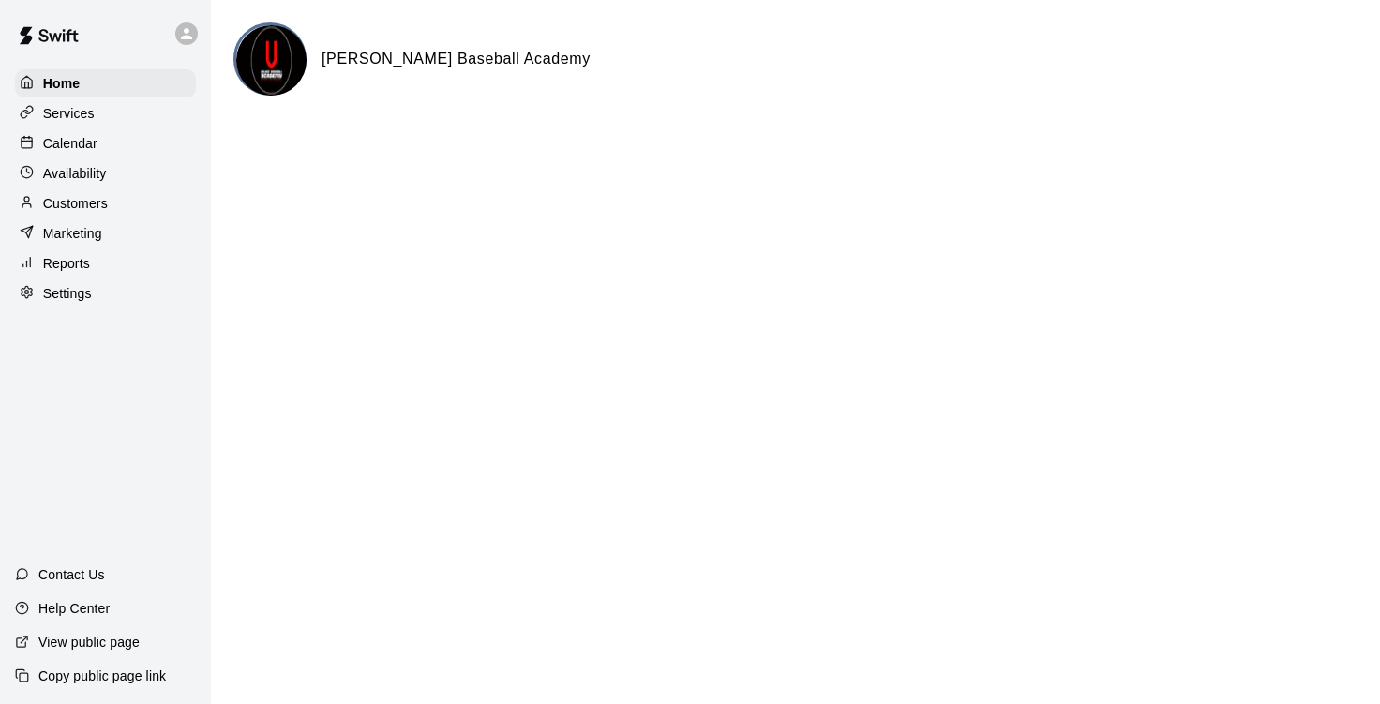
click at [114, 201] on div "Customers" at bounding box center [105, 203] width 181 height 28
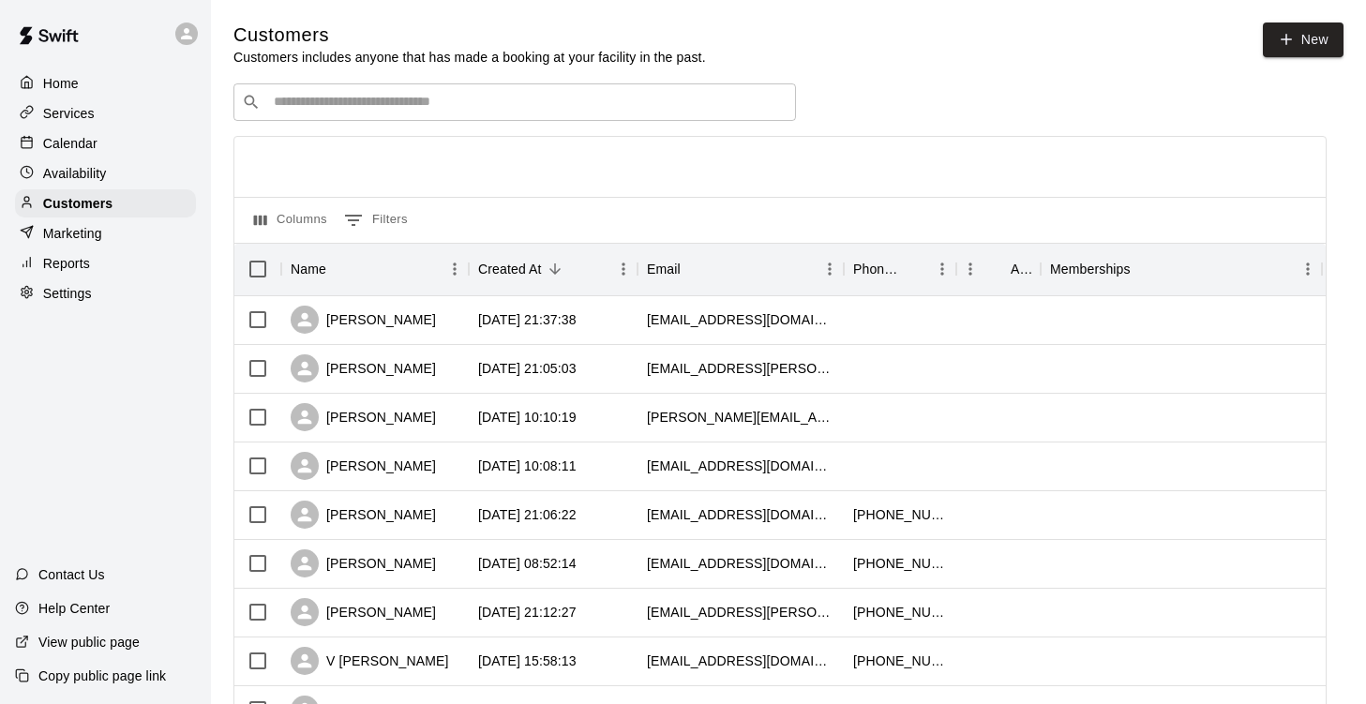
click at [500, 108] on input "Search customers by name or email" at bounding box center [528, 102] width 520 height 19
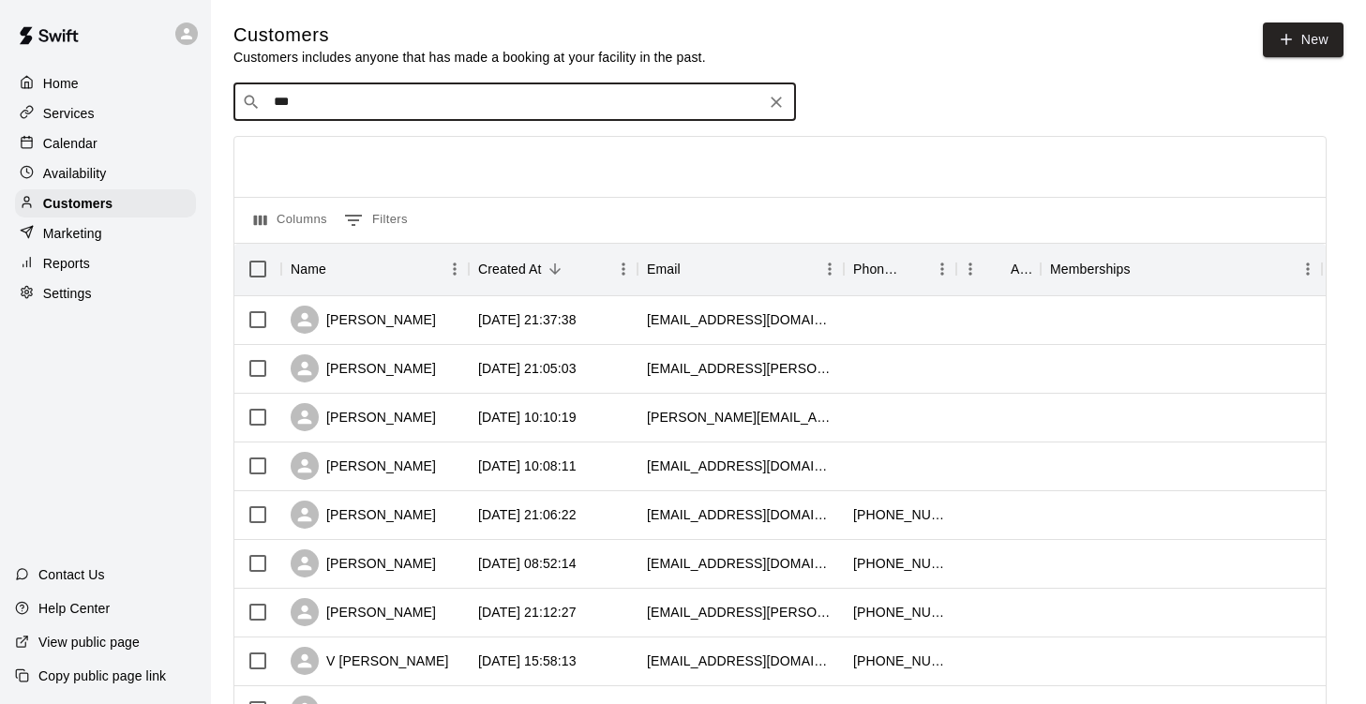
type input "****"
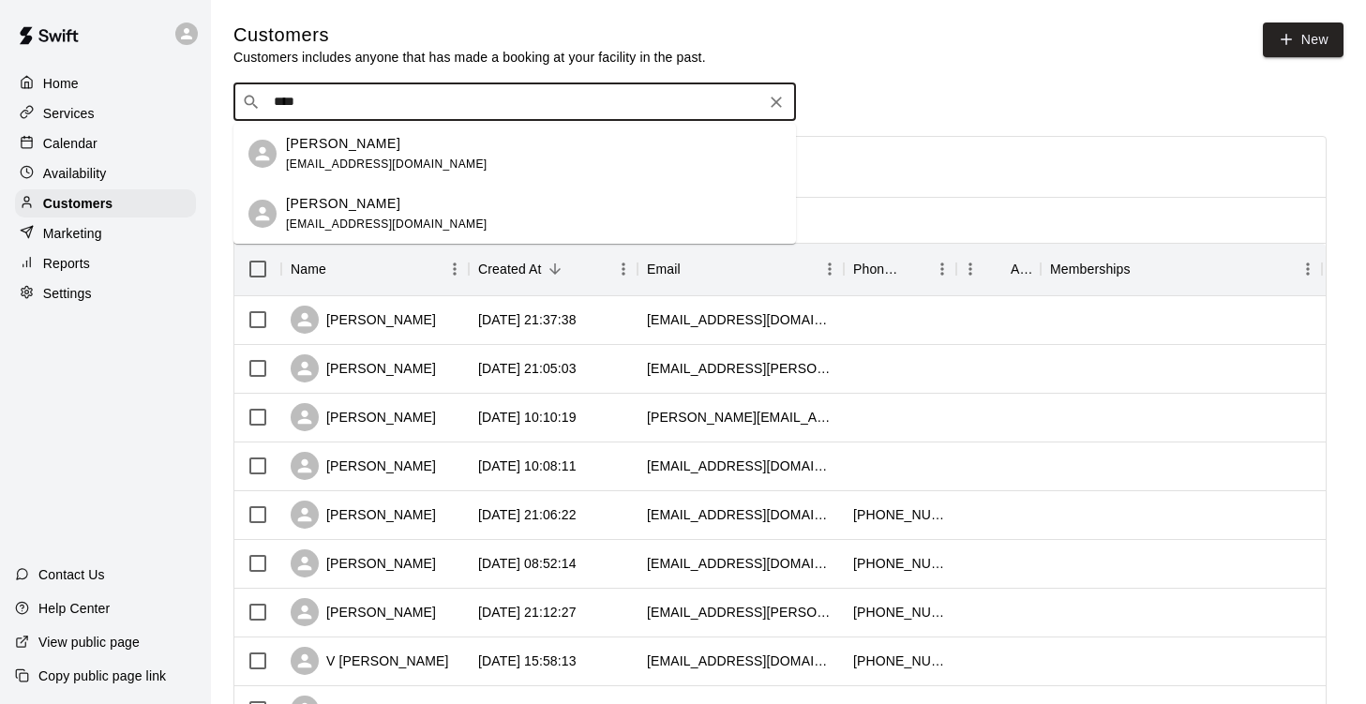
click at [417, 160] on span "[EMAIL_ADDRESS][DOMAIN_NAME]" at bounding box center [387, 164] width 202 height 13
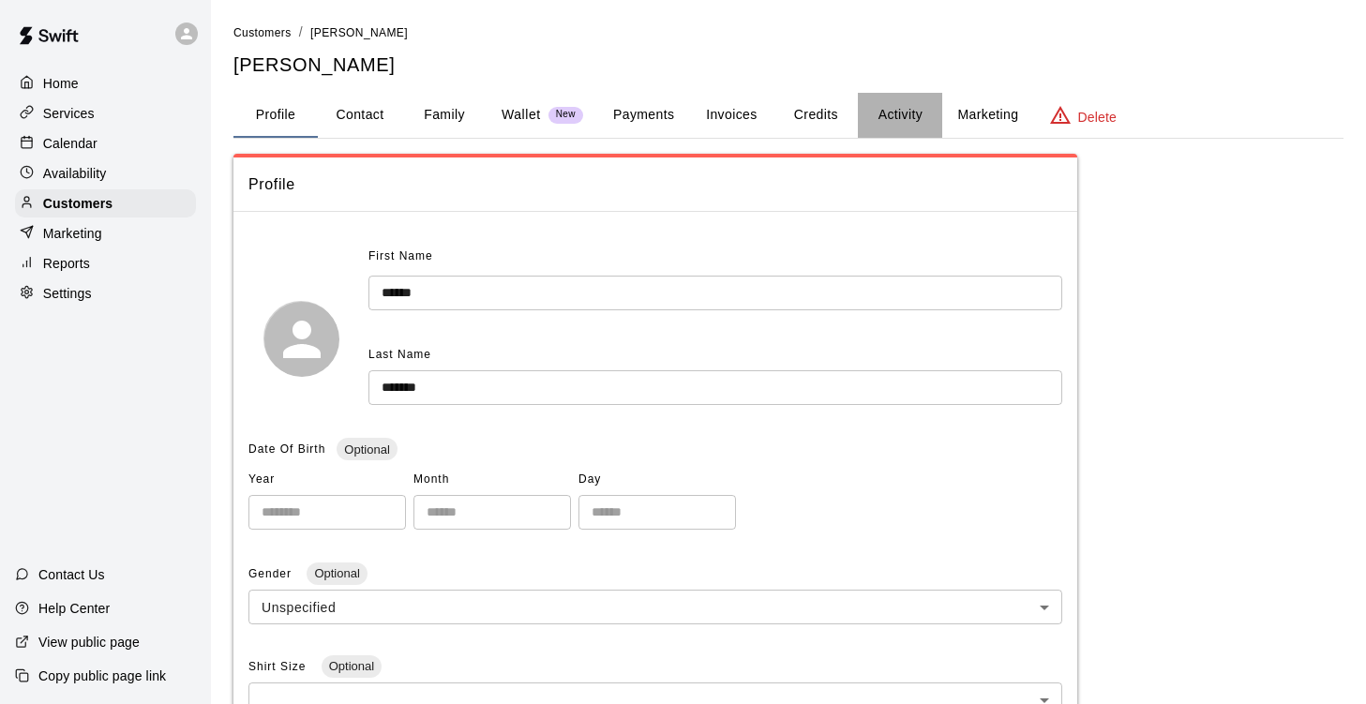
click at [881, 121] on button "Activity" at bounding box center [900, 115] width 84 height 45
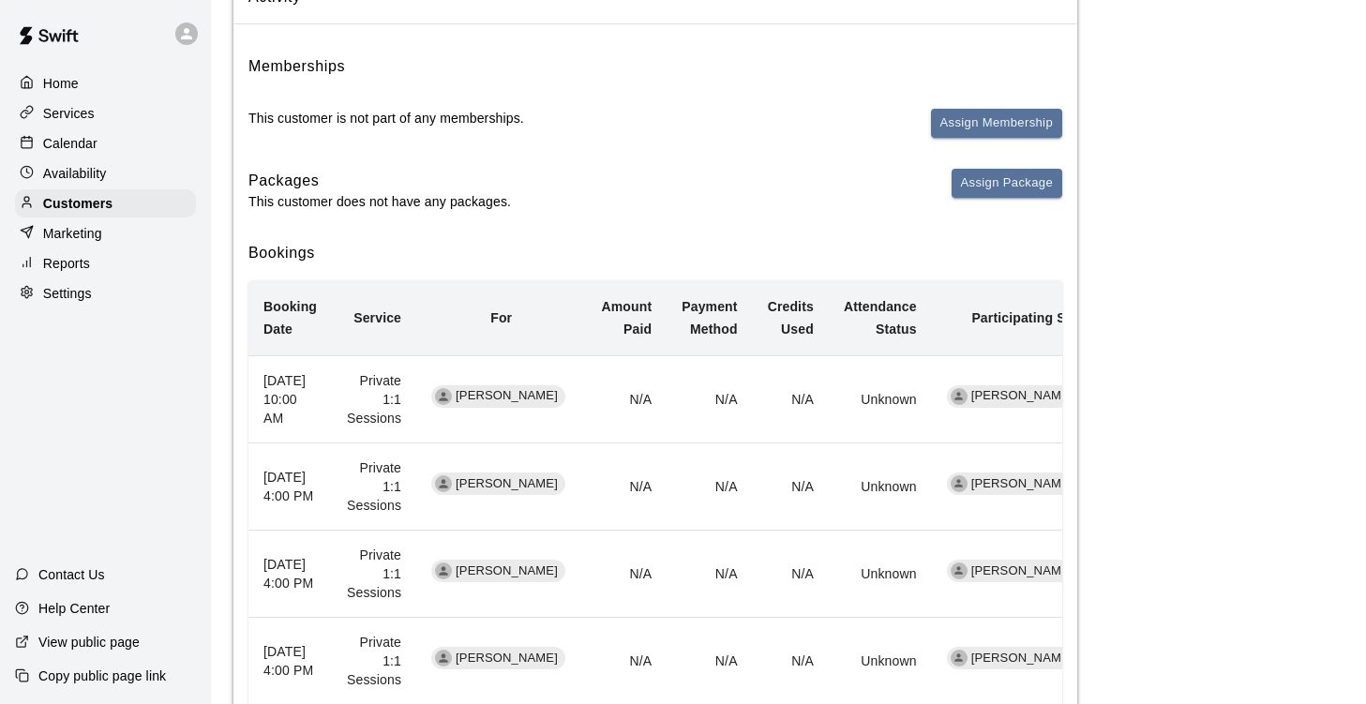
scroll to position [193, 0]
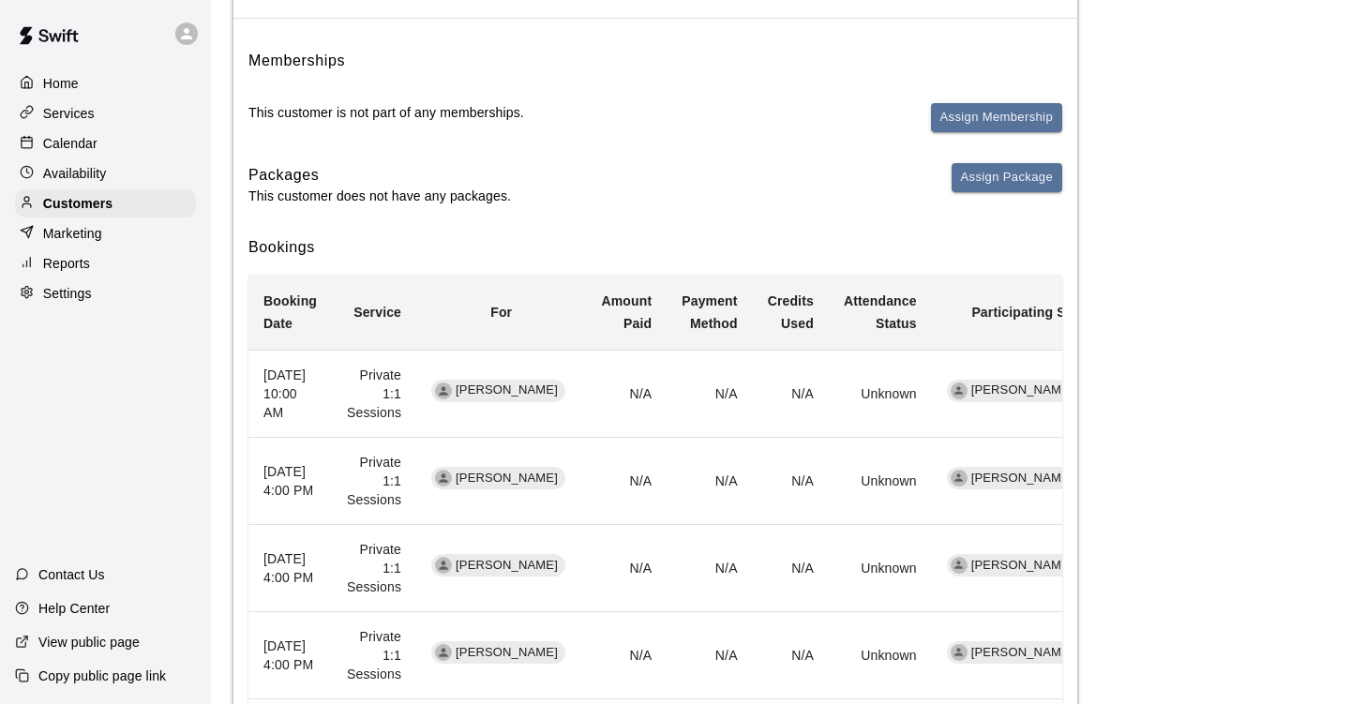
click at [71, 152] on p "Calendar" at bounding box center [70, 143] width 54 height 19
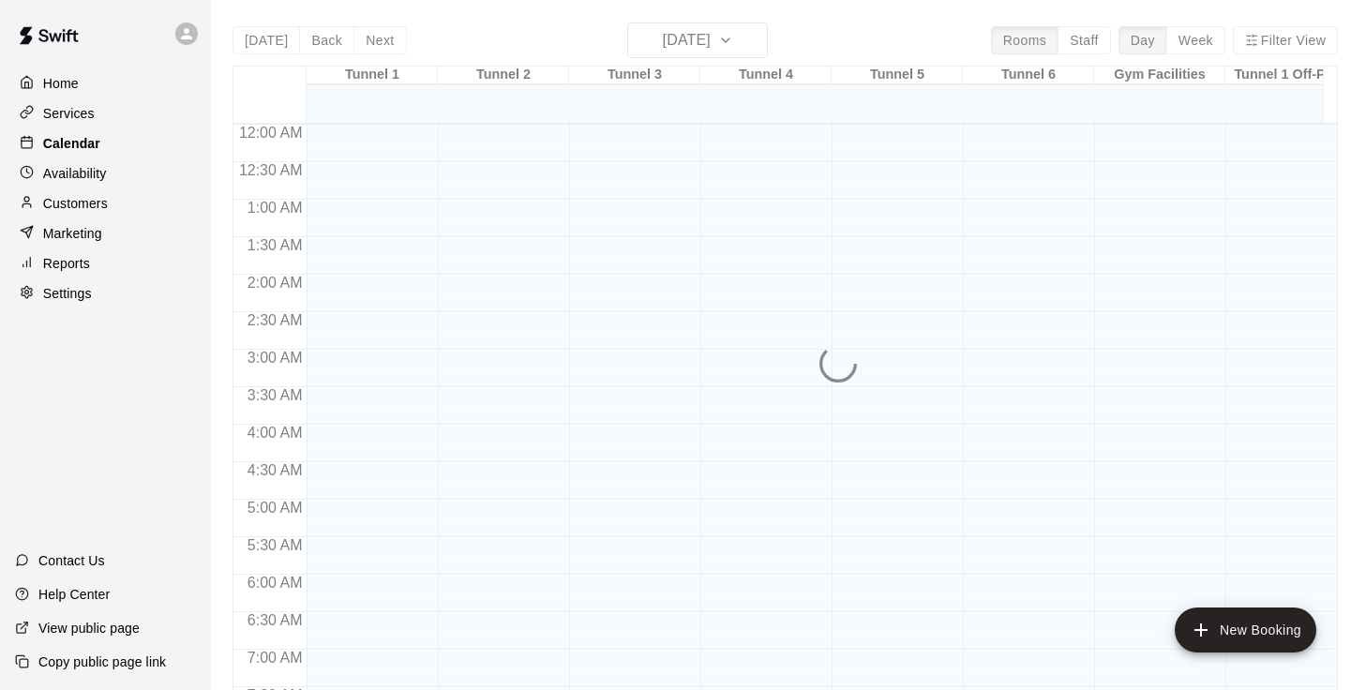
scroll to position [1144, 0]
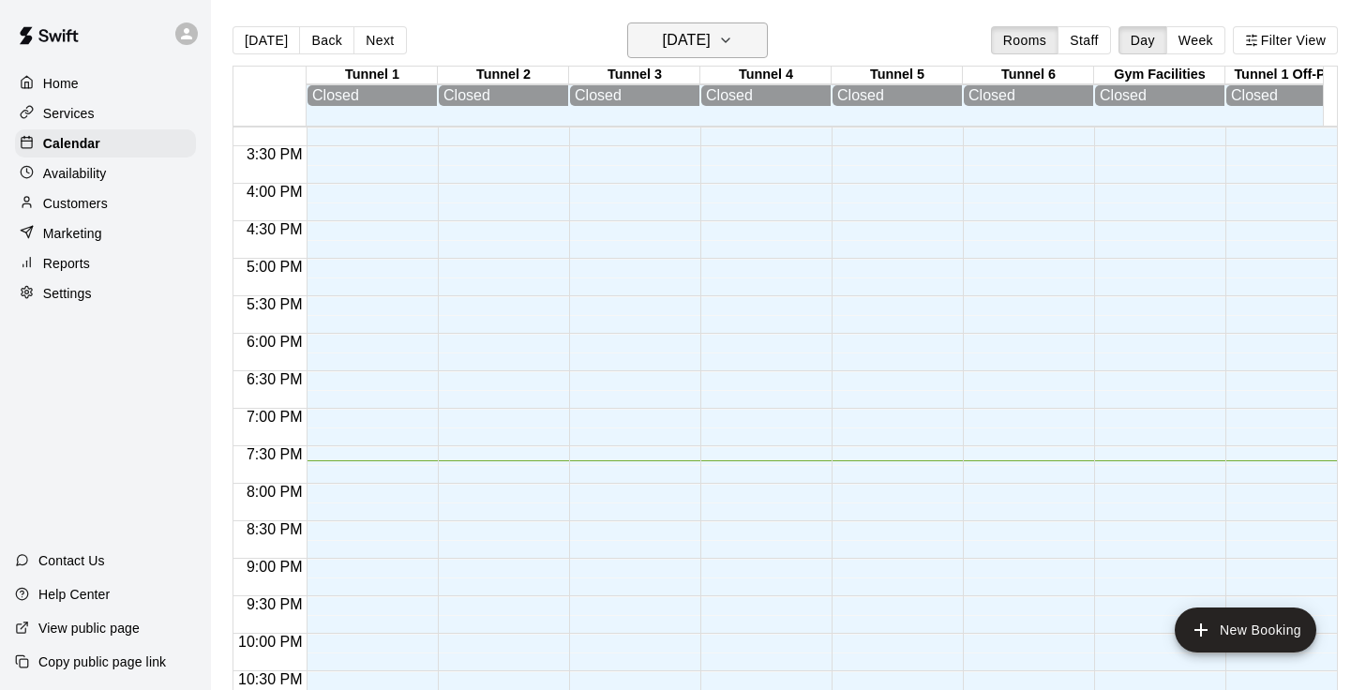
click at [711, 38] on h6 "[DATE]" at bounding box center [687, 40] width 48 height 26
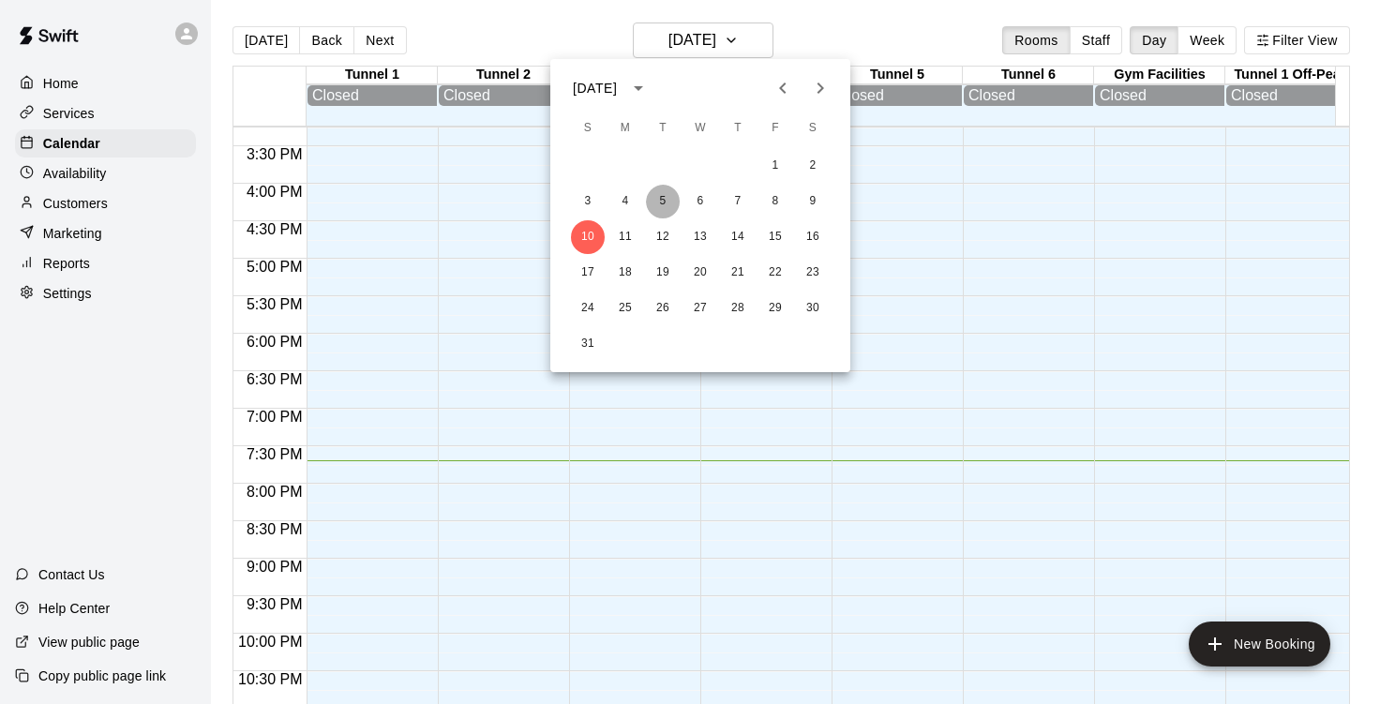
click at [661, 203] on button "5" at bounding box center [663, 202] width 34 height 34
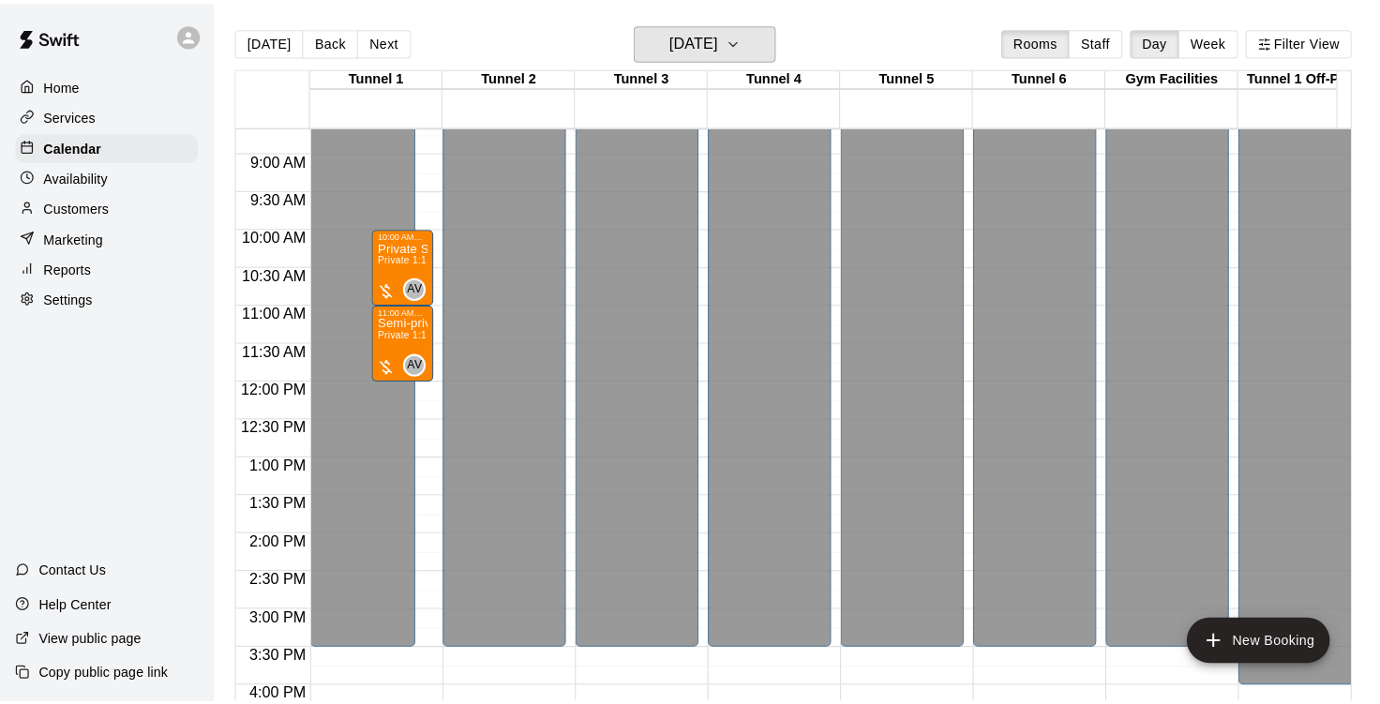
scroll to position [650, 0]
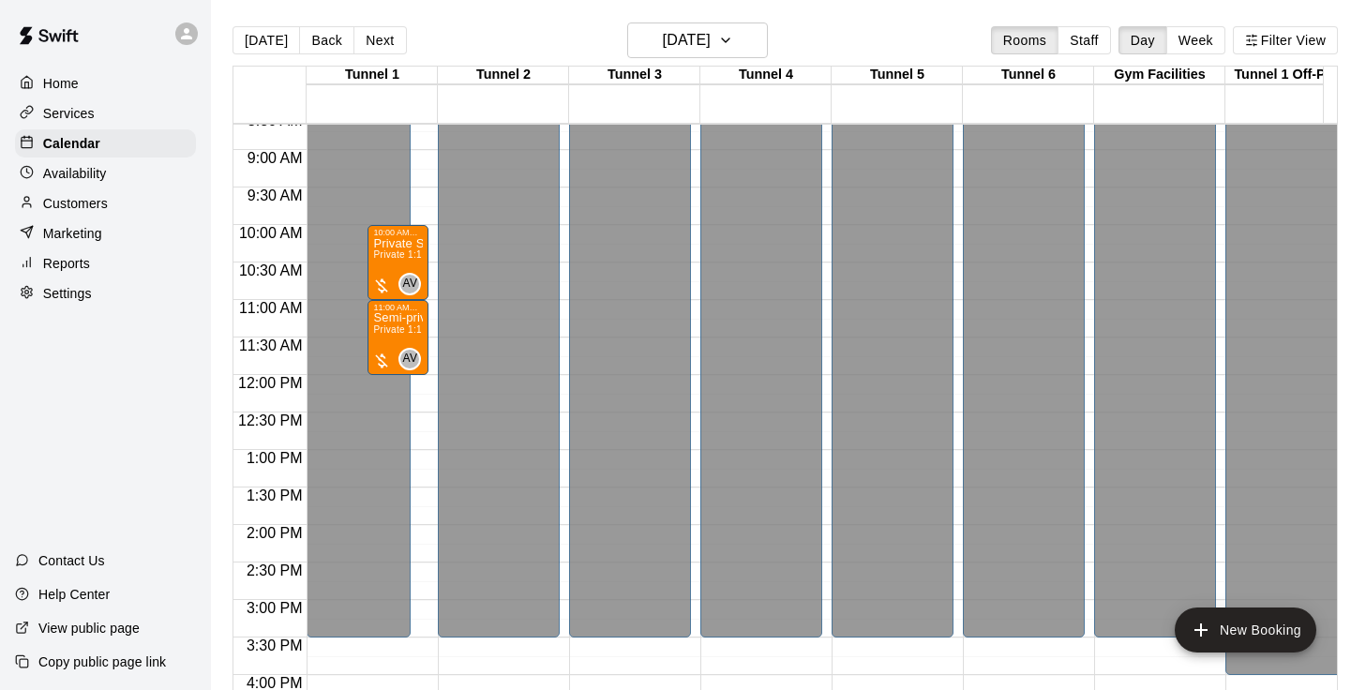
click at [511, 27] on div "[DATE] Back [DATE][DATE] Rooms Staff Day Week Filter View" at bounding box center [786, 44] width 1106 height 43
click at [695, 46] on h6 "[DATE]" at bounding box center [687, 40] width 48 height 26
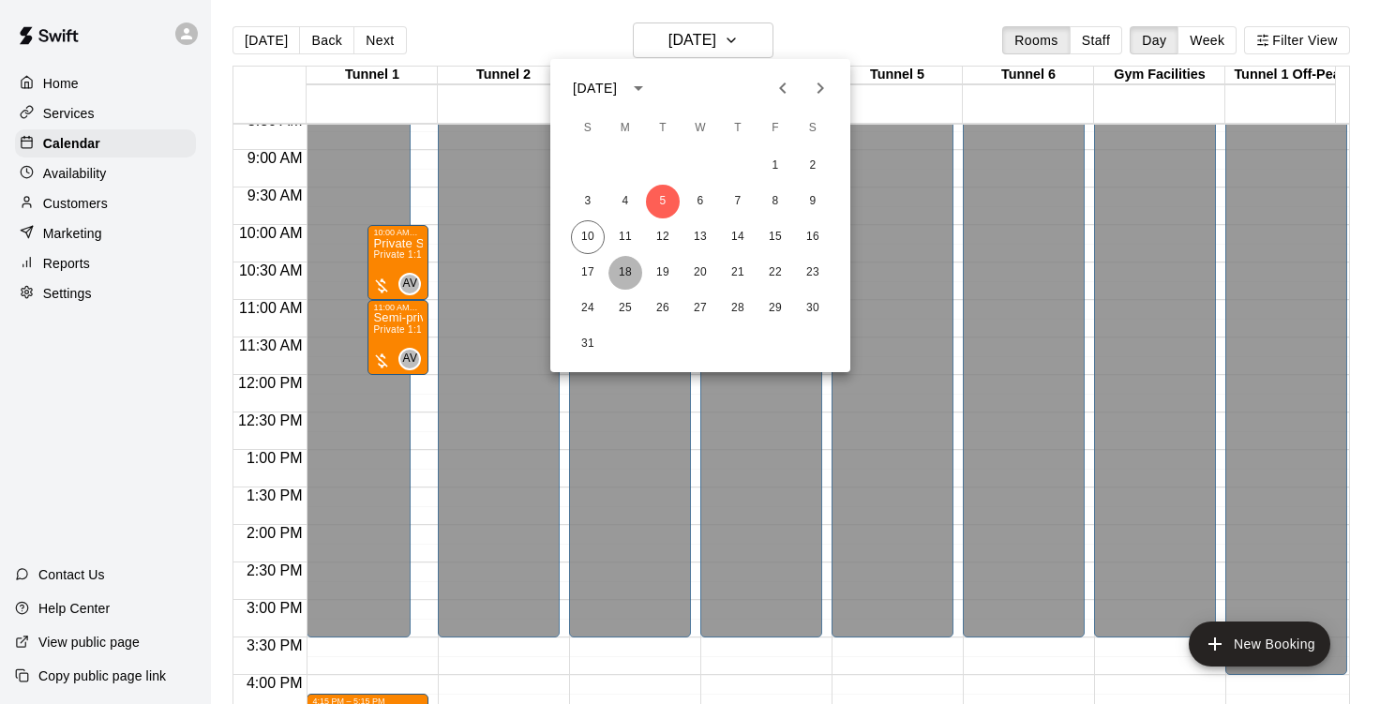
click at [622, 271] on button "18" at bounding box center [626, 273] width 34 height 34
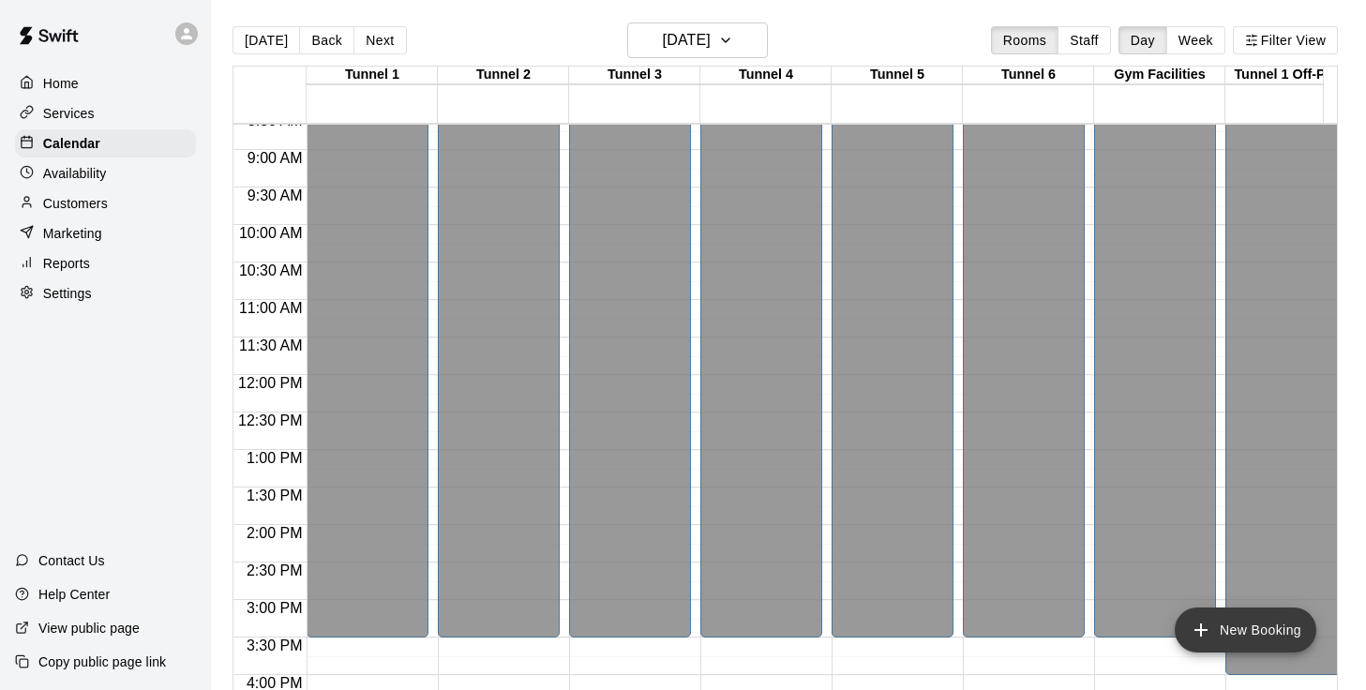
click at [1235, 639] on button "New Booking" at bounding box center [1246, 630] width 142 height 45
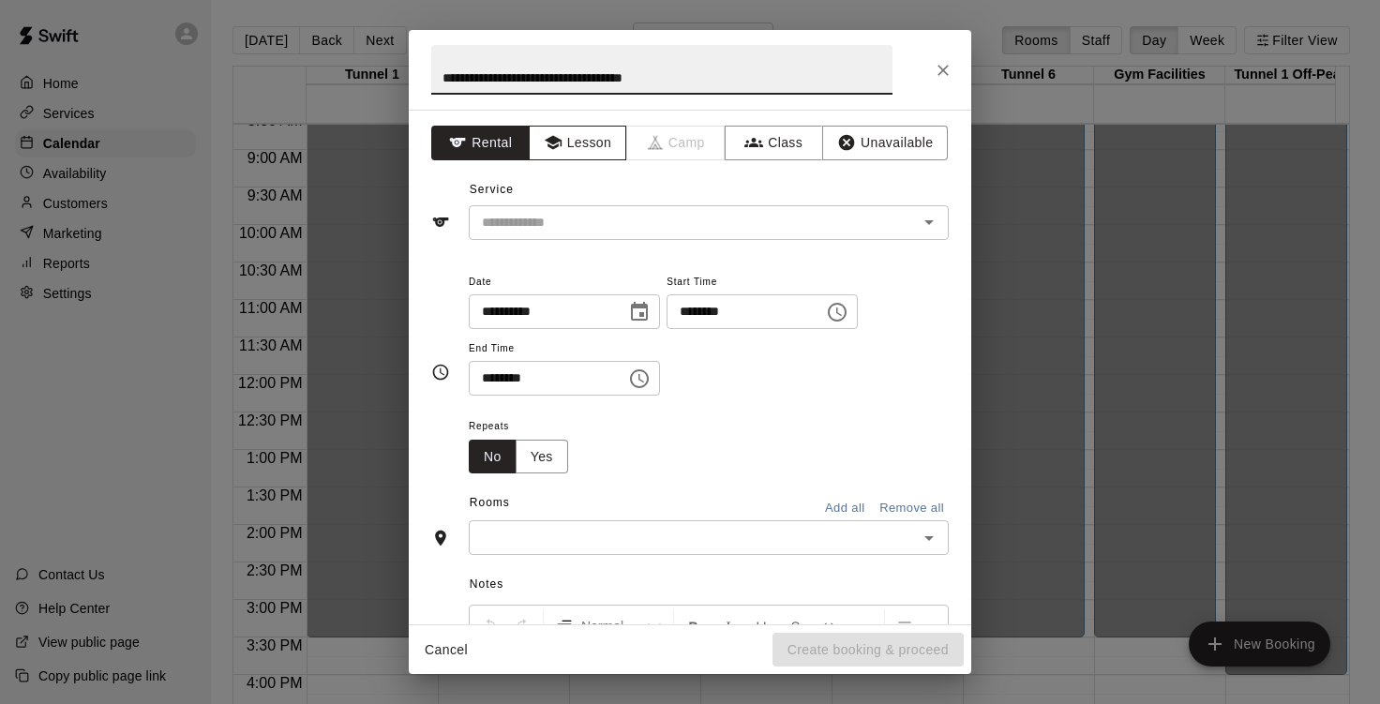
type input "**********"
click at [580, 140] on button "Lesson" at bounding box center [578, 143] width 98 height 35
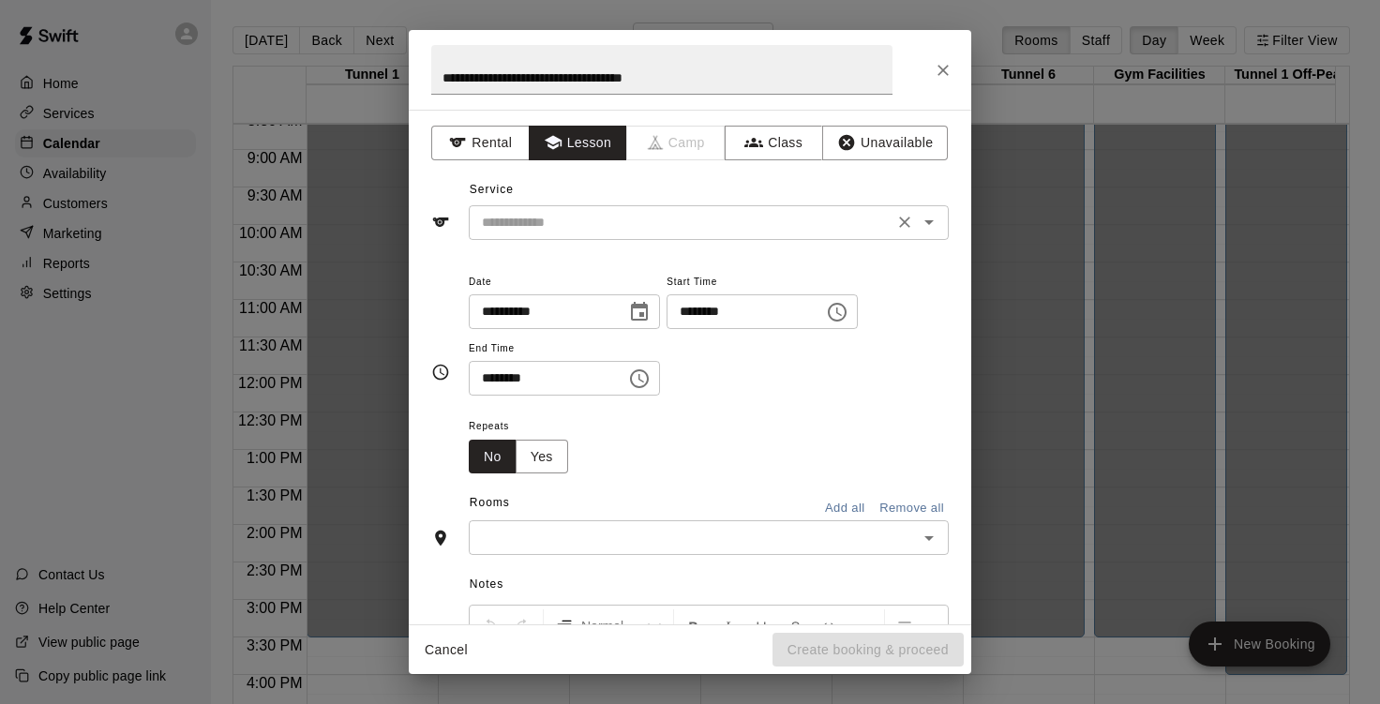
click at [576, 218] on input "text" at bounding box center [682, 222] width 414 height 23
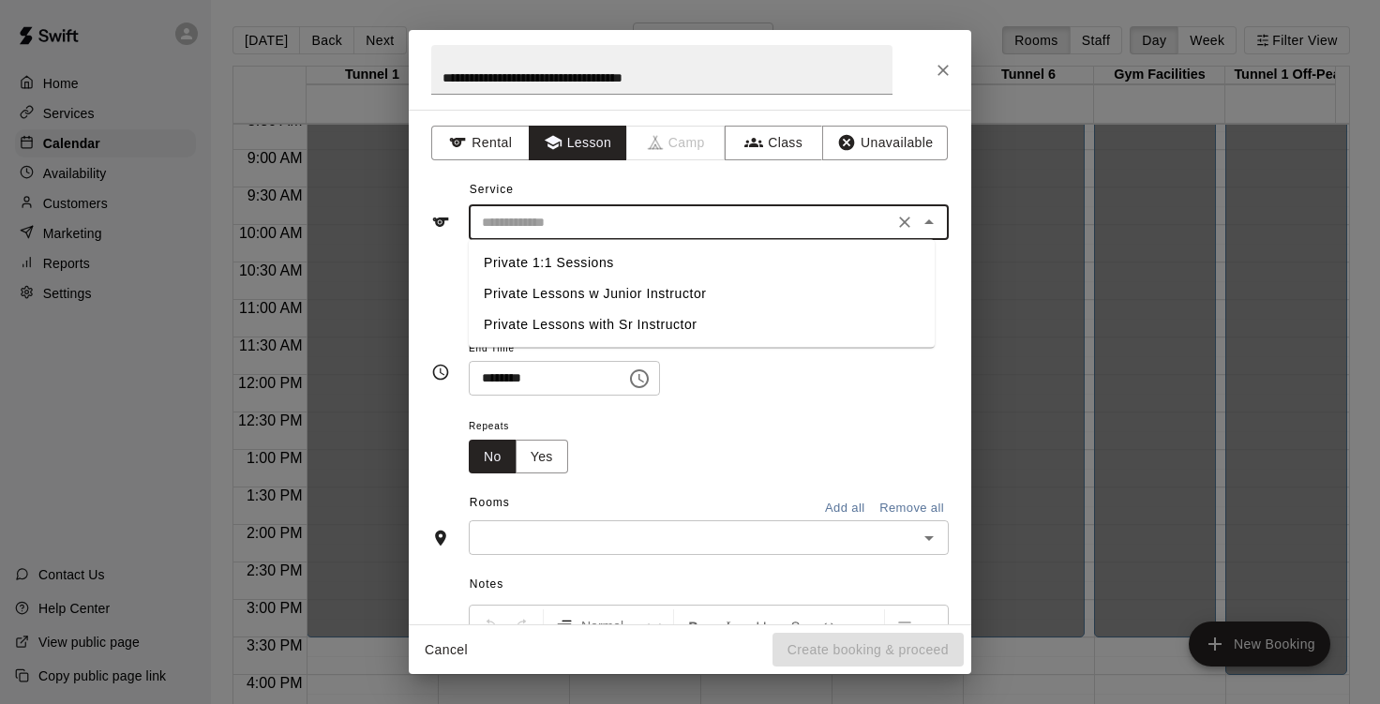
click at [586, 259] on li "Private 1:1 Sessions" at bounding box center [702, 263] width 466 height 31
type input "**********"
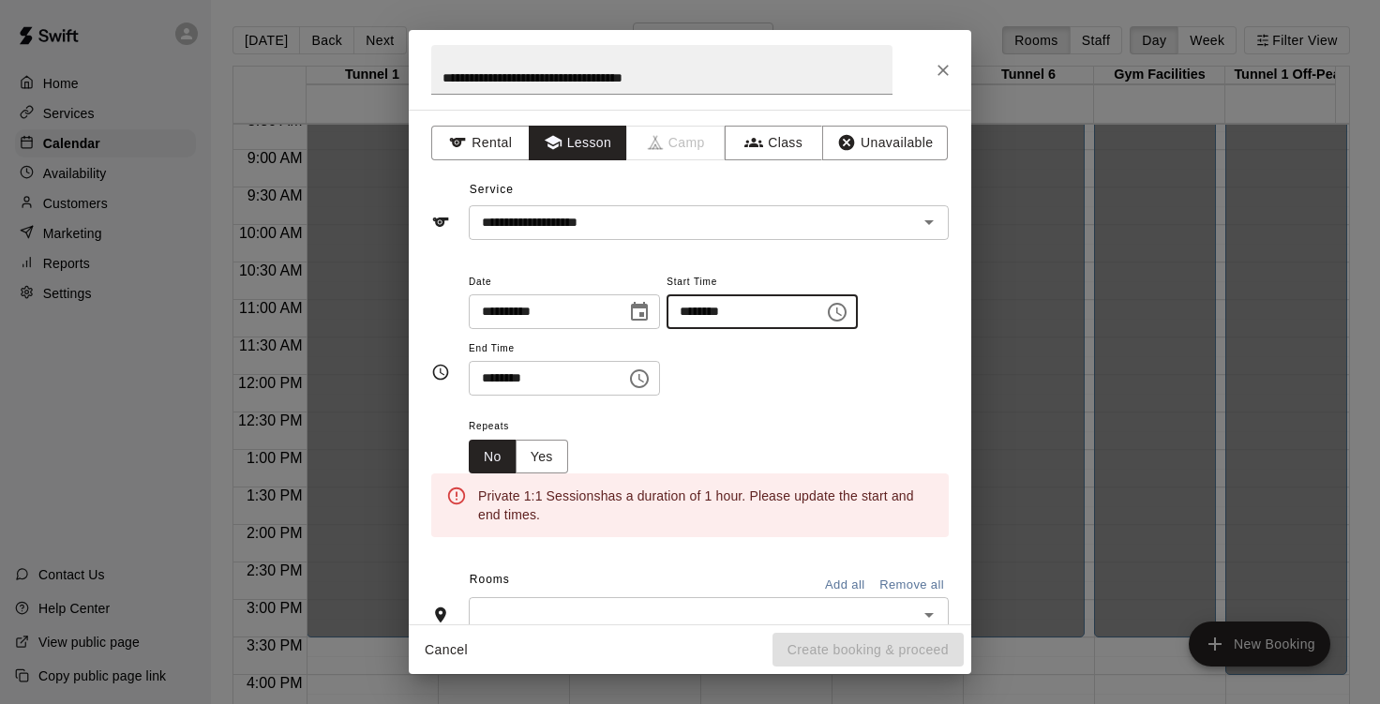
click at [711, 312] on input "********" at bounding box center [739, 311] width 144 height 35
type input "********"
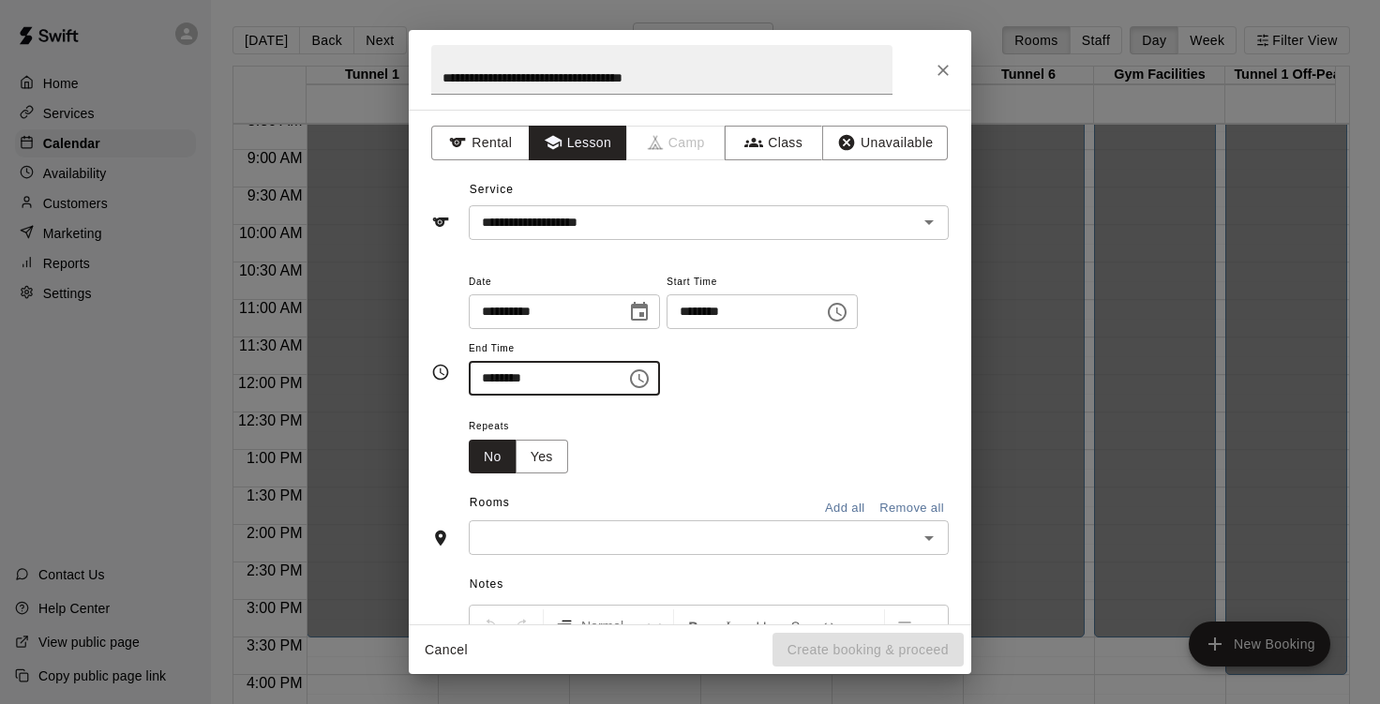
type input "********"
click at [722, 535] on input "text" at bounding box center [694, 537] width 438 height 23
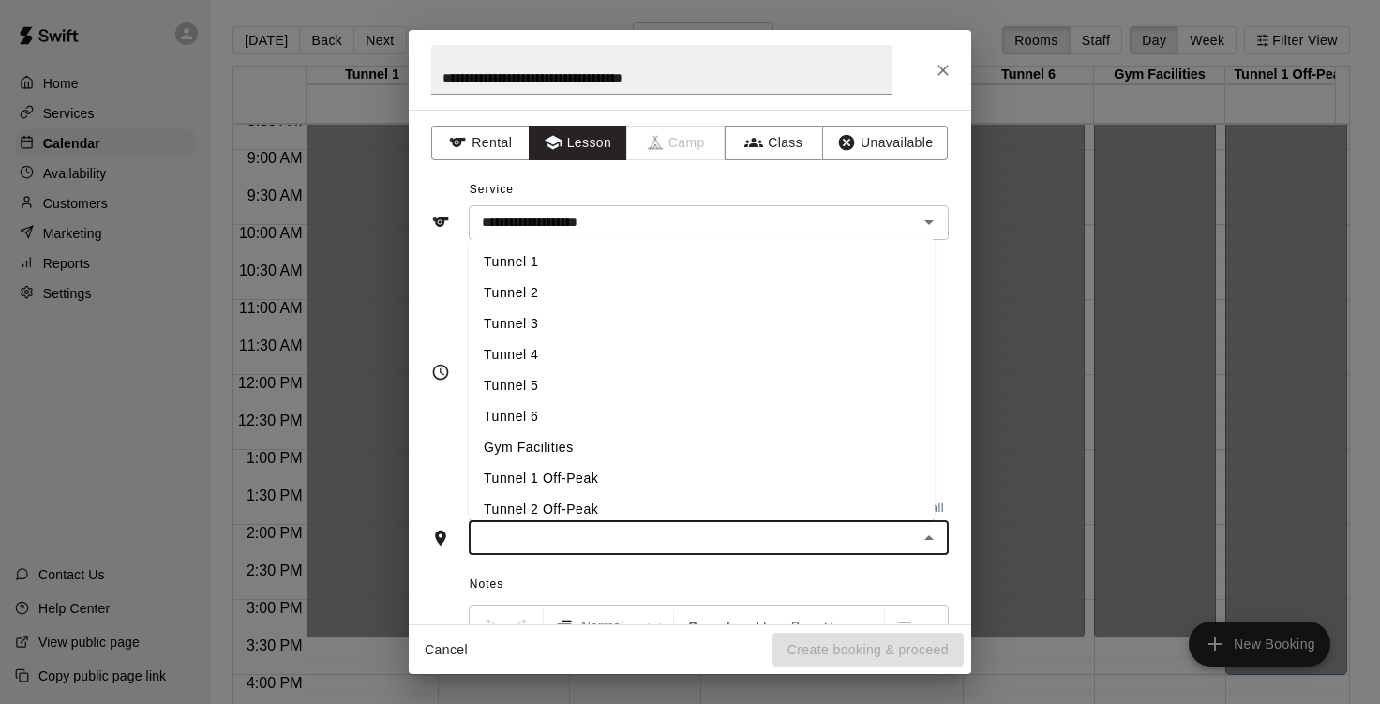
click at [524, 274] on li "Tunnel 1" at bounding box center [702, 262] width 466 height 31
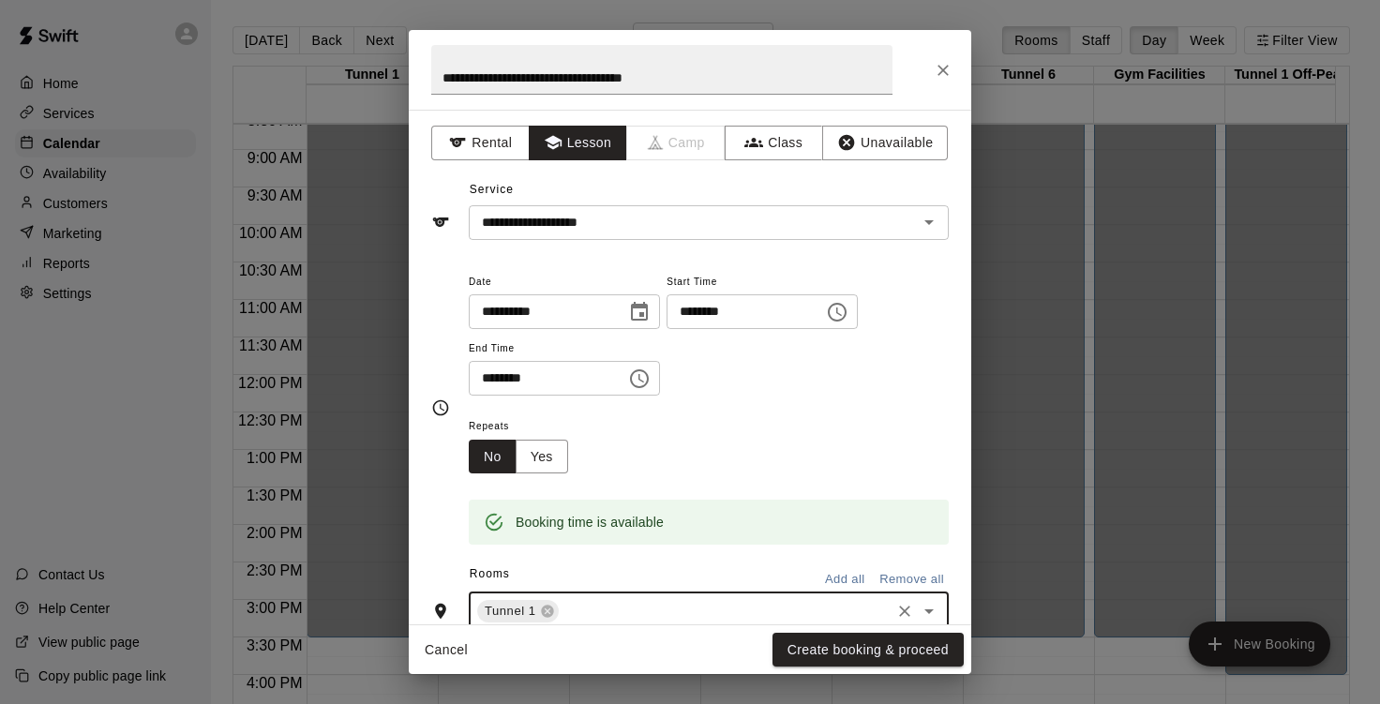
scroll to position [309, 0]
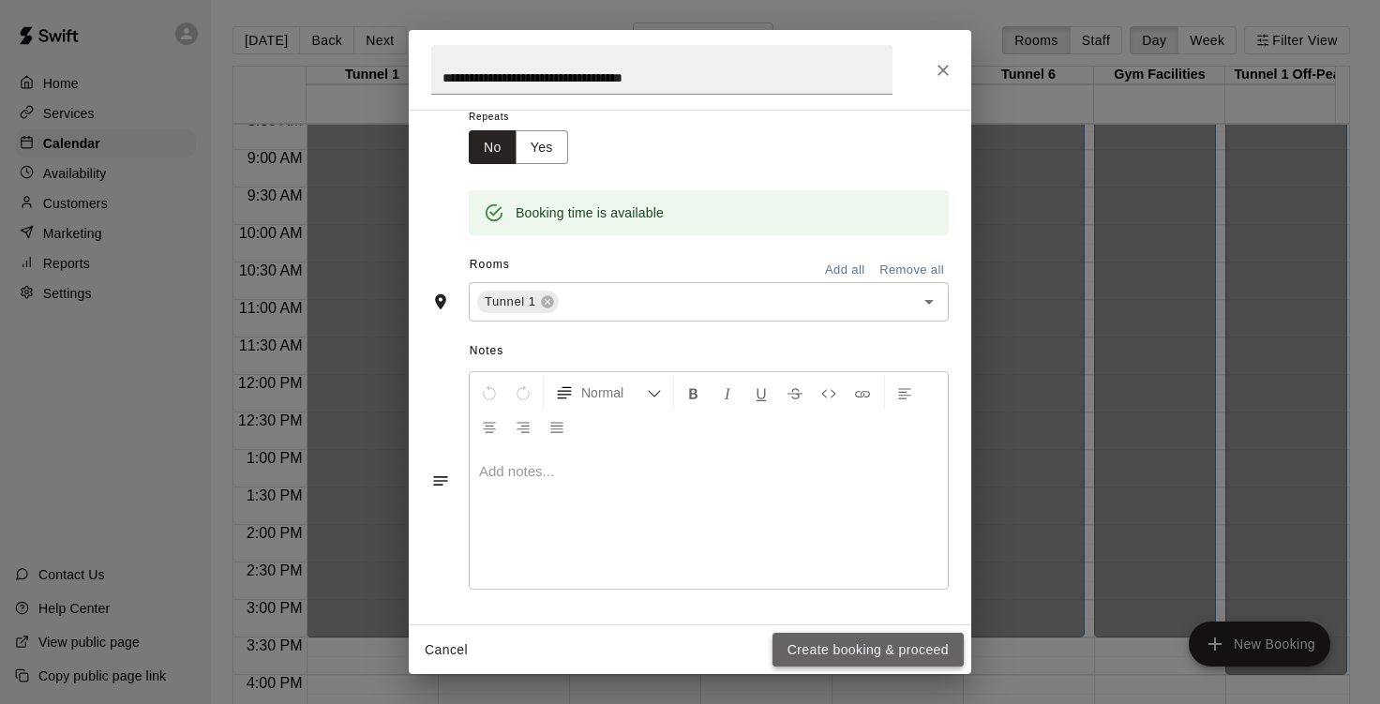
click at [867, 653] on button "Create booking & proceed" at bounding box center [868, 650] width 191 height 35
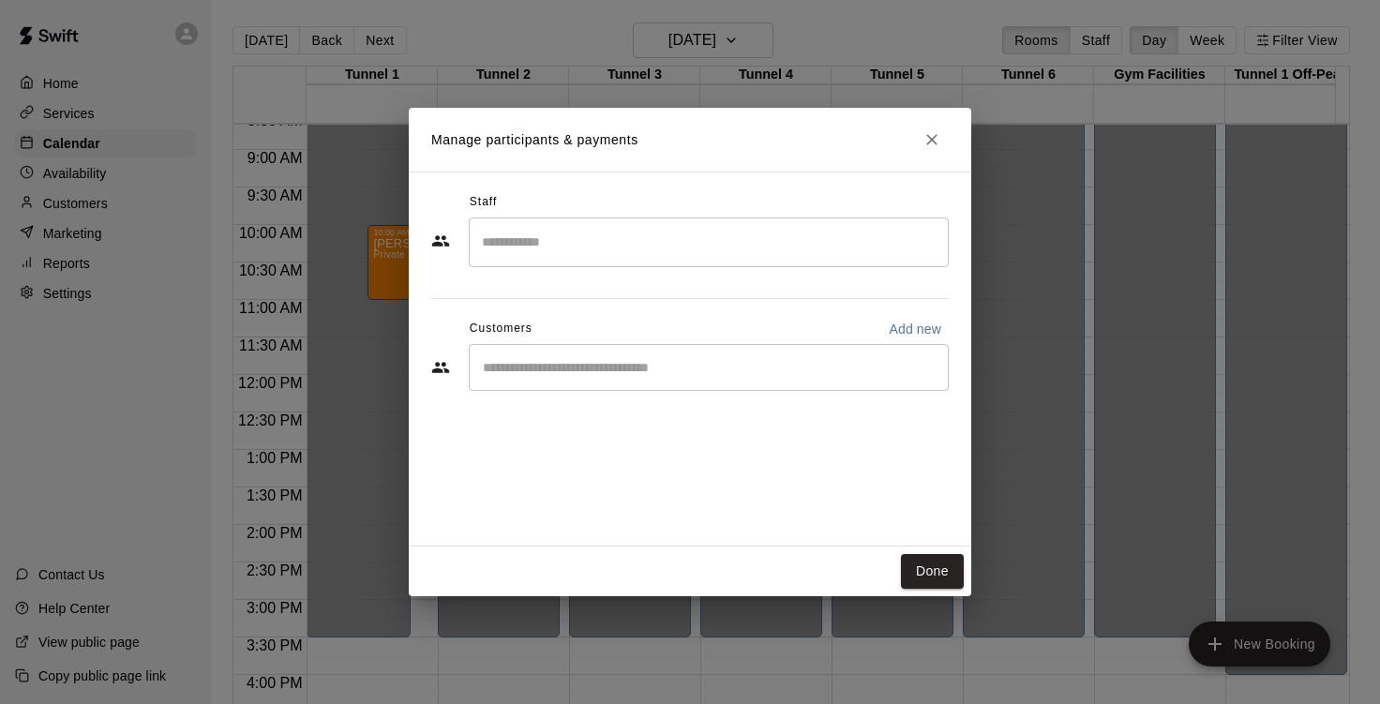
click at [579, 230] on input "Search staff" at bounding box center [708, 242] width 463 height 33
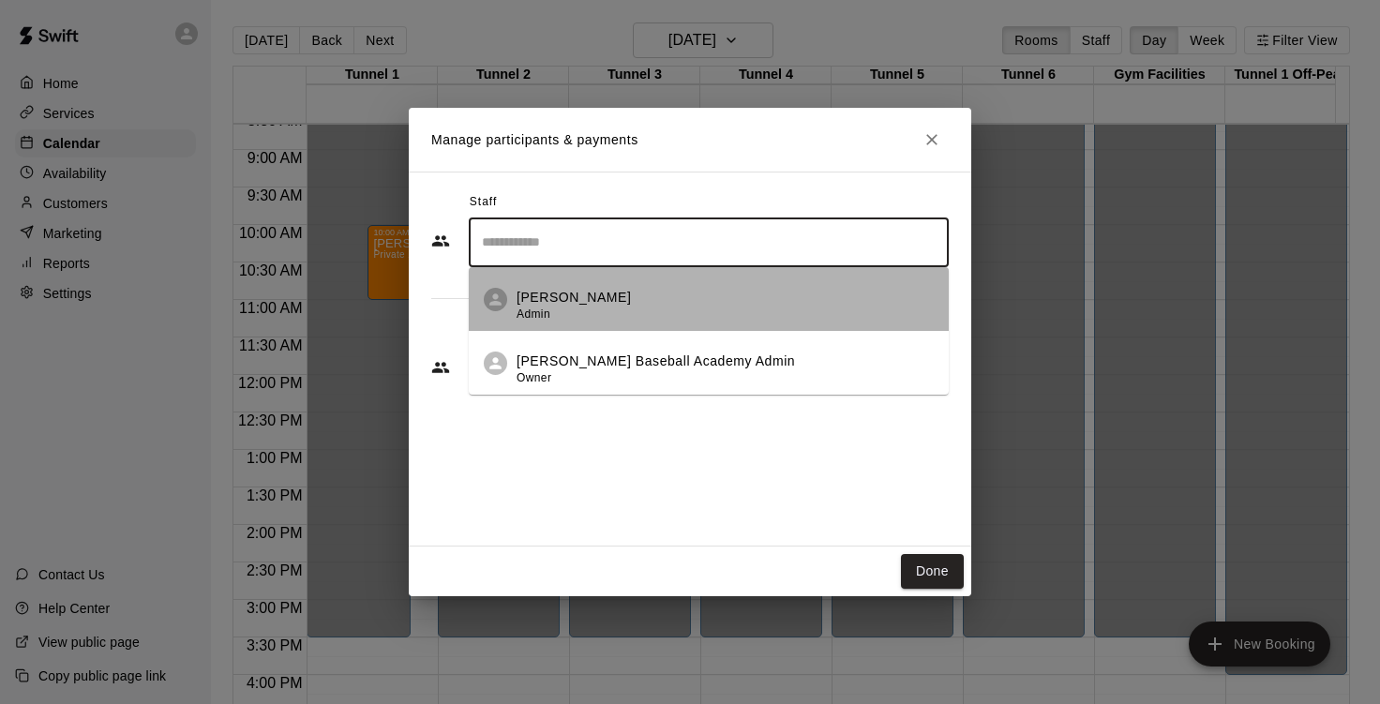
click at [565, 295] on p "[PERSON_NAME]" at bounding box center [574, 298] width 114 height 20
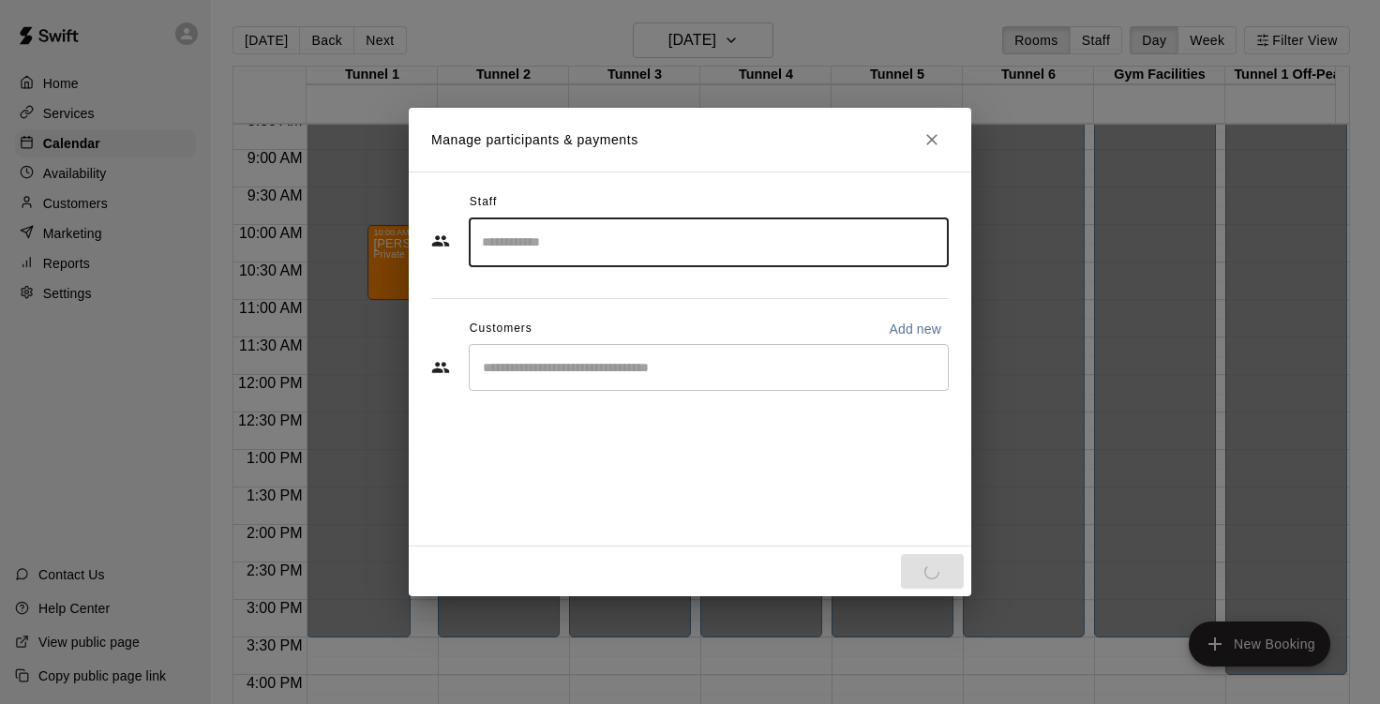
click at [578, 356] on div "​" at bounding box center [709, 367] width 480 height 47
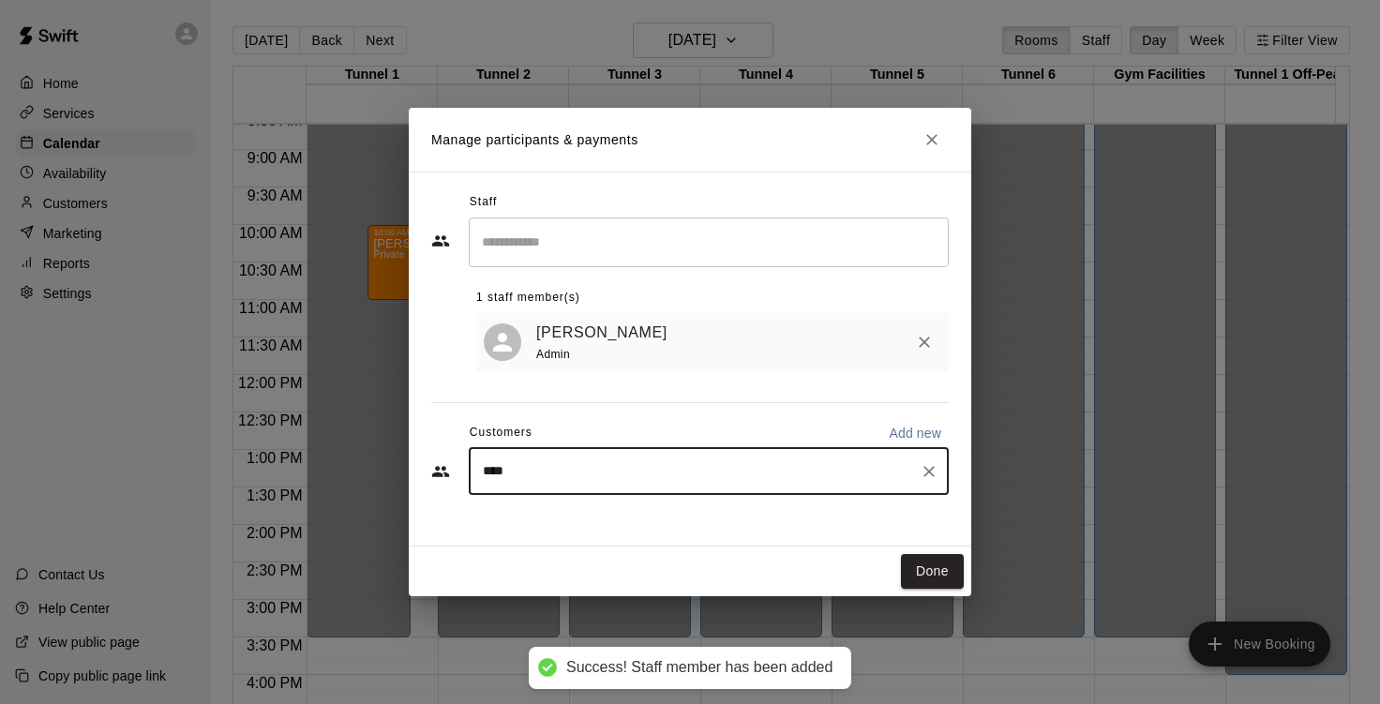
type input "*****"
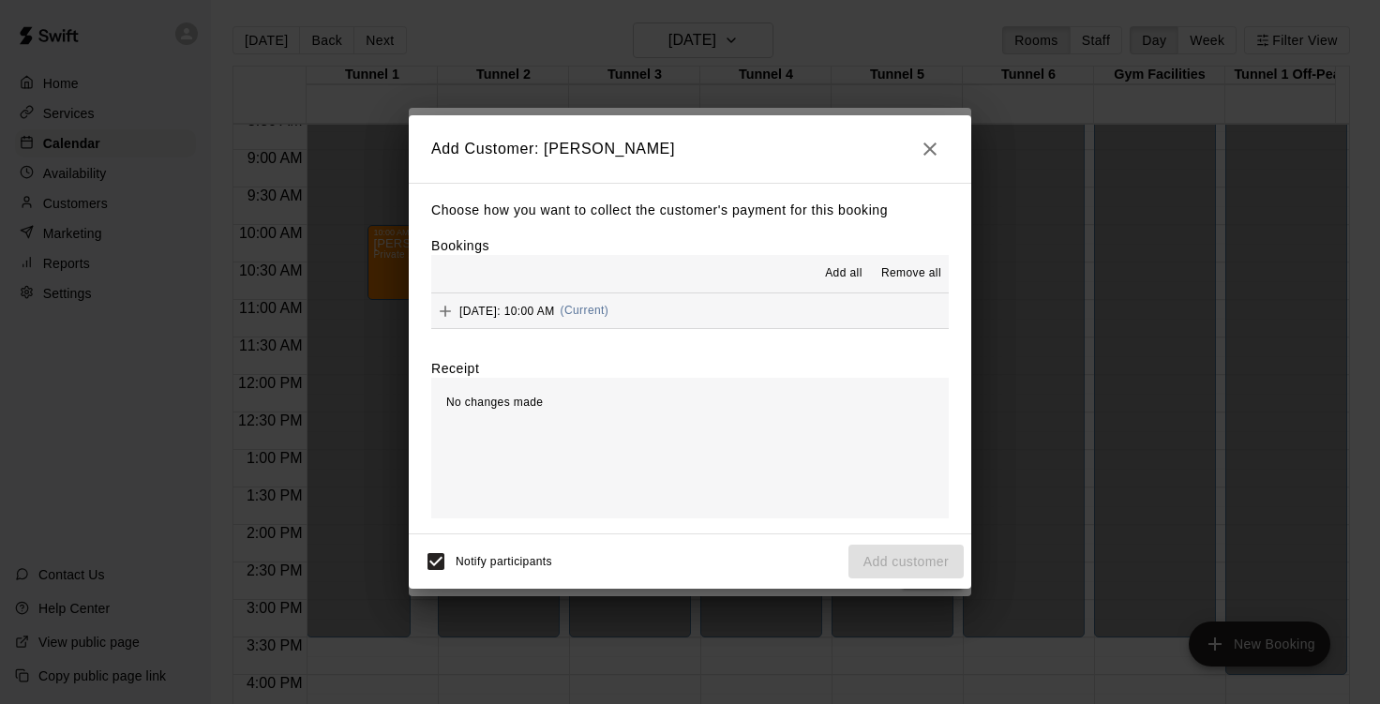
click at [839, 271] on span "Add all" at bounding box center [844, 273] width 38 height 19
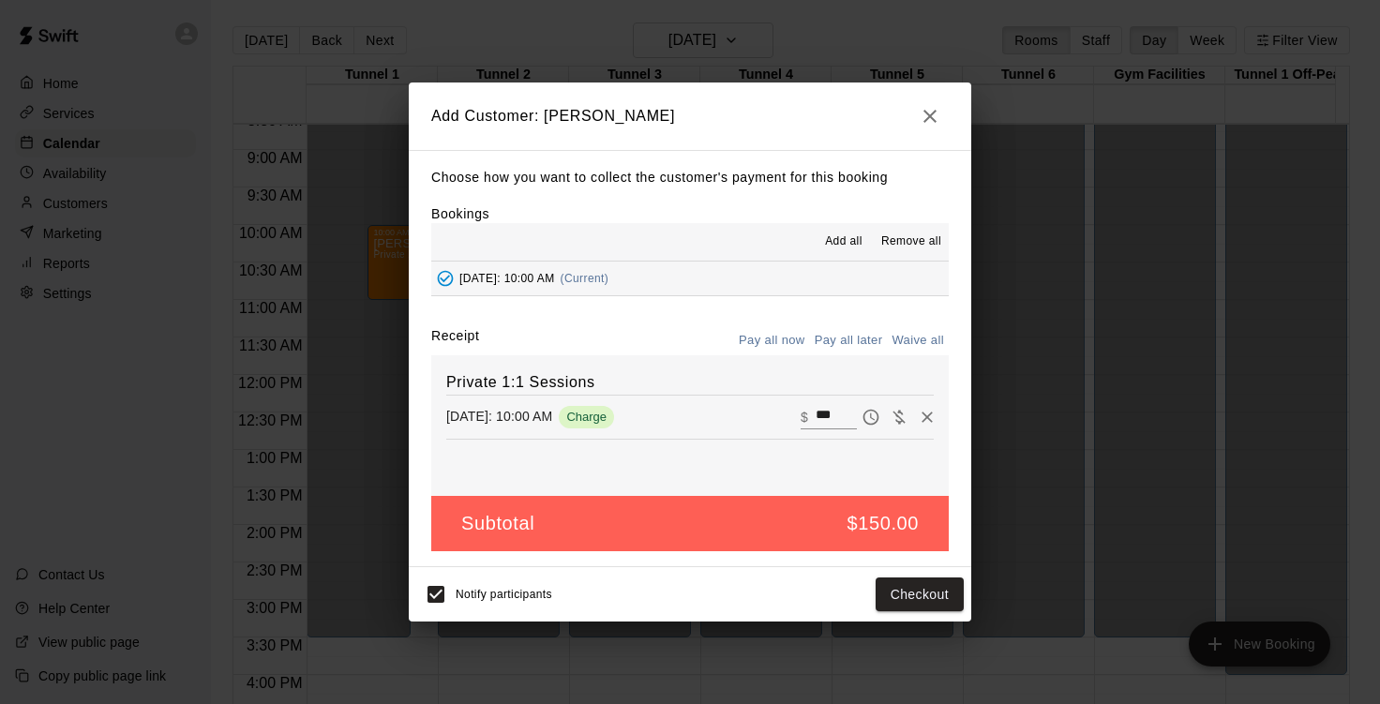
click at [907, 337] on button "Waive all" at bounding box center [918, 340] width 62 height 29
type input "*"
click at [811, 343] on button "Pay all later" at bounding box center [849, 340] width 78 height 29
click at [886, 593] on button "Add customer" at bounding box center [906, 595] width 115 height 35
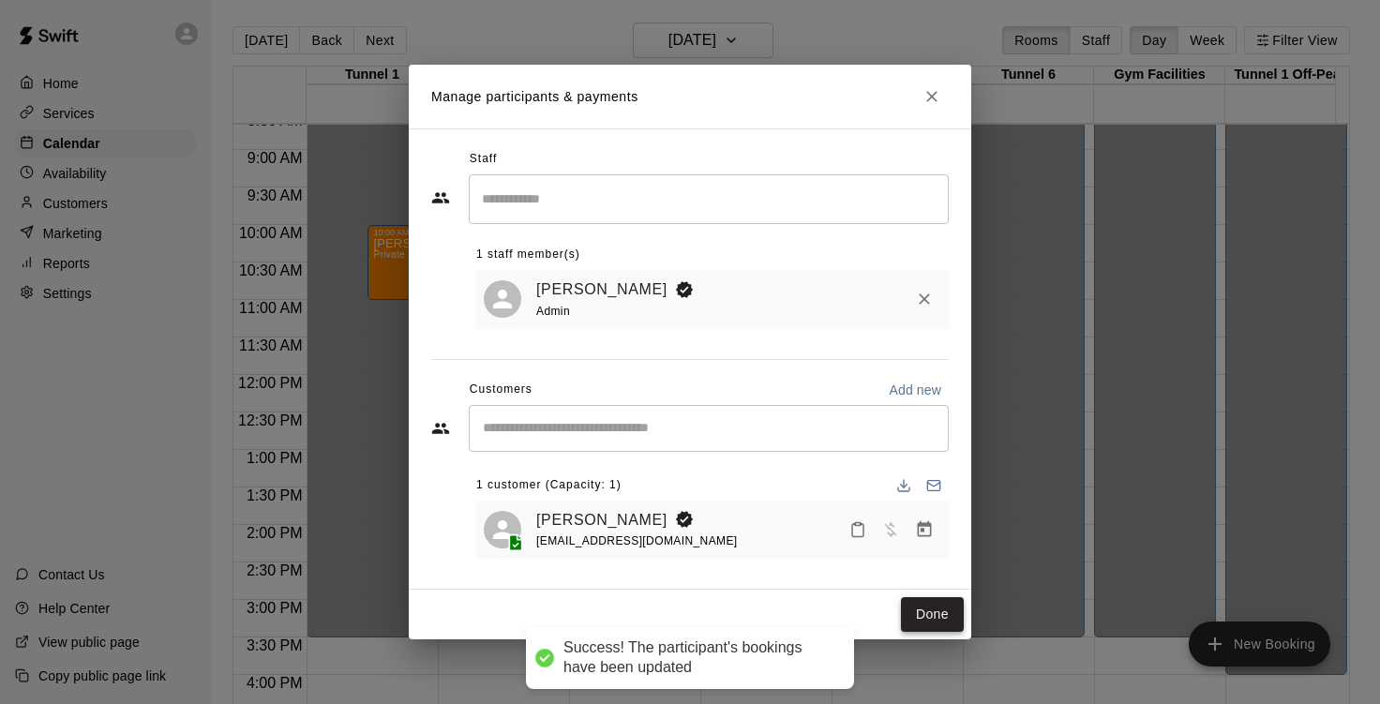
click at [937, 629] on button "Done" at bounding box center [932, 614] width 63 height 35
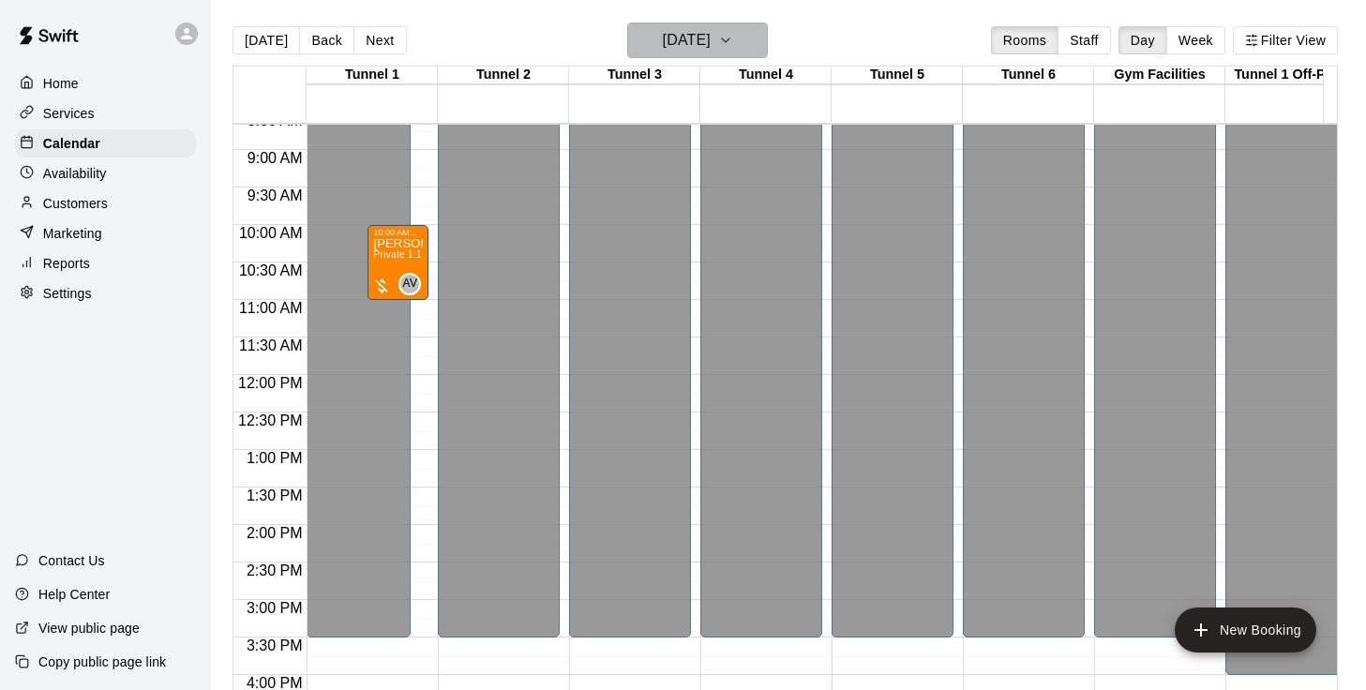
click at [704, 50] on h6 "[DATE]" at bounding box center [687, 40] width 48 height 26
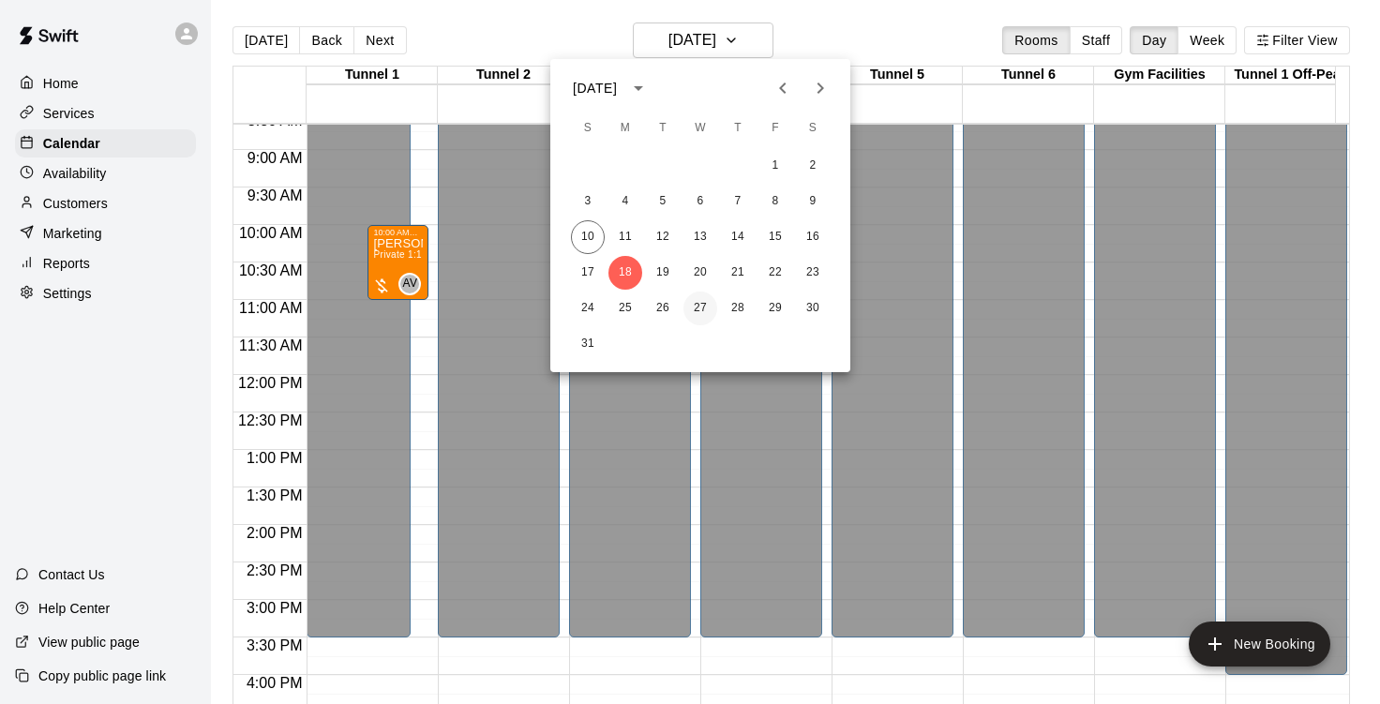
click at [708, 311] on button "27" at bounding box center [701, 309] width 34 height 34
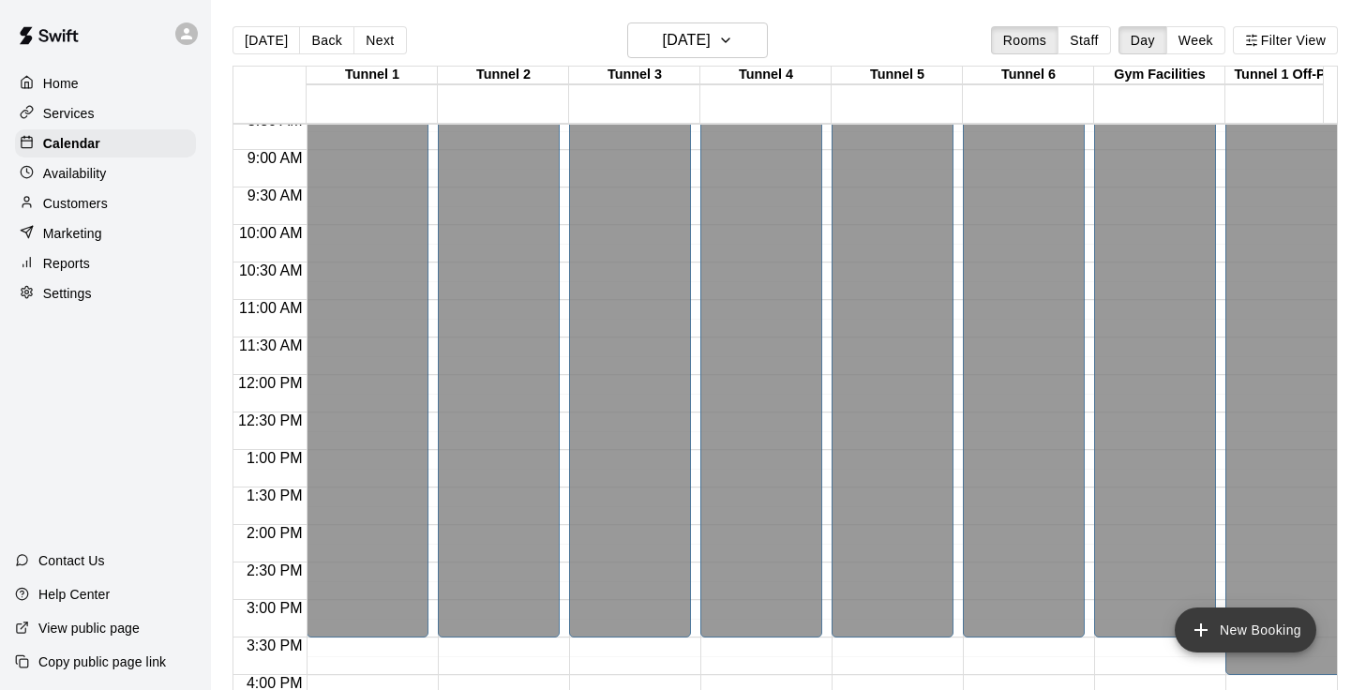
click at [1241, 611] on button "New Booking" at bounding box center [1246, 630] width 142 height 45
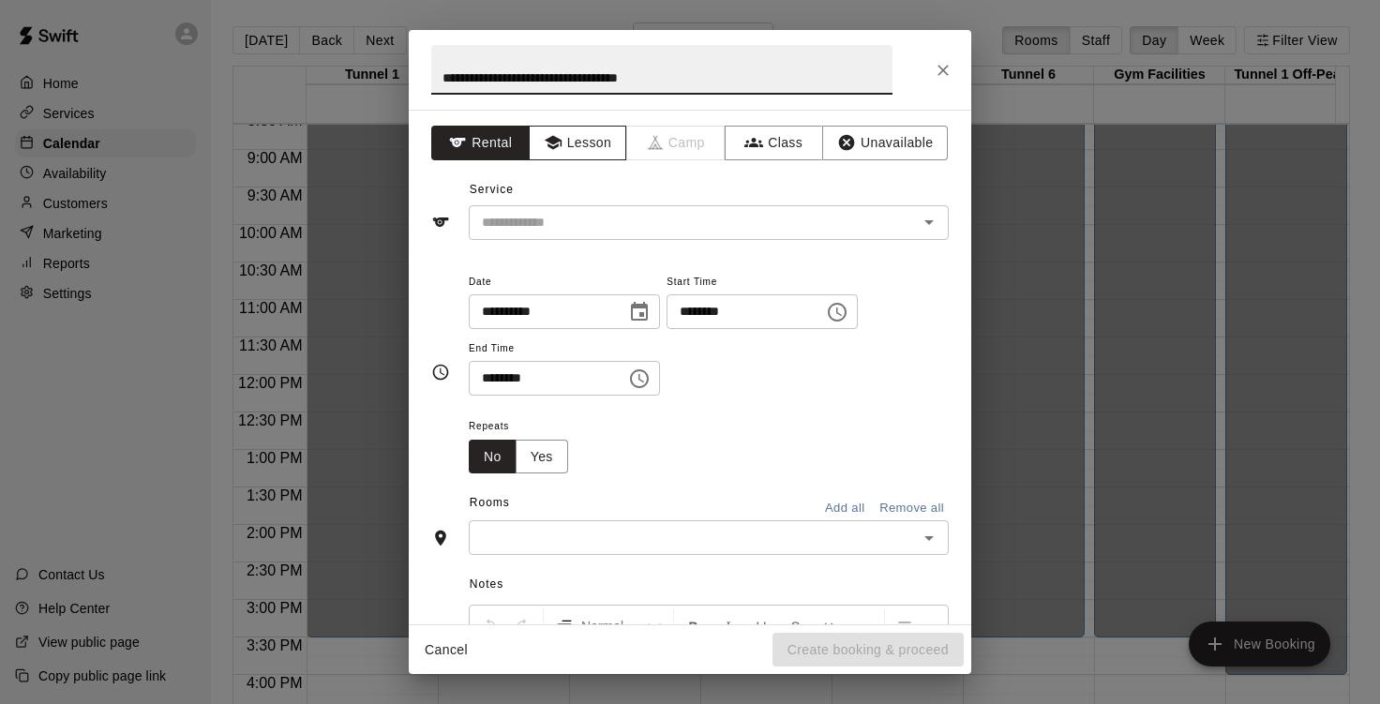
type input "**********"
click at [563, 157] on button "Lesson" at bounding box center [578, 143] width 98 height 35
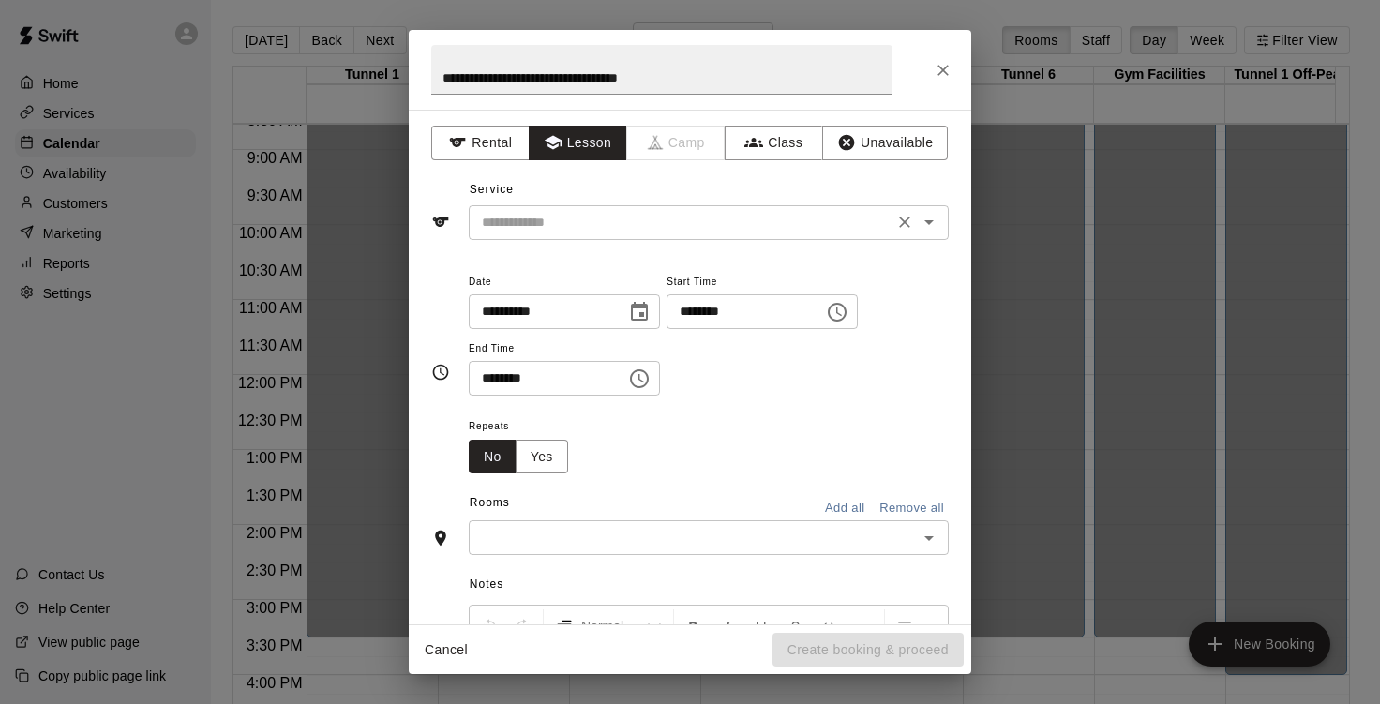
click at [581, 208] on div "​" at bounding box center [709, 222] width 480 height 35
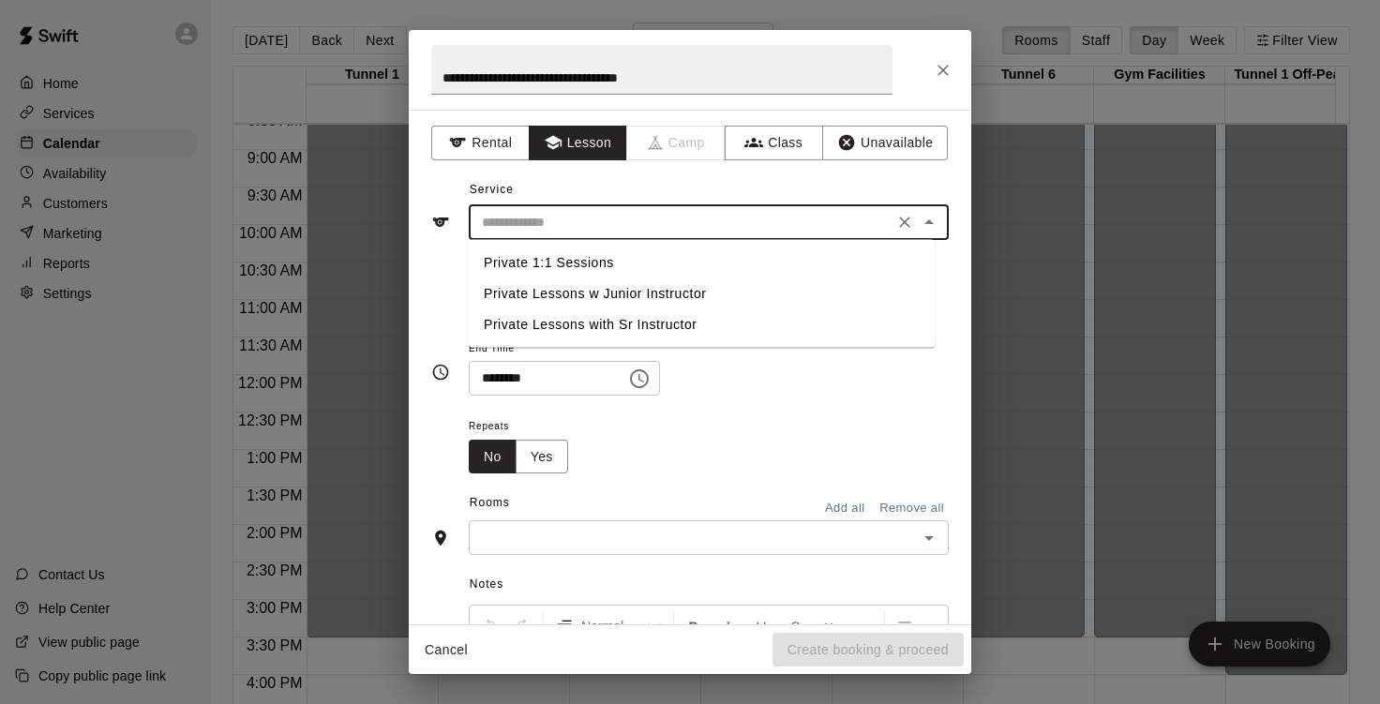
click at [576, 262] on li "Private 1:1 Sessions" at bounding box center [702, 263] width 466 height 31
type input "**********"
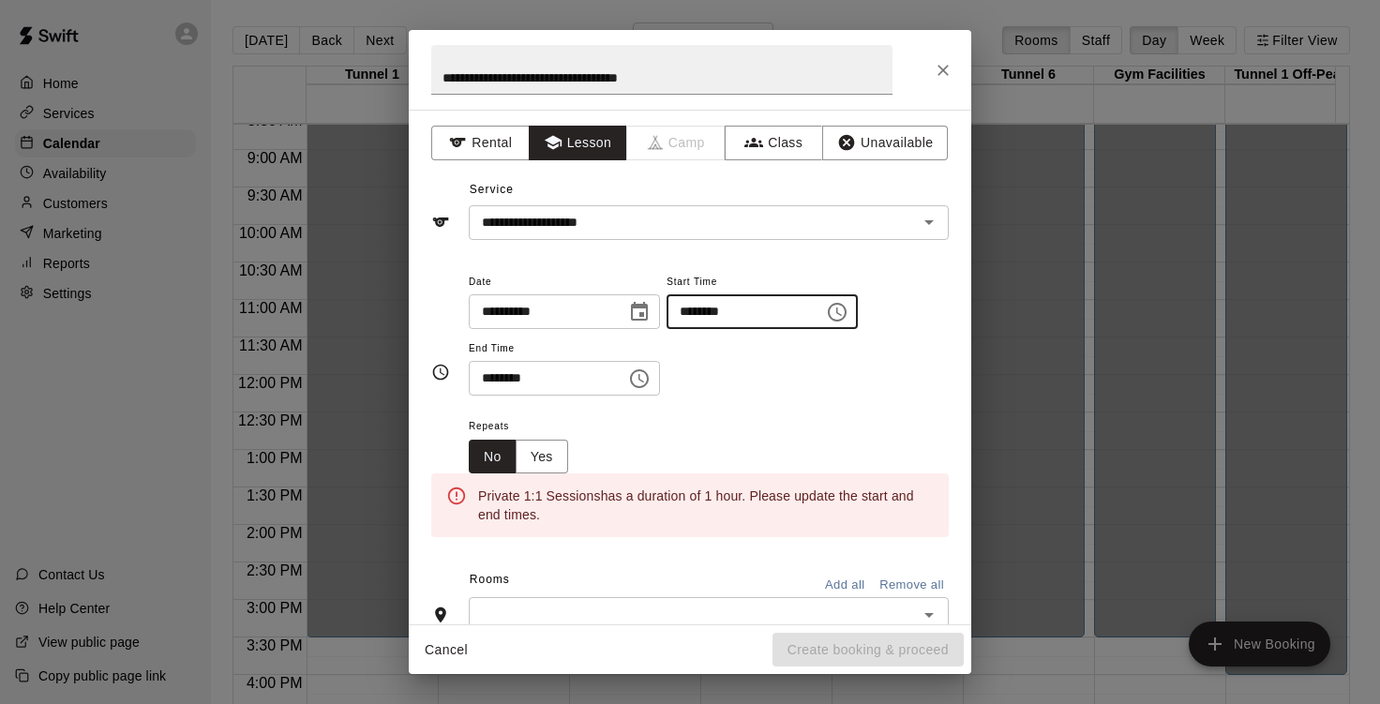
click at [708, 310] on input "********" at bounding box center [739, 311] width 144 height 35
type input "********"
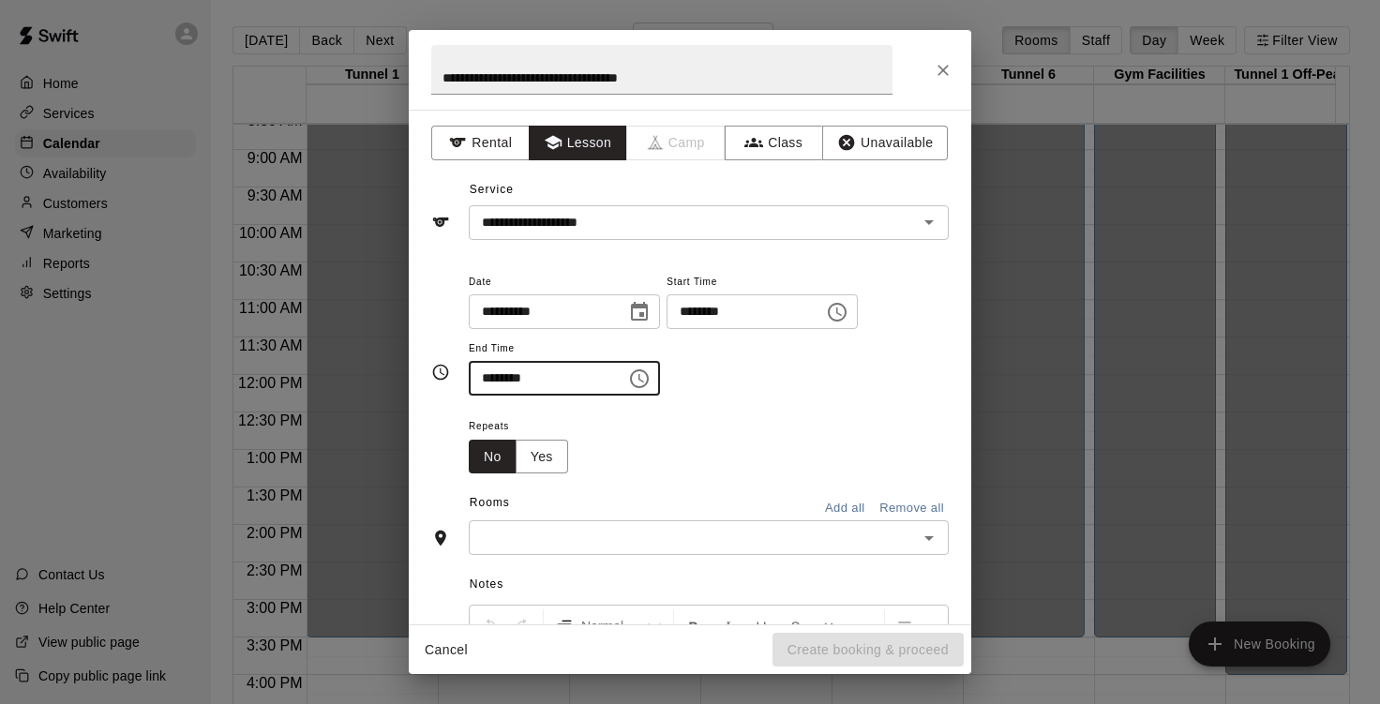
type input "********"
click at [608, 542] on input "text" at bounding box center [694, 537] width 438 height 23
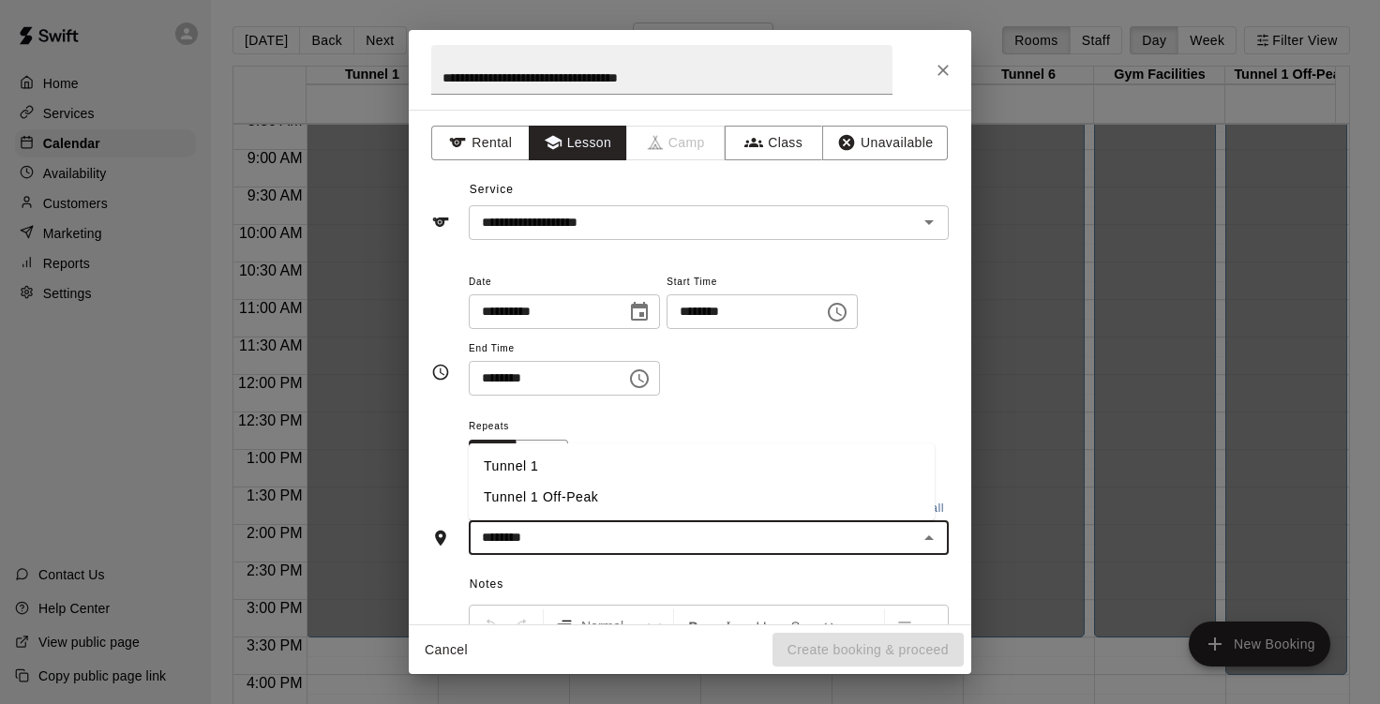
type input "********"
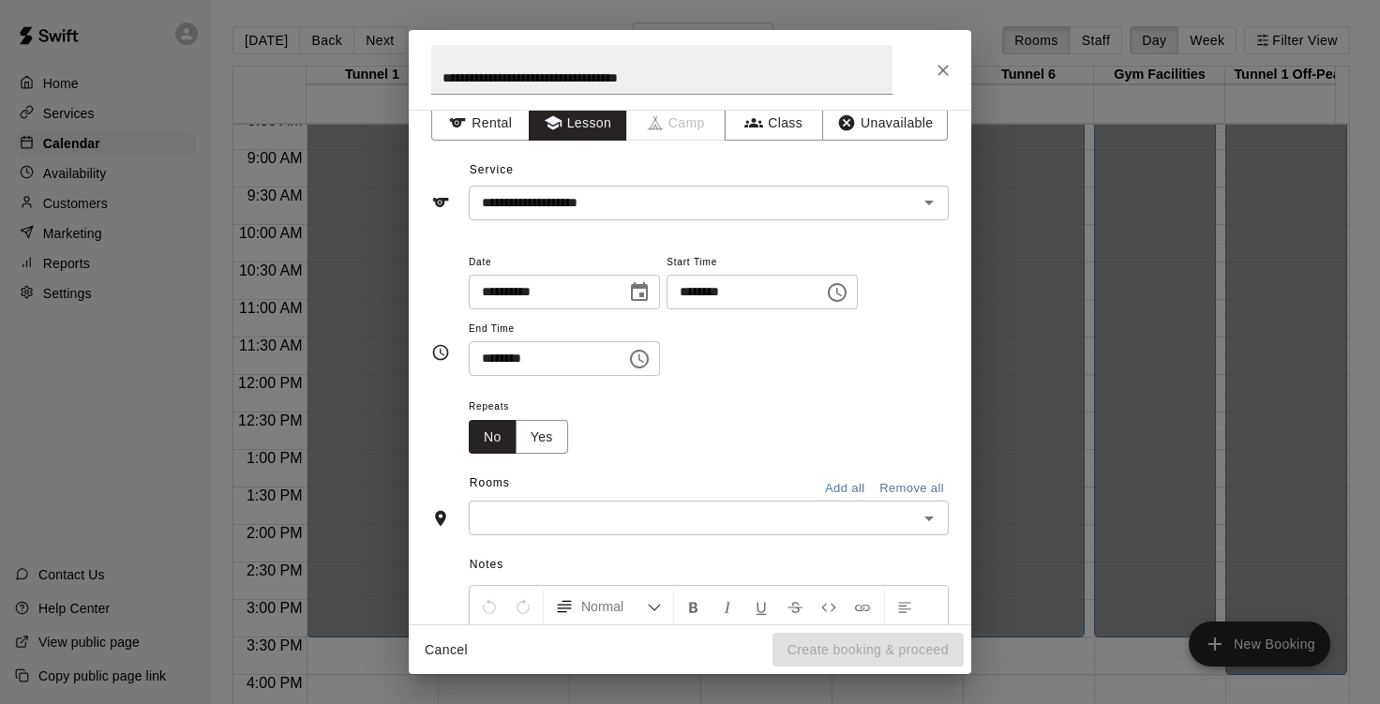
click at [593, 529] on input "text" at bounding box center [694, 517] width 438 height 23
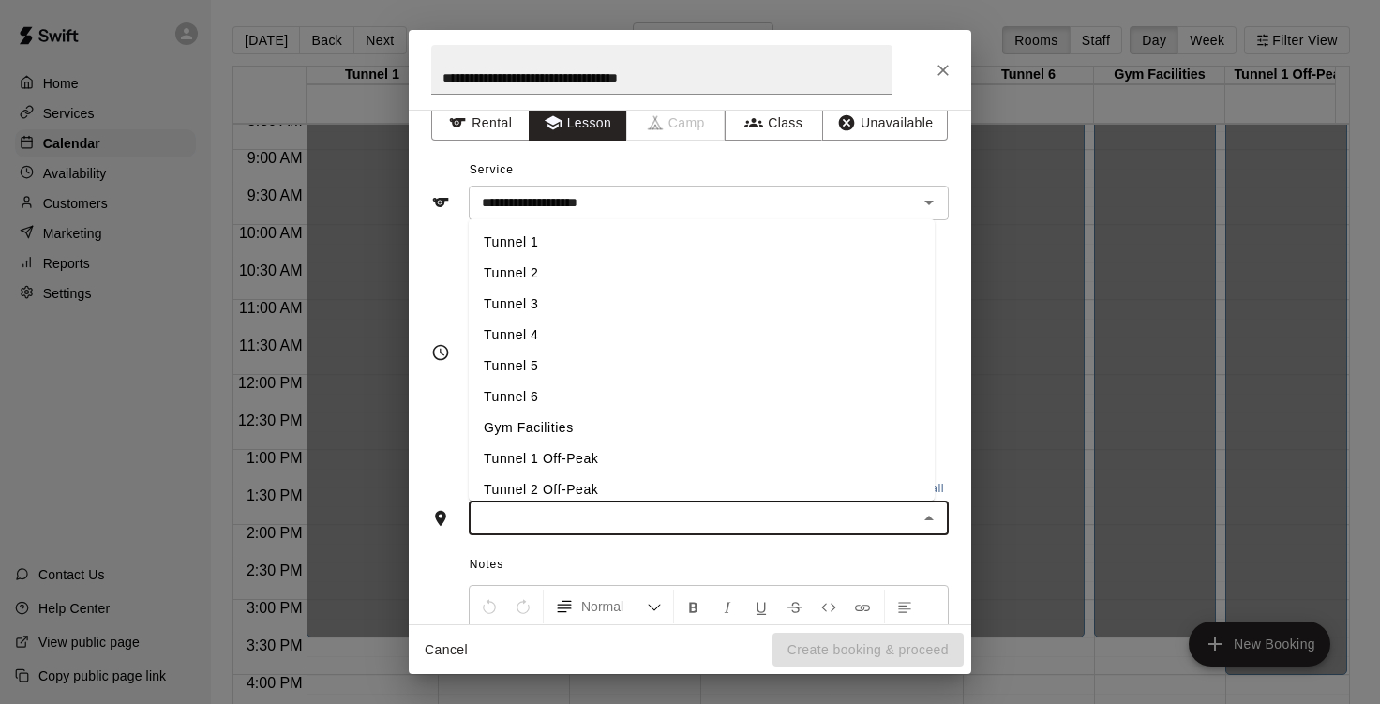
click at [539, 234] on li "Tunnel 1" at bounding box center [702, 242] width 466 height 31
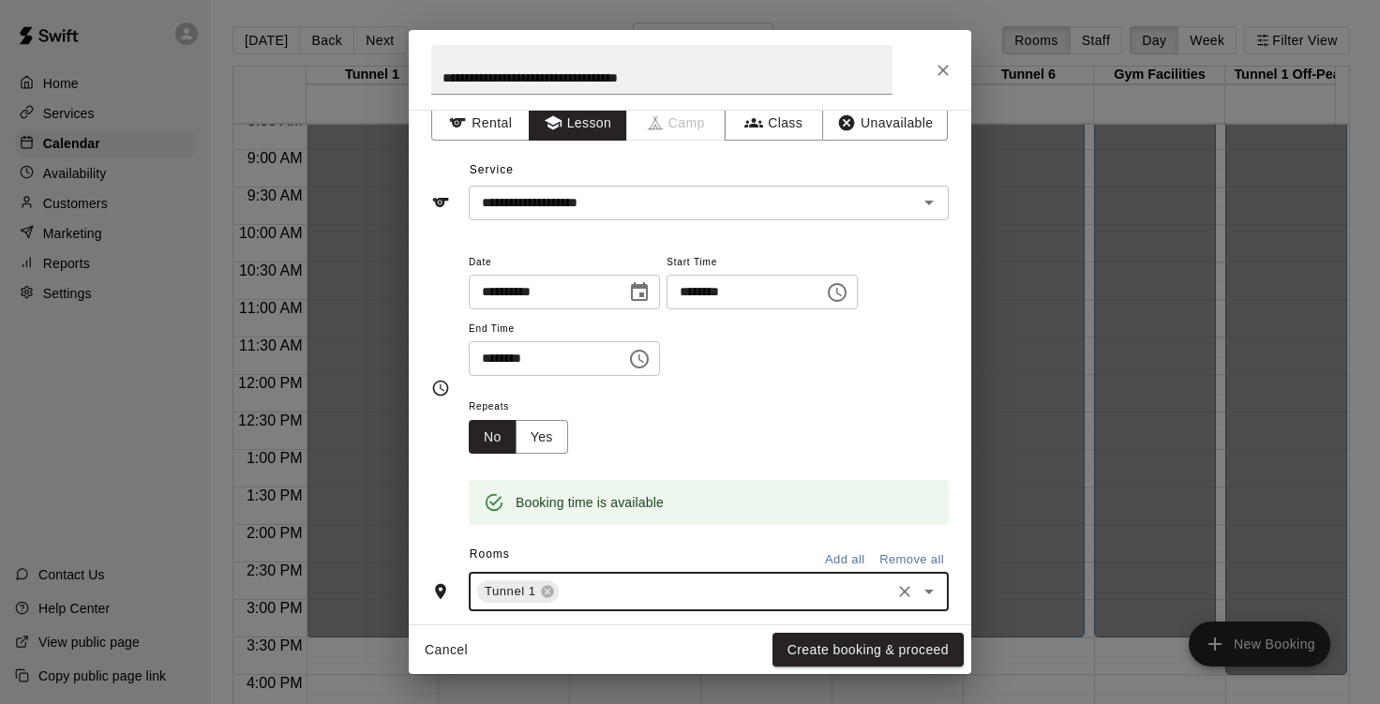
scroll to position [309, 0]
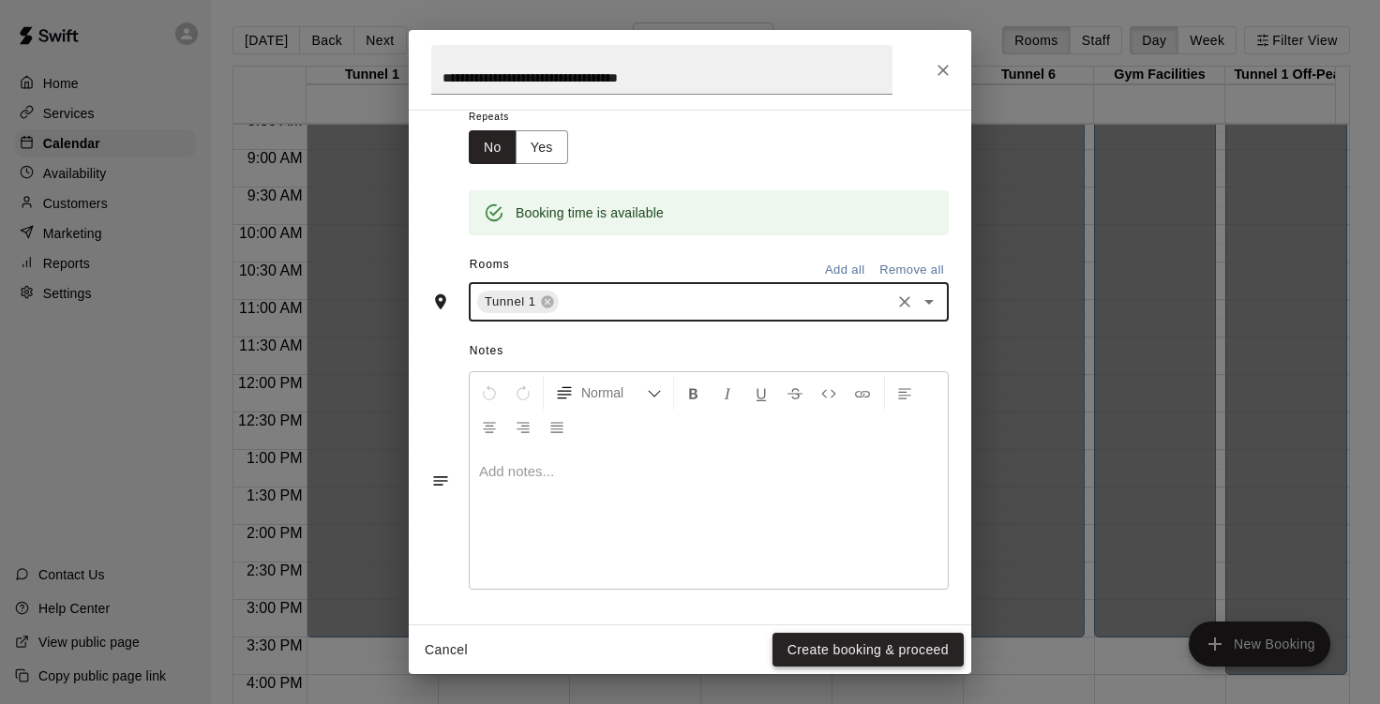
click at [859, 645] on button "Create booking & proceed" at bounding box center [868, 650] width 191 height 35
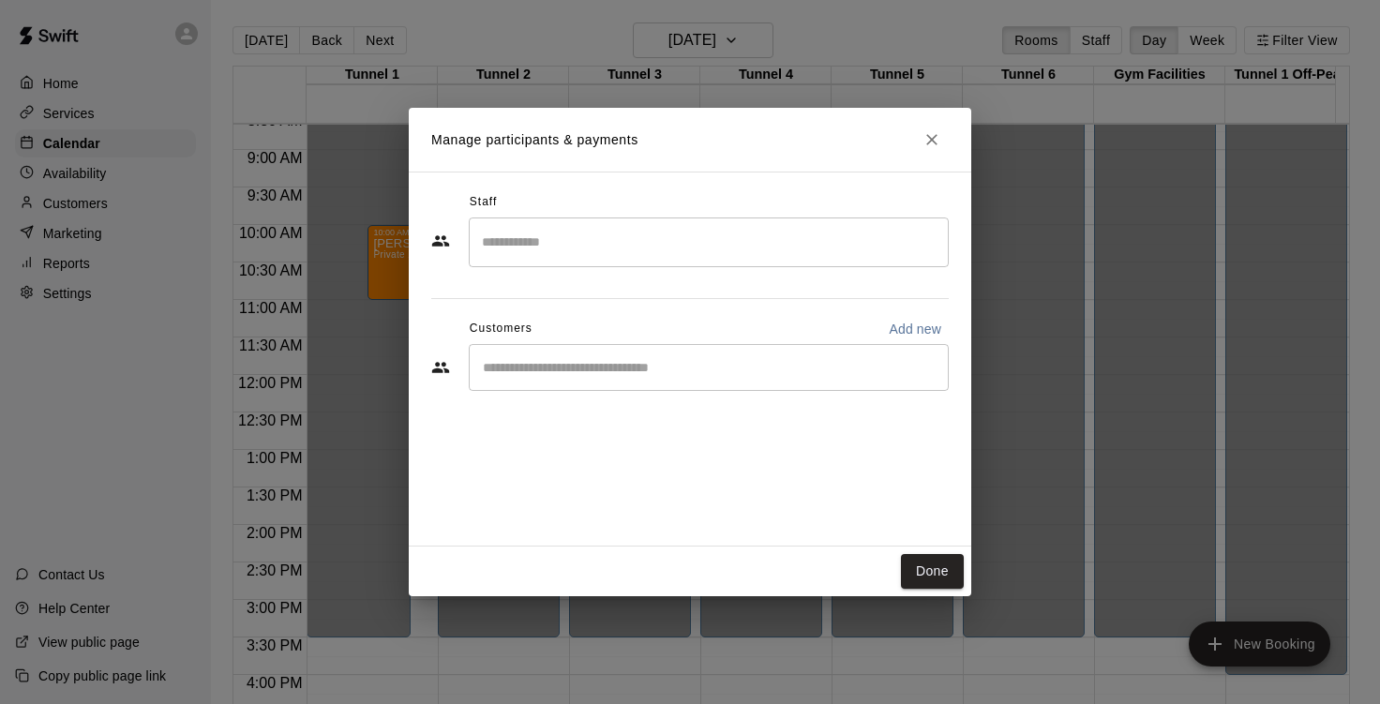
click at [546, 244] on input "Search staff" at bounding box center [708, 242] width 463 height 33
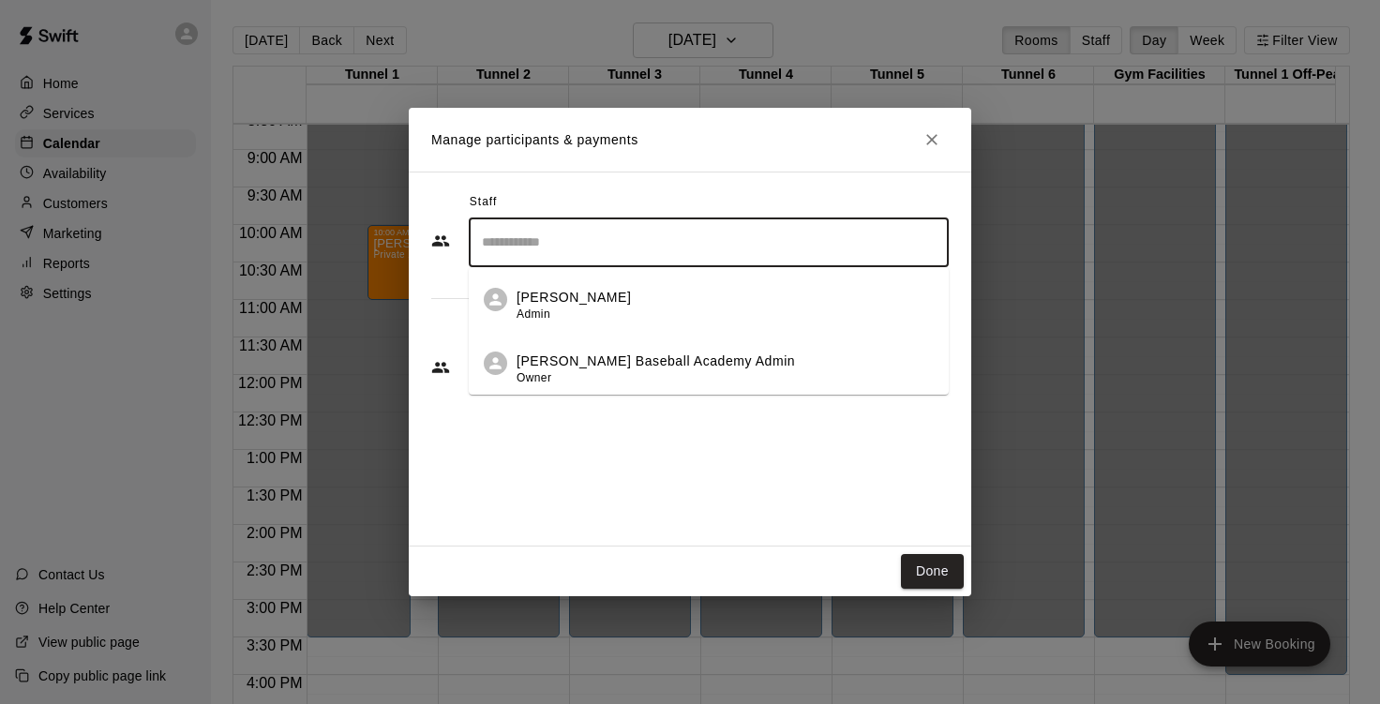
click at [558, 294] on p "[PERSON_NAME]" at bounding box center [574, 298] width 114 height 20
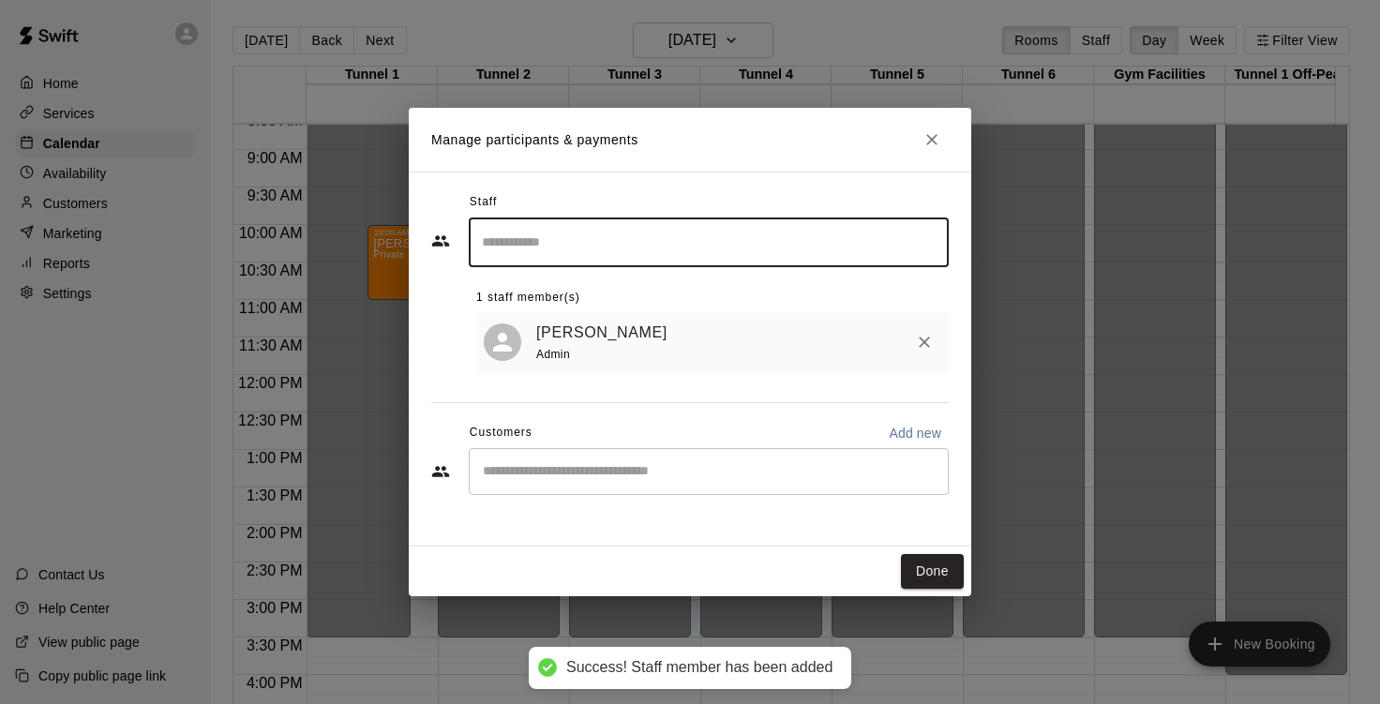
click at [602, 475] on input "Start typing to search customers..." at bounding box center [708, 471] width 463 height 19
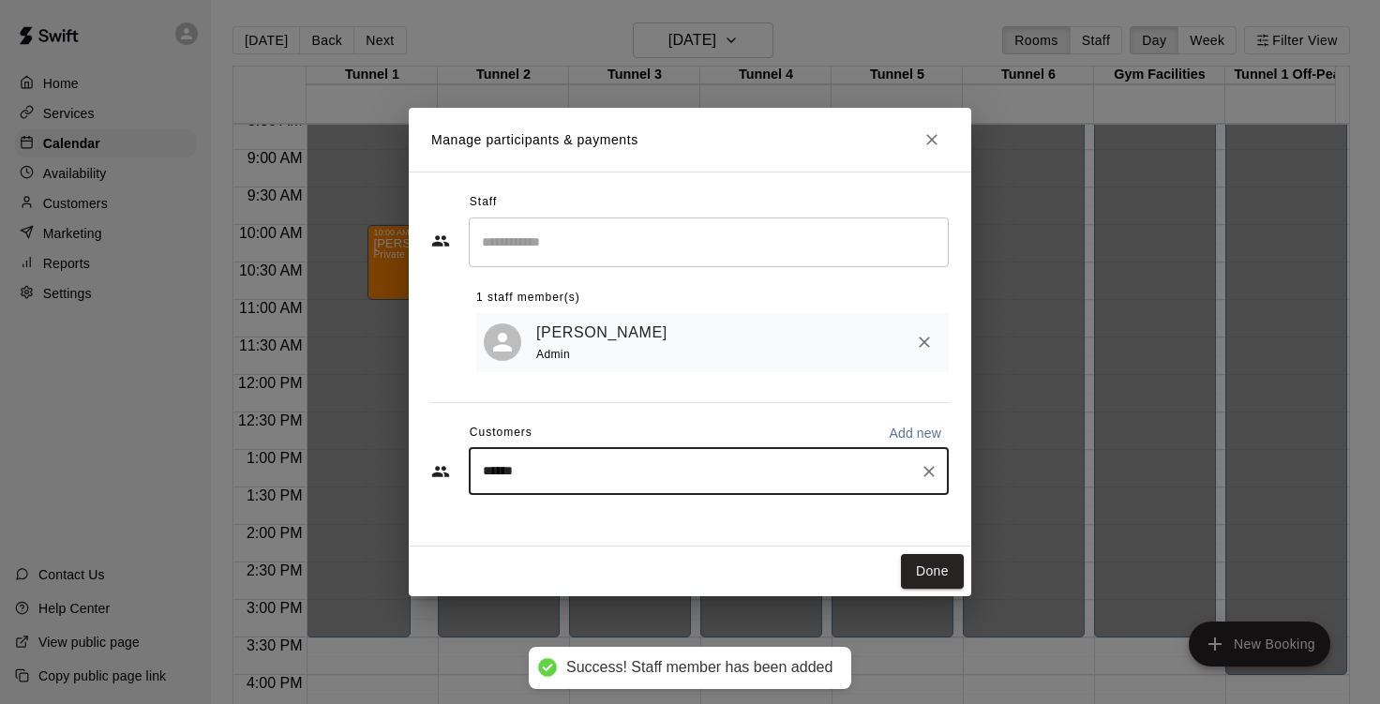
type input "*******"
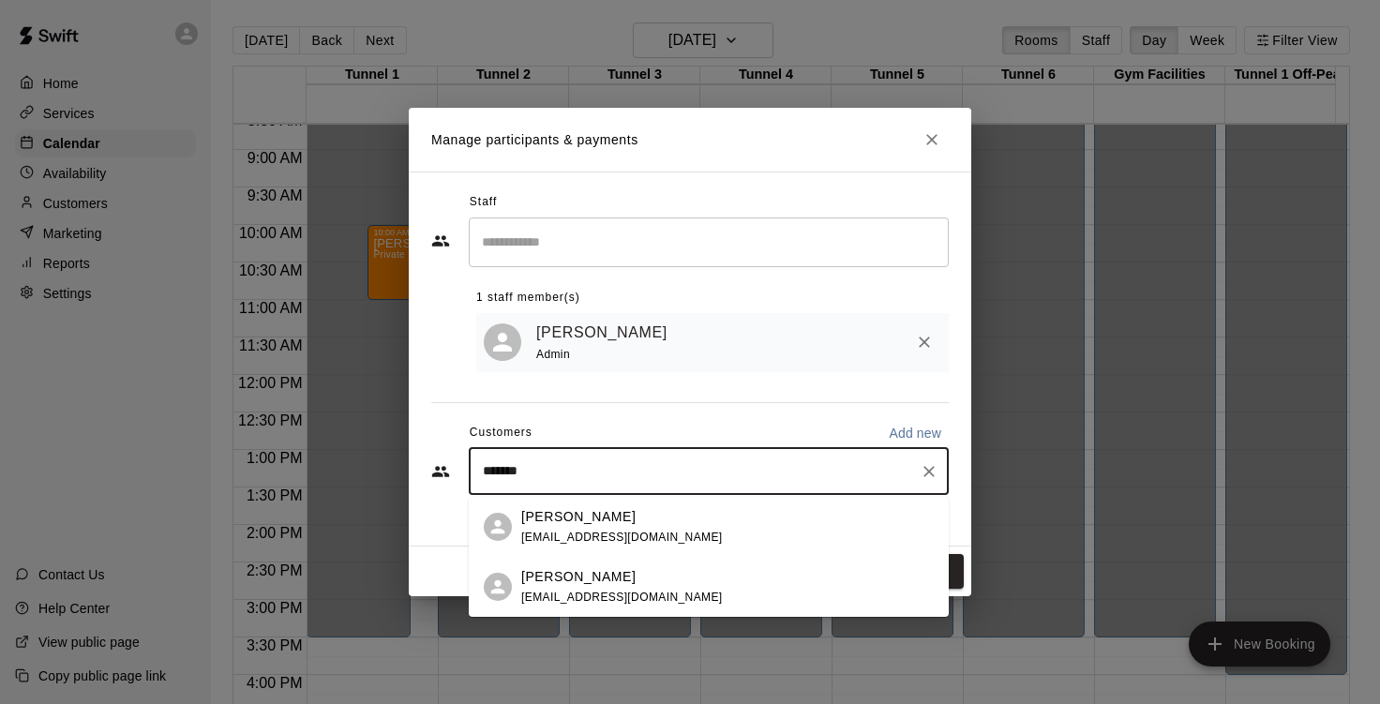
click at [575, 539] on span "[EMAIL_ADDRESS][DOMAIN_NAME]" at bounding box center [622, 537] width 202 height 13
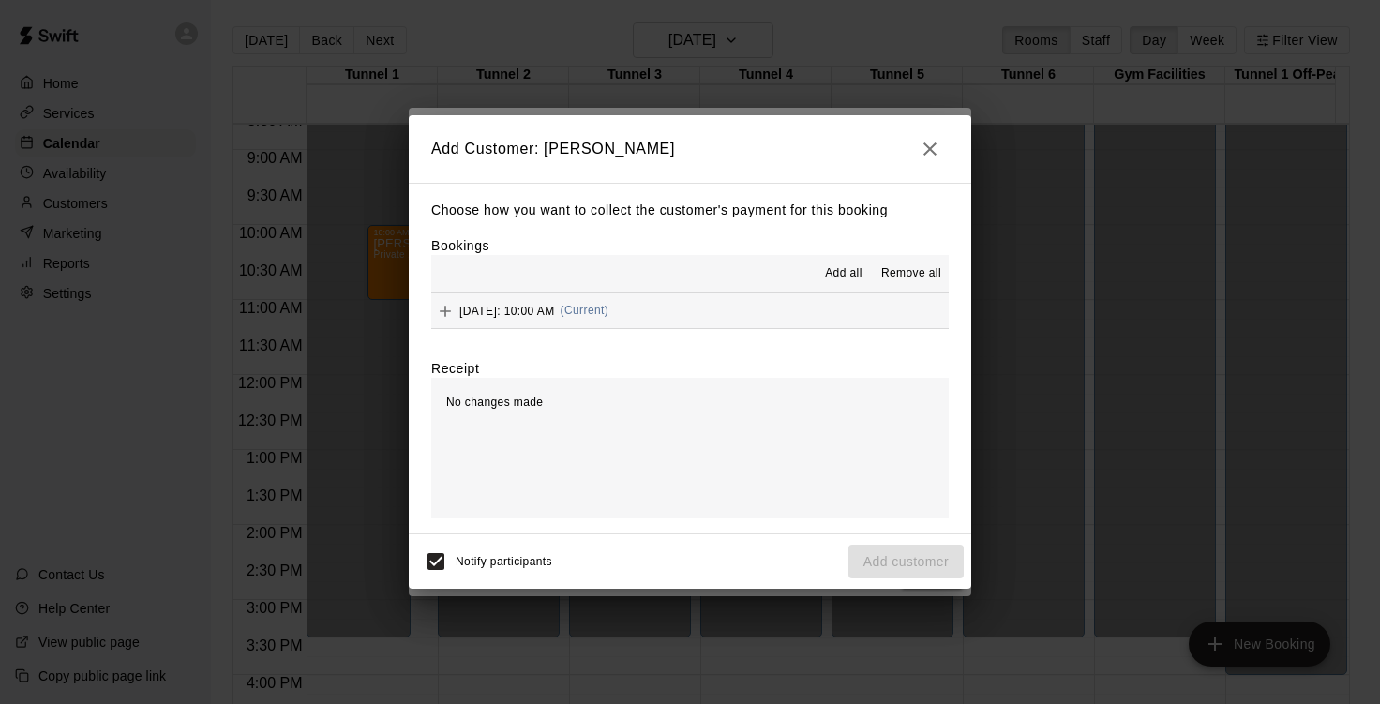
click at [825, 266] on span "Add all" at bounding box center [844, 273] width 38 height 19
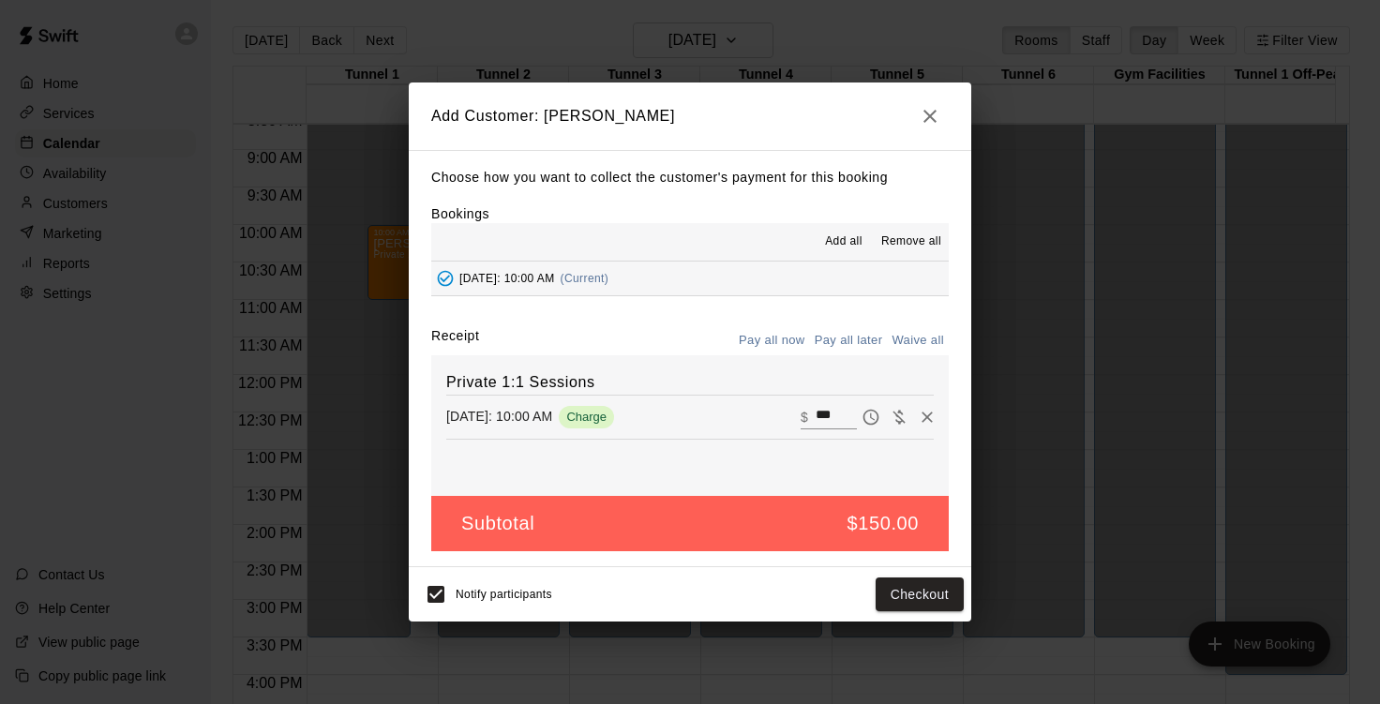
click at [905, 337] on button "Waive all" at bounding box center [918, 340] width 62 height 29
type input "*"
click at [846, 338] on button "Pay all later" at bounding box center [849, 340] width 78 height 29
click at [894, 604] on button "Add customer" at bounding box center [906, 595] width 115 height 35
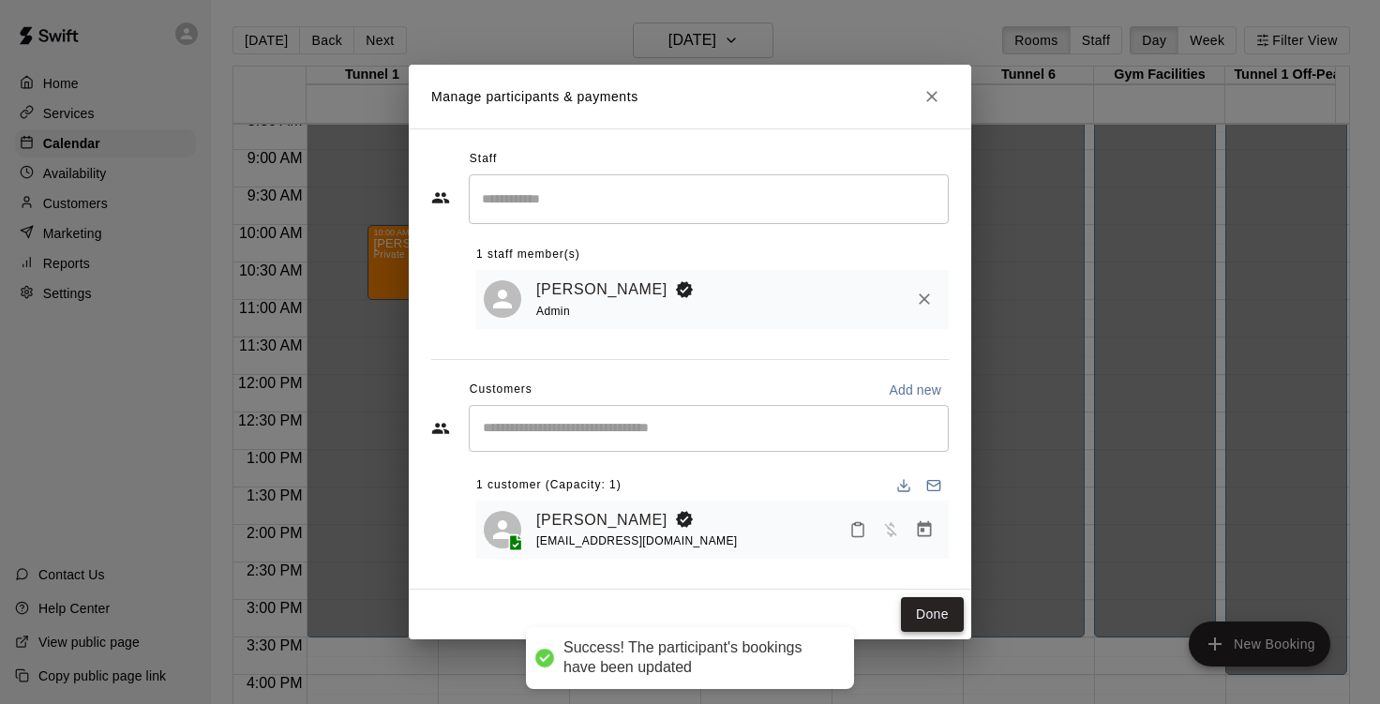
click at [951, 612] on button "Done" at bounding box center [932, 614] width 63 height 35
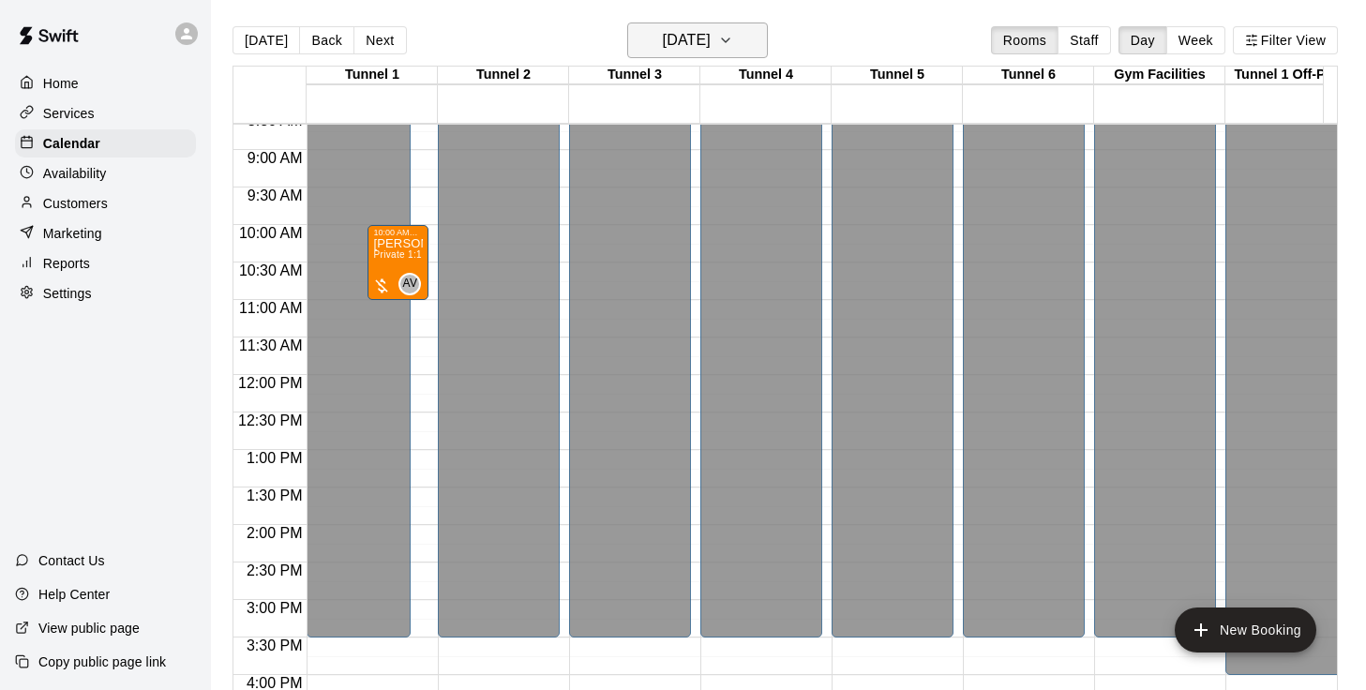
click at [711, 51] on h6 "[DATE]" at bounding box center [687, 40] width 48 height 26
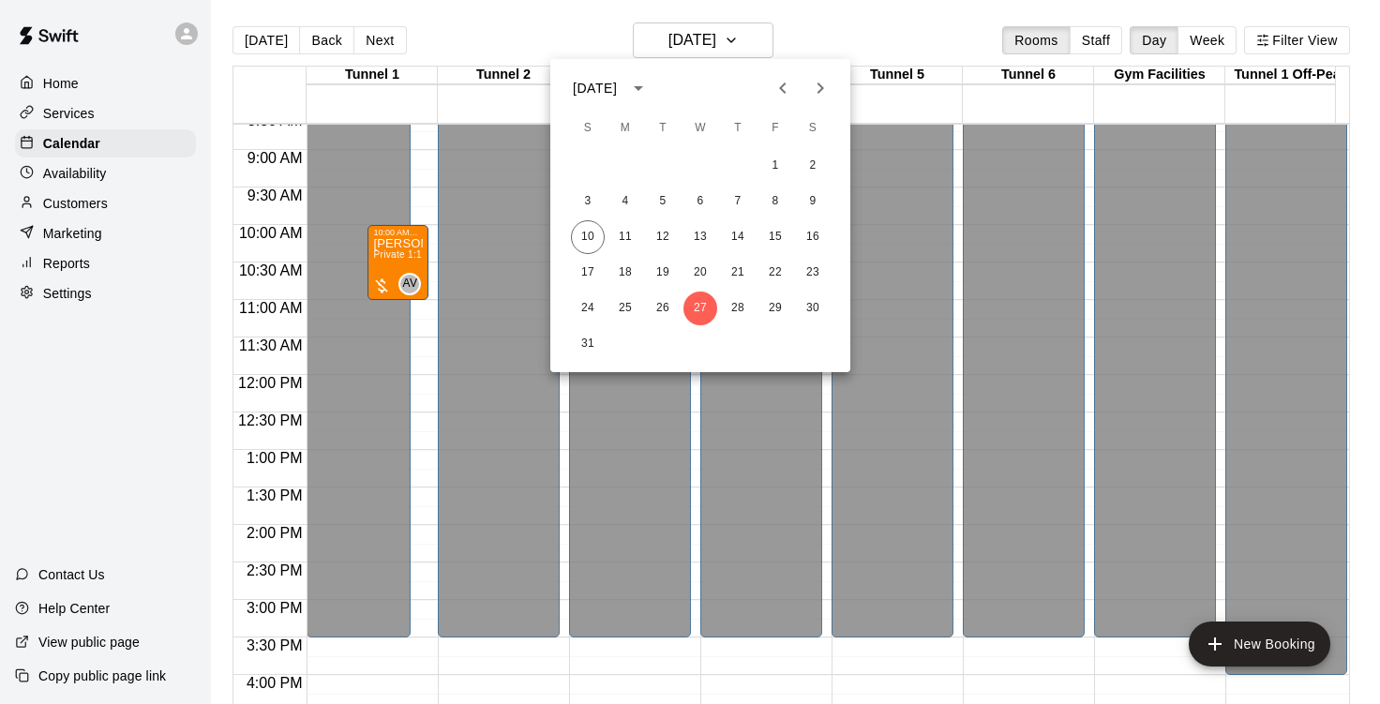
click at [821, 89] on icon "Next month" at bounding box center [821, 88] width 7 height 11
click at [666, 166] on button "2" at bounding box center [663, 166] width 34 height 34
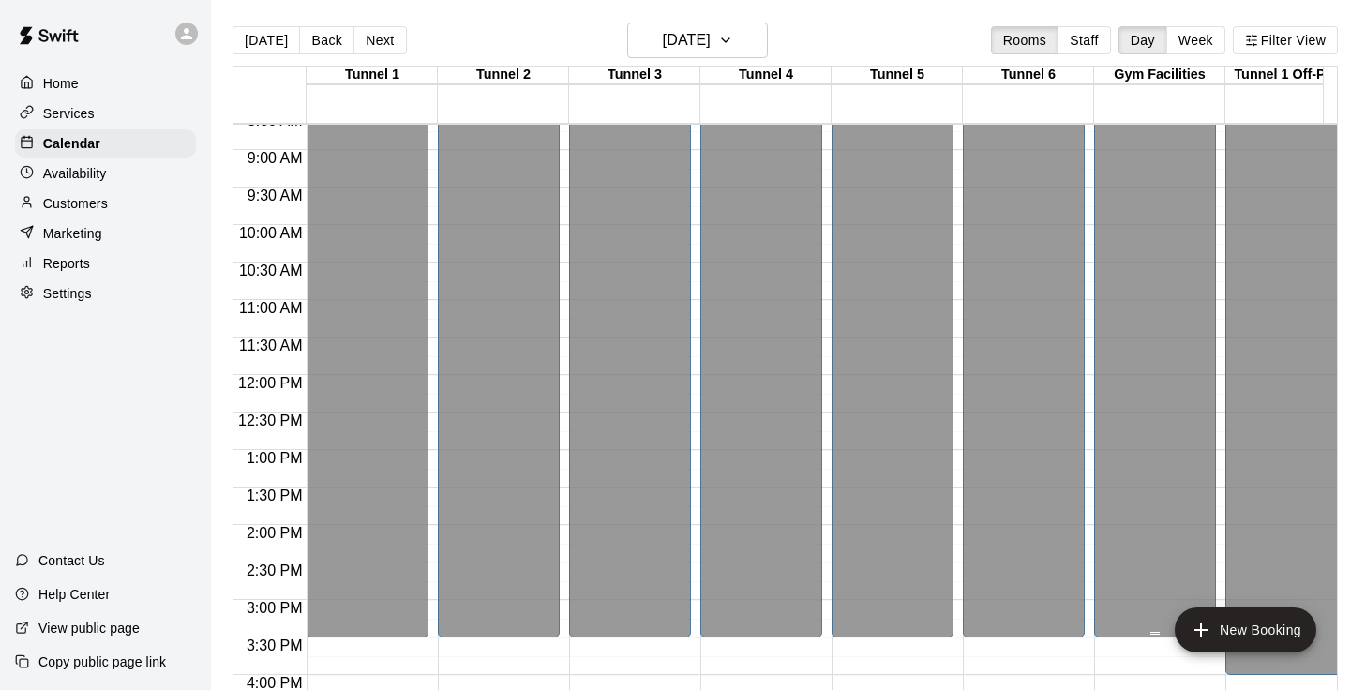
click at [1204, 598] on div "Closed" at bounding box center [1155, 65] width 111 height 1157
click at [1224, 628] on button "New Booking" at bounding box center [1246, 630] width 142 height 45
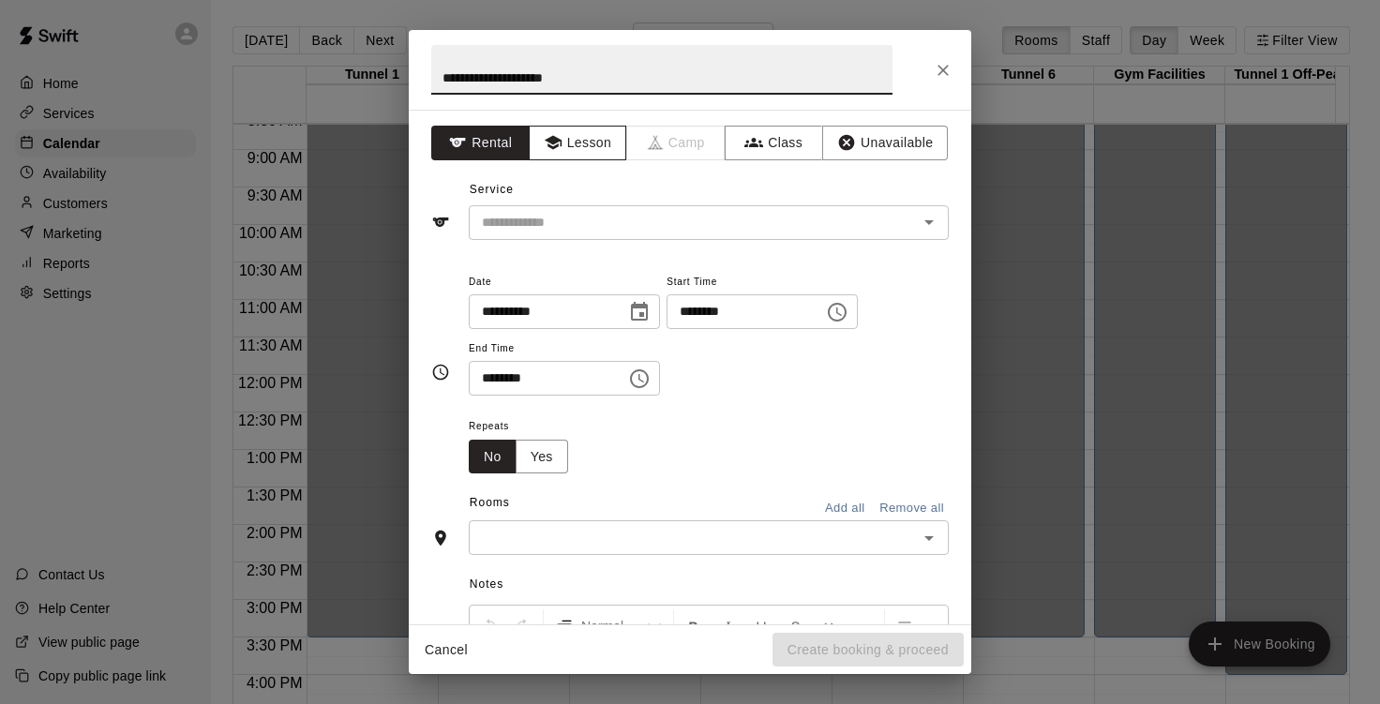
type input "**********"
click at [550, 139] on icon "button" at bounding box center [552, 143] width 17 height 14
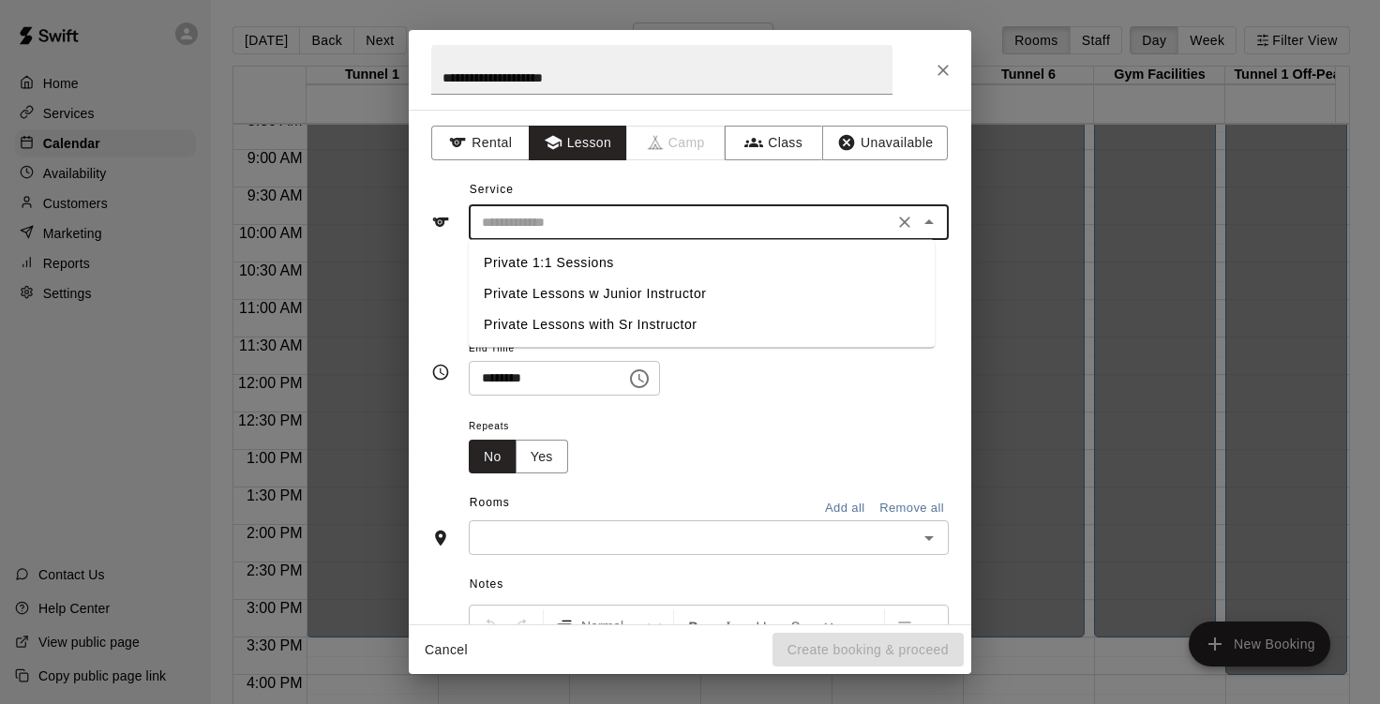
click at [576, 216] on input "text" at bounding box center [682, 222] width 414 height 23
click at [570, 267] on li "Private 1:1 Sessions" at bounding box center [702, 263] width 466 height 31
type input "**********"
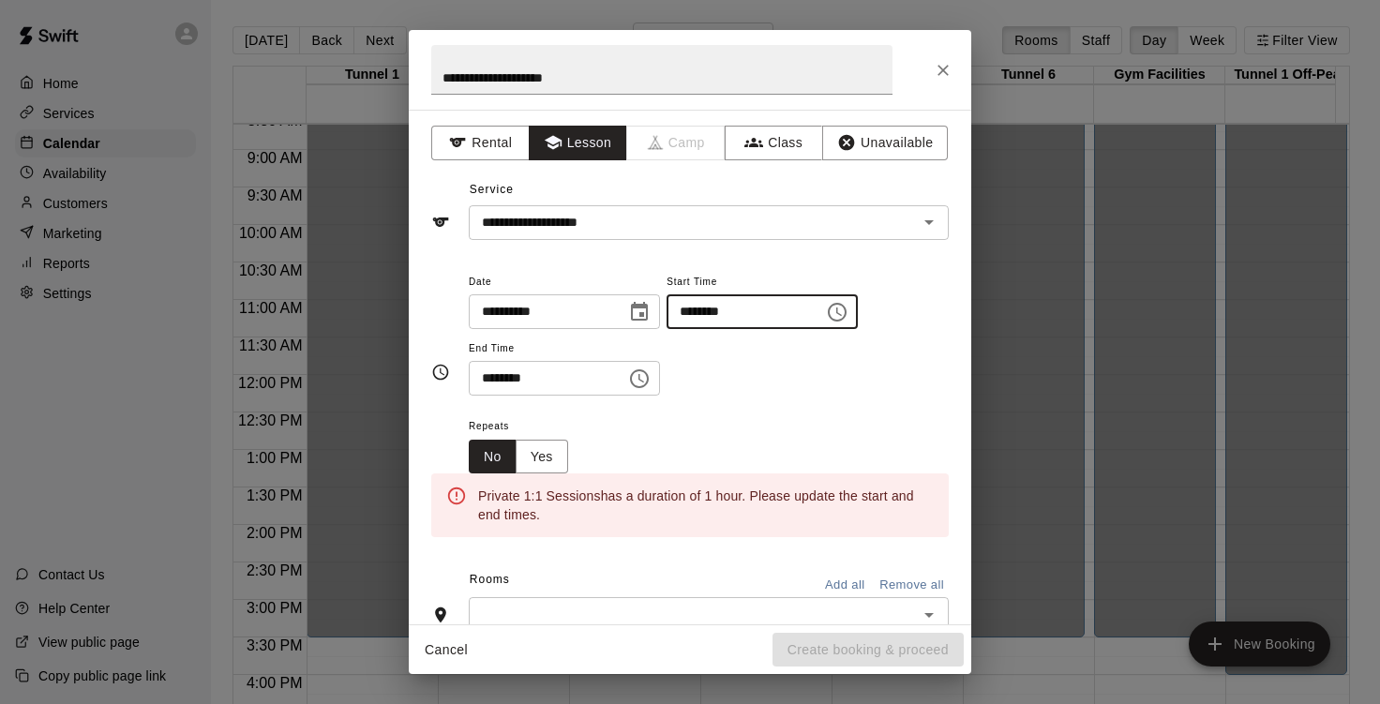
click at [711, 312] on input "********" at bounding box center [739, 311] width 144 height 35
type input "********"
click at [770, 314] on input "********" at bounding box center [739, 311] width 144 height 35
click at [762, 311] on input "********" at bounding box center [739, 311] width 144 height 35
type input "********"
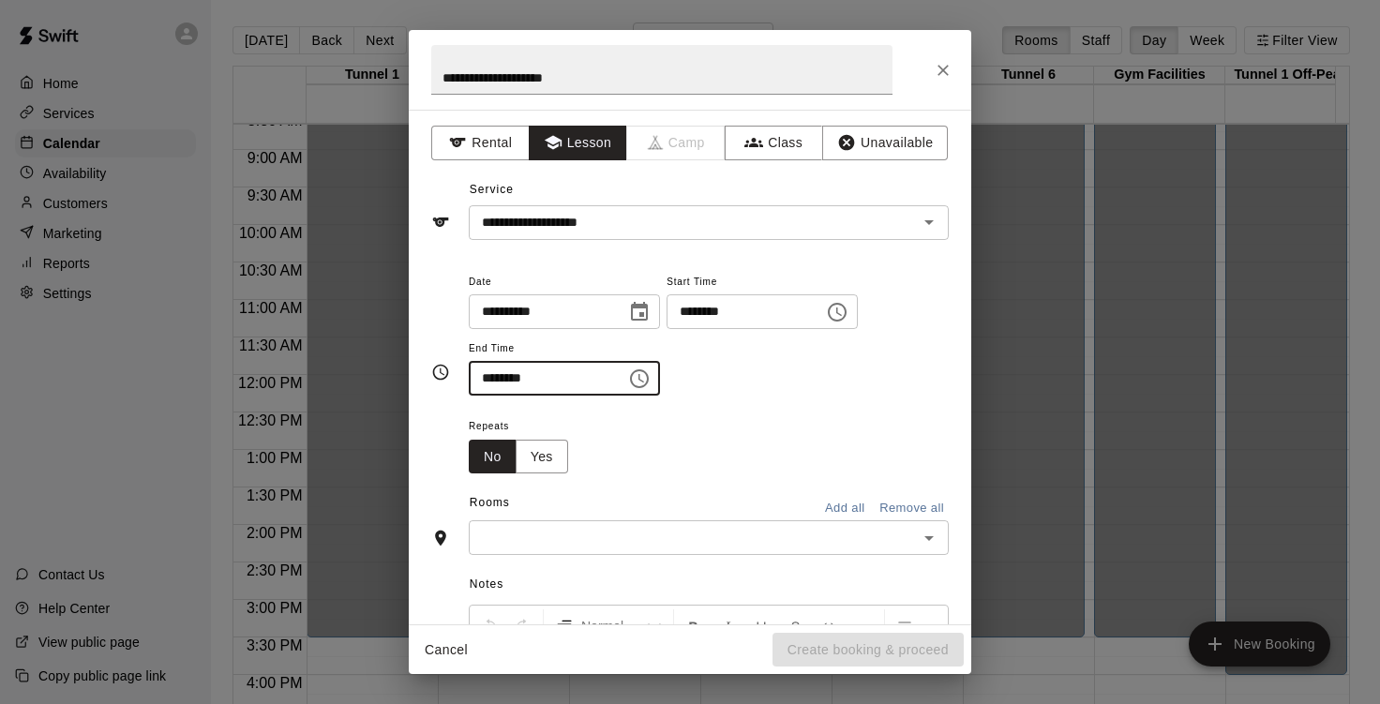
type input "********"
click at [565, 531] on input "text" at bounding box center [694, 537] width 438 height 23
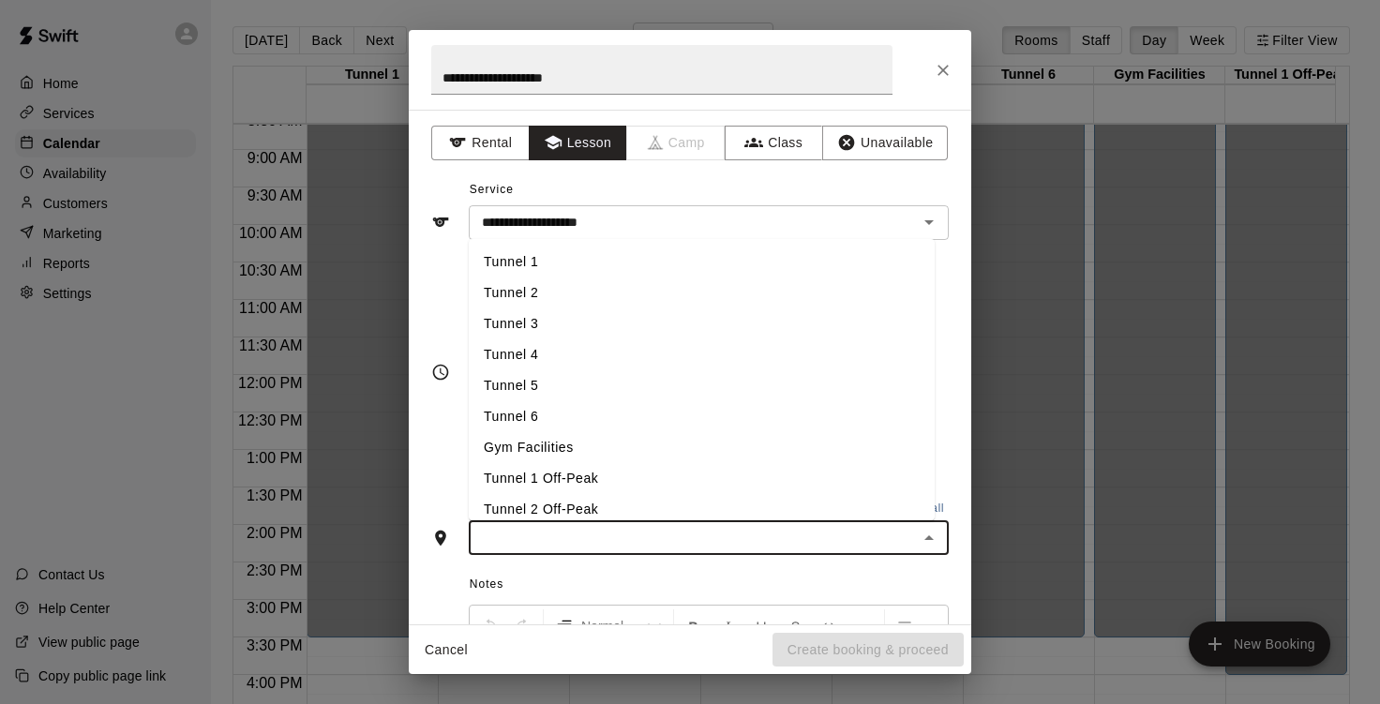
click at [565, 264] on li "Tunnel 1" at bounding box center [702, 262] width 466 height 31
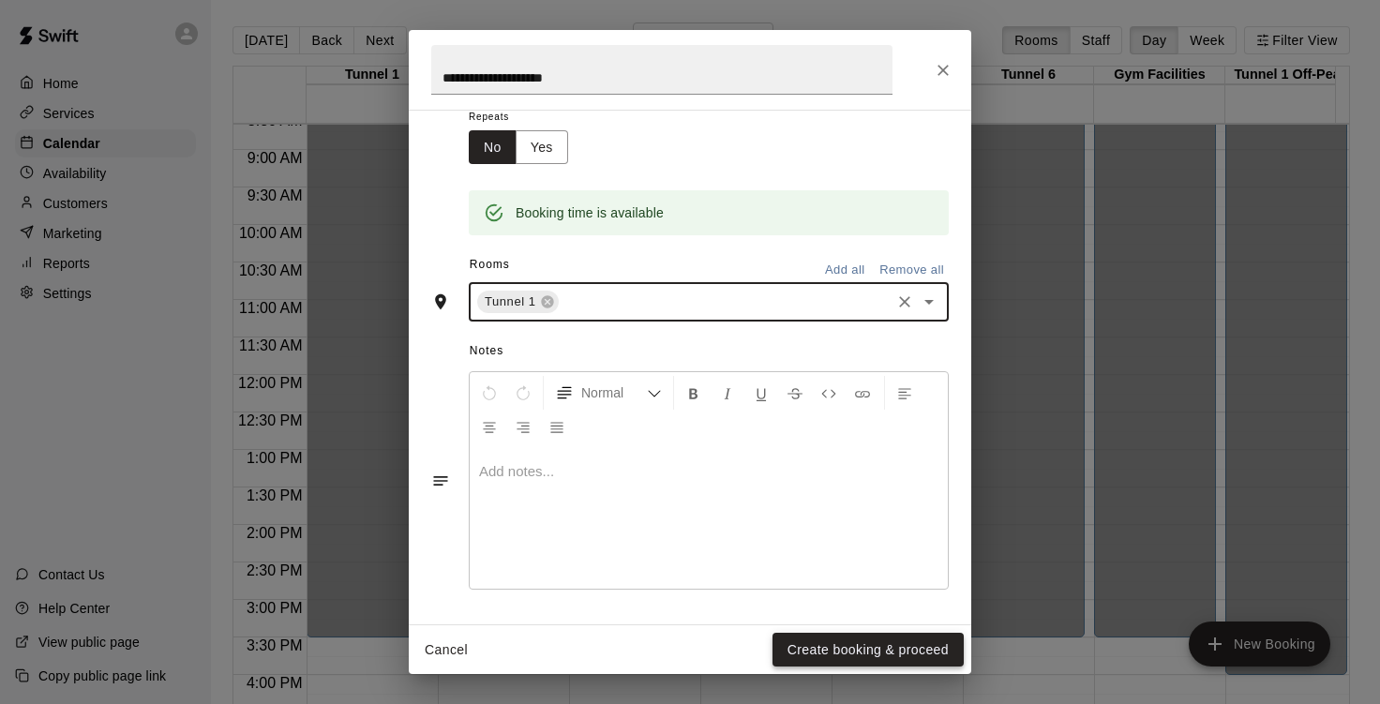
click at [848, 640] on button "Create booking & proceed" at bounding box center [868, 650] width 191 height 35
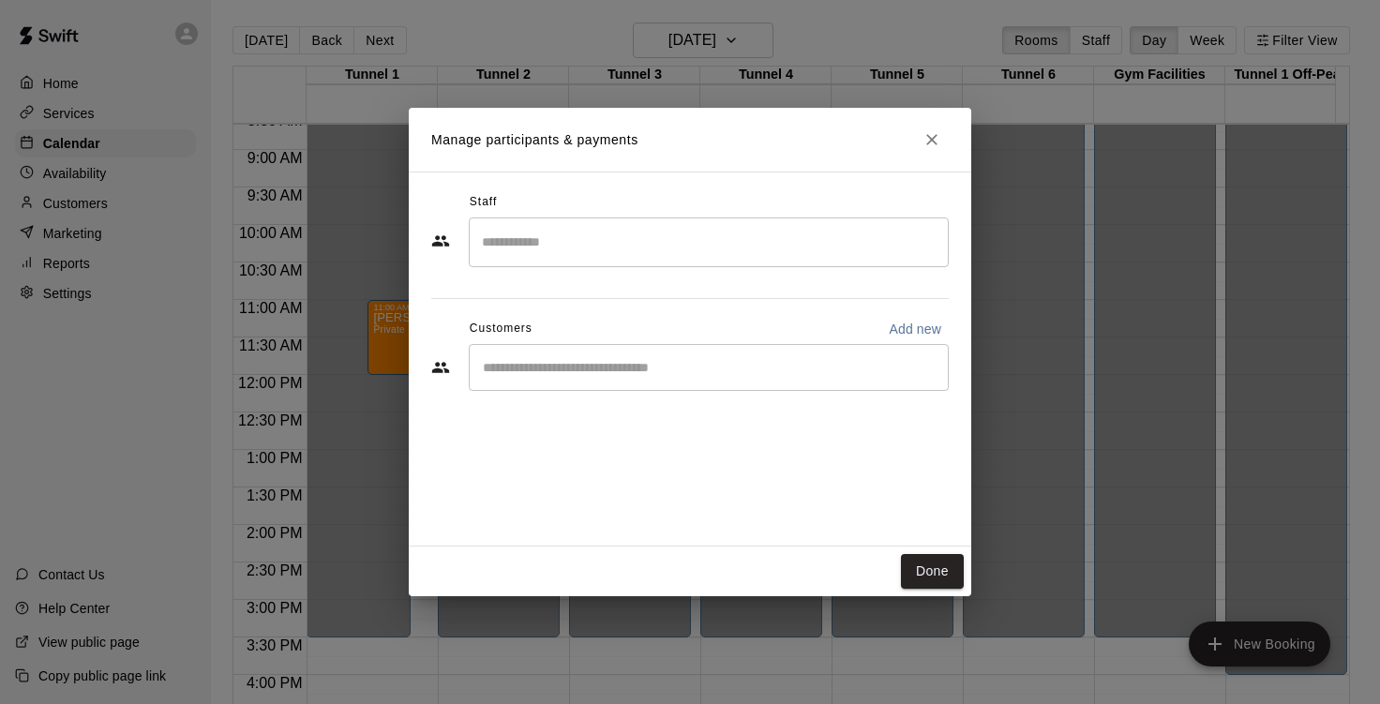
click at [578, 255] on input "Search staff" at bounding box center [708, 242] width 463 height 33
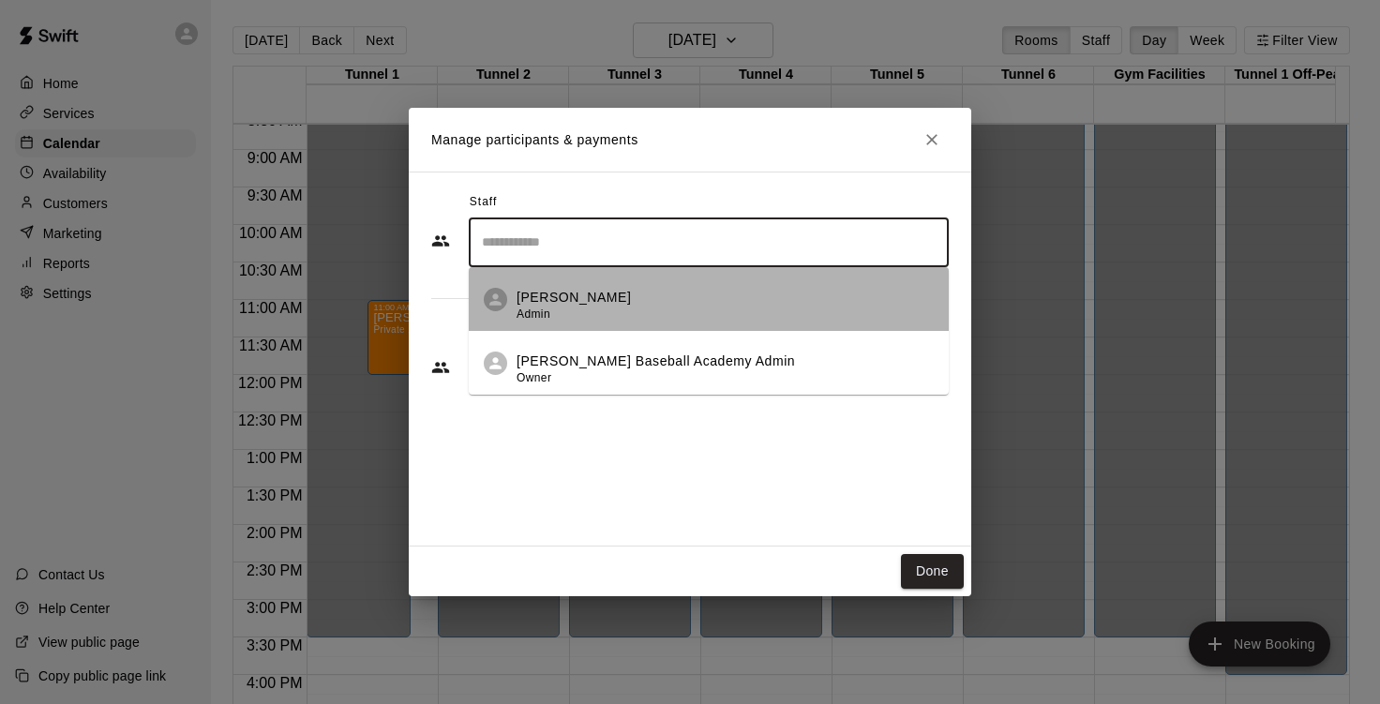
click at [560, 304] on p "[PERSON_NAME]" at bounding box center [574, 298] width 114 height 20
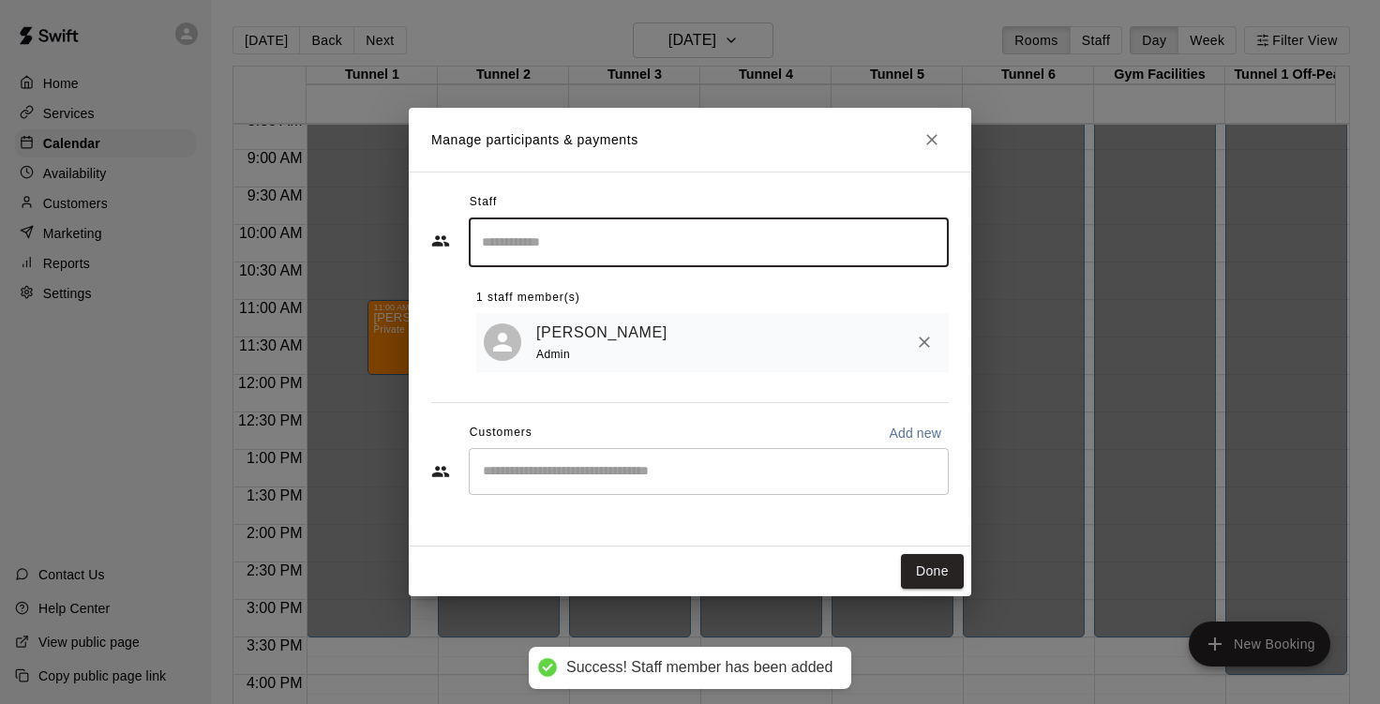
click at [582, 488] on div "​" at bounding box center [709, 471] width 480 height 47
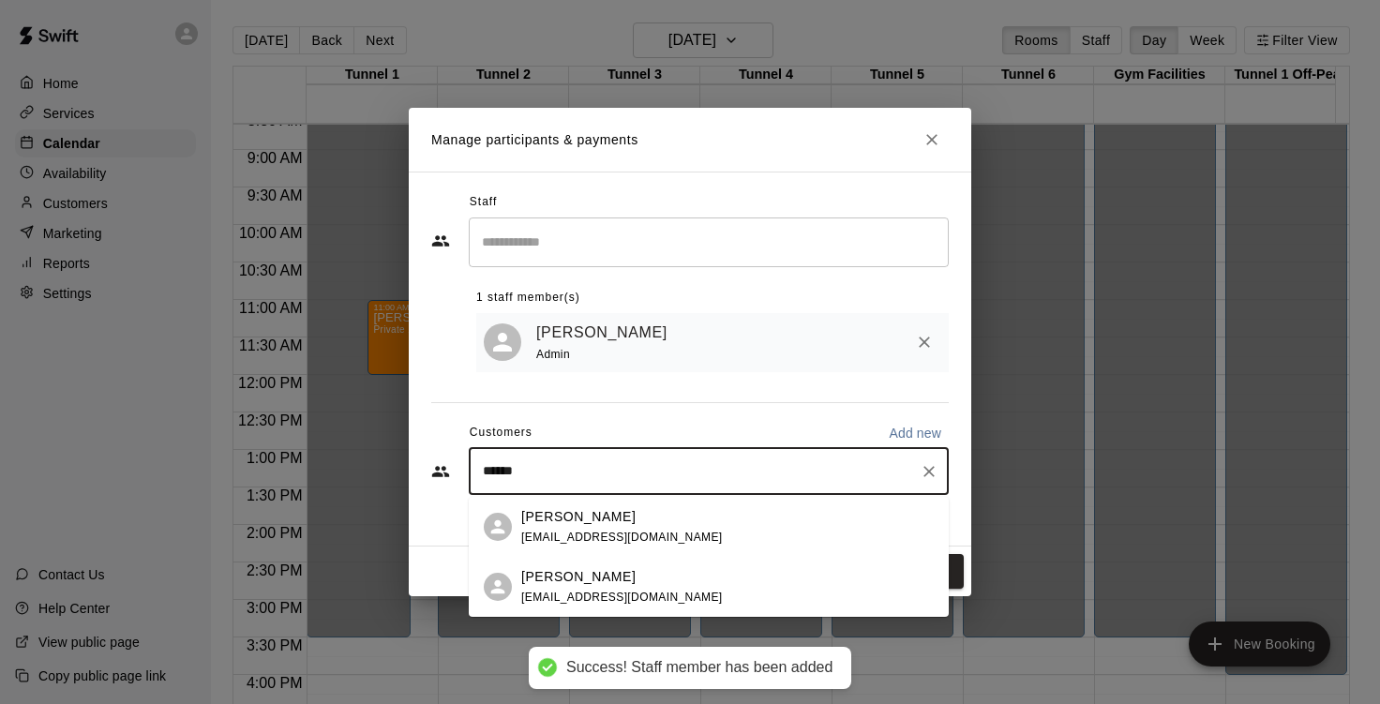
type input "*******"
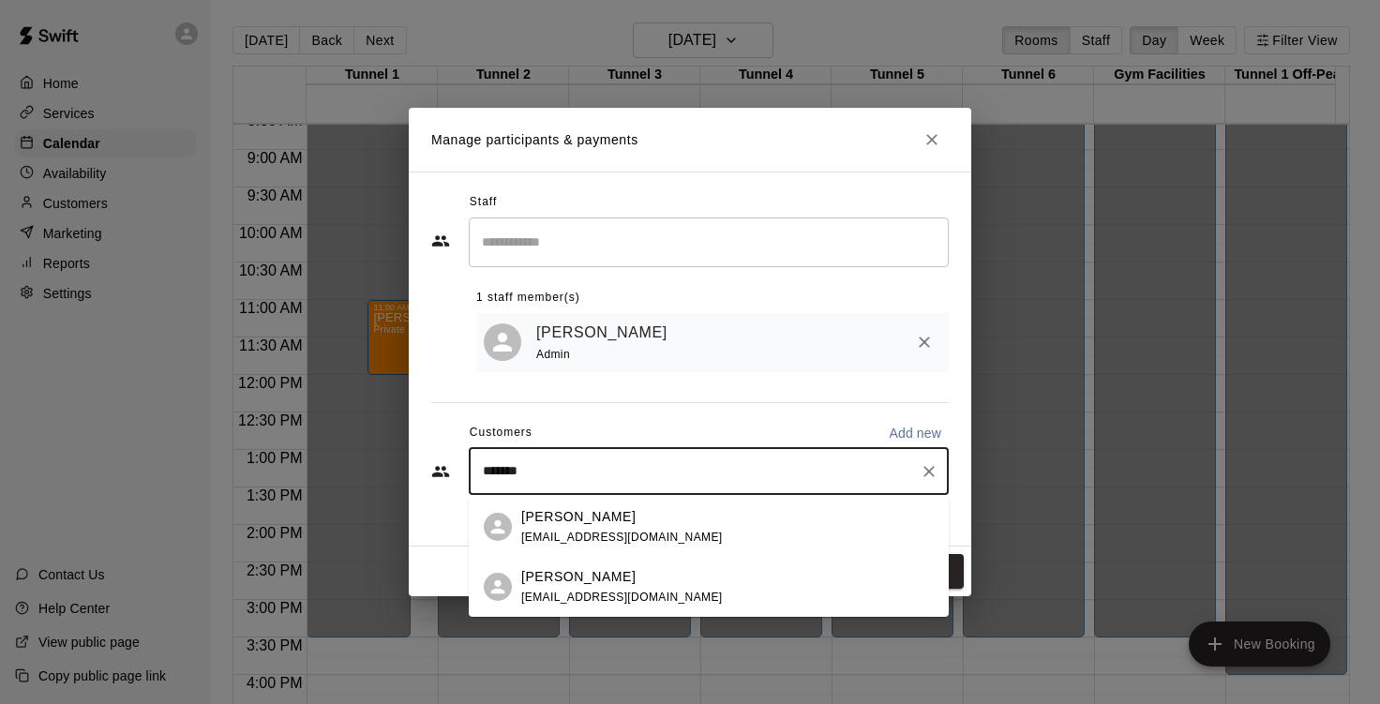
click at [585, 526] on p "[PERSON_NAME]" at bounding box center [578, 517] width 114 height 20
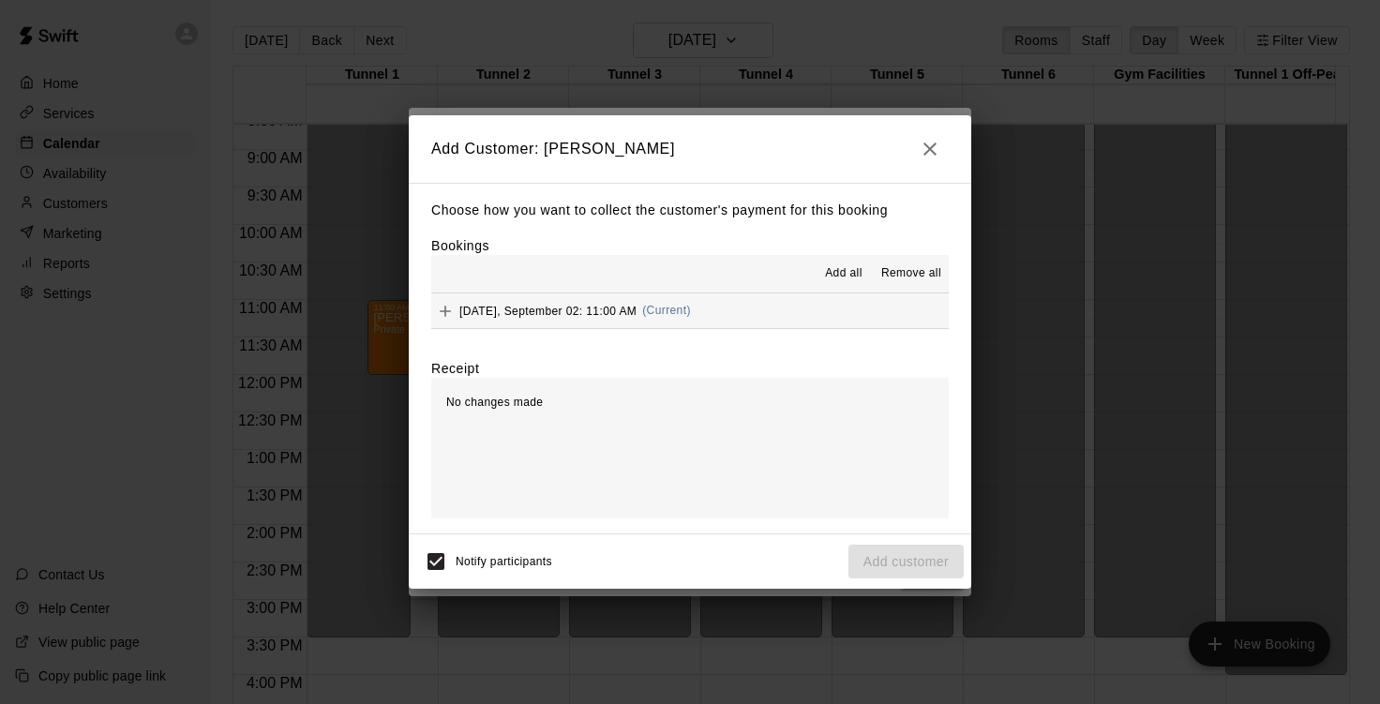
click at [828, 279] on span "Add all" at bounding box center [844, 273] width 38 height 19
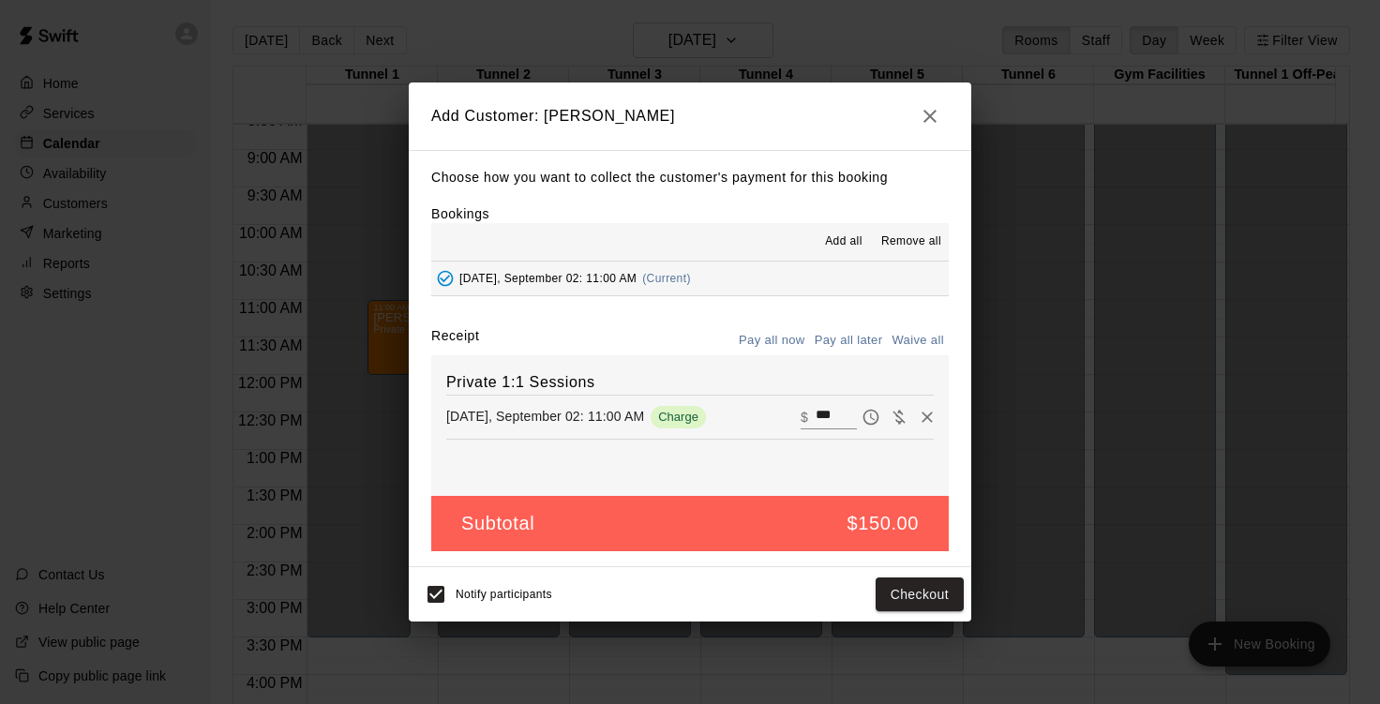
click at [926, 336] on button "Waive all" at bounding box center [918, 340] width 62 height 29
type input "*"
click at [860, 330] on button "Pay all later" at bounding box center [849, 340] width 78 height 29
click at [907, 610] on button "Add customer" at bounding box center [906, 595] width 115 height 35
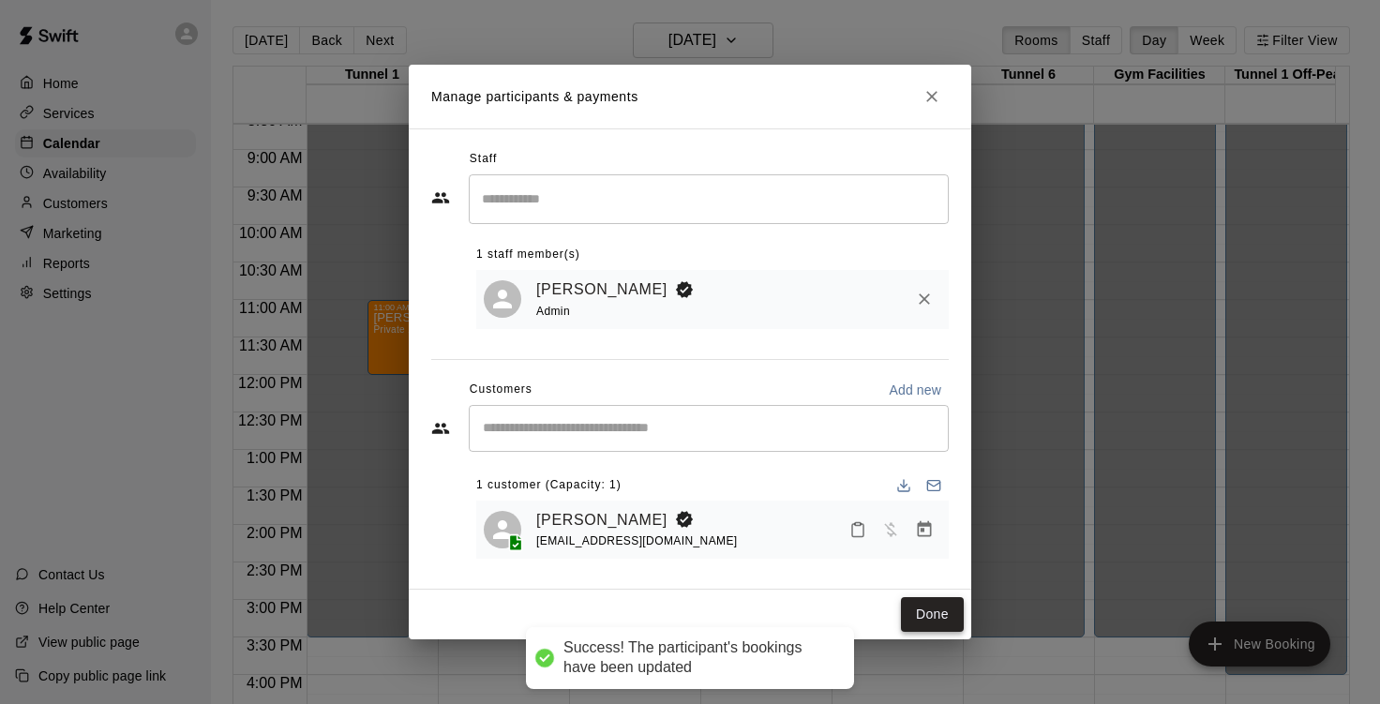
click at [928, 626] on button "Done" at bounding box center [932, 614] width 63 height 35
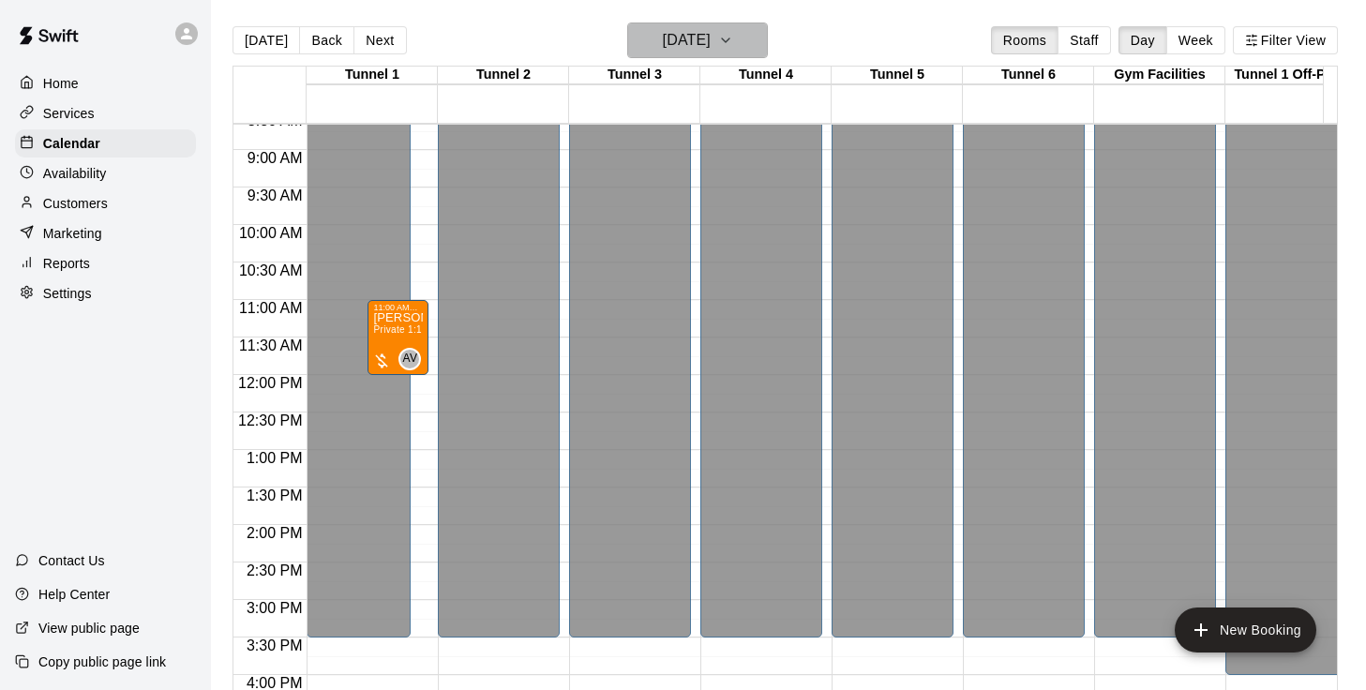
click at [711, 37] on h6 "[DATE]" at bounding box center [687, 40] width 48 height 26
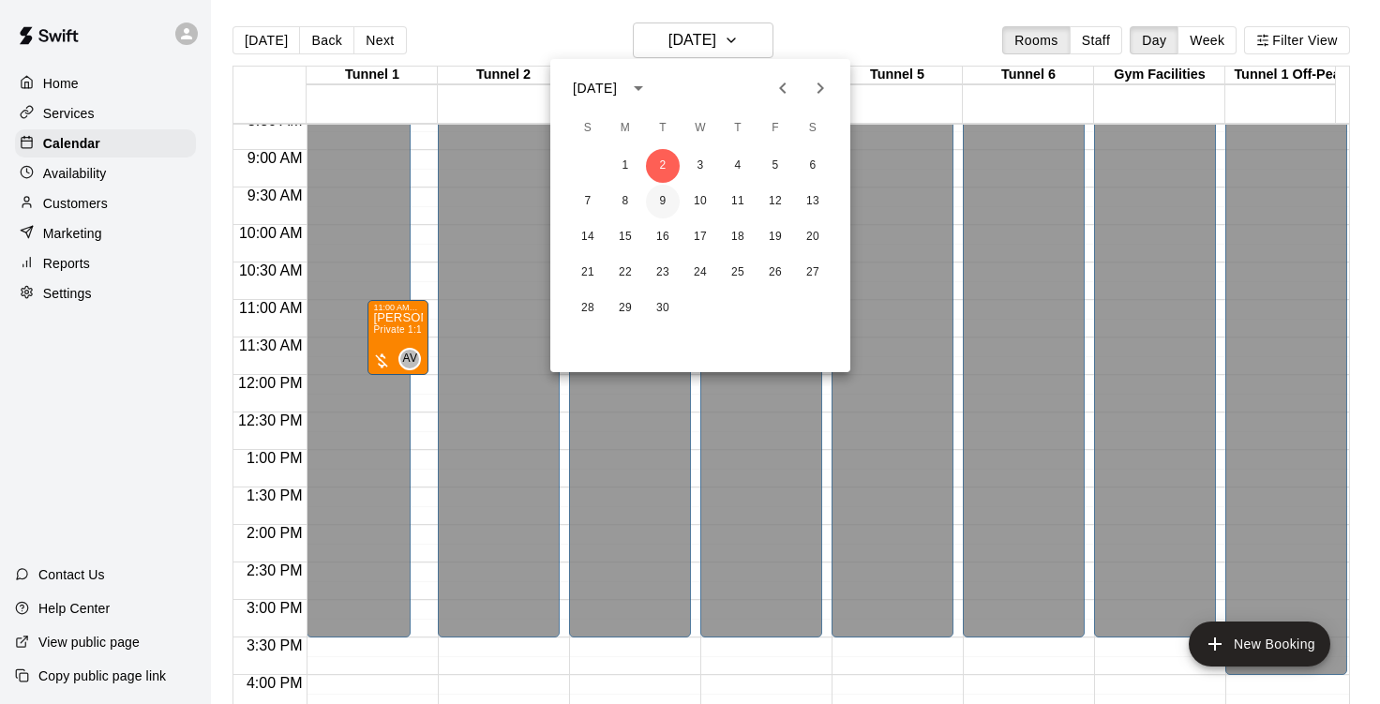
click at [662, 204] on button "9" at bounding box center [663, 202] width 34 height 34
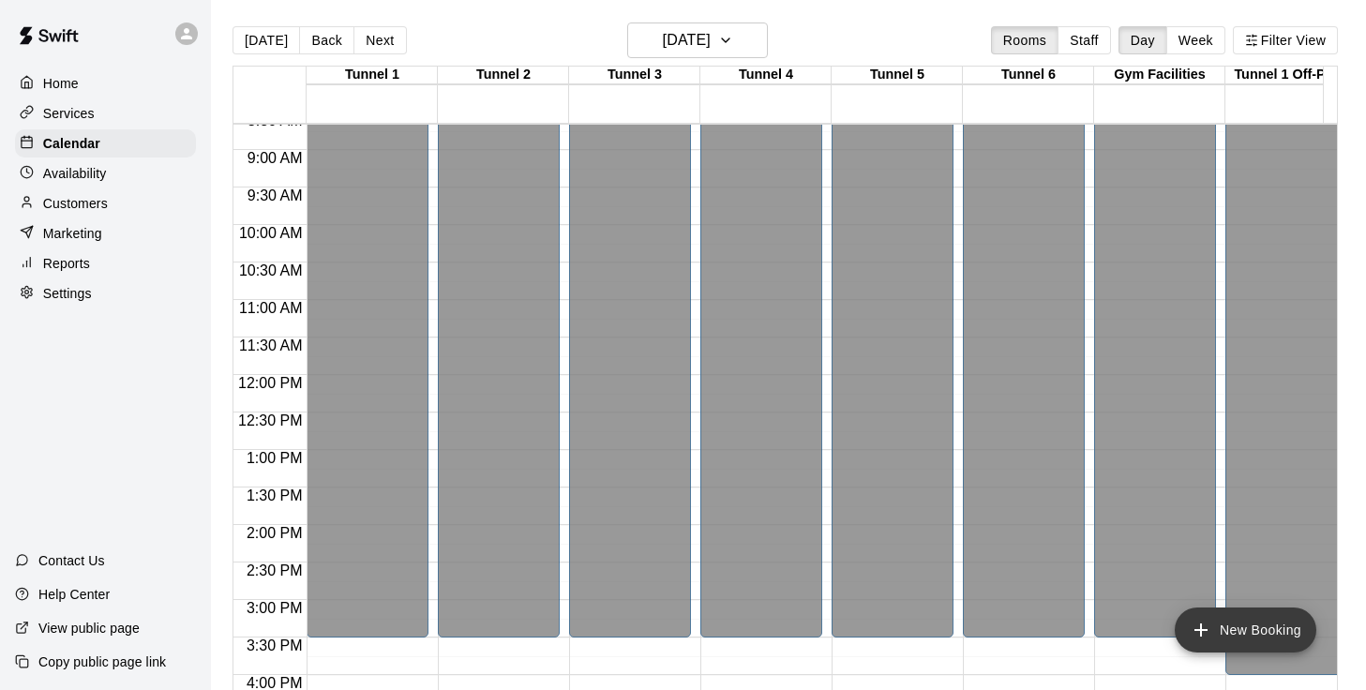
click at [1228, 628] on button "New Booking" at bounding box center [1246, 630] width 142 height 45
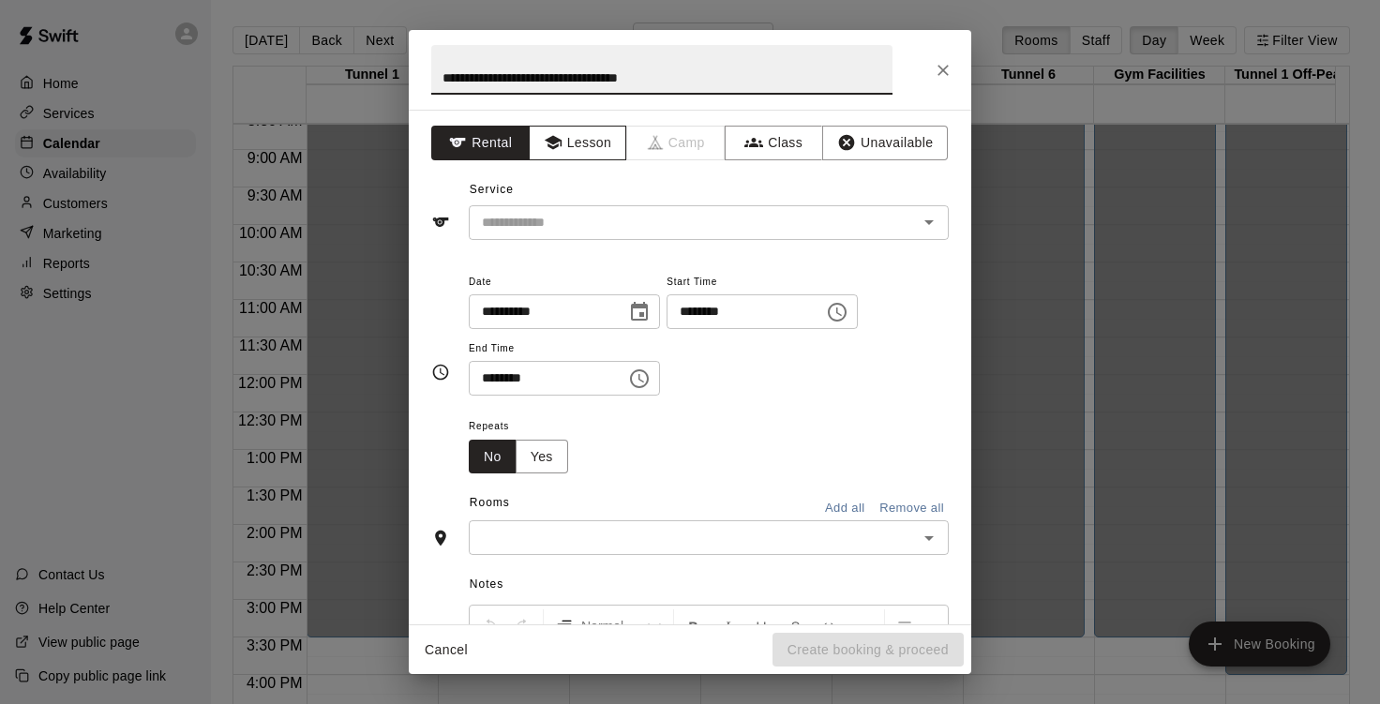
type input "**********"
click at [581, 149] on button "Lesson" at bounding box center [578, 143] width 98 height 35
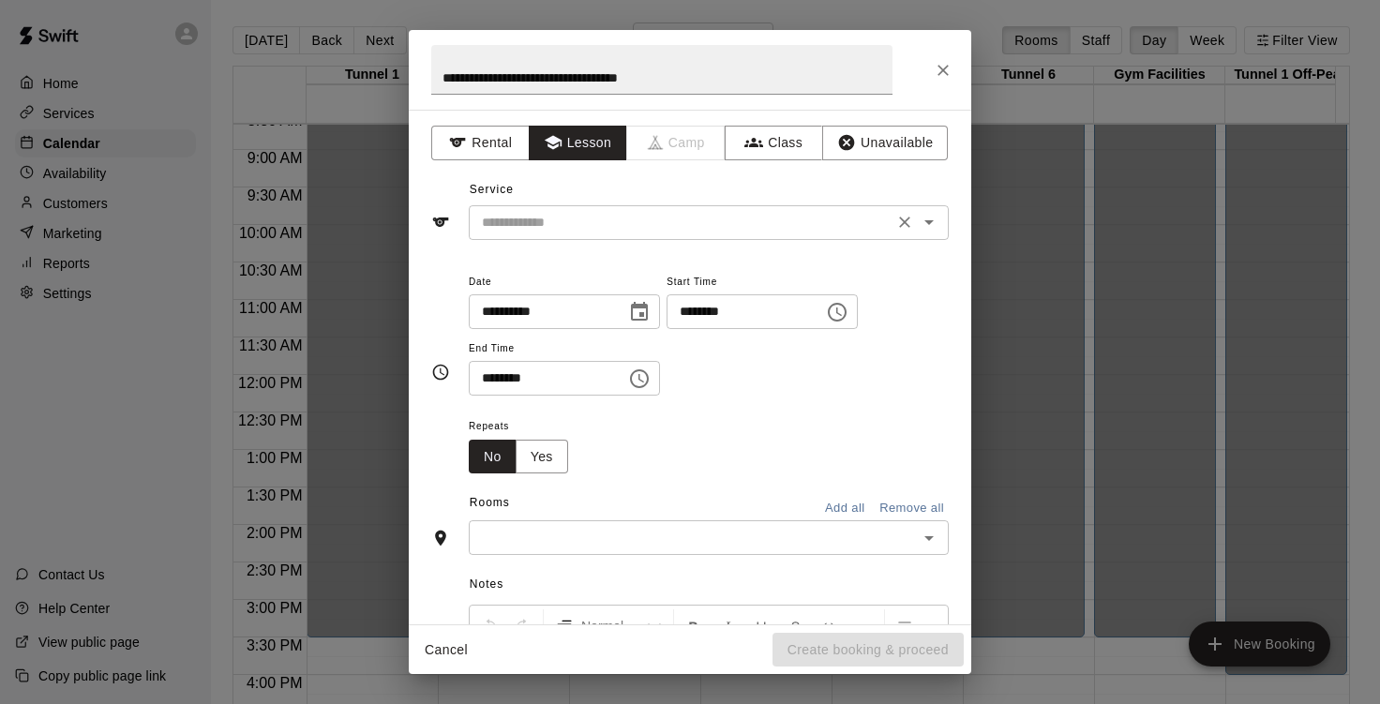
click at [574, 218] on input "text" at bounding box center [682, 222] width 414 height 23
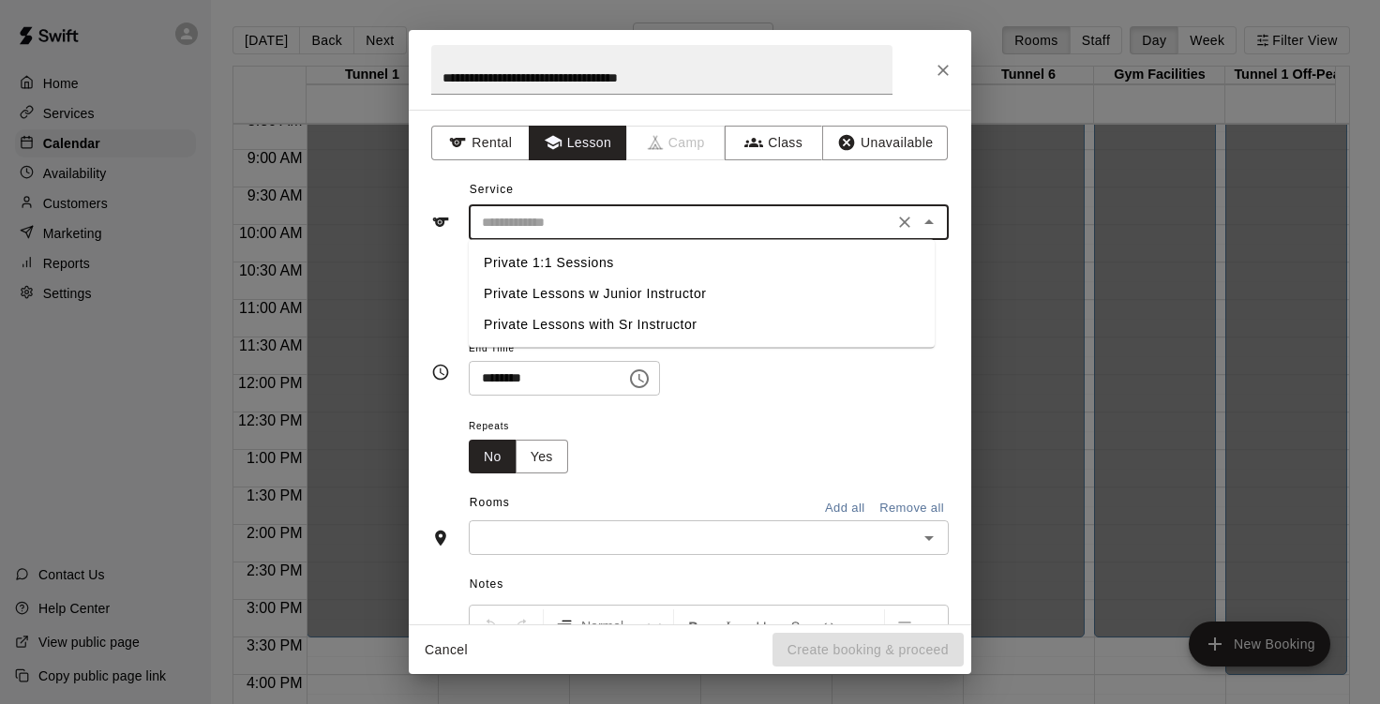
click at [567, 261] on li "Private 1:1 Sessions" at bounding box center [702, 263] width 466 height 31
type input "**********"
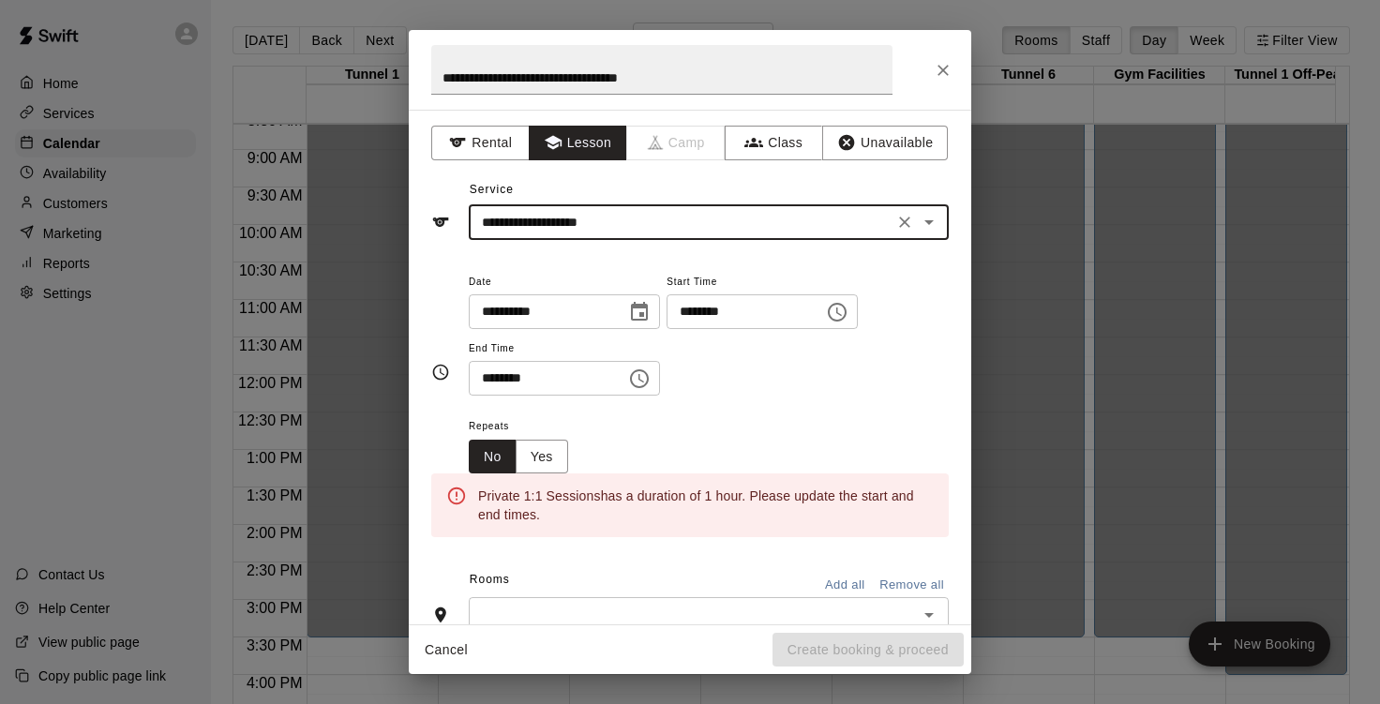
click at [720, 310] on input "********" at bounding box center [739, 311] width 144 height 35
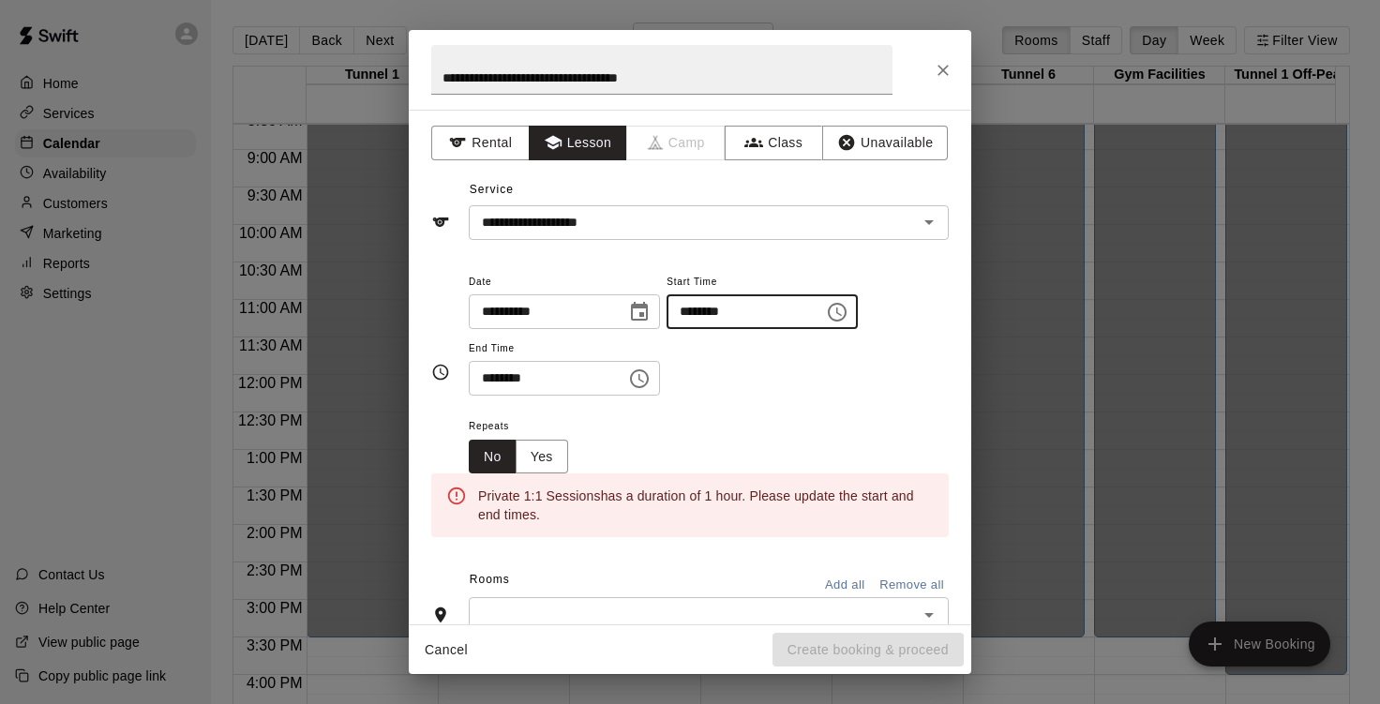
type input "********"
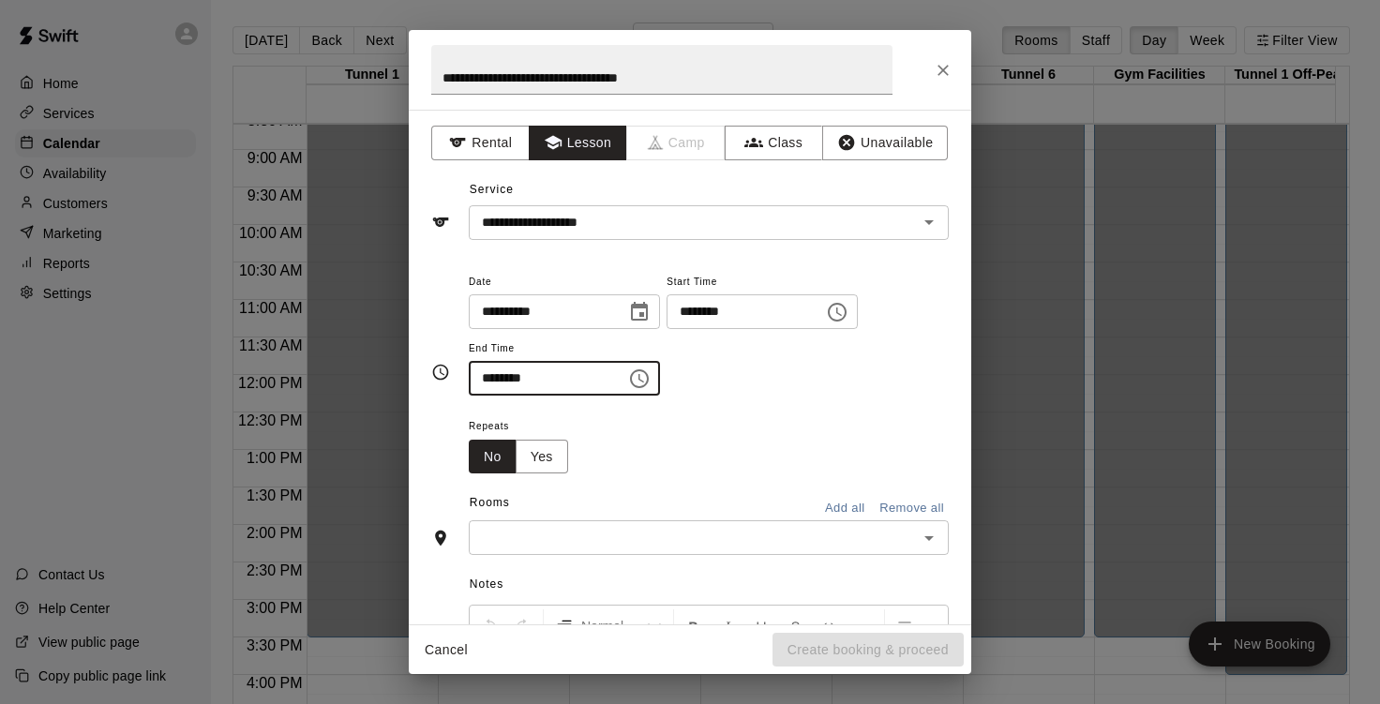
type input "********"
click at [581, 529] on input "text" at bounding box center [694, 537] width 438 height 23
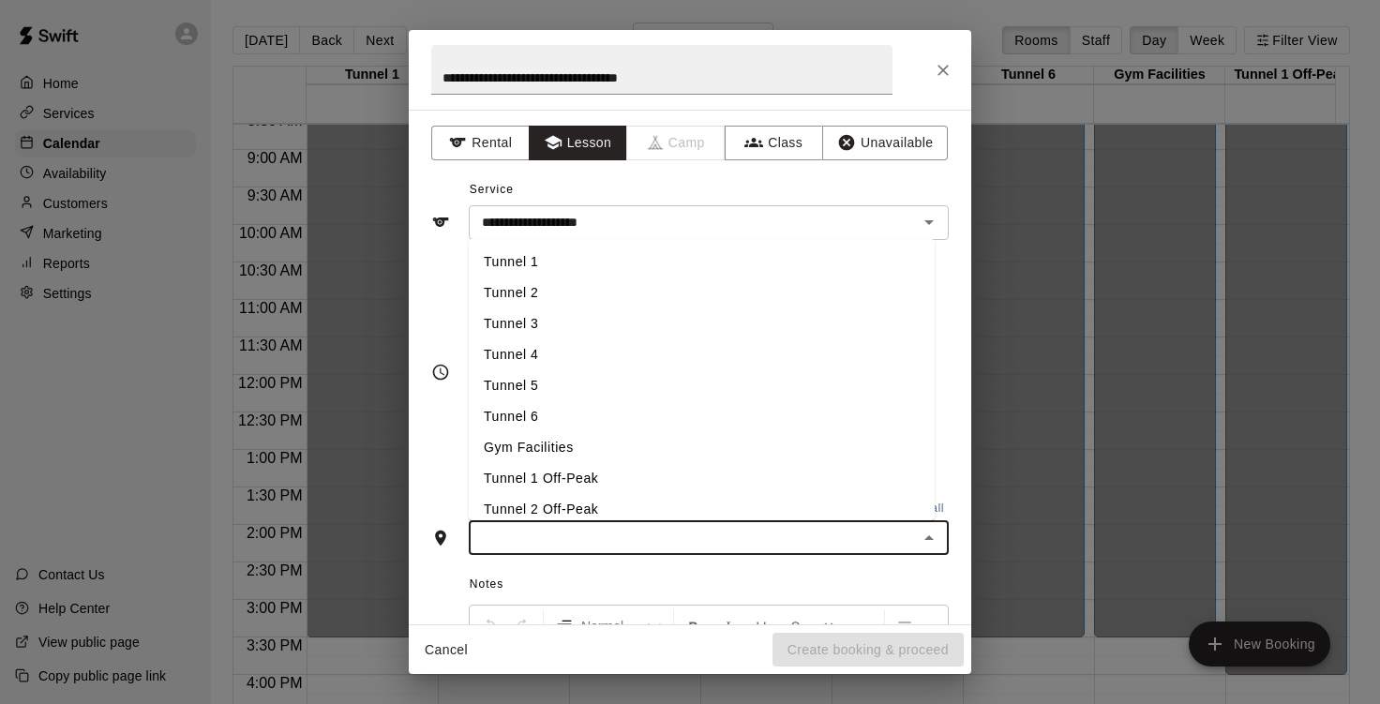
click at [544, 264] on li "Tunnel 1" at bounding box center [702, 262] width 466 height 31
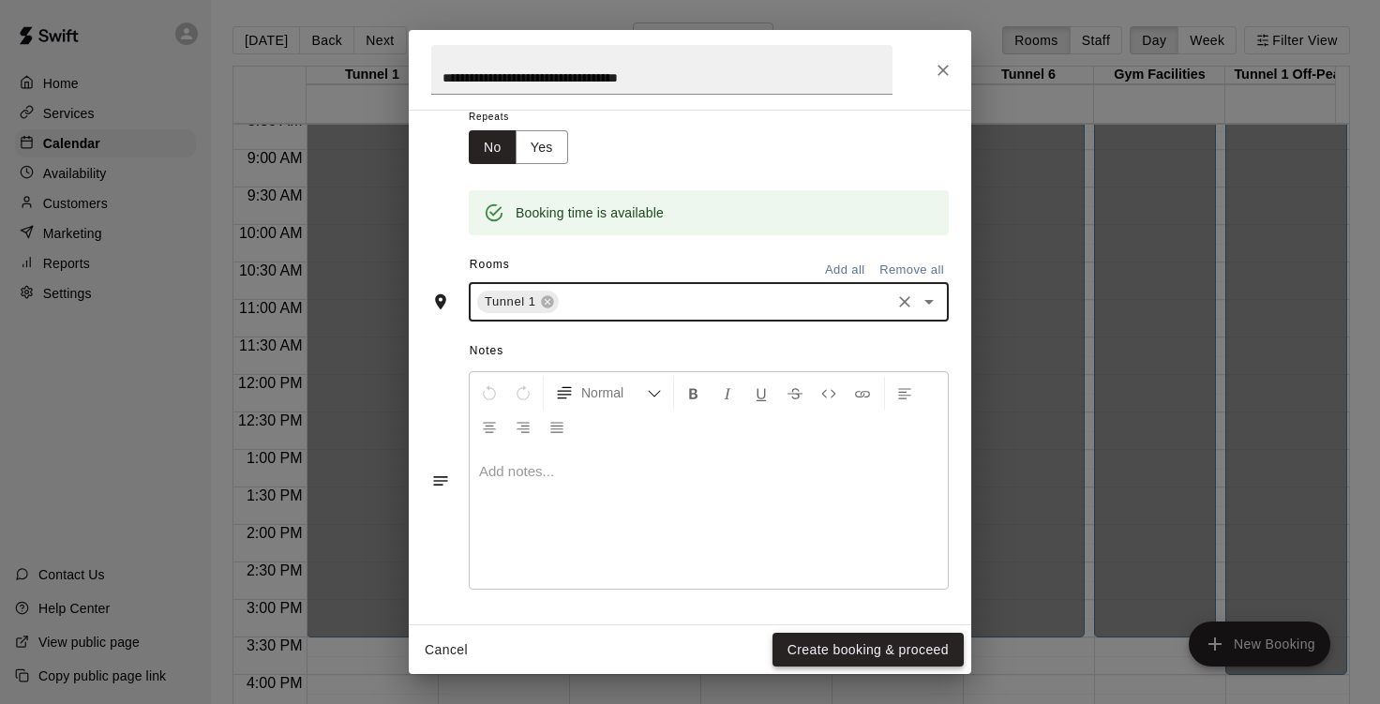
click at [854, 646] on button "Create booking & proceed" at bounding box center [868, 650] width 191 height 35
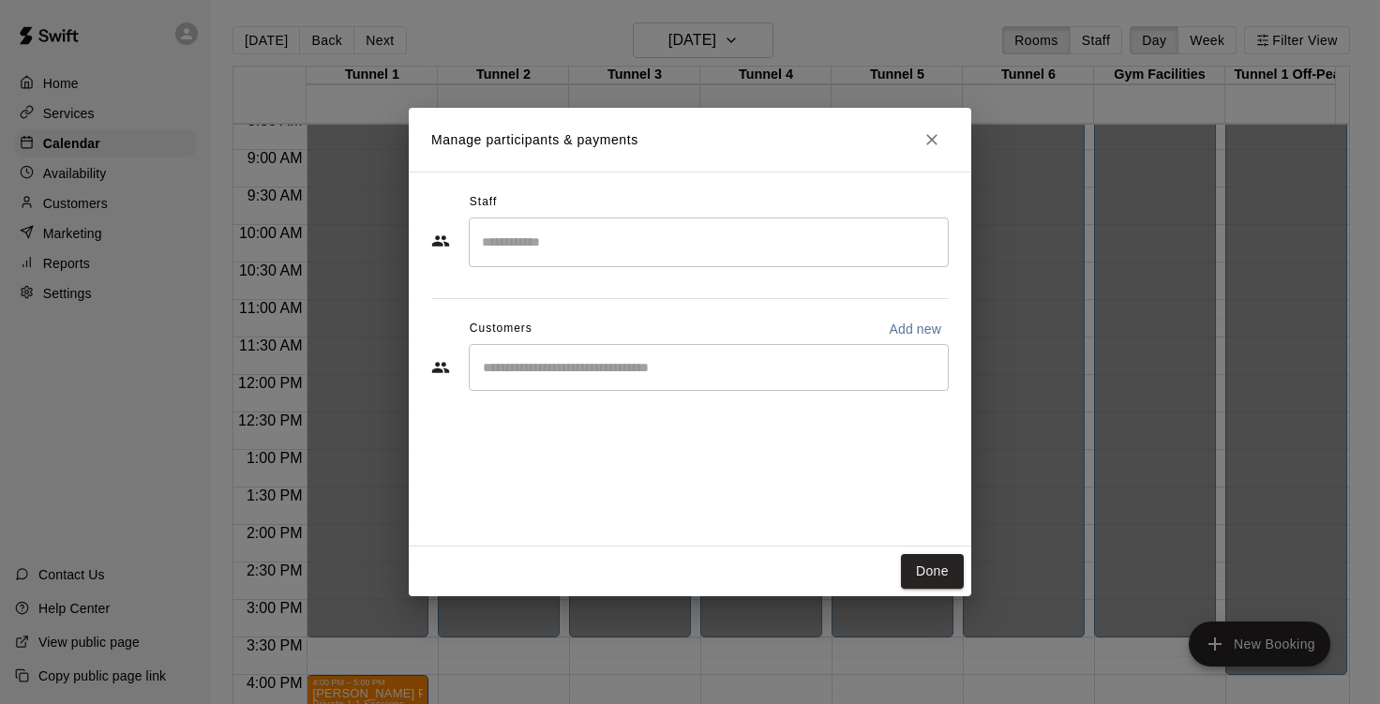
click at [568, 245] on input "Search staff" at bounding box center [708, 242] width 463 height 33
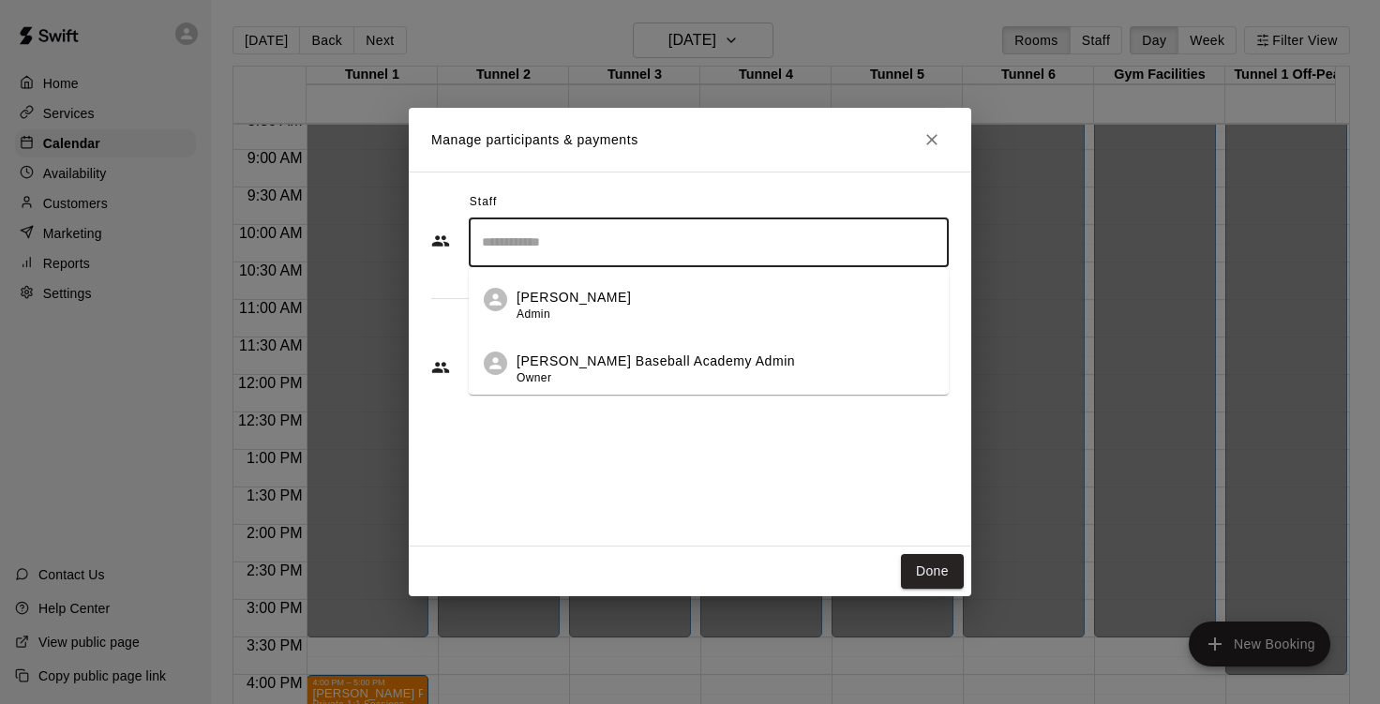
click at [565, 296] on p "[PERSON_NAME]" at bounding box center [574, 298] width 114 height 20
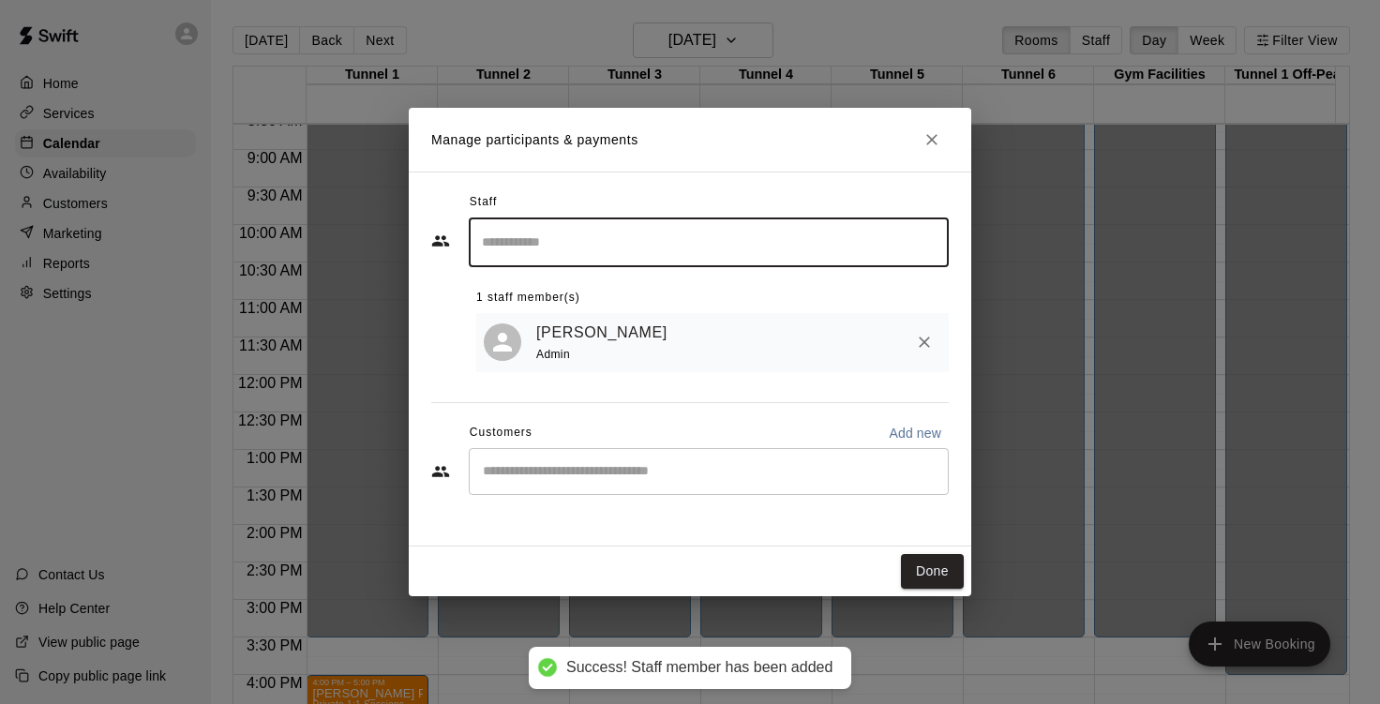
click at [584, 458] on div "​" at bounding box center [709, 471] width 480 height 47
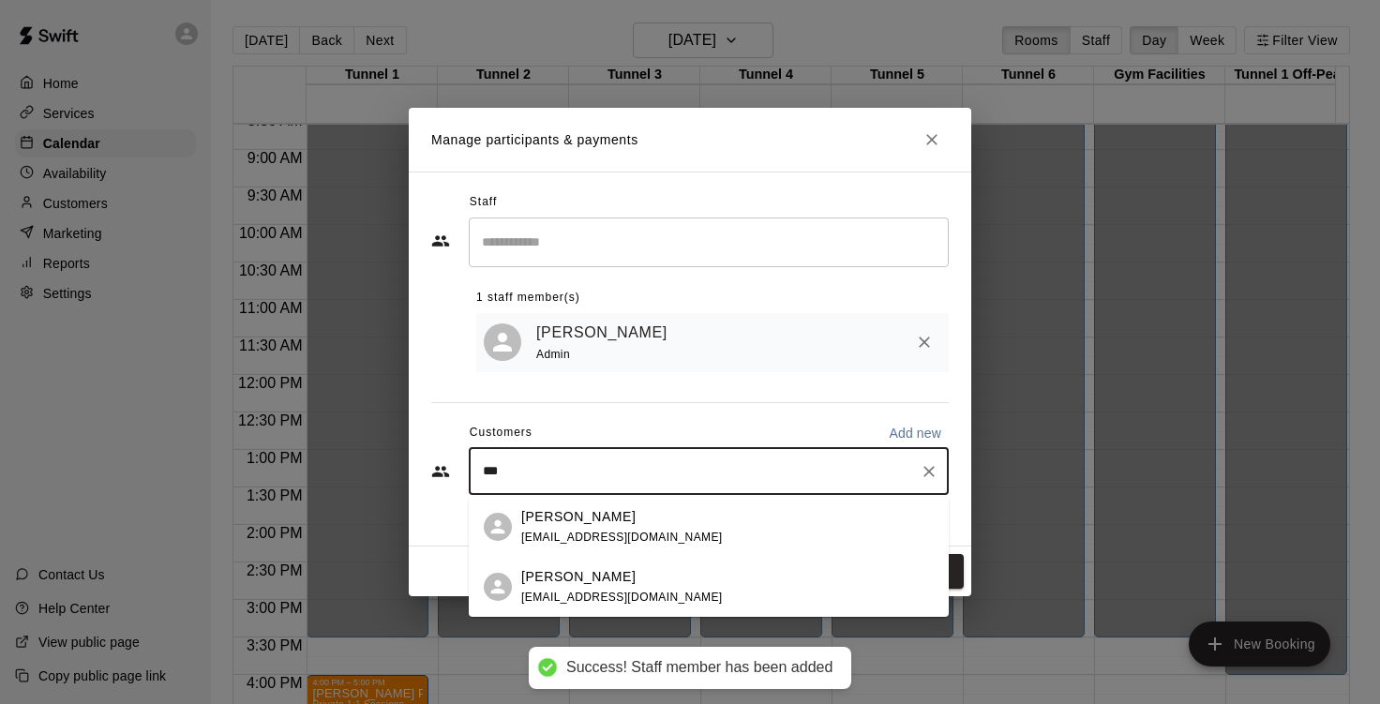
type input "****"
click at [580, 529] on div "[PERSON_NAME] [EMAIL_ADDRESS][DOMAIN_NAME]" at bounding box center [622, 527] width 202 height 40
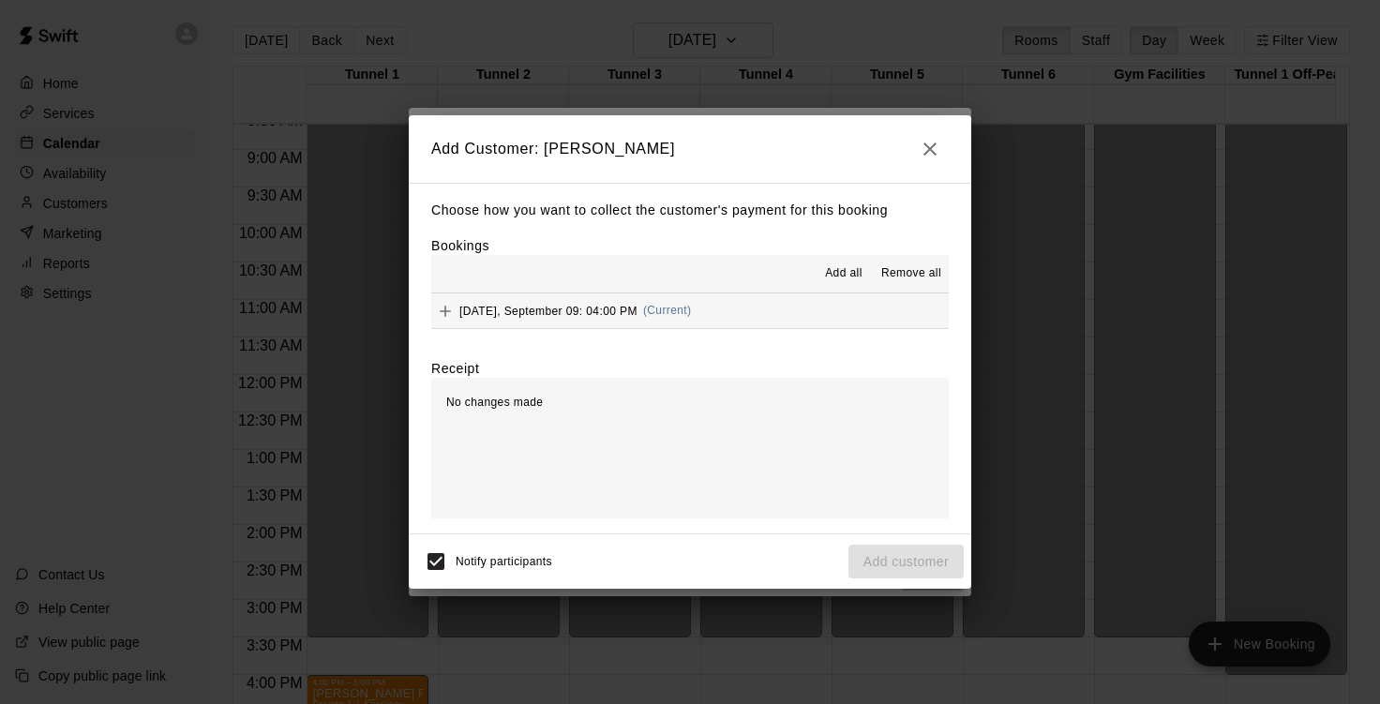
click at [843, 275] on span "Add all" at bounding box center [844, 273] width 38 height 19
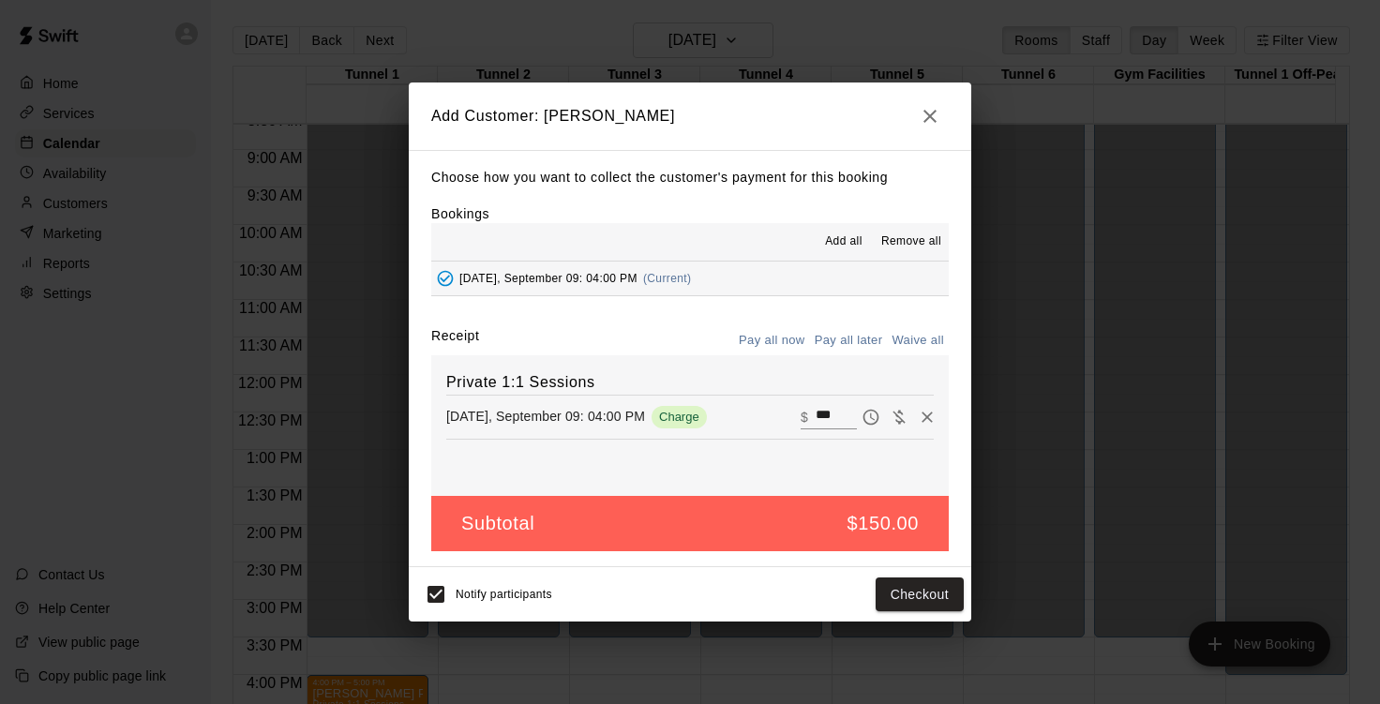
click at [899, 336] on button "Waive all" at bounding box center [918, 340] width 62 height 29
type input "*"
click at [861, 338] on button "Pay all later" at bounding box center [849, 340] width 78 height 29
click at [907, 597] on button "Add customer" at bounding box center [906, 595] width 115 height 35
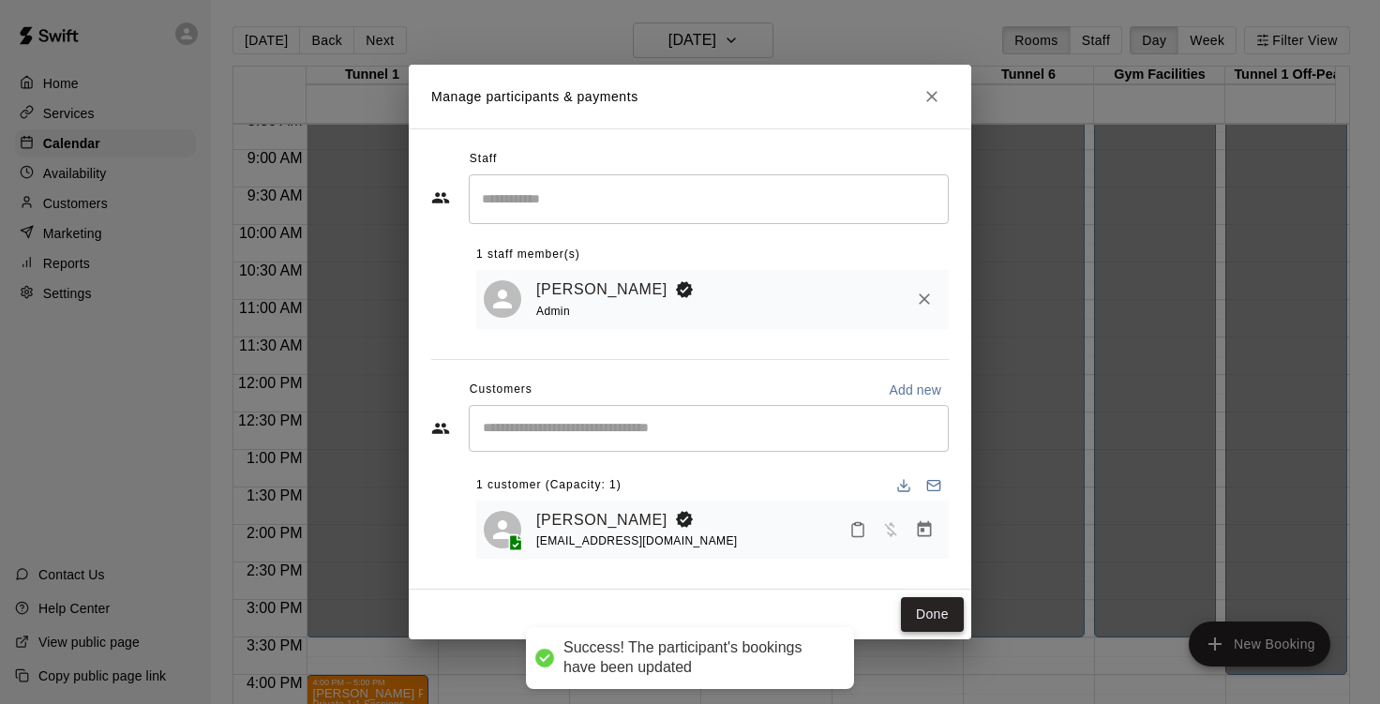
click at [936, 621] on button "Done" at bounding box center [932, 614] width 63 height 35
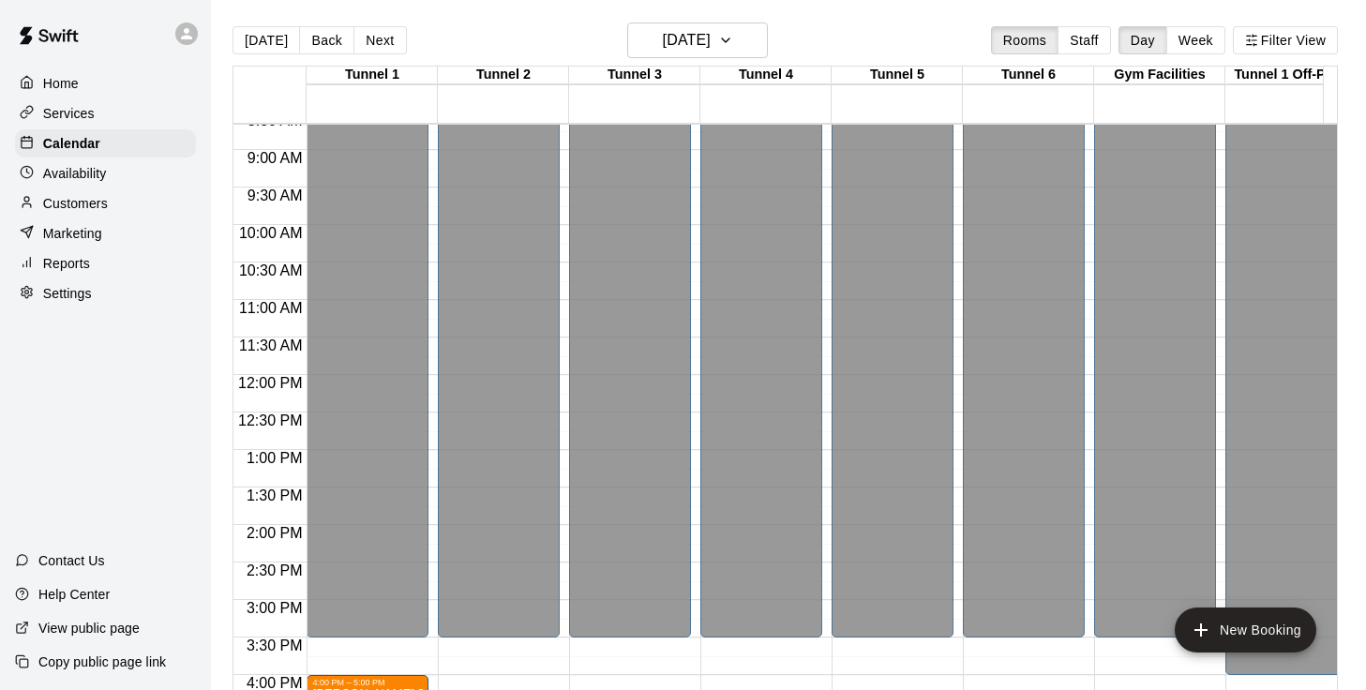
click at [89, 208] on p "Customers" at bounding box center [75, 203] width 65 height 19
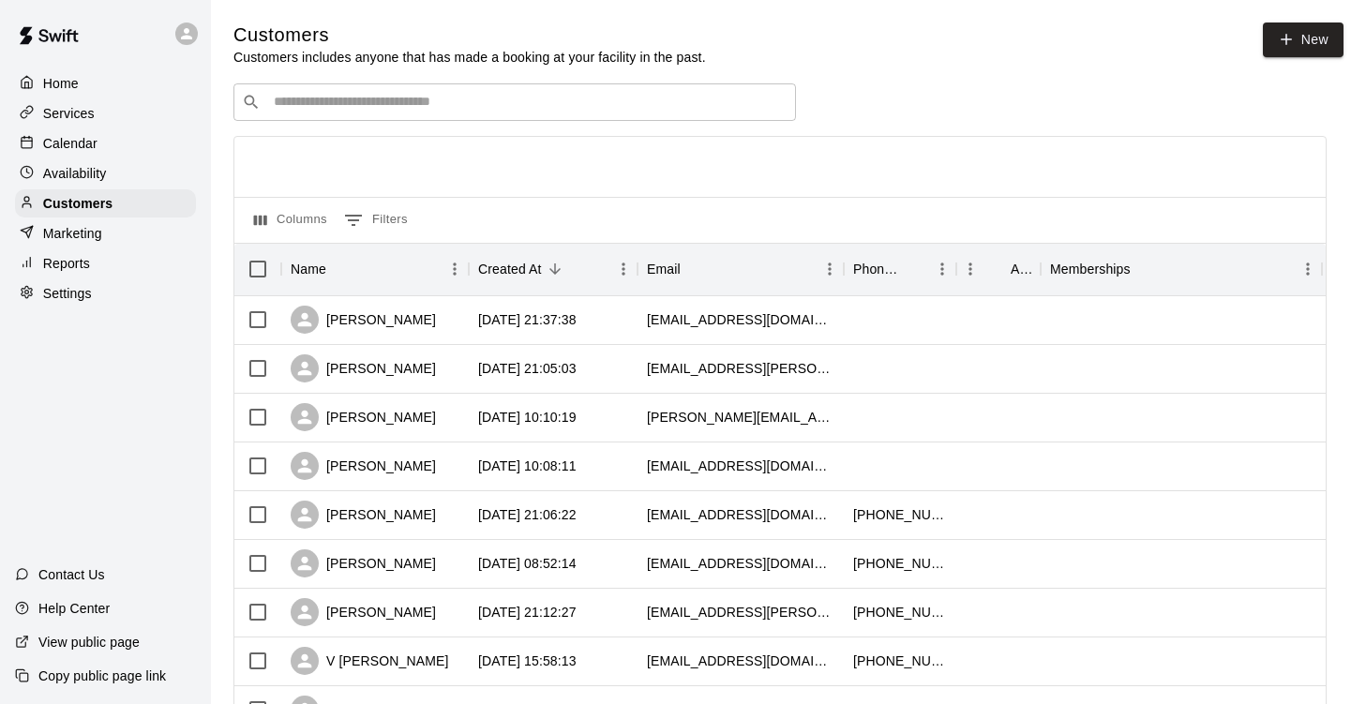
click at [85, 243] on p "Marketing" at bounding box center [72, 233] width 59 height 19
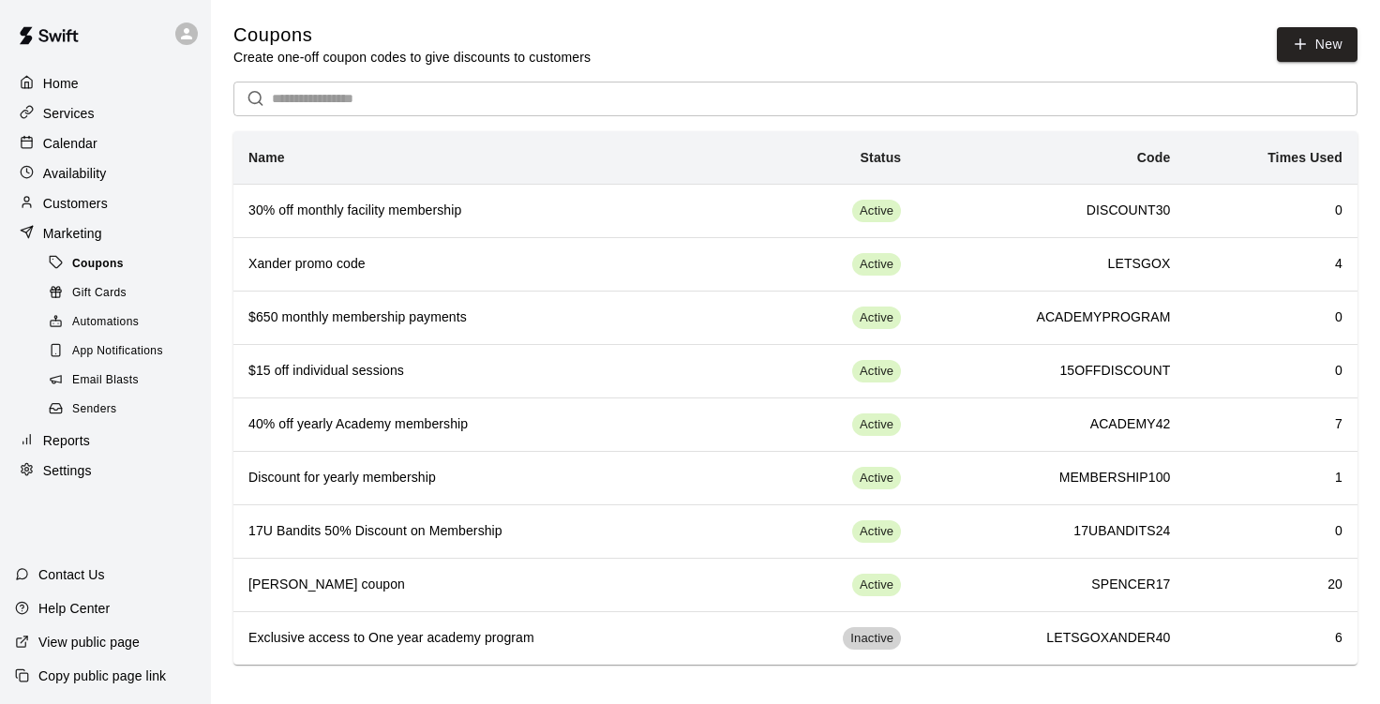
click at [117, 272] on span "Coupons" at bounding box center [98, 264] width 52 height 19
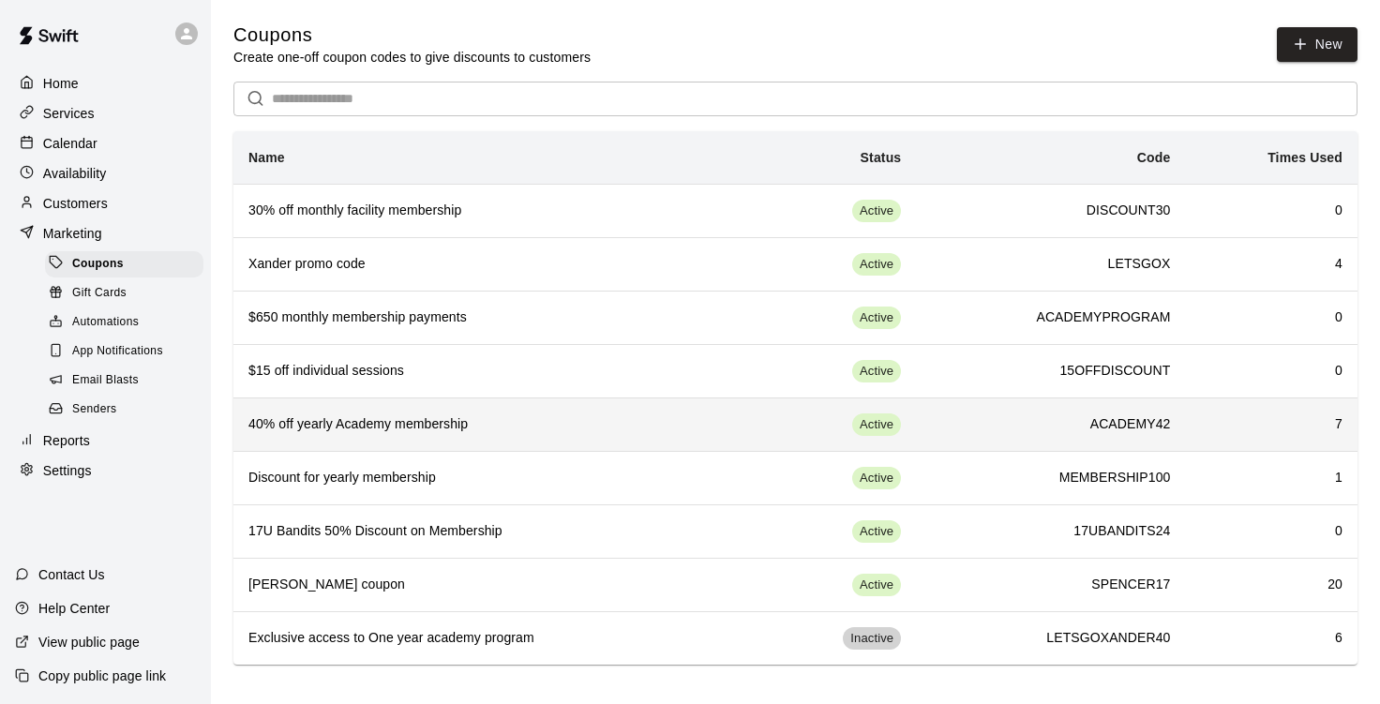
click at [523, 425] on h6 "40% off yearly Academy membership" at bounding box center [493, 424] width 489 height 21
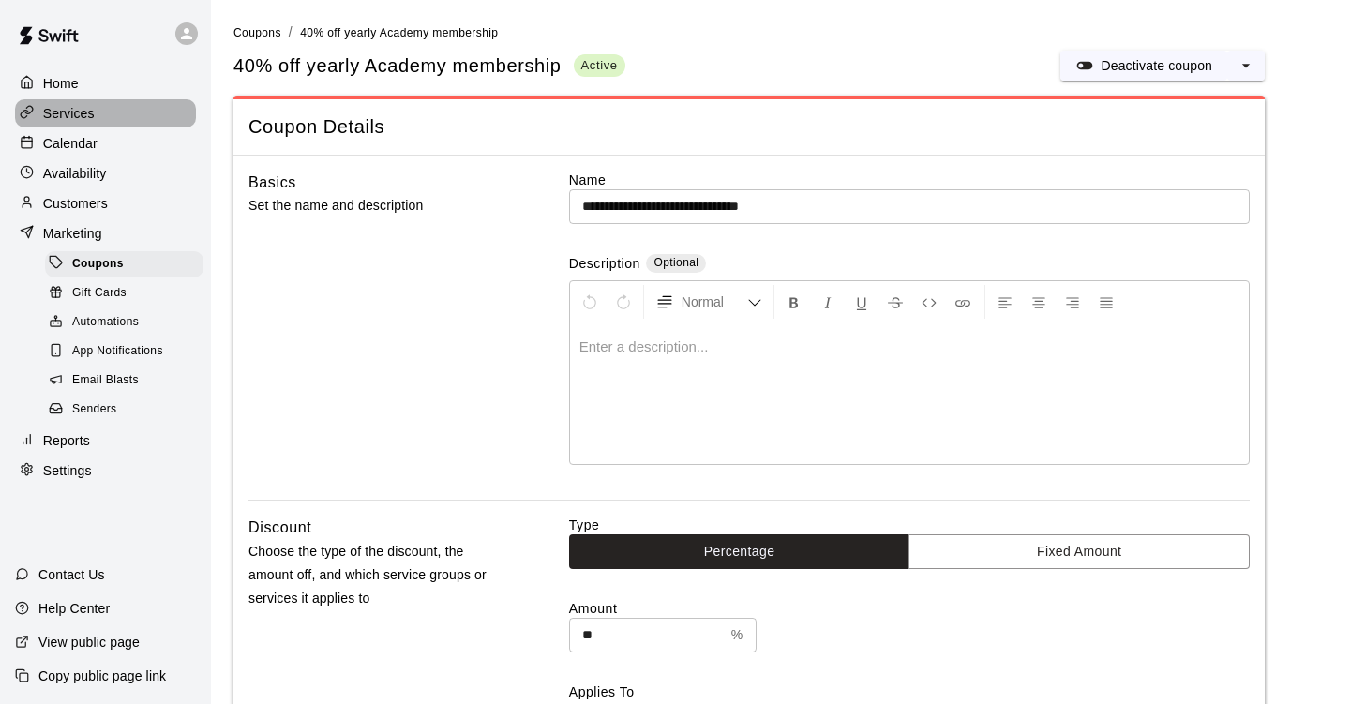
click at [96, 118] on div "Services" at bounding box center [105, 113] width 181 height 28
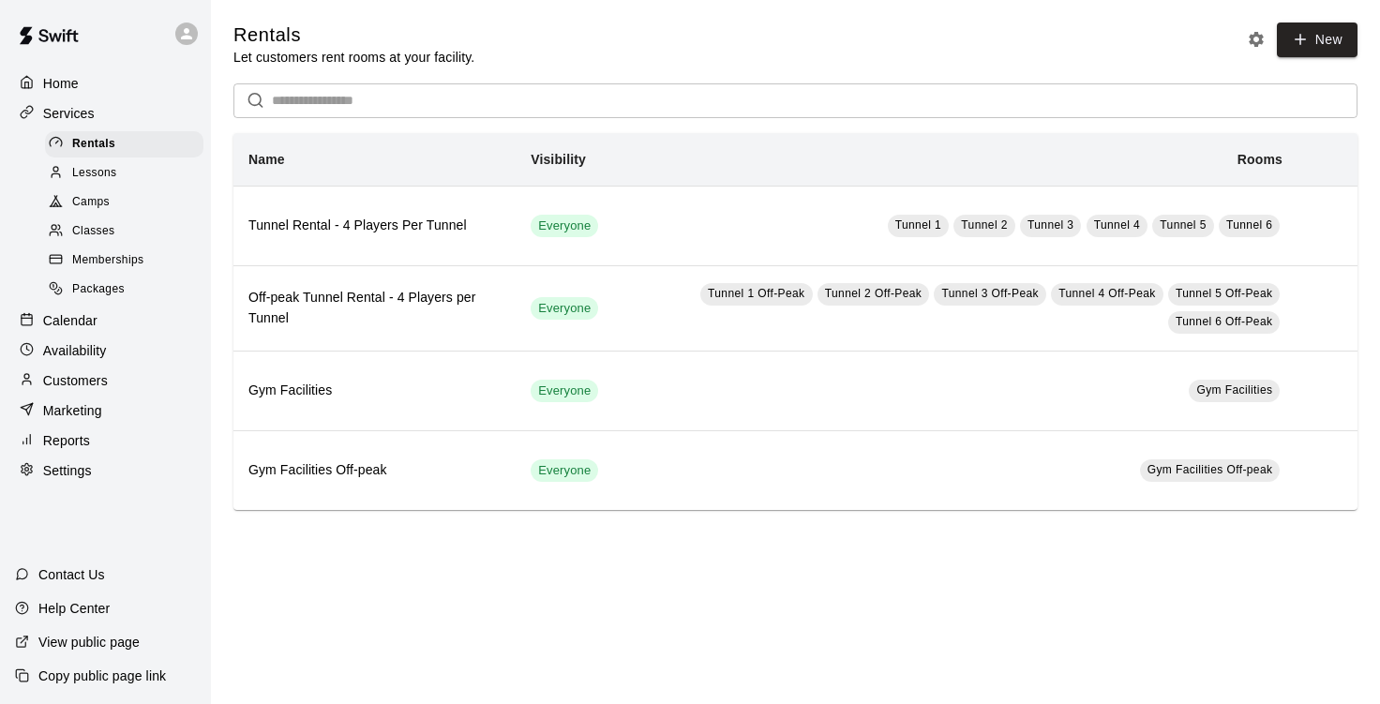
click at [110, 266] on span "Memberships" at bounding box center [107, 260] width 71 height 19
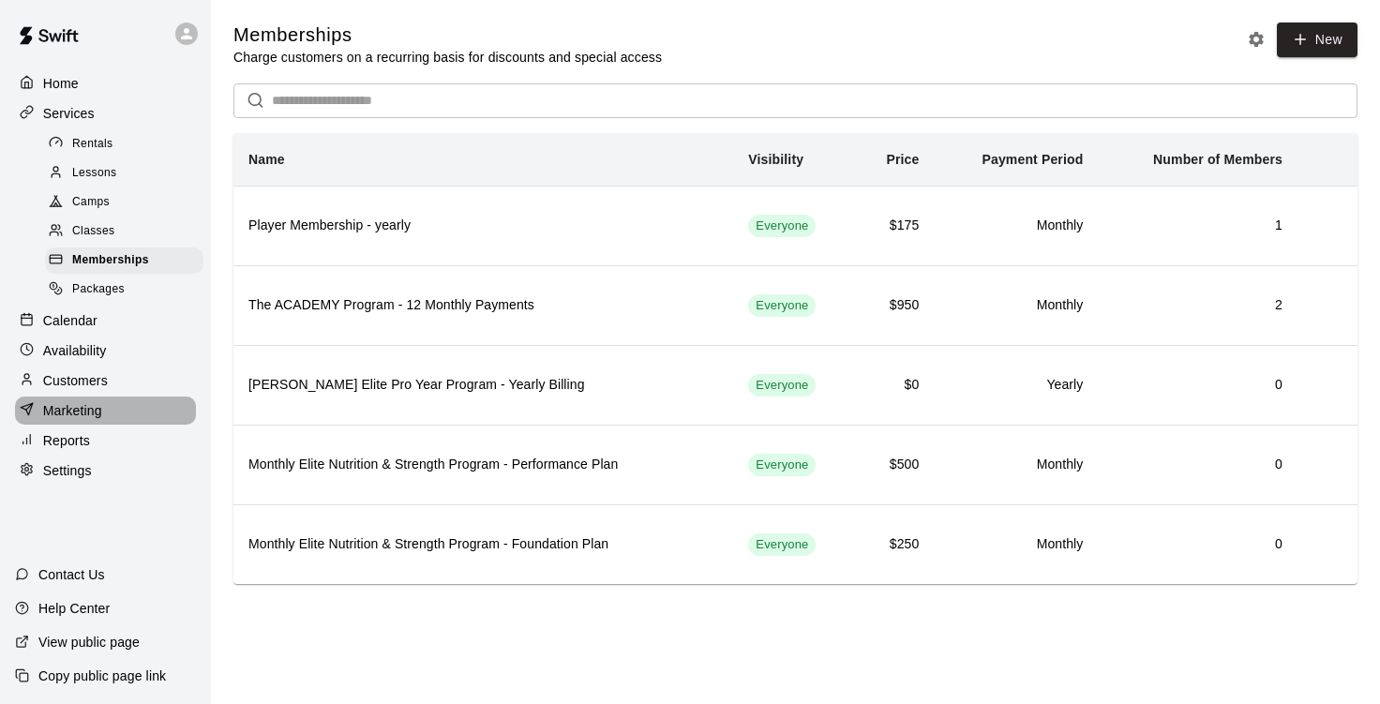
click at [84, 420] on p "Marketing" at bounding box center [72, 410] width 59 height 19
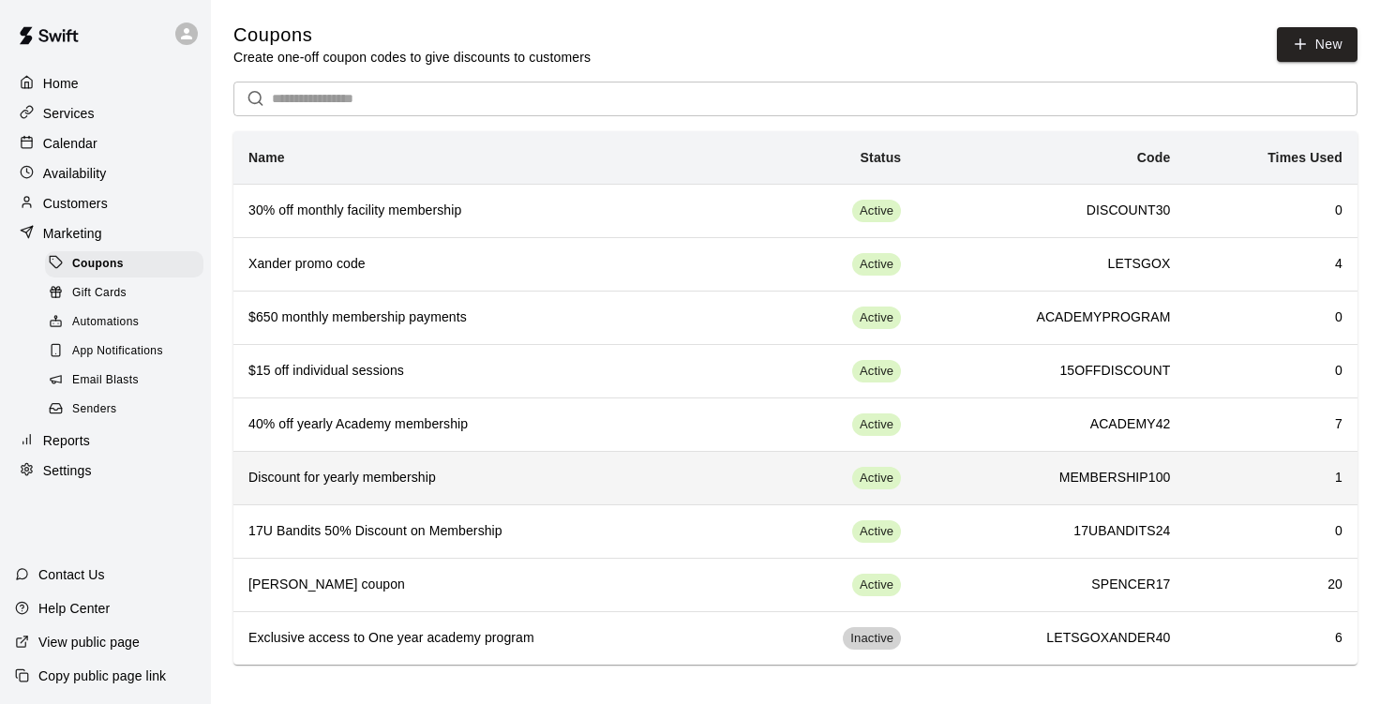
click at [430, 485] on h6 "Discount for yearly membership" at bounding box center [493, 478] width 489 height 21
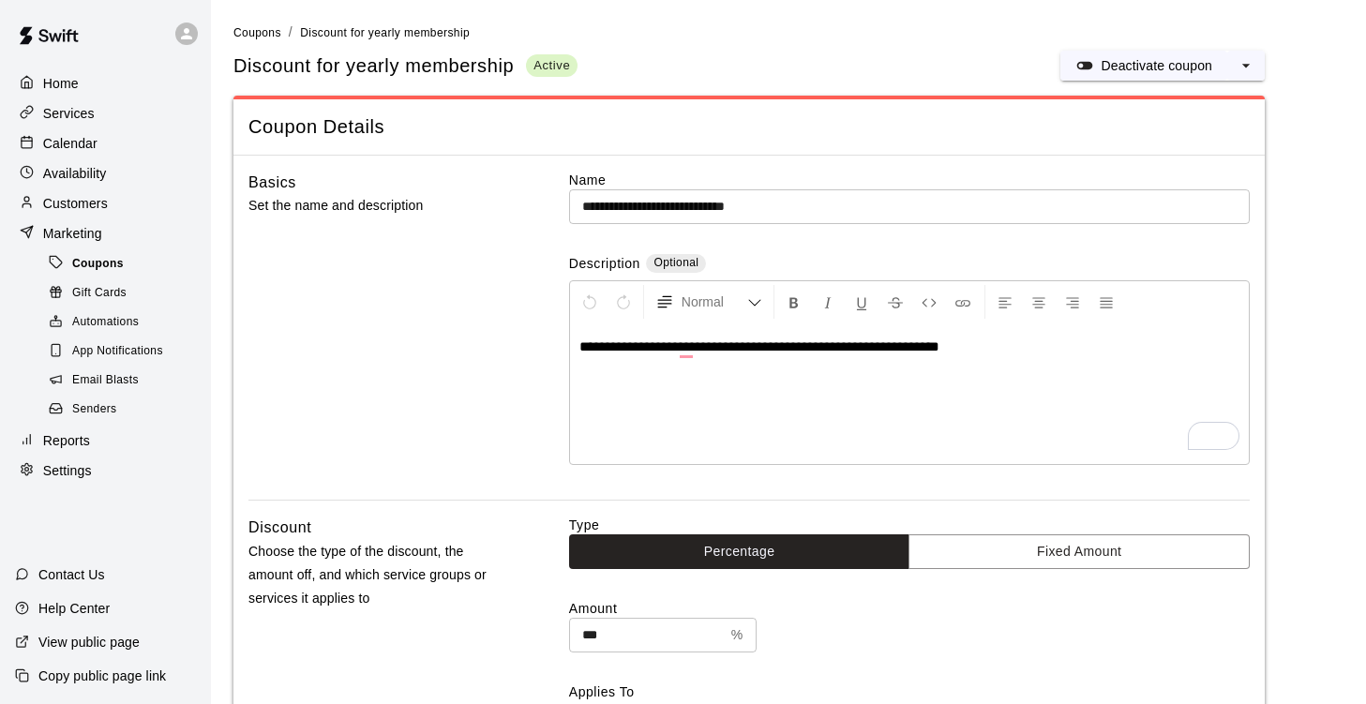
click at [110, 271] on span "Coupons" at bounding box center [98, 264] width 52 height 19
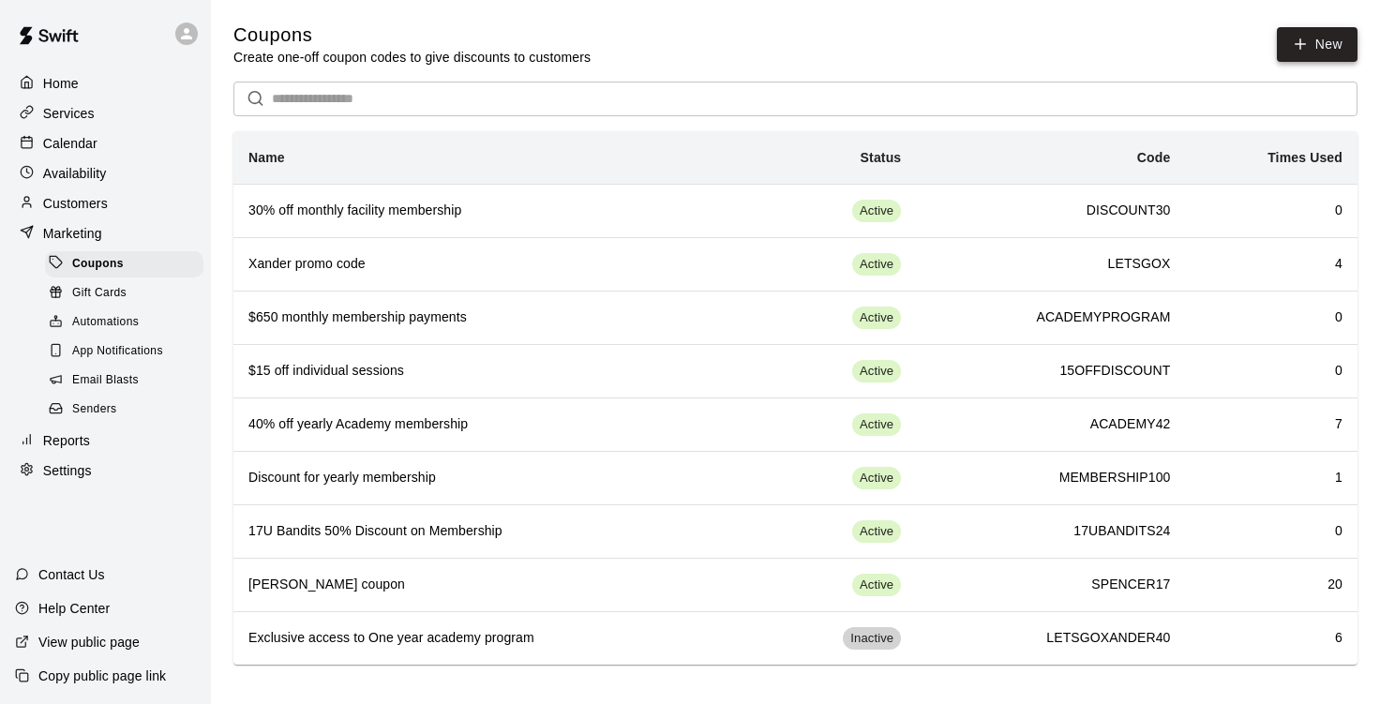
click at [1319, 38] on button "New" at bounding box center [1317, 44] width 81 height 35
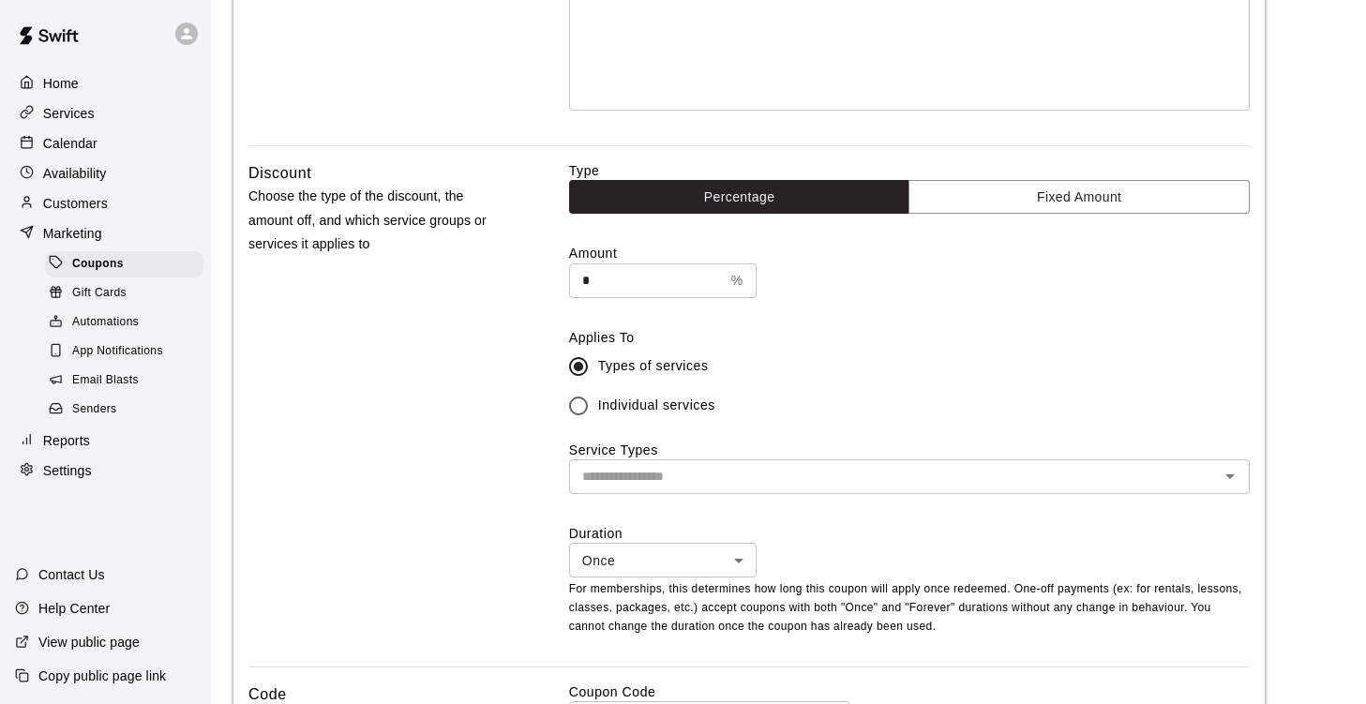
scroll to position [351, 0]
type input "**********"
click at [1094, 192] on button "Fixed Amount" at bounding box center [1079, 196] width 341 height 35
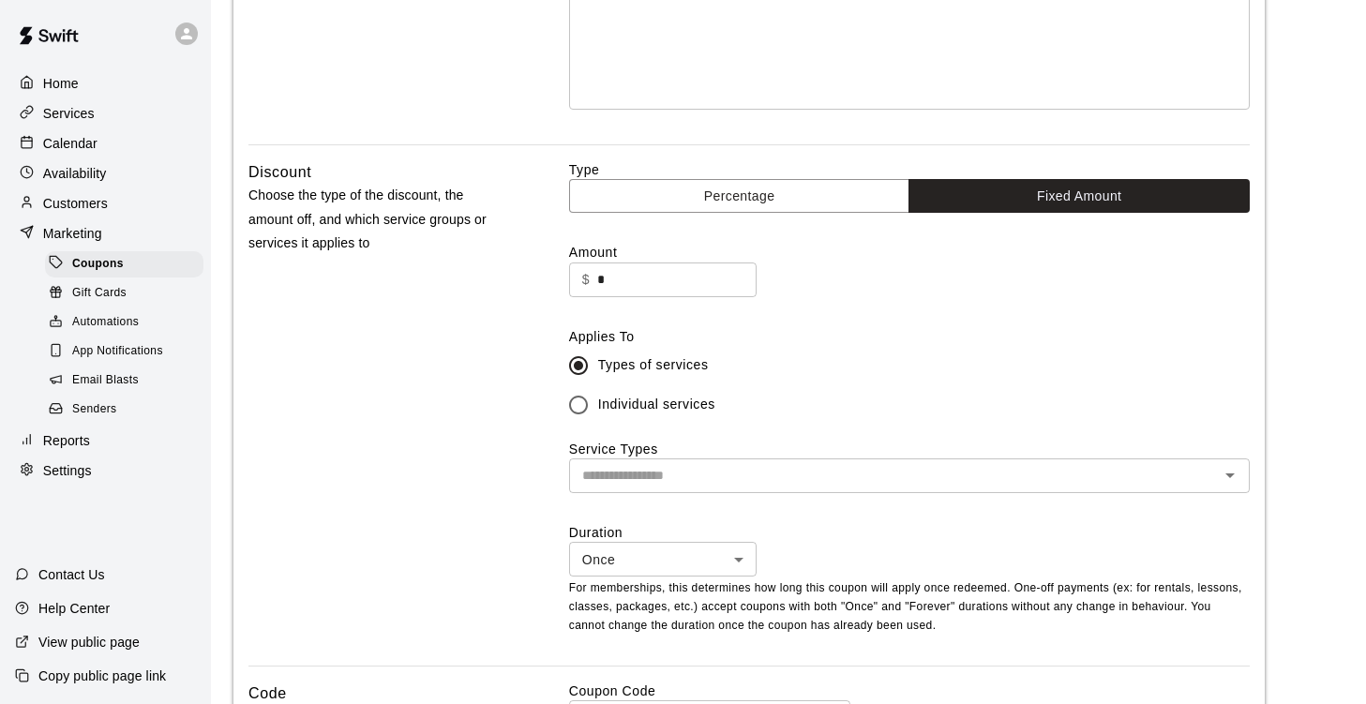
click at [696, 282] on input "*" at bounding box center [676, 280] width 159 height 35
type input "***"
click at [926, 354] on label "Types of services" at bounding box center [897, 365] width 676 height 39
click at [686, 484] on input "text" at bounding box center [894, 475] width 639 height 23
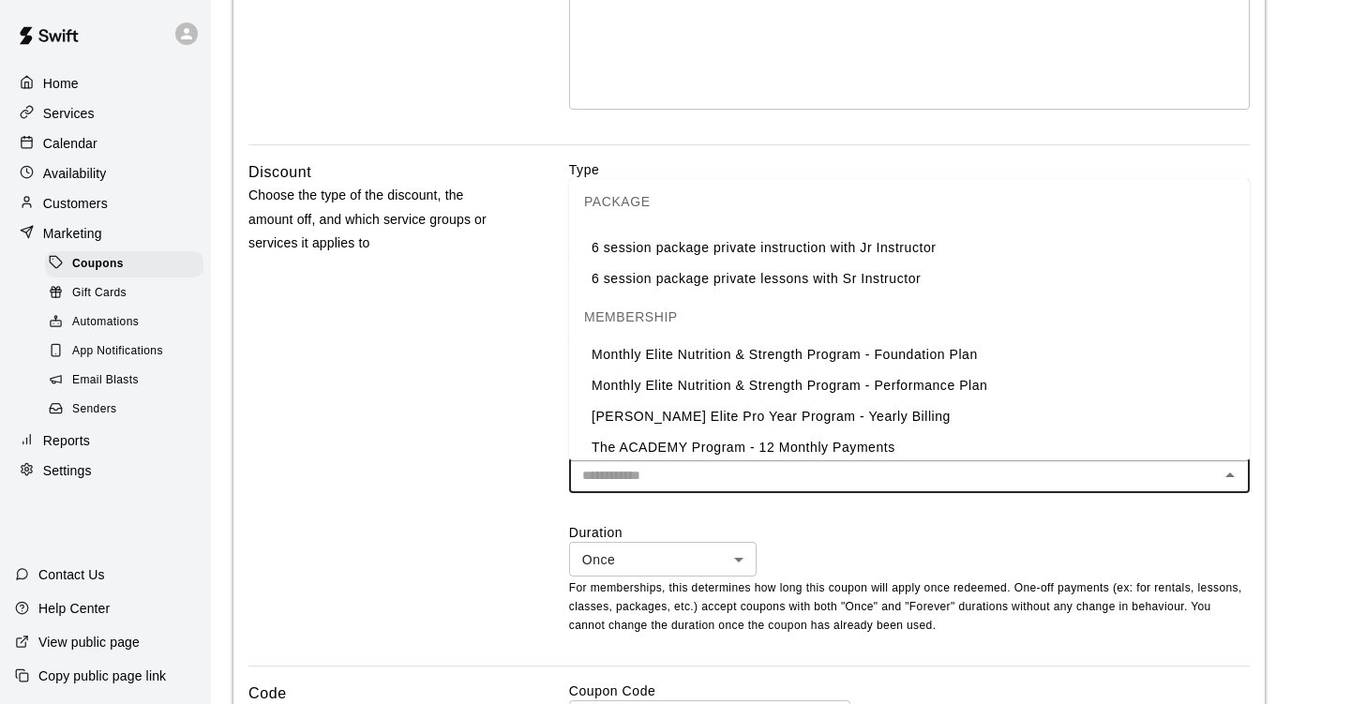
scroll to position [838, 0]
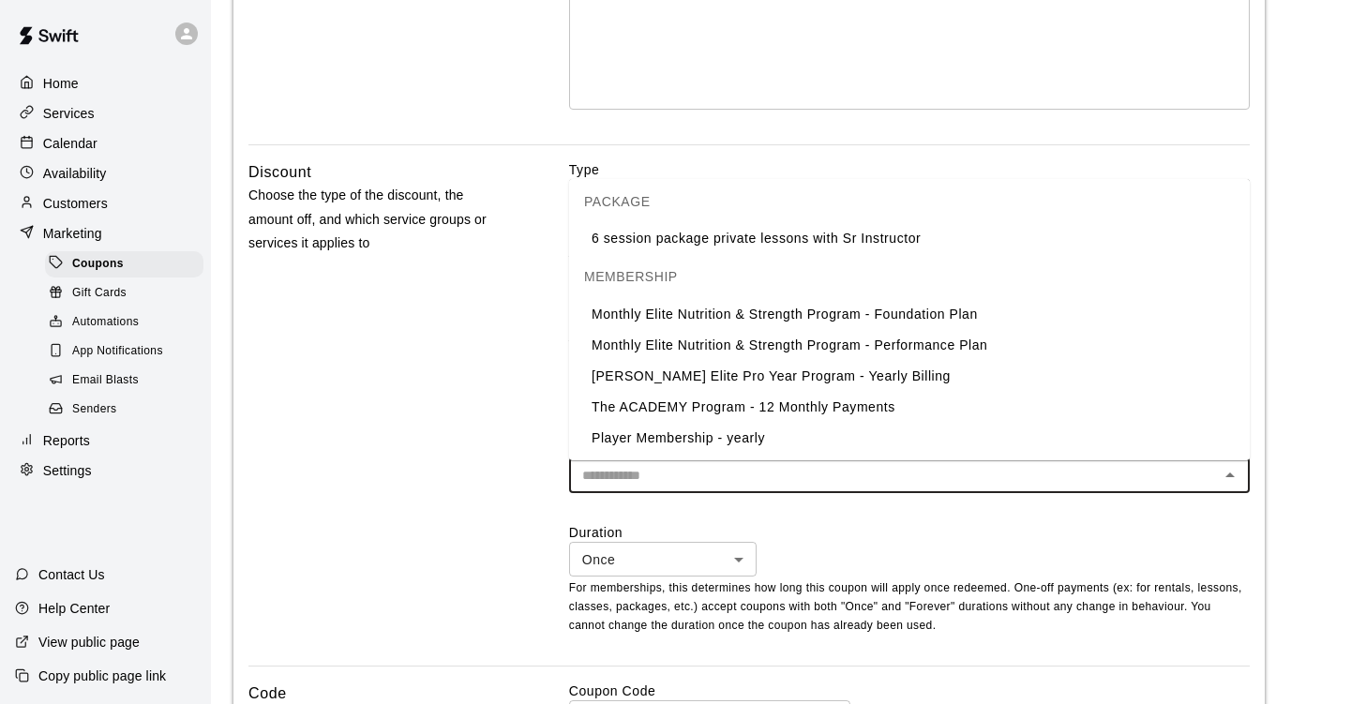
click at [732, 406] on li "The ACADEMY Program - 12 Monthly Payments" at bounding box center [909, 407] width 681 height 31
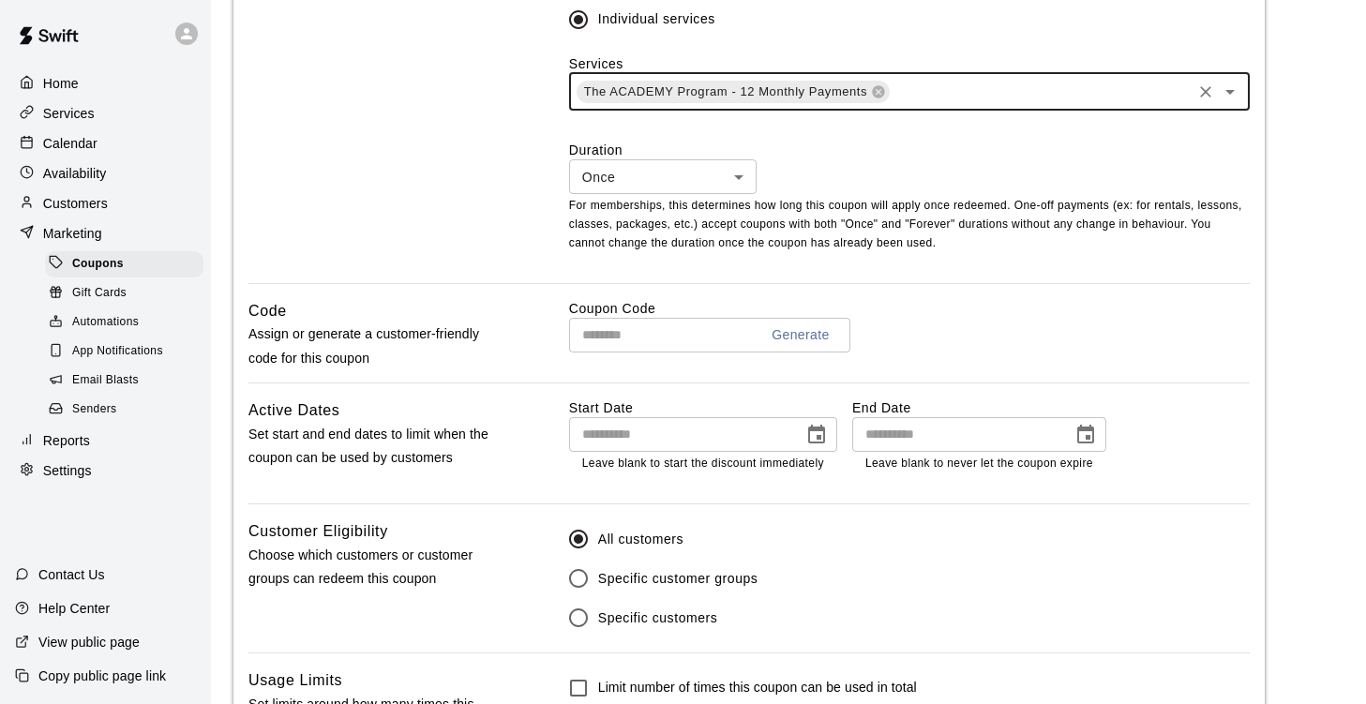
scroll to position [737, 0]
click at [686, 183] on body "**********" at bounding box center [690, 78] width 1380 height 1631
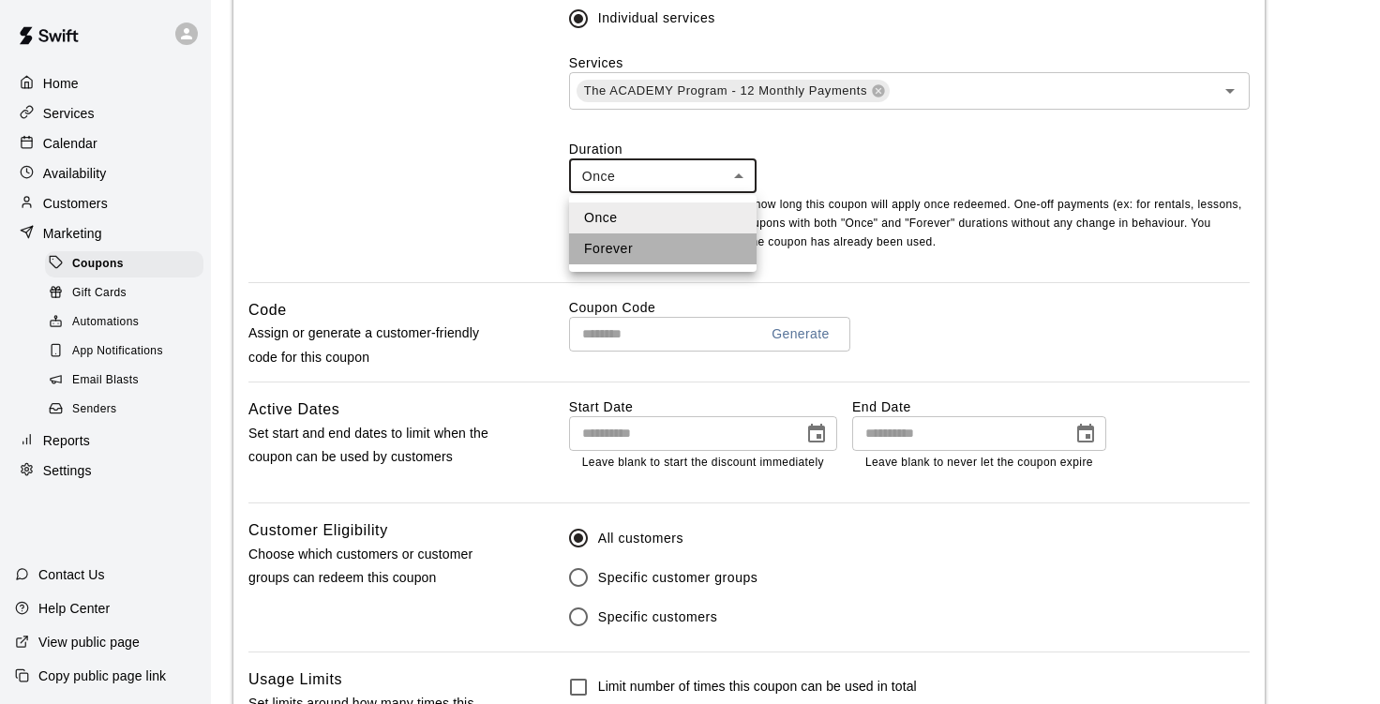
click at [654, 248] on li "Forever" at bounding box center [663, 249] width 188 height 31
type input "*******"
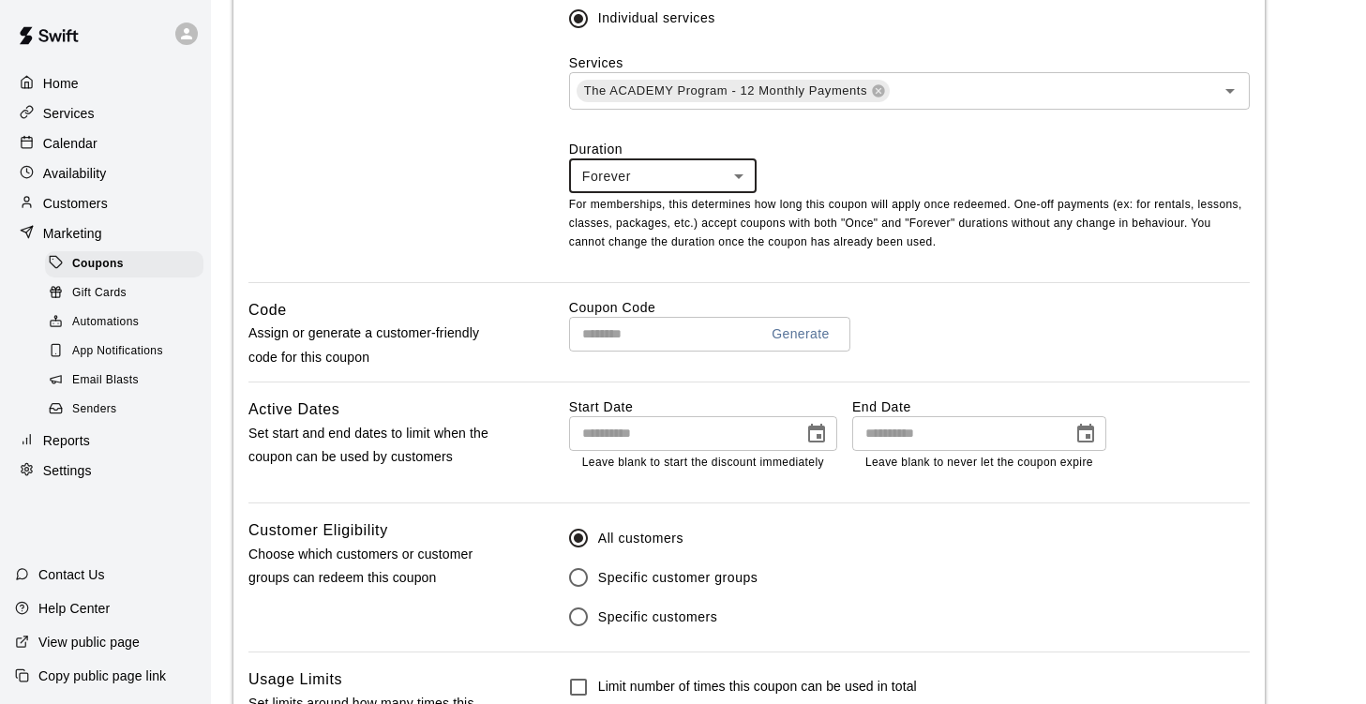
click at [658, 349] on input "text" at bounding box center [656, 334] width 174 height 35
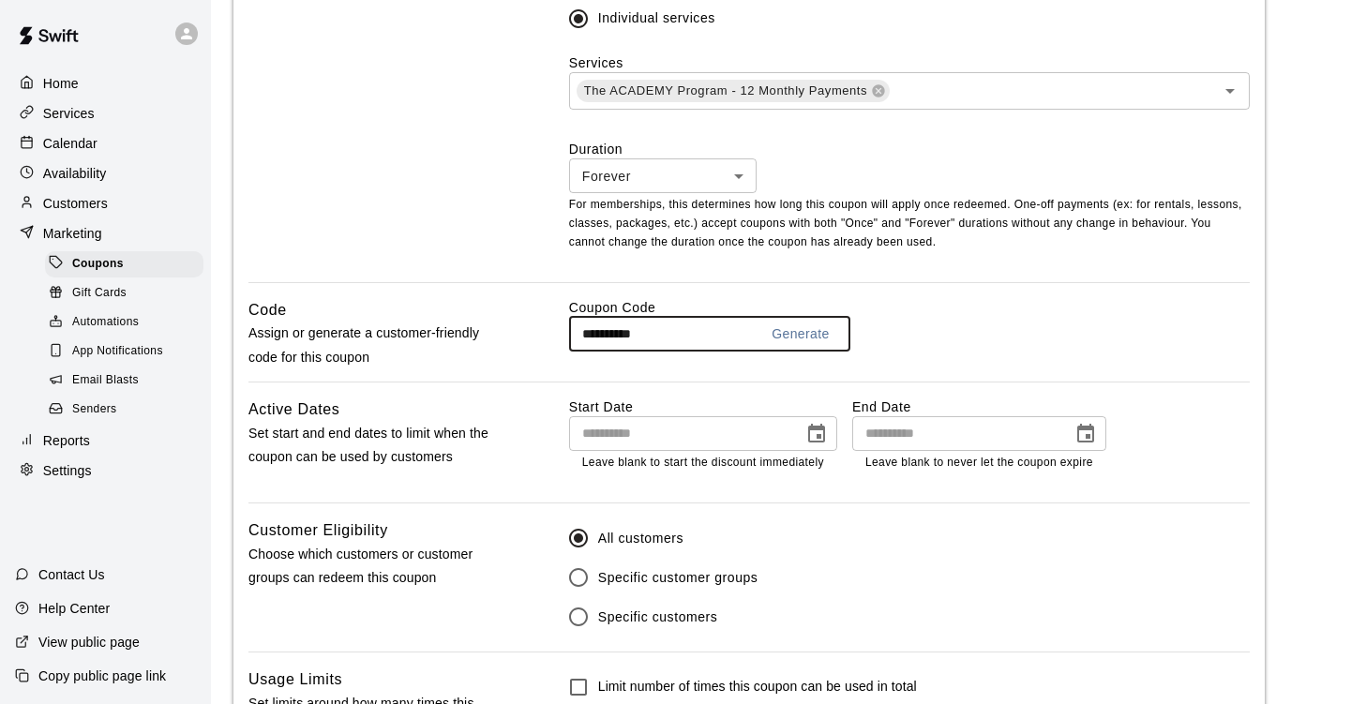
type input "**********"
click at [812, 435] on icon "Choose date" at bounding box center [817, 434] width 23 height 23
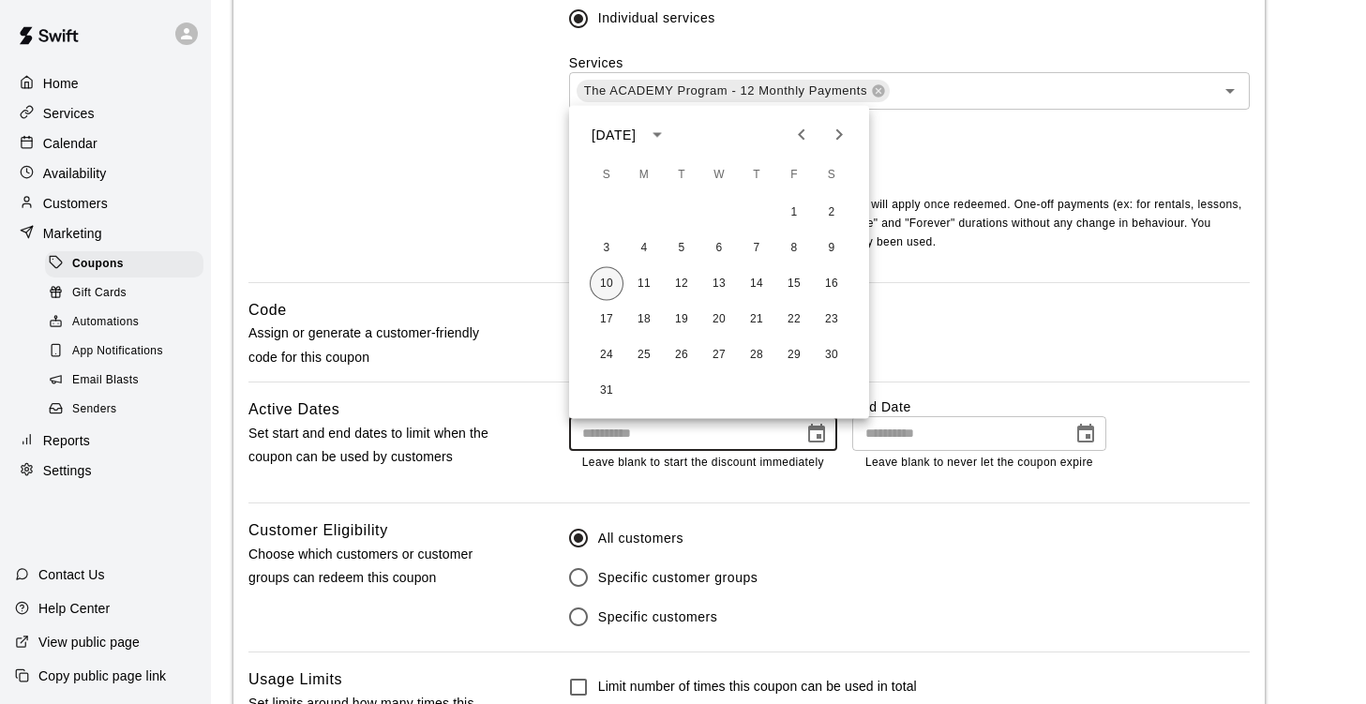
click at [613, 278] on button "10" at bounding box center [607, 284] width 34 height 34
type input "**********"
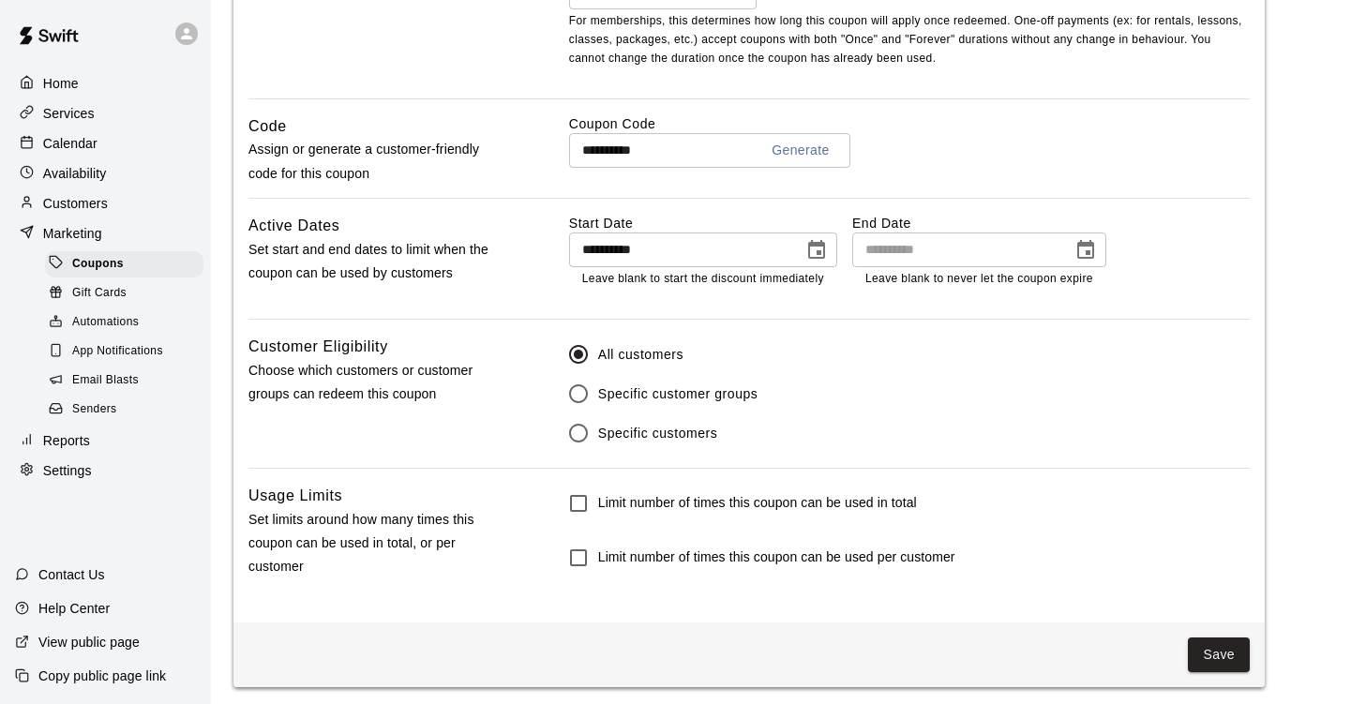
scroll to position [928, 0]
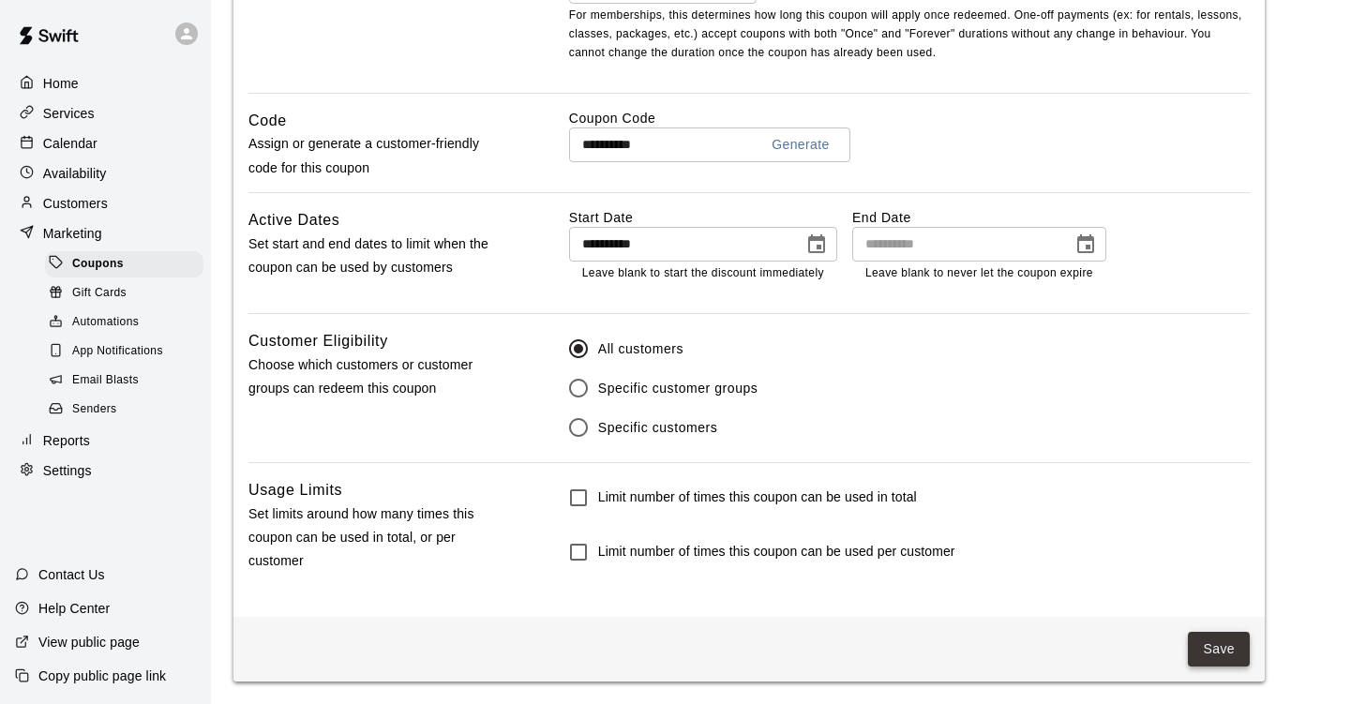
click at [1217, 654] on button "Save" at bounding box center [1219, 649] width 62 height 35
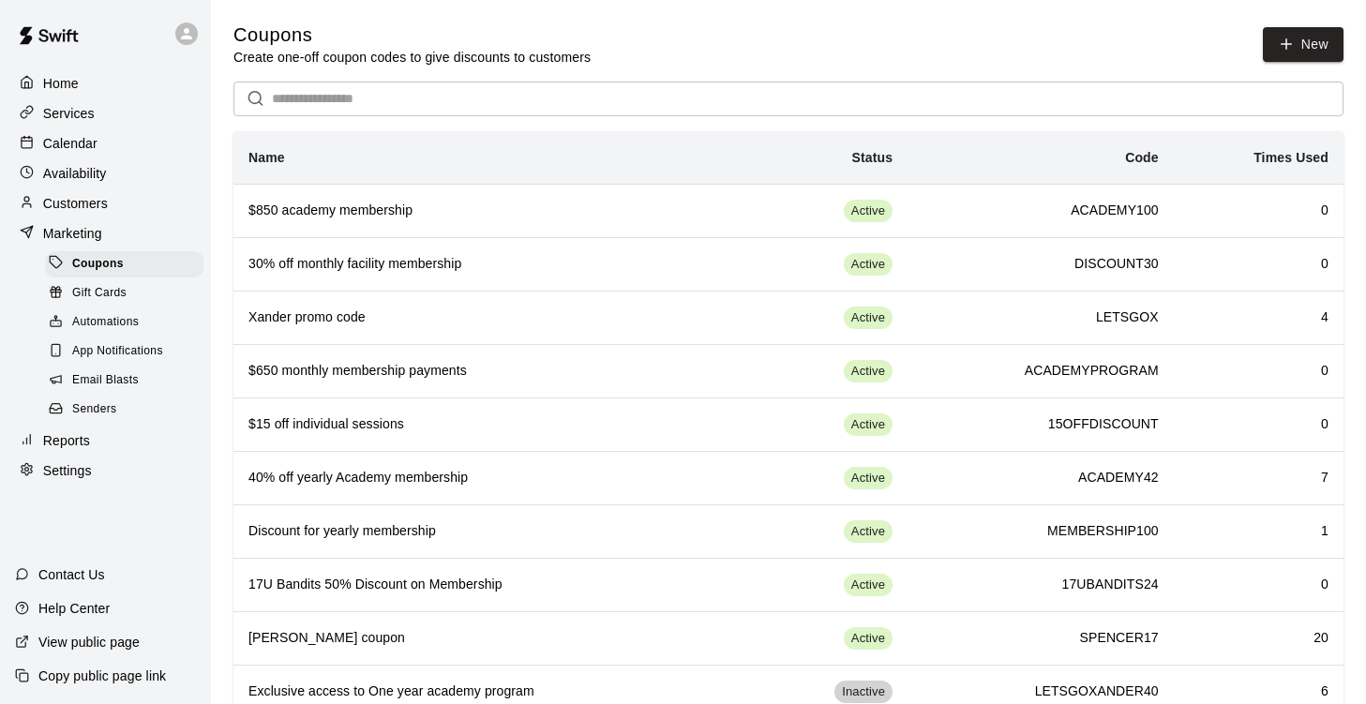
click at [69, 213] on p "Customers" at bounding box center [75, 203] width 65 height 19
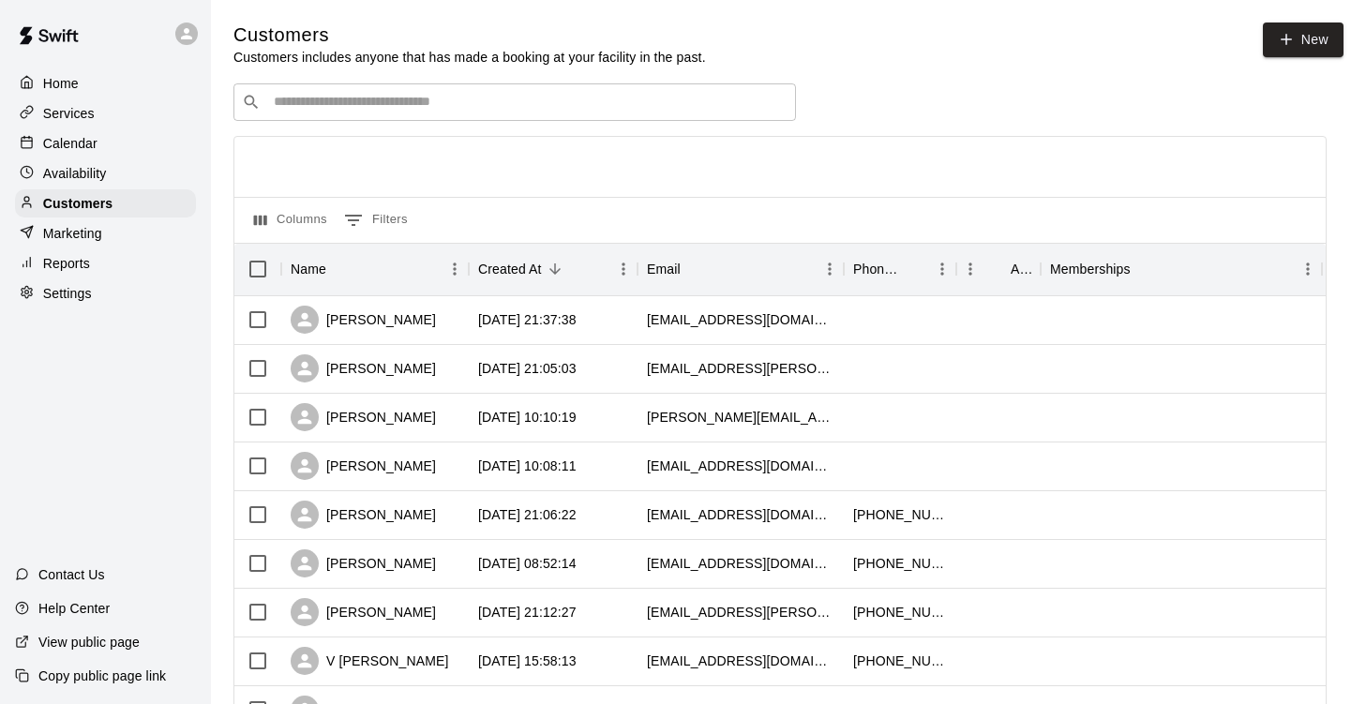
click at [420, 93] on div "​ ​" at bounding box center [515, 102] width 563 height 38
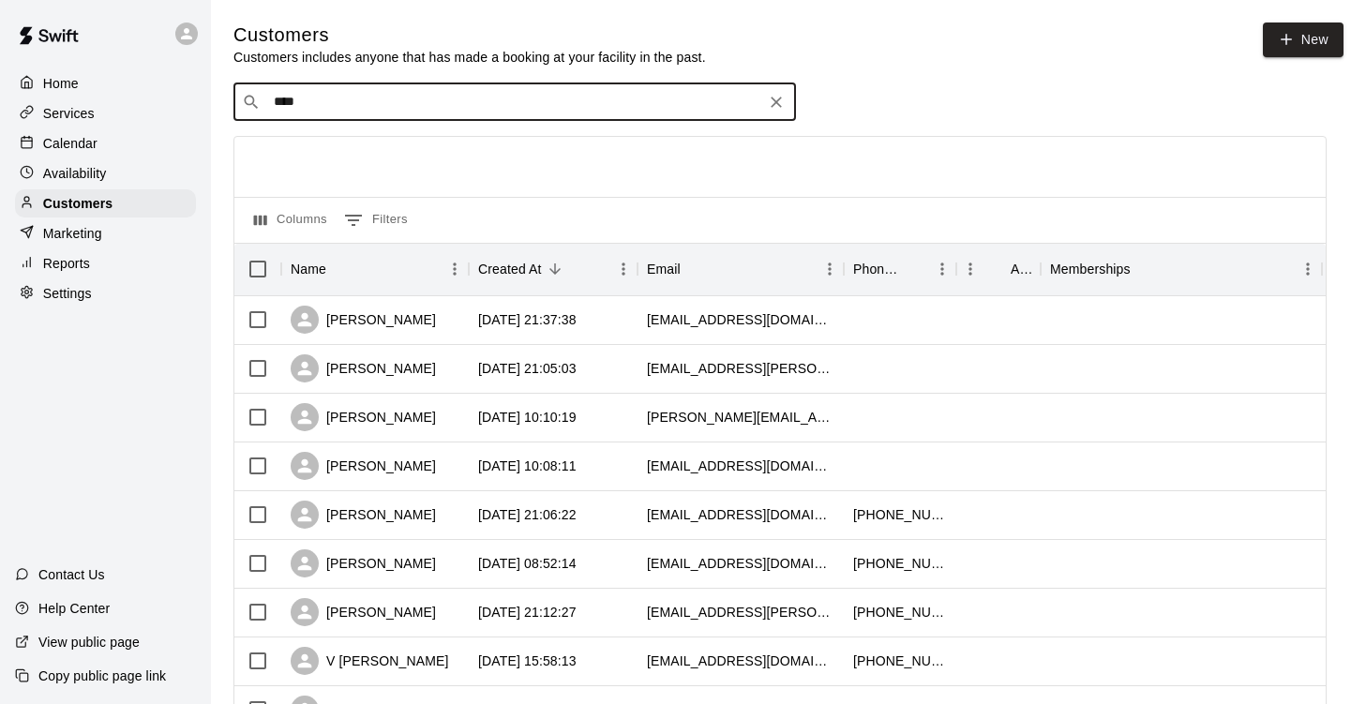
type input "*****"
click at [383, 144] on p "[PERSON_NAME]" at bounding box center [343, 144] width 114 height 20
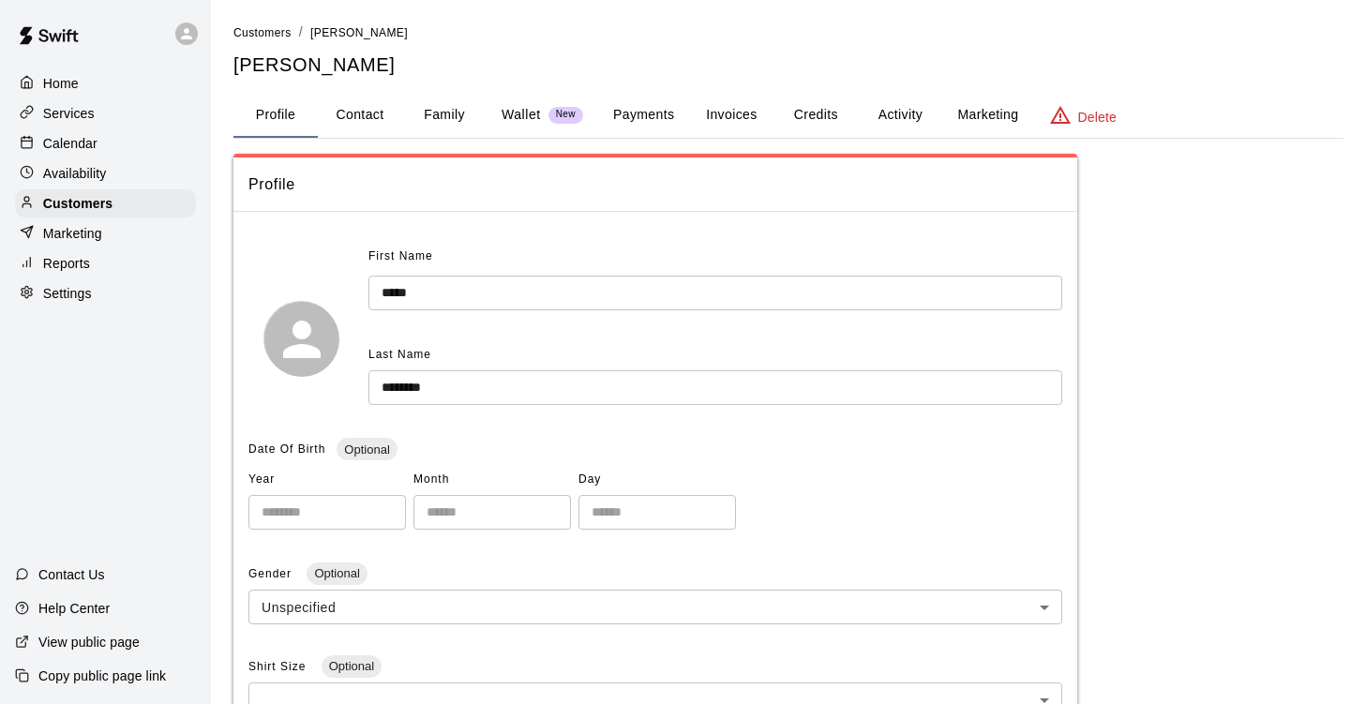
click at [921, 106] on button "Activity" at bounding box center [900, 115] width 84 height 45
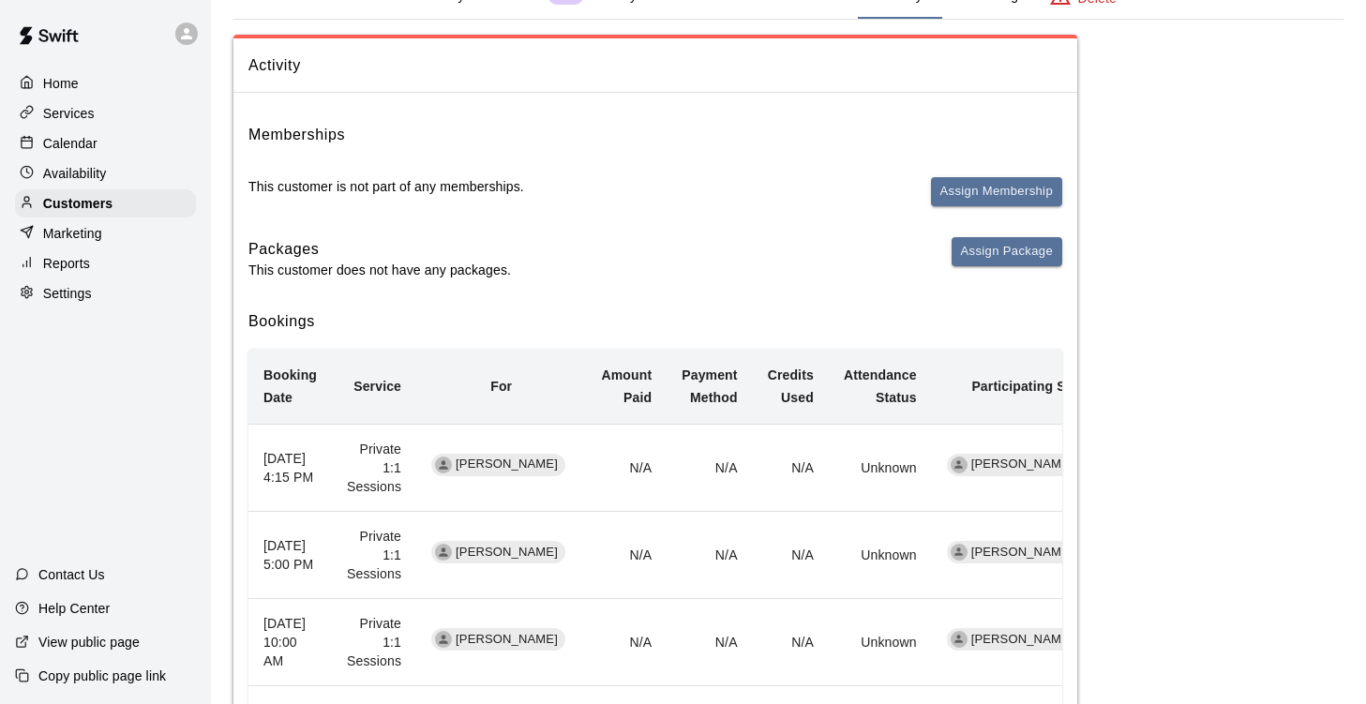
scroll to position [123, 0]
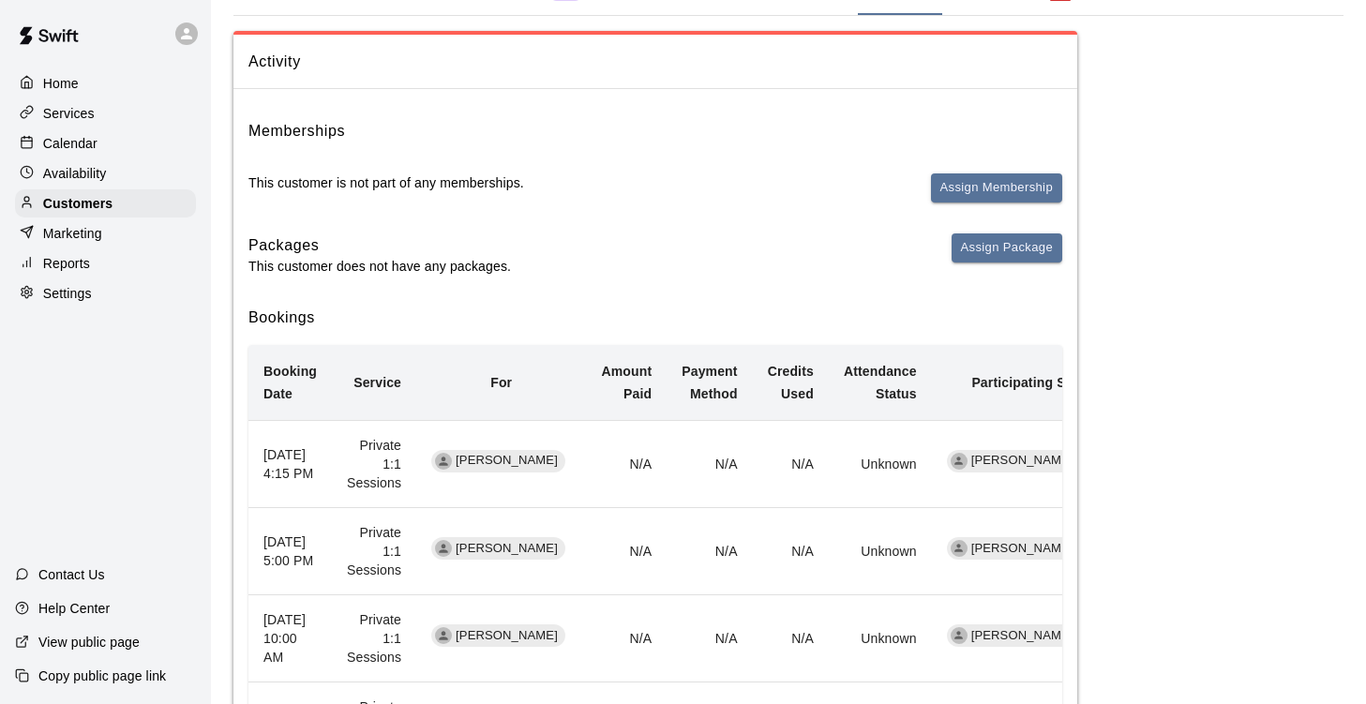
click at [85, 143] on p "Calendar" at bounding box center [70, 143] width 54 height 19
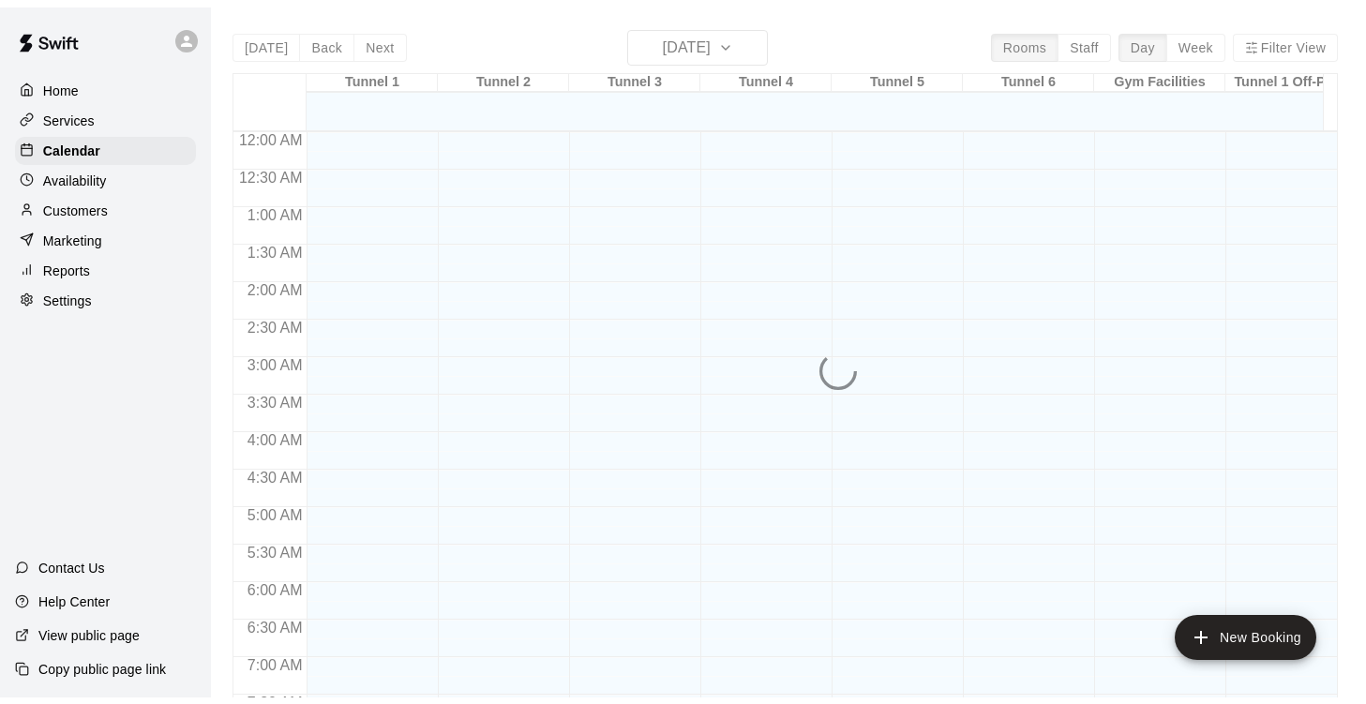
scroll to position [1144, 0]
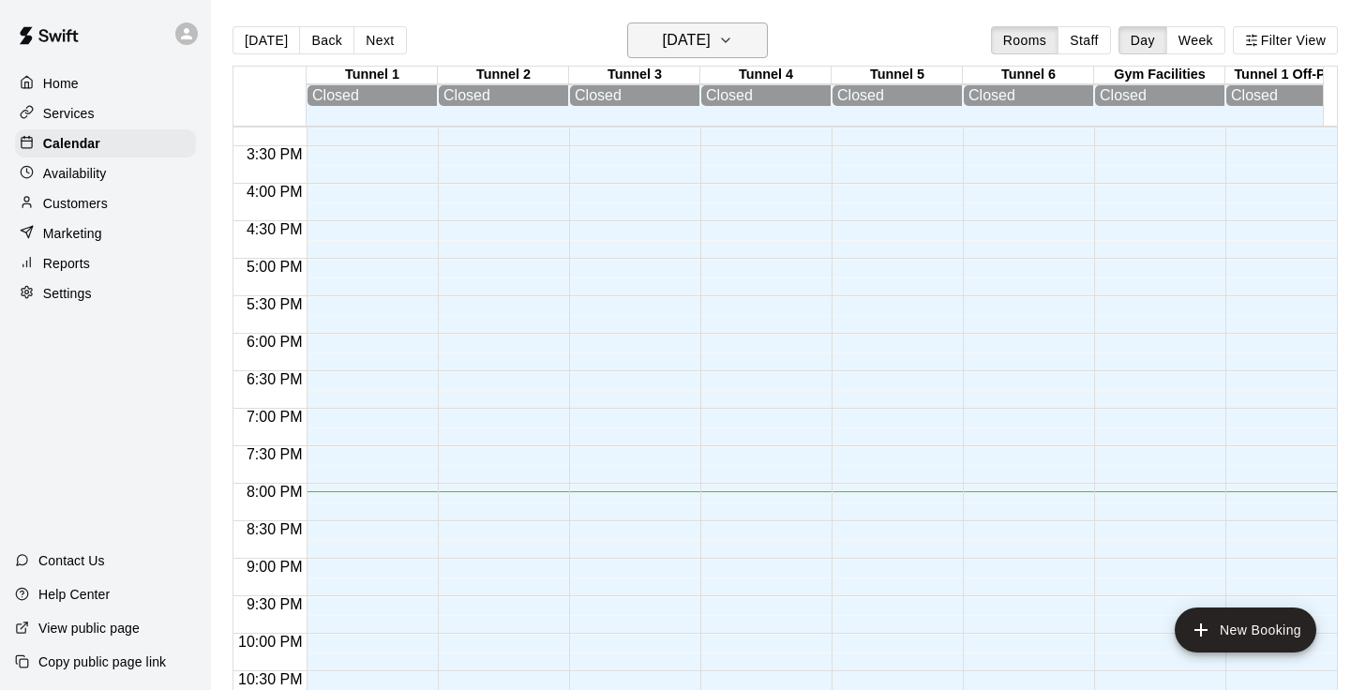
click at [743, 47] on button "[DATE]" at bounding box center [697, 41] width 141 height 36
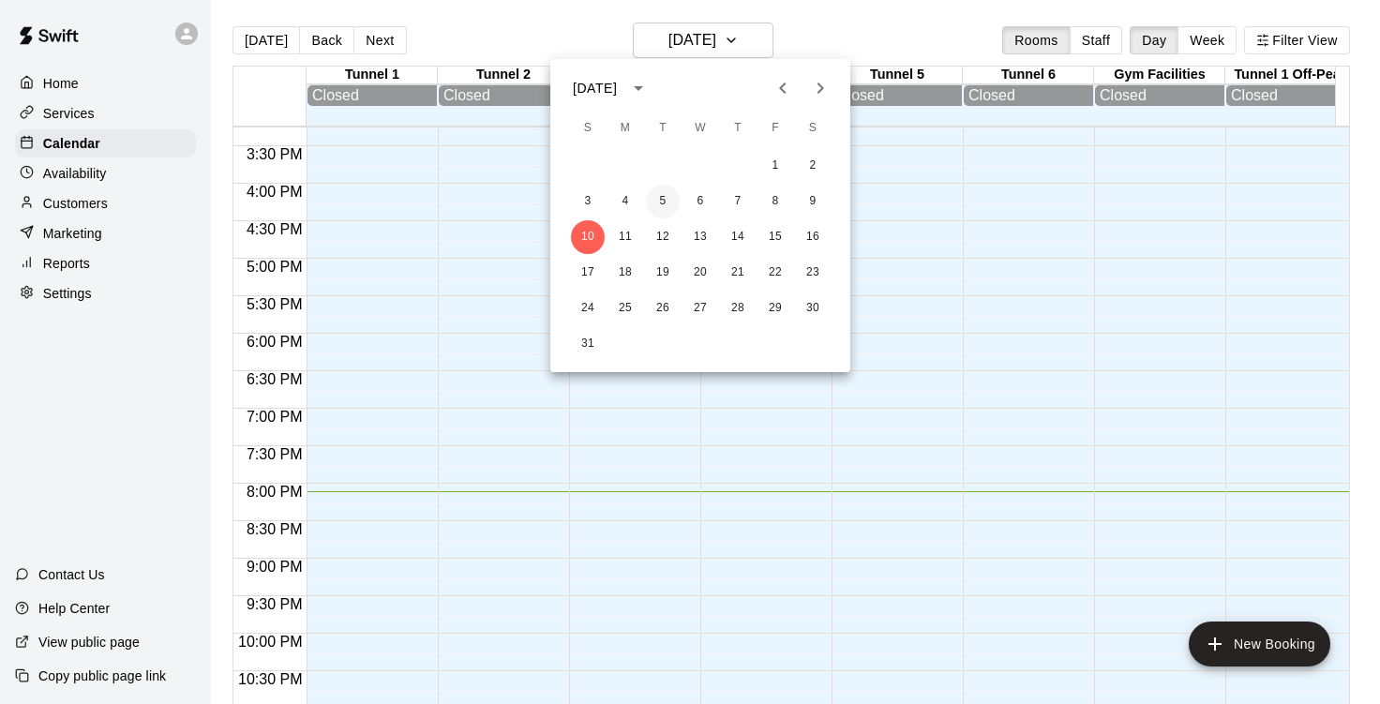
click at [672, 198] on button "5" at bounding box center [663, 202] width 34 height 34
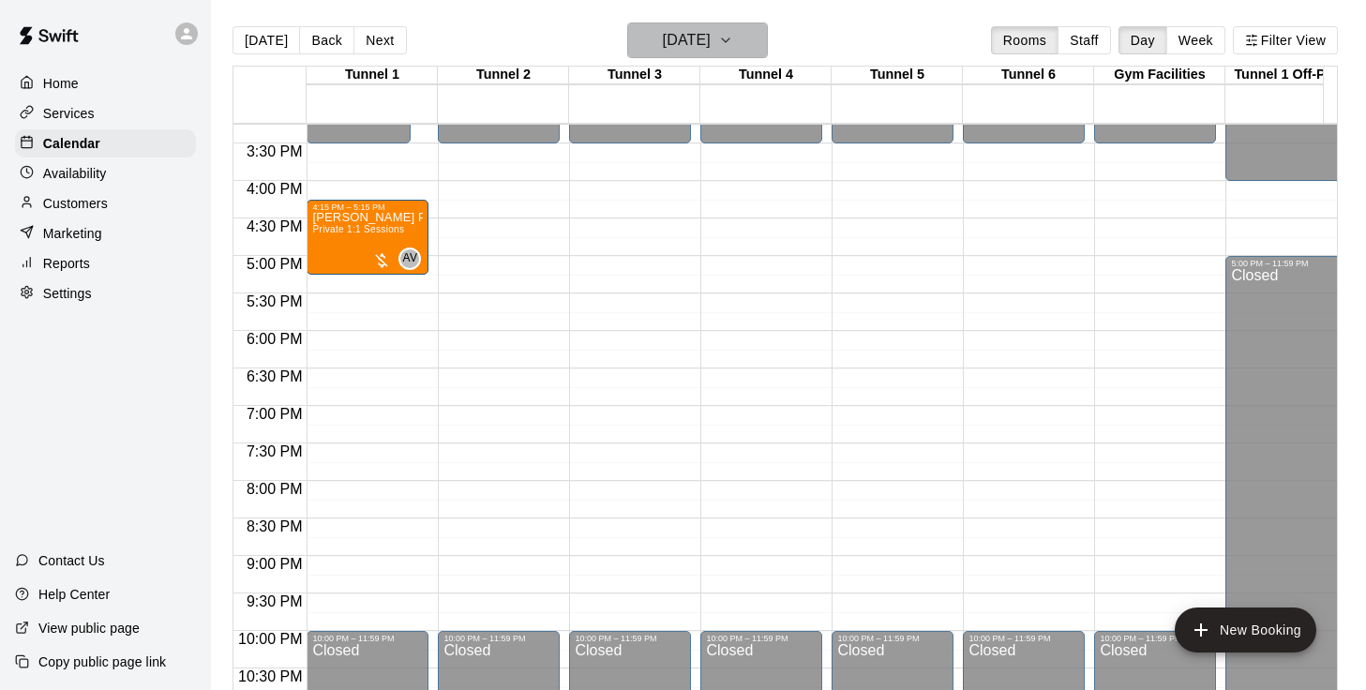
click at [711, 34] on h6 "[DATE]" at bounding box center [687, 40] width 48 height 26
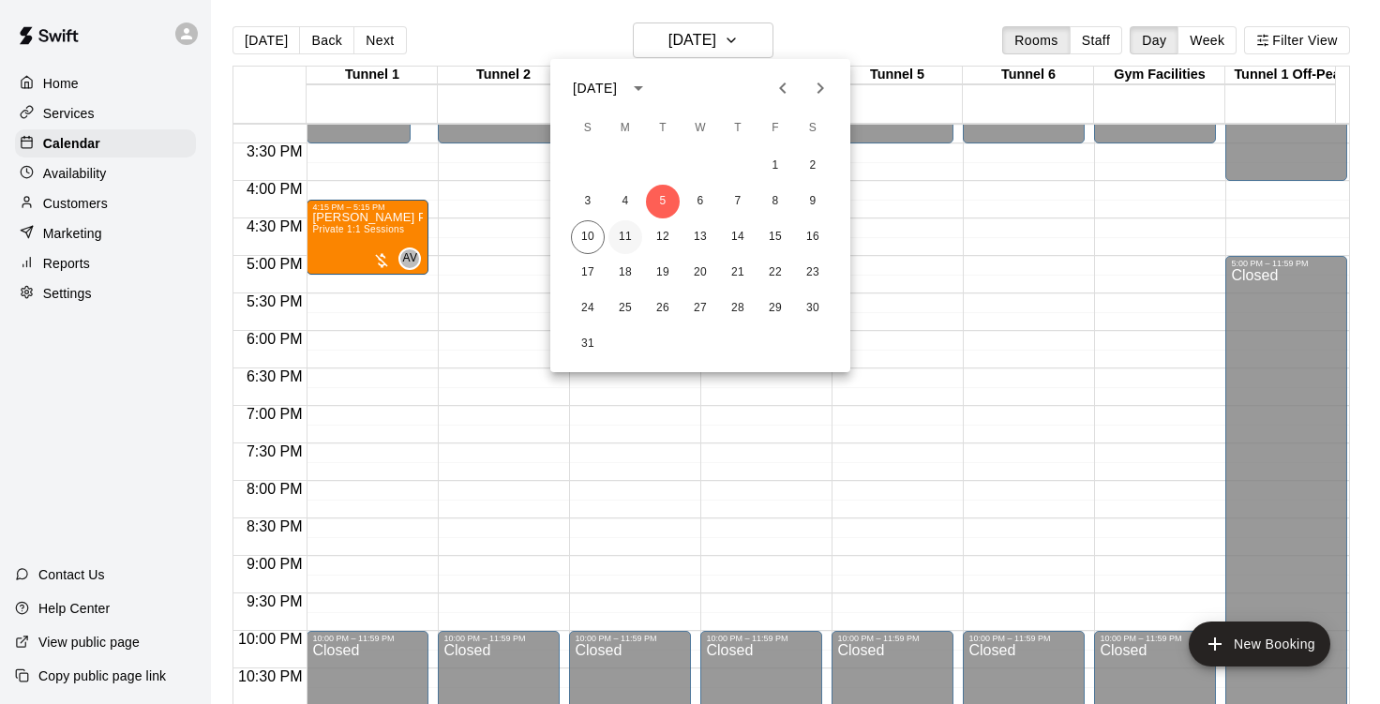
click at [619, 242] on button "11" at bounding box center [626, 237] width 34 height 34
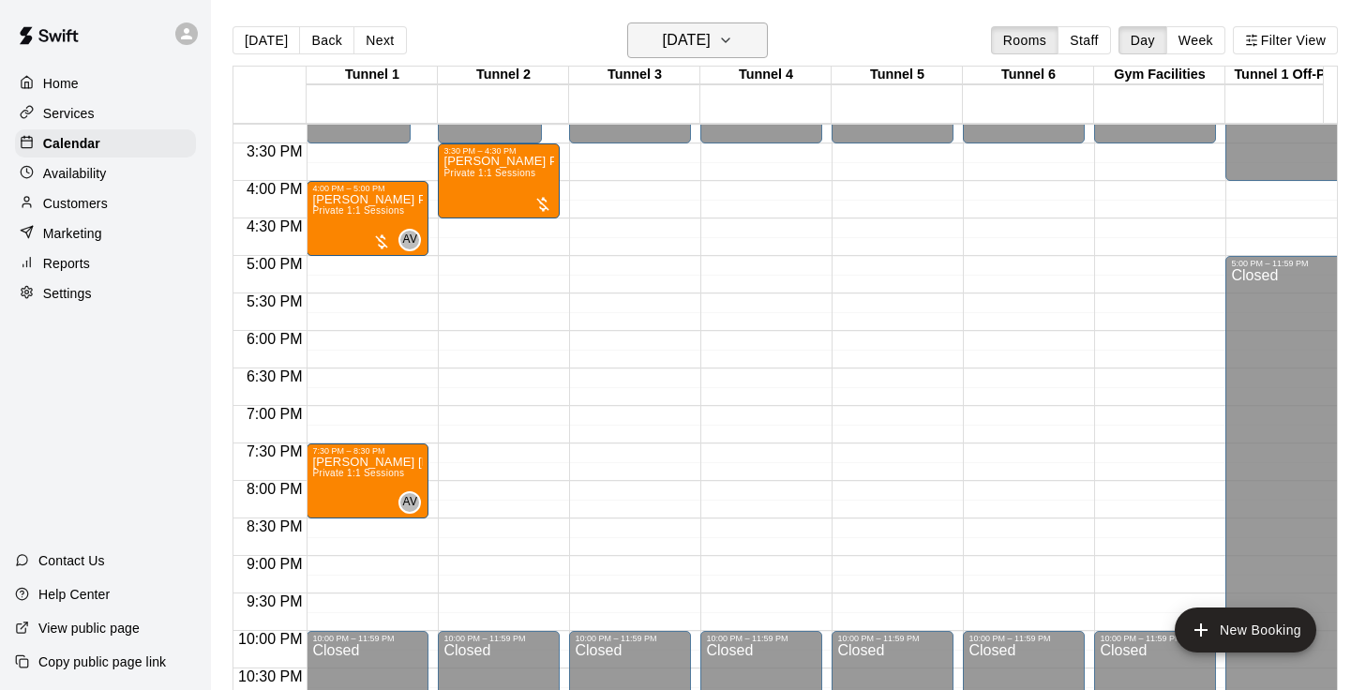
click at [711, 41] on h6 "[DATE]" at bounding box center [687, 40] width 48 height 26
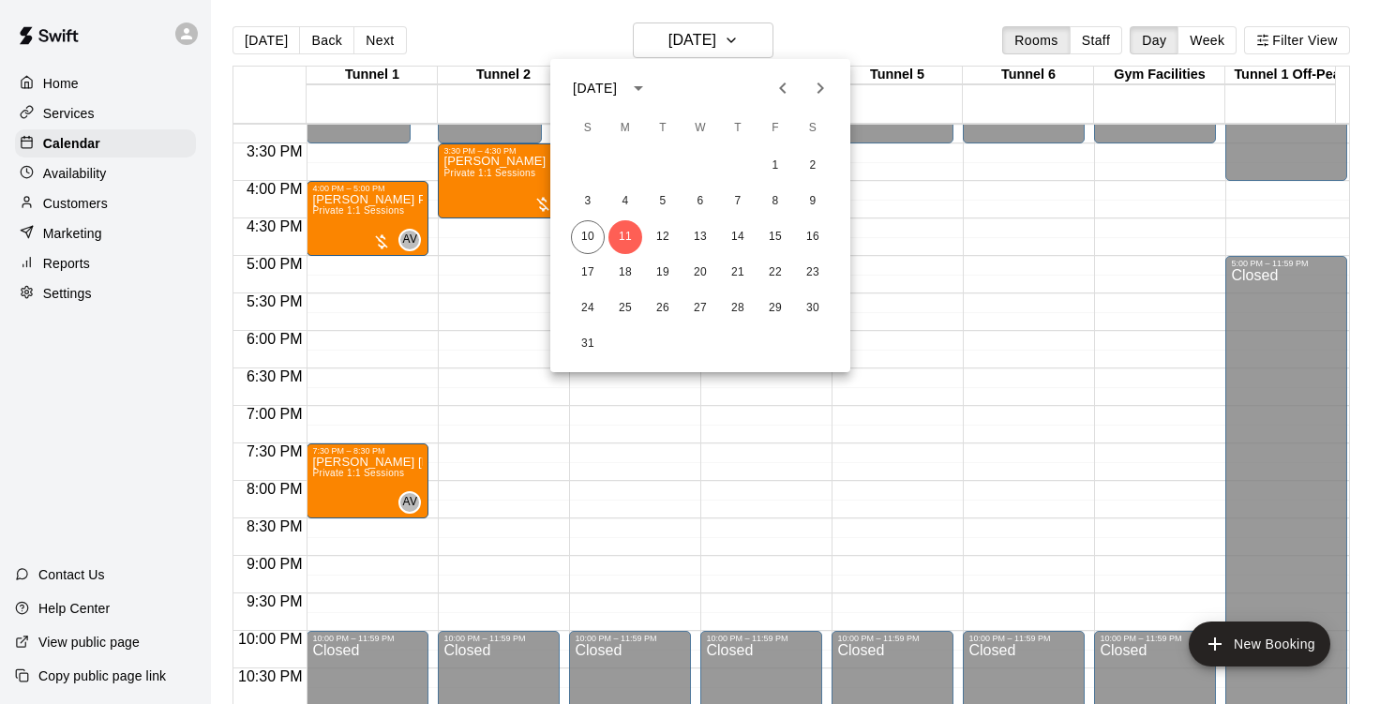
click at [1005, 275] on div at bounding box center [690, 352] width 1380 height 704
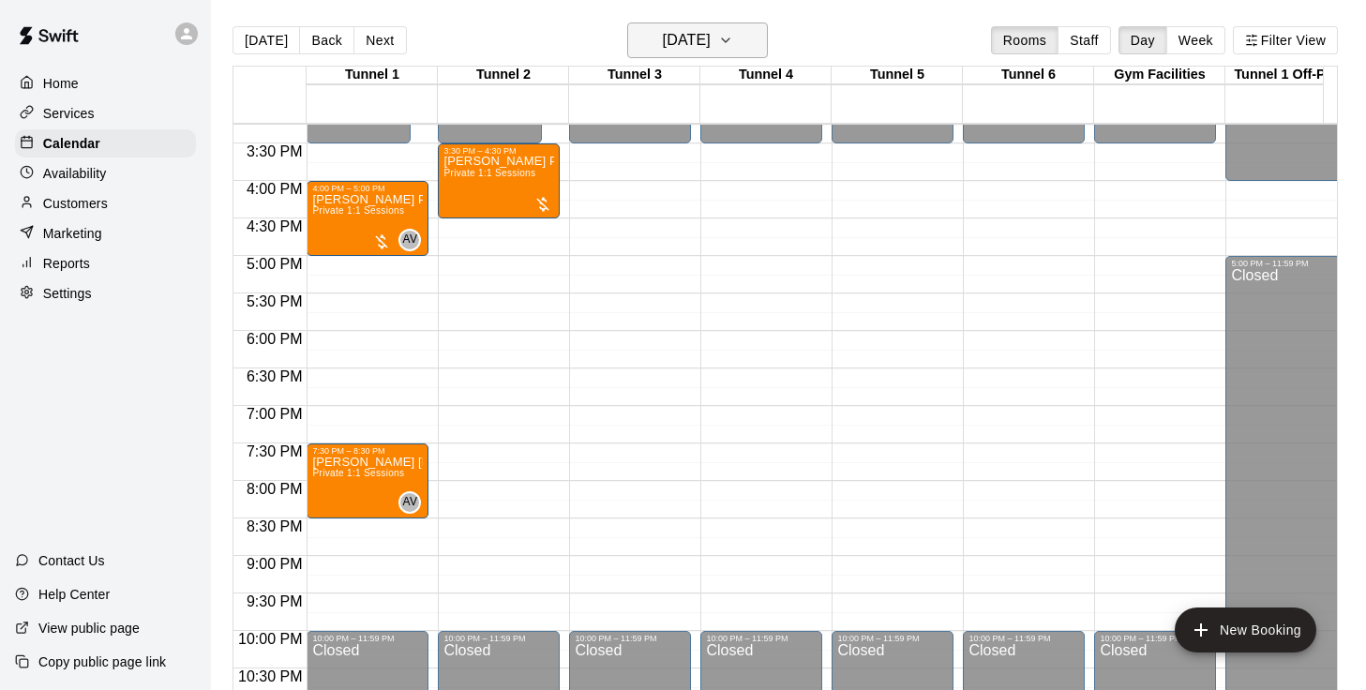
click at [711, 31] on h6 "[DATE]" at bounding box center [687, 40] width 48 height 26
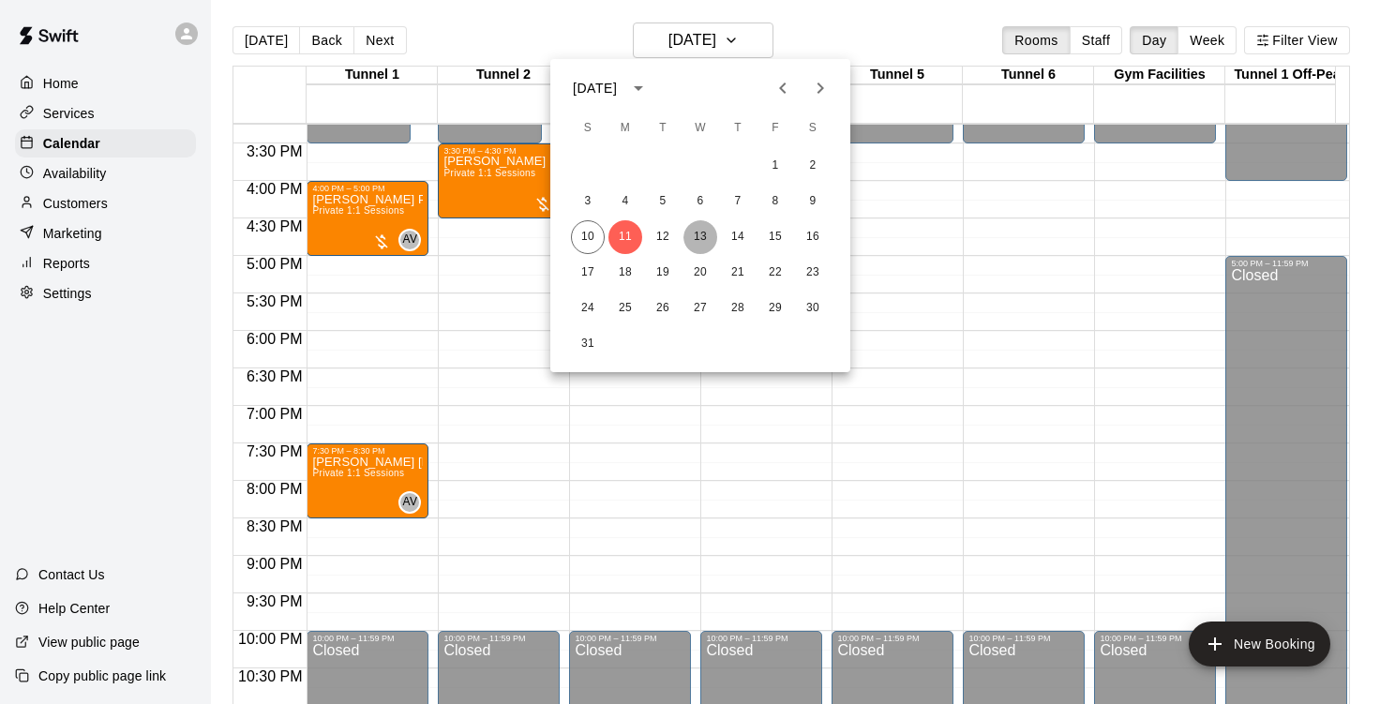
click at [698, 225] on button "13" at bounding box center [701, 237] width 34 height 34
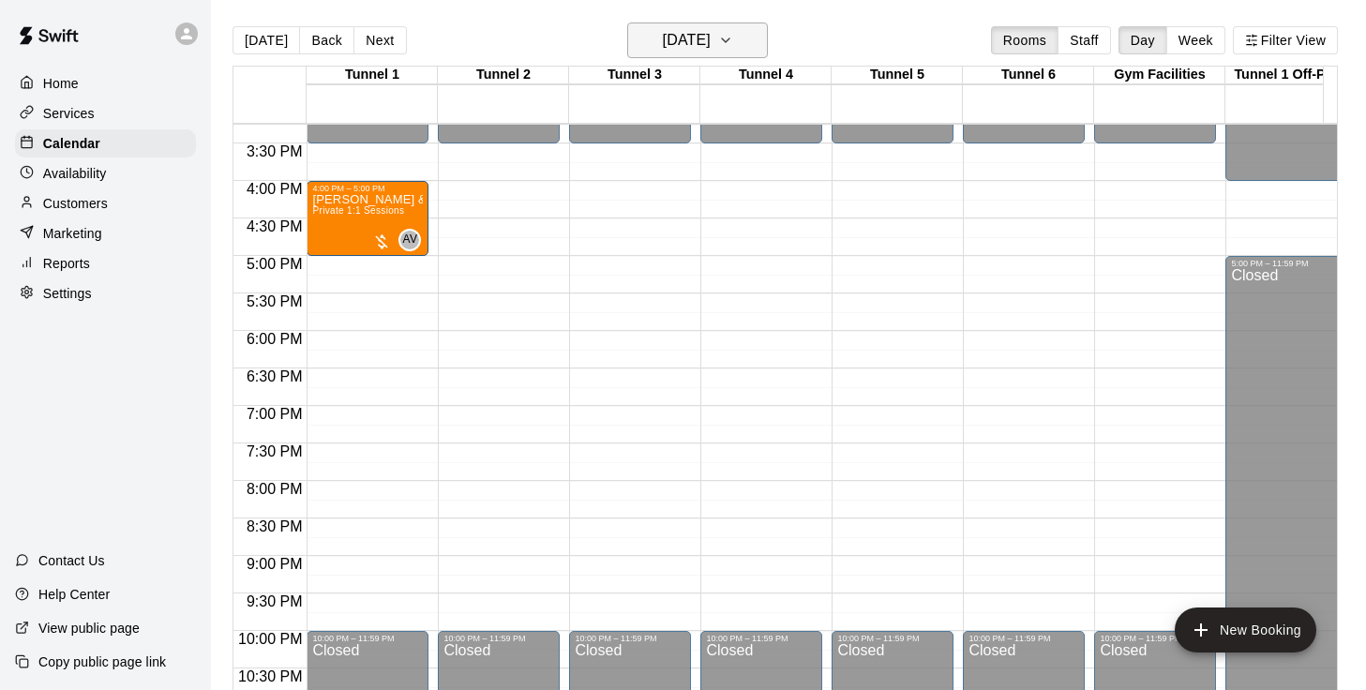
click at [733, 42] on icon "button" at bounding box center [725, 40] width 15 height 23
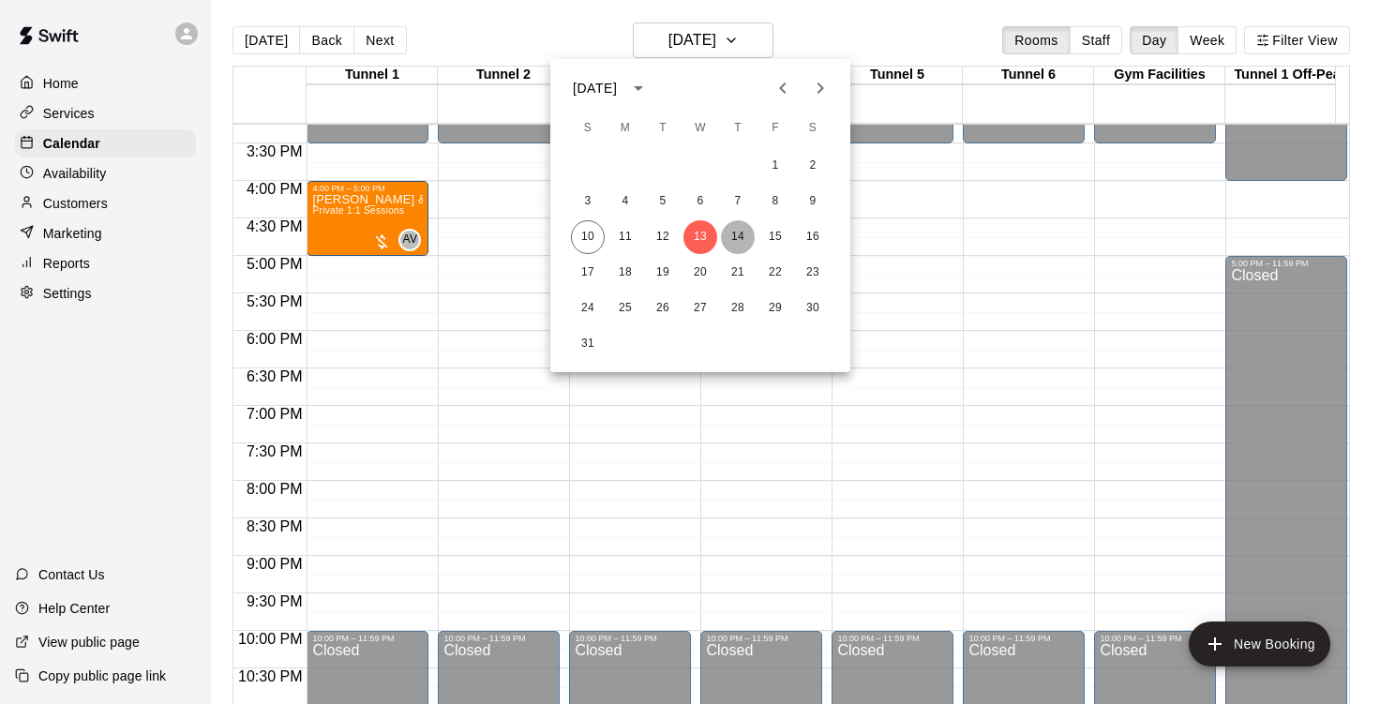
click at [738, 239] on button "14" at bounding box center [738, 237] width 34 height 34
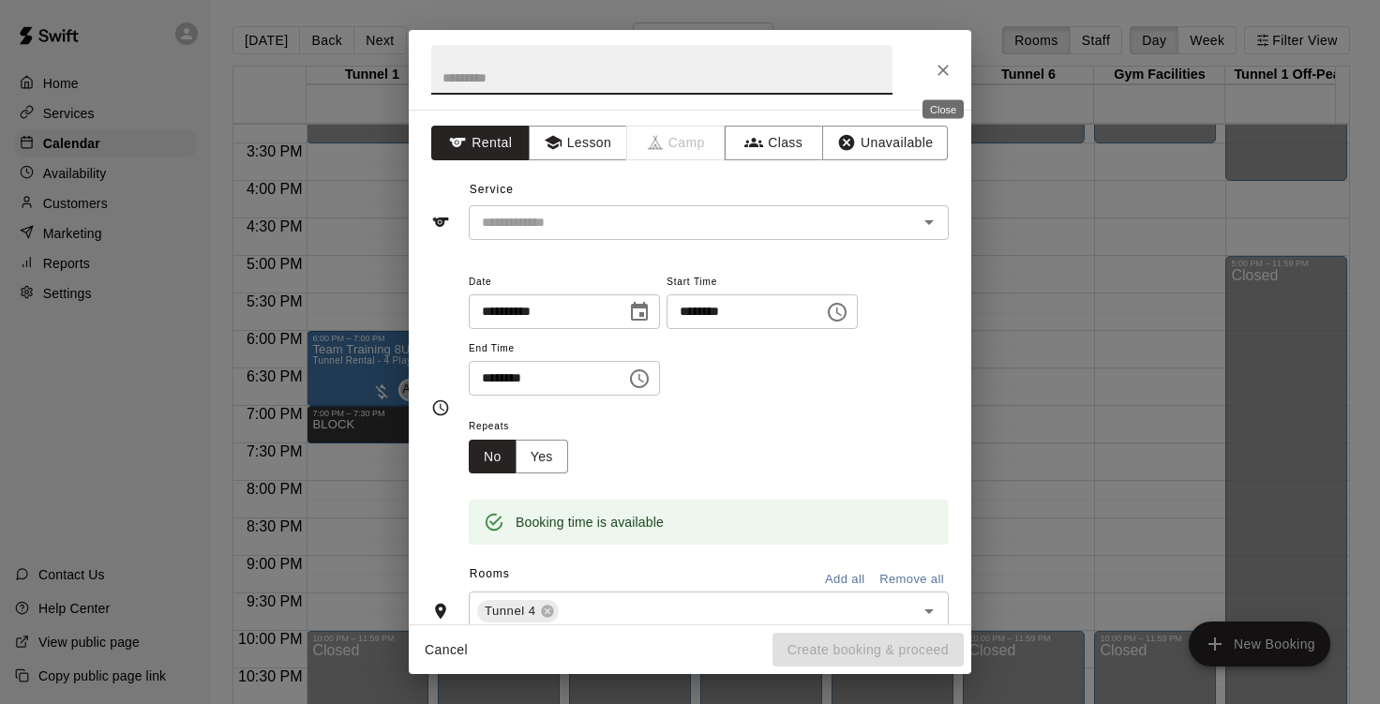
click at [939, 77] on icon "Close" at bounding box center [943, 70] width 19 height 19
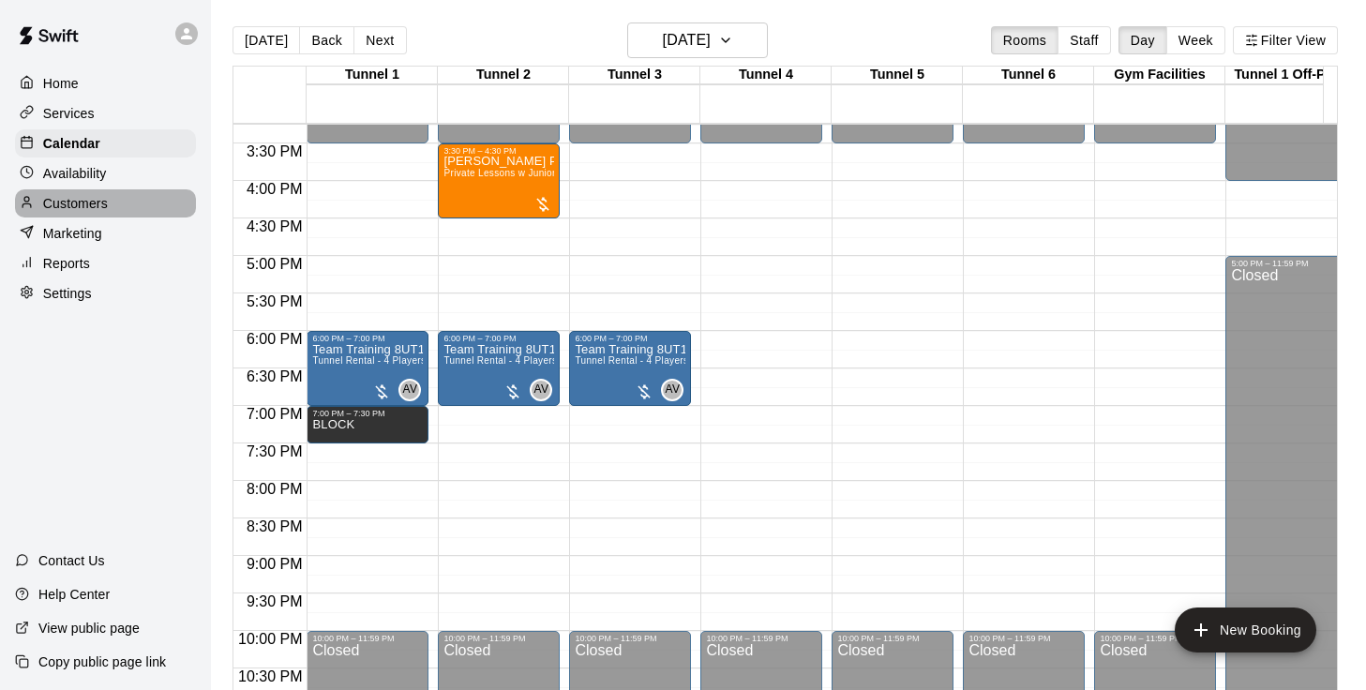
click at [88, 205] on p "Customers" at bounding box center [75, 203] width 65 height 19
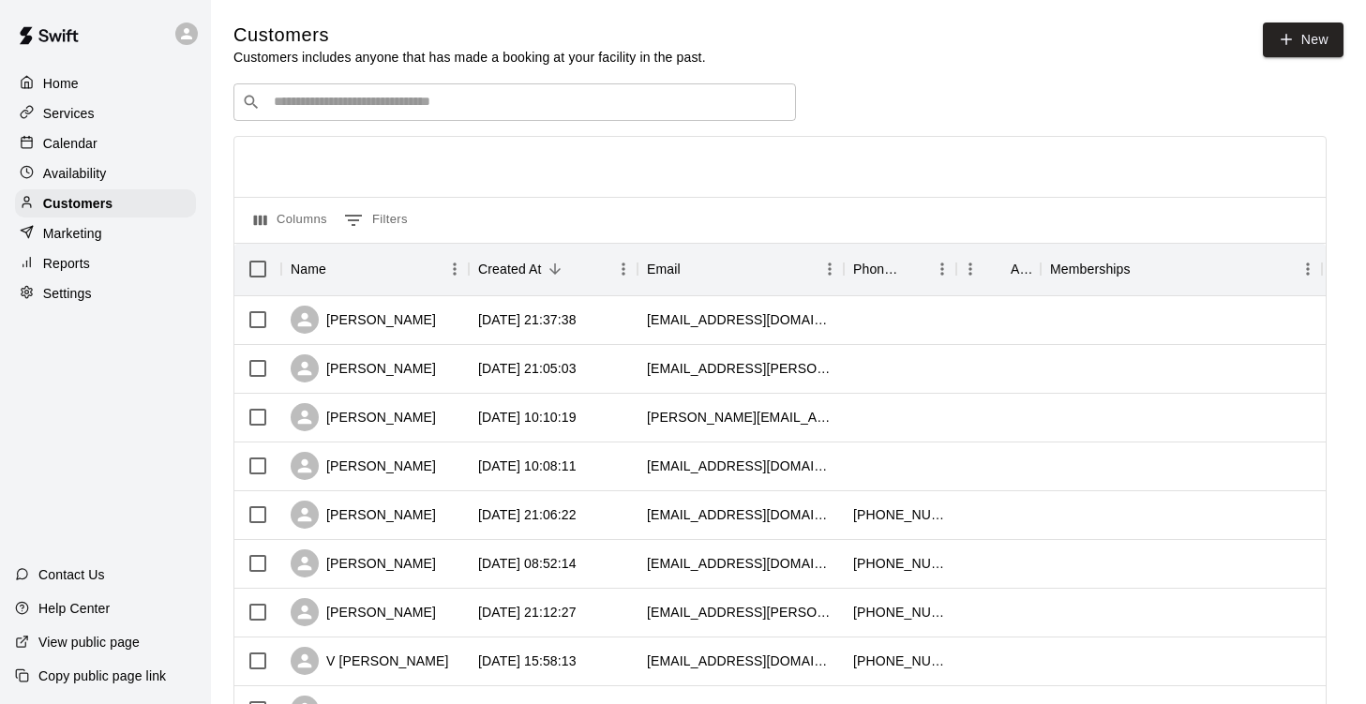
click at [394, 112] on input "Search customers by name or email" at bounding box center [528, 102] width 520 height 19
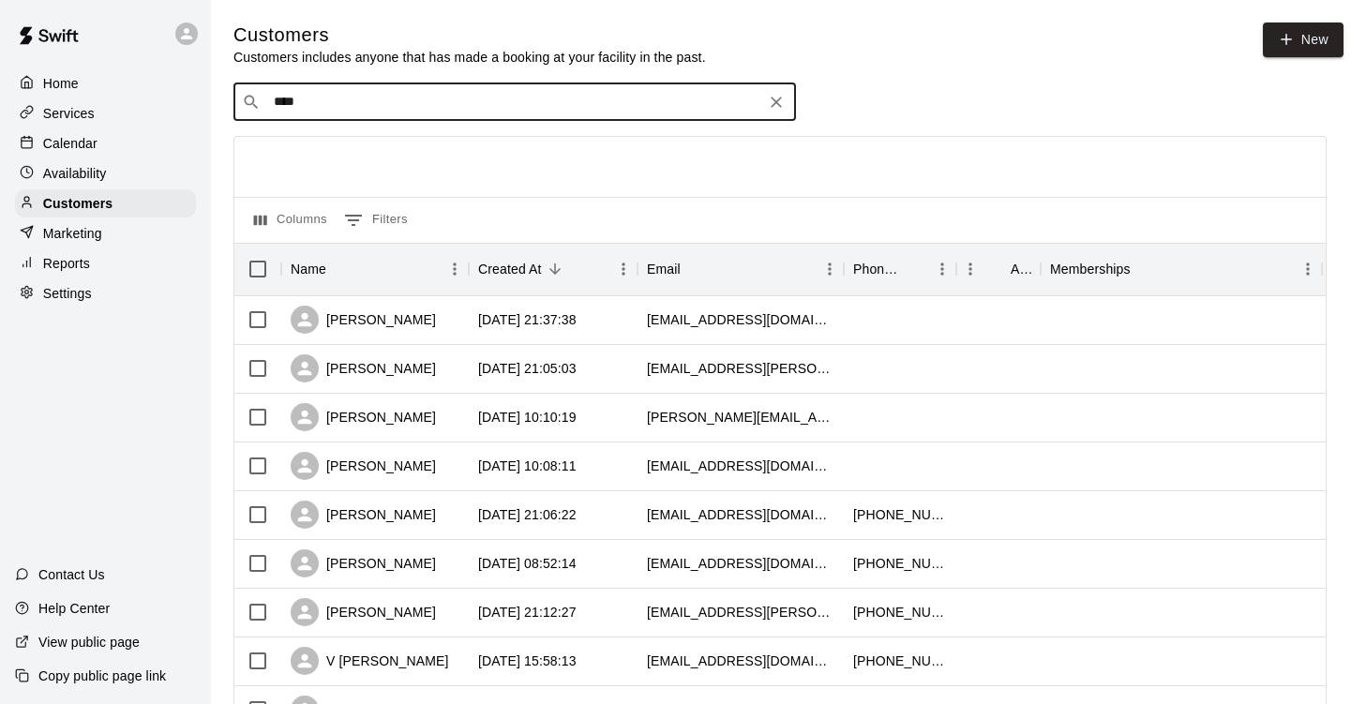
type input "*****"
click at [373, 157] on div "[PERSON_NAME] [EMAIL_ADDRESS][DOMAIN_NAME]" at bounding box center [387, 154] width 202 height 40
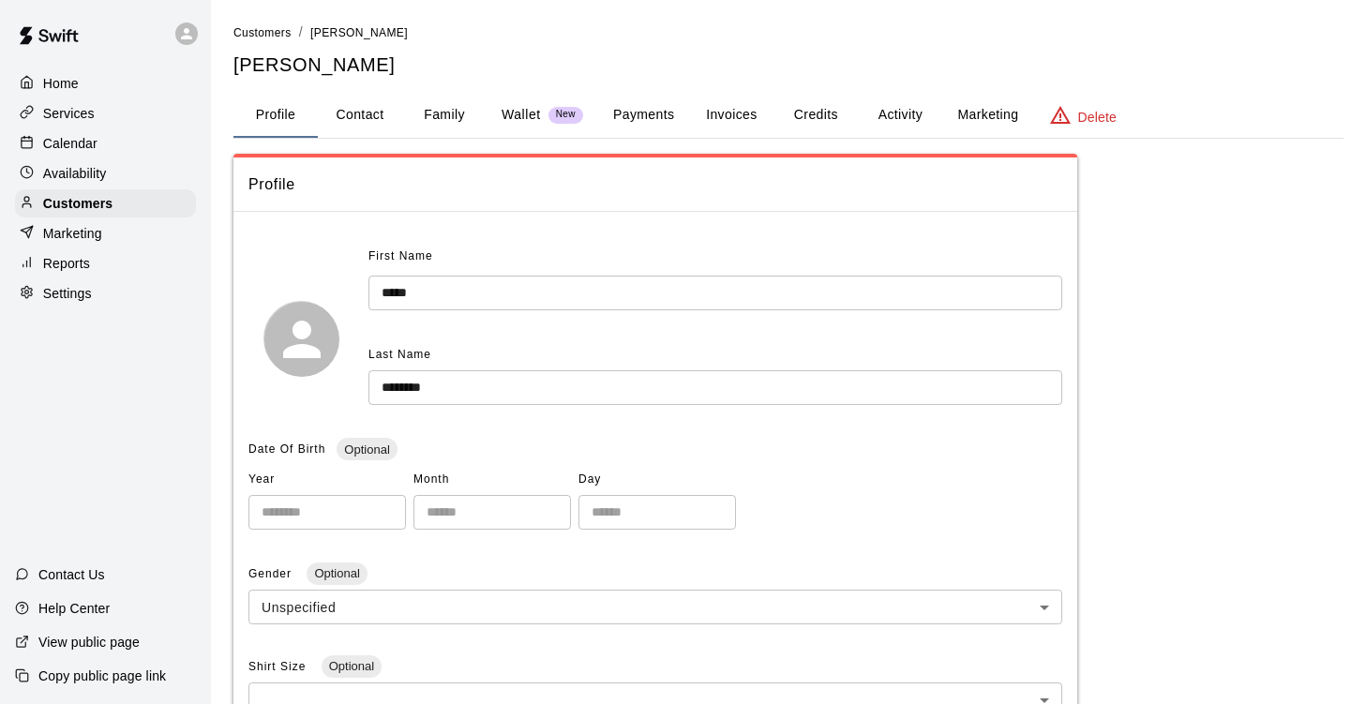
click at [917, 112] on button "Activity" at bounding box center [900, 115] width 84 height 45
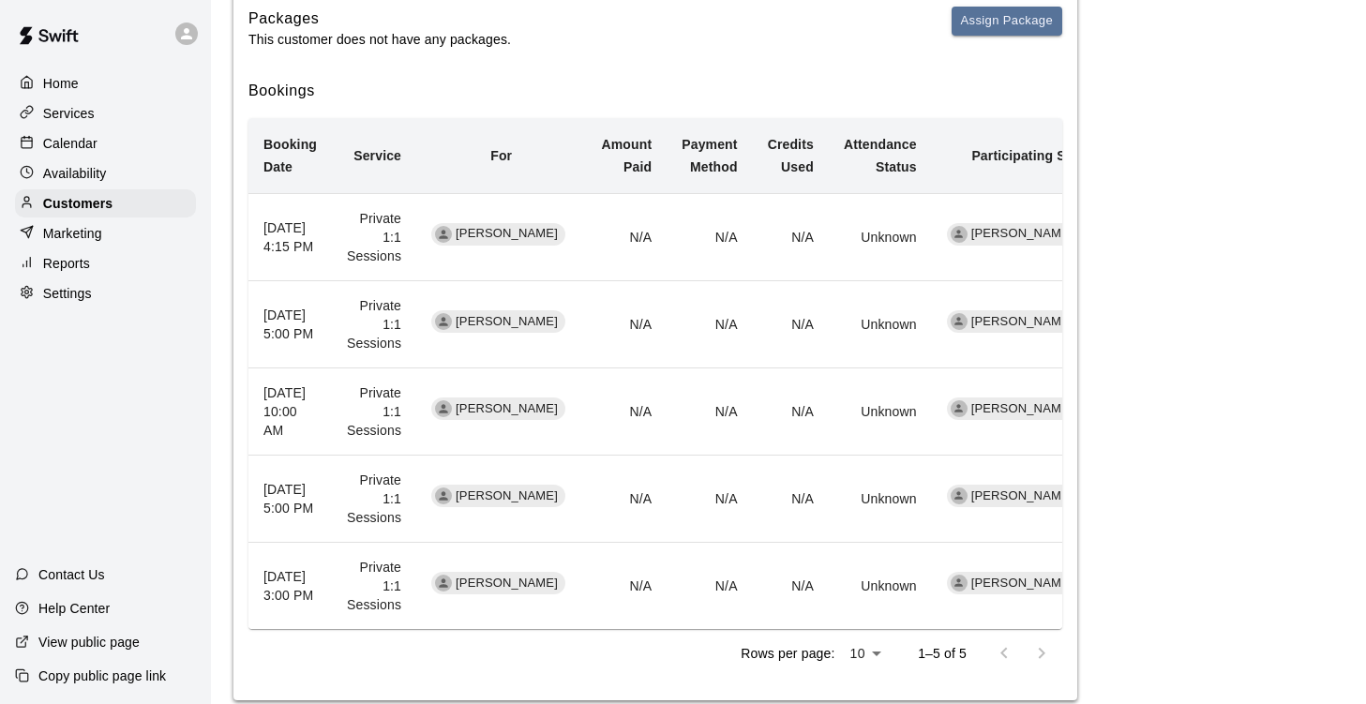
scroll to position [351, 0]
click at [105, 142] on div "Calendar" at bounding box center [105, 143] width 181 height 28
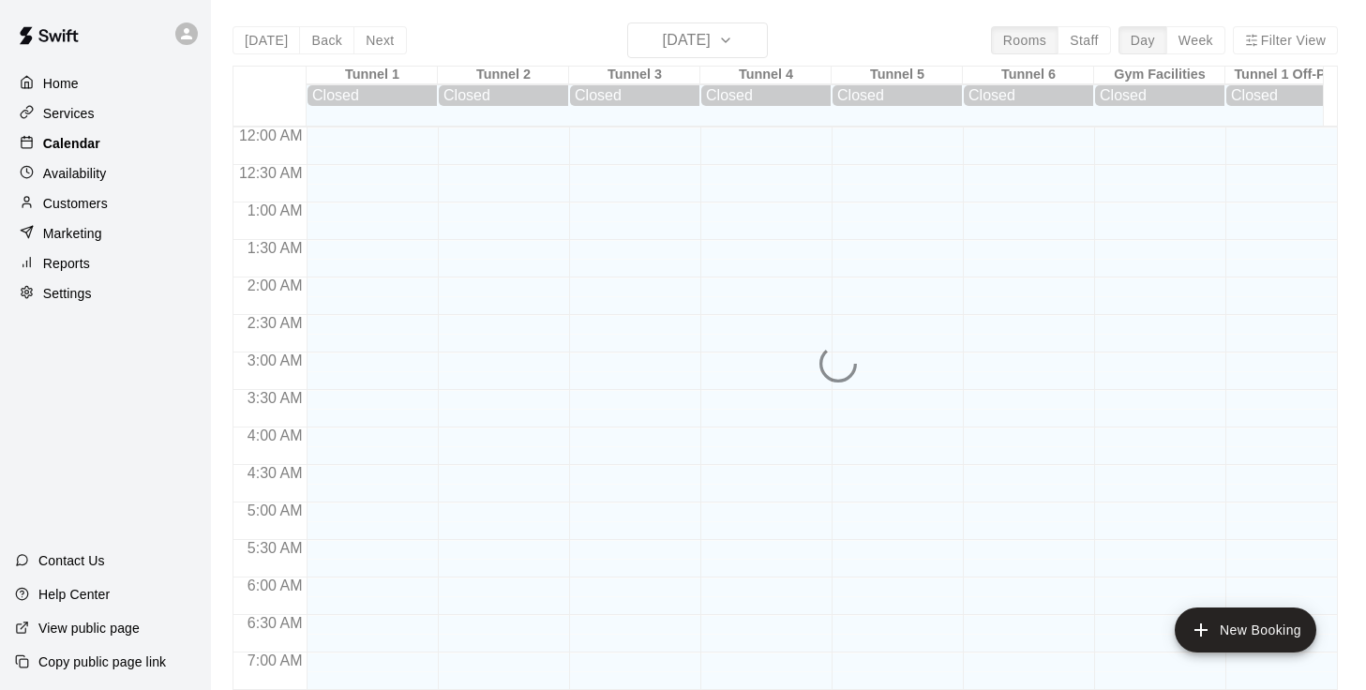
scroll to position [1144, 0]
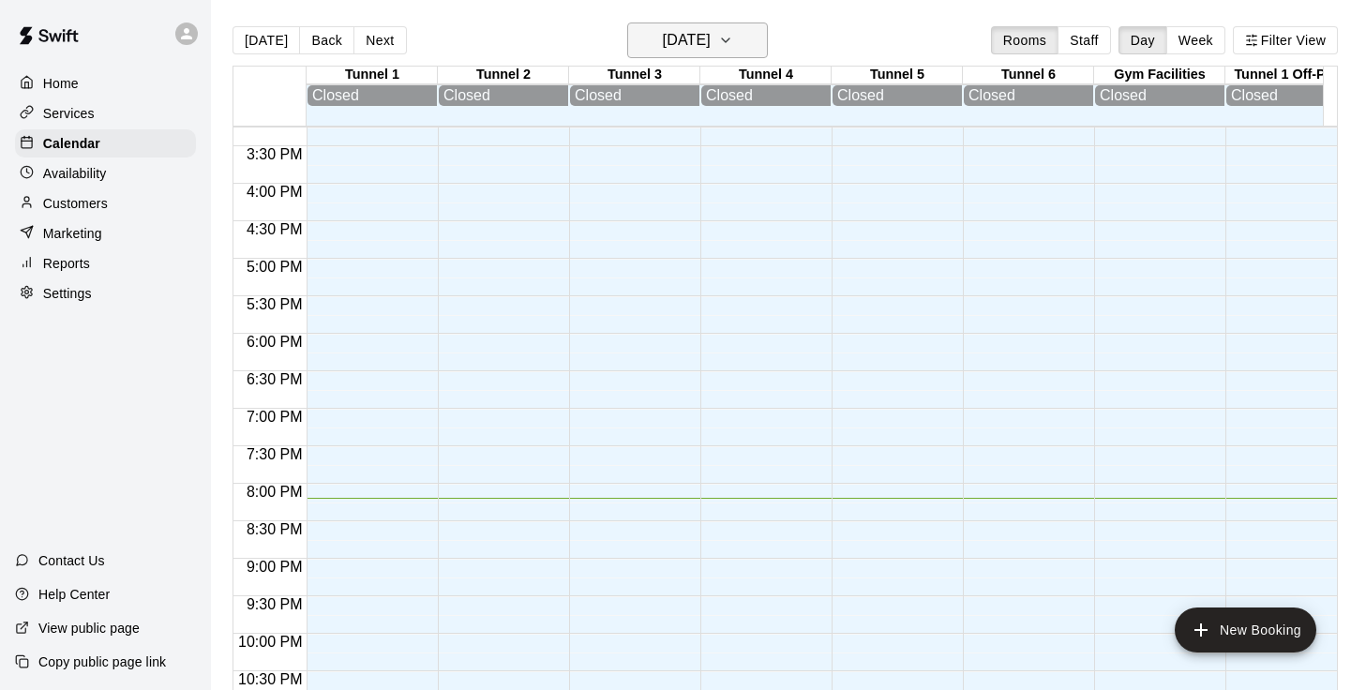
click at [733, 38] on icon "button" at bounding box center [725, 40] width 15 height 23
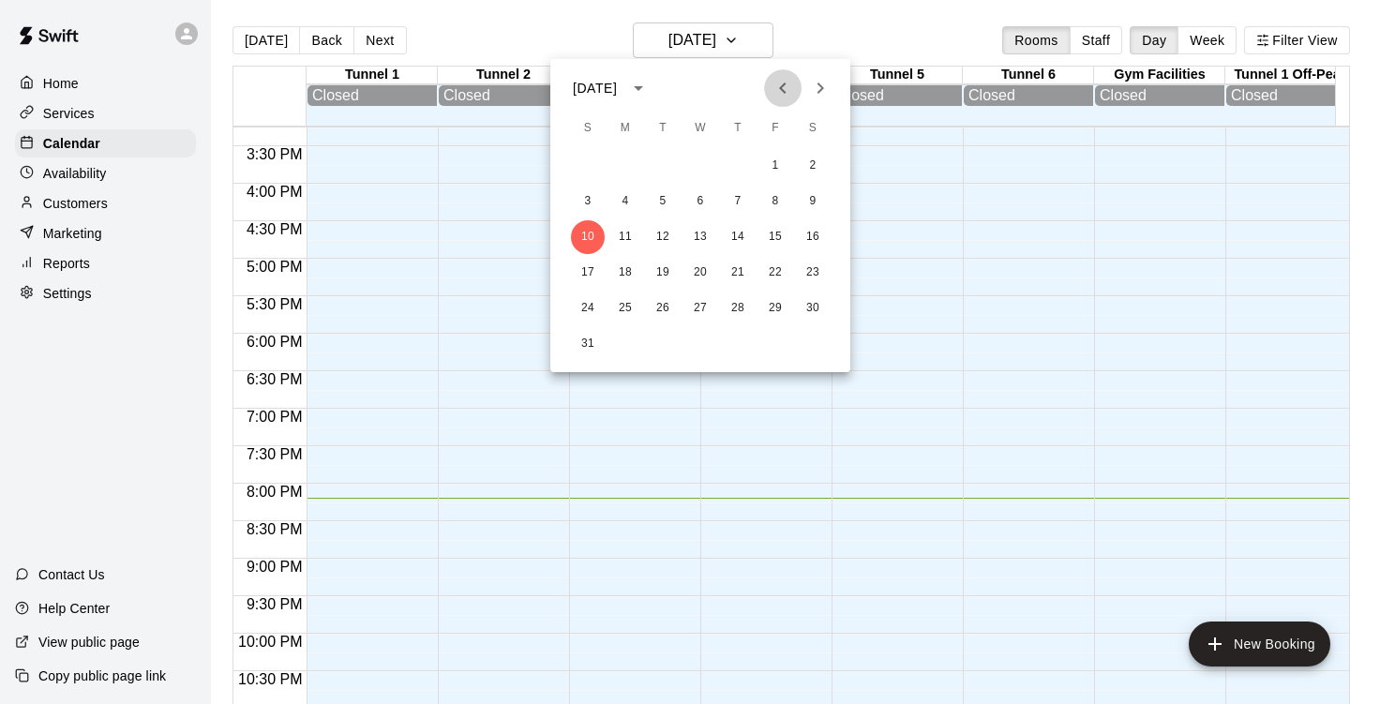
click at [787, 89] on icon "Previous month" at bounding box center [783, 88] width 23 height 23
click at [669, 275] on button "22" at bounding box center [663, 273] width 34 height 34
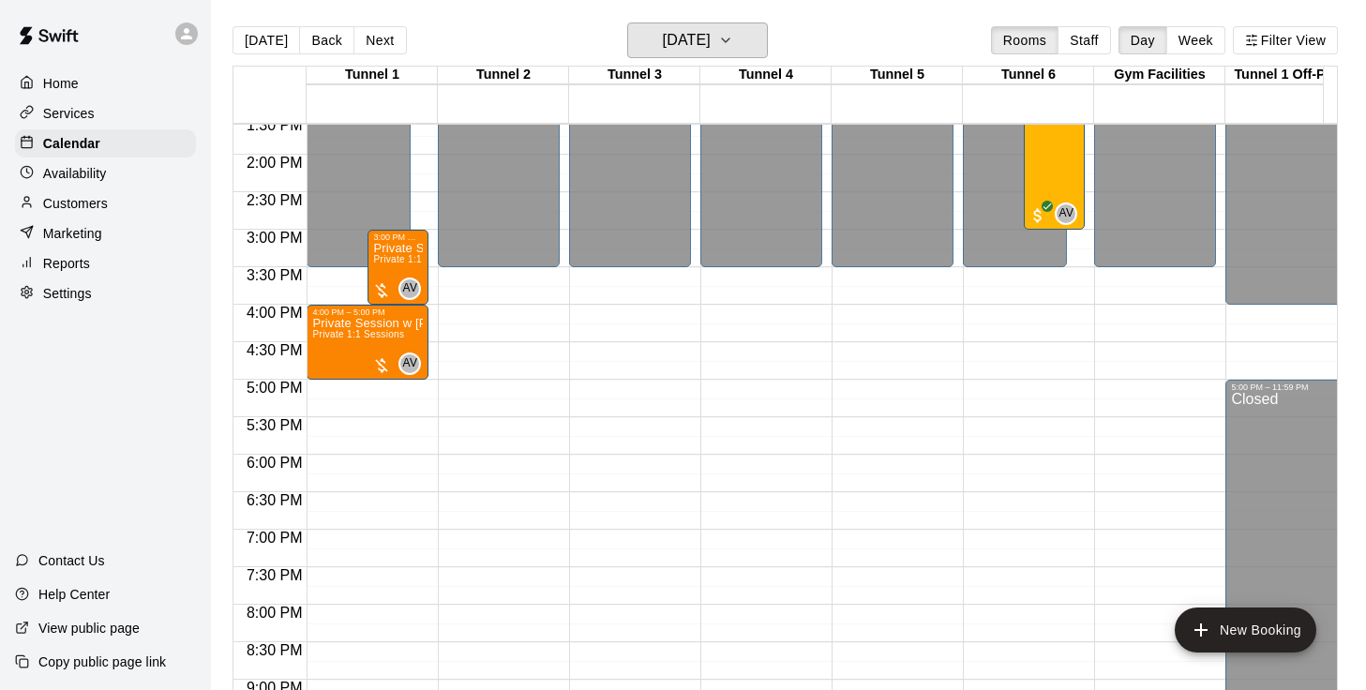
scroll to position [1018, 0]
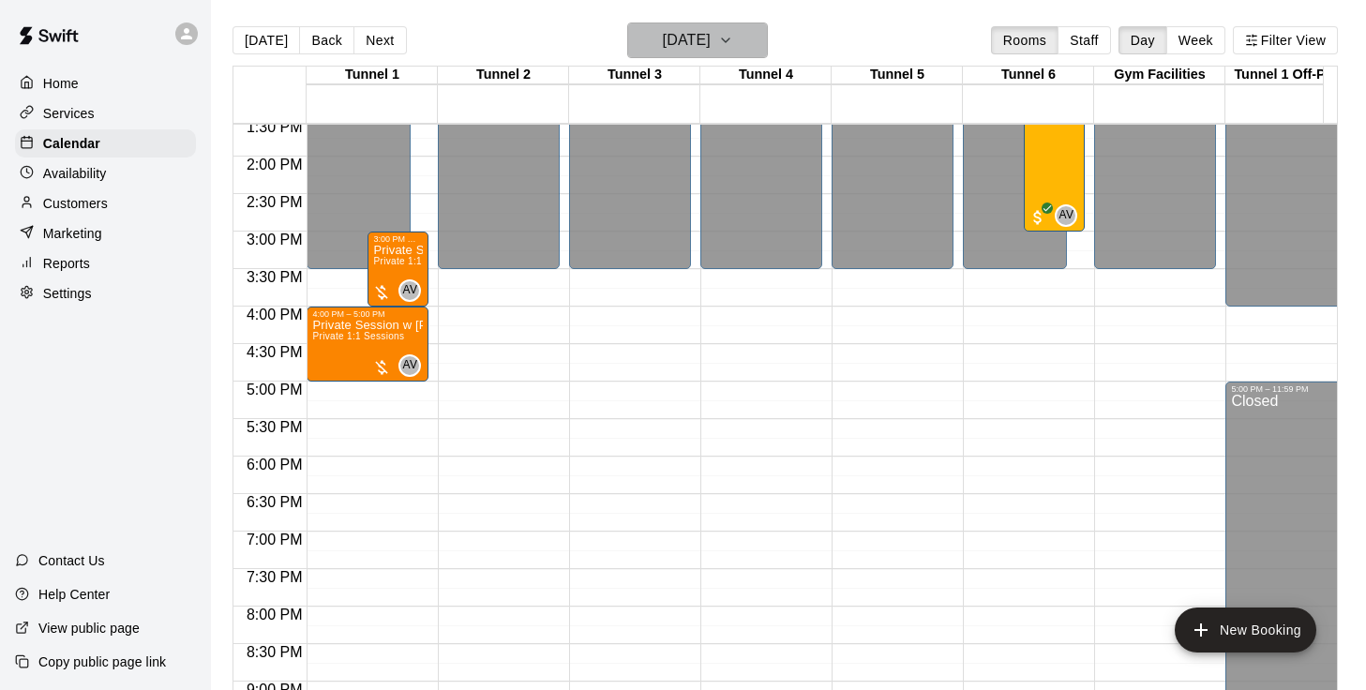
click at [733, 49] on icon "button" at bounding box center [725, 40] width 15 height 23
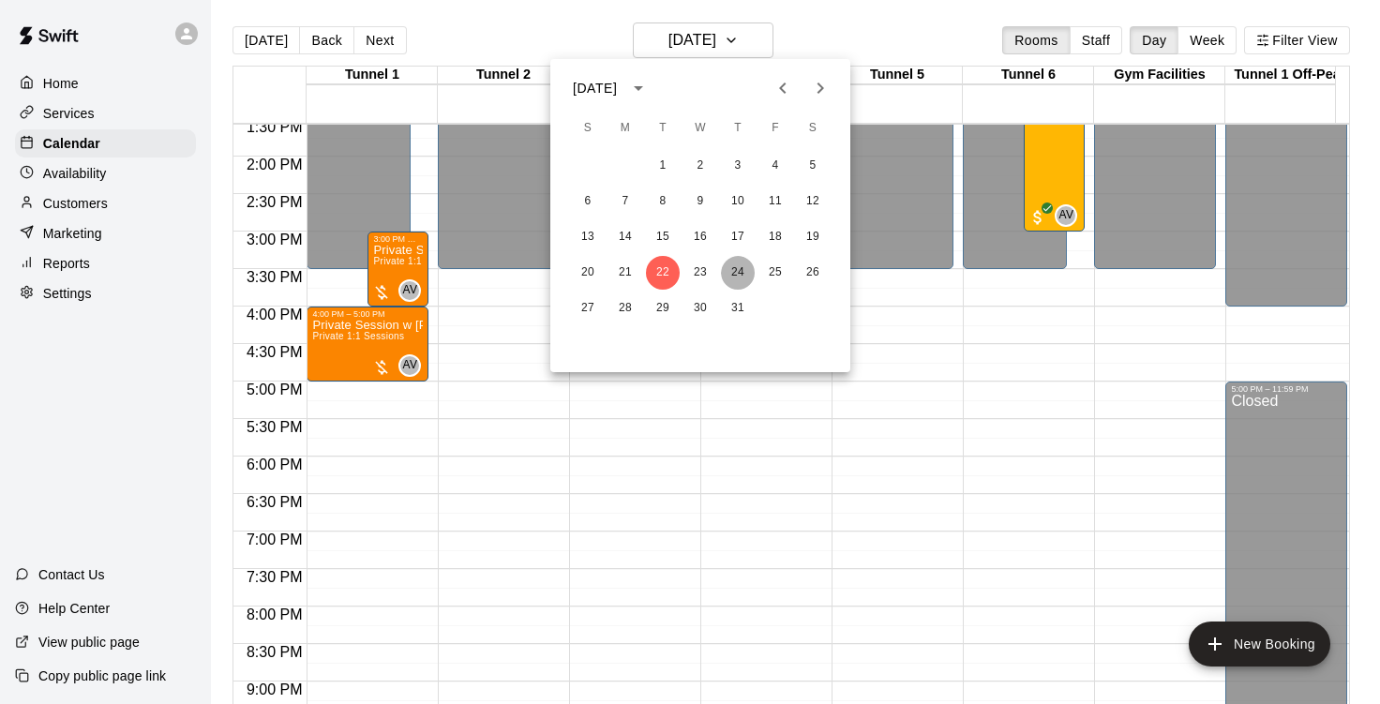
click at [735, 277] on button "24" at bounding box center [738, 273] width 34 height 34
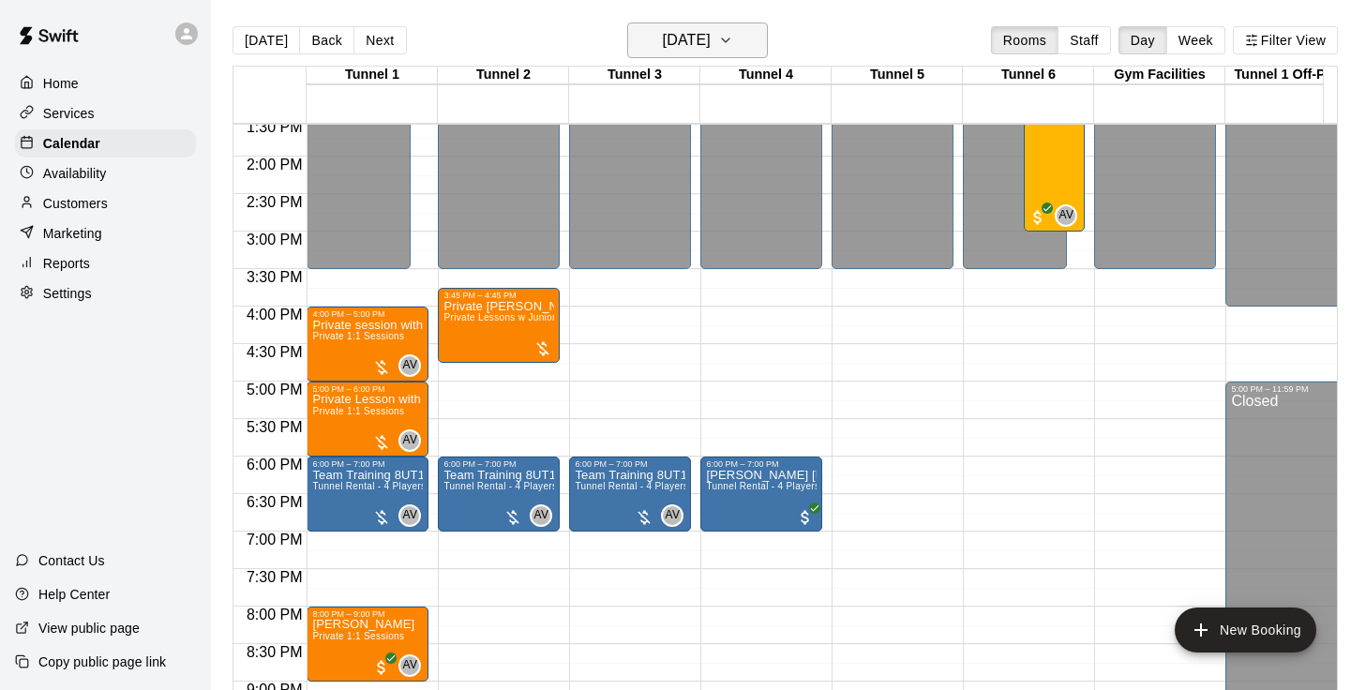
click at [733, 38] on icon "button" at bounding box center [725, 40] width 15 height 23
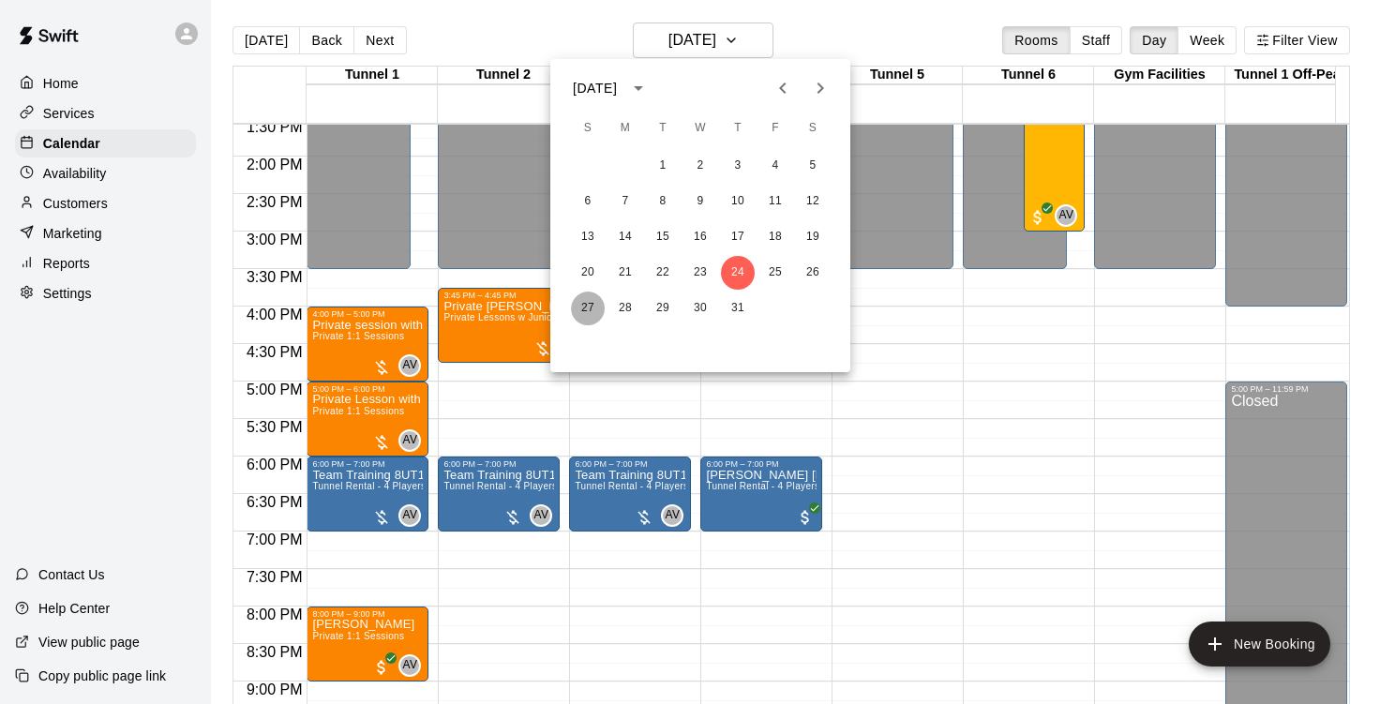
click at [593, 309] on button "27" at bounding box center [588, 309] width 34 height 34
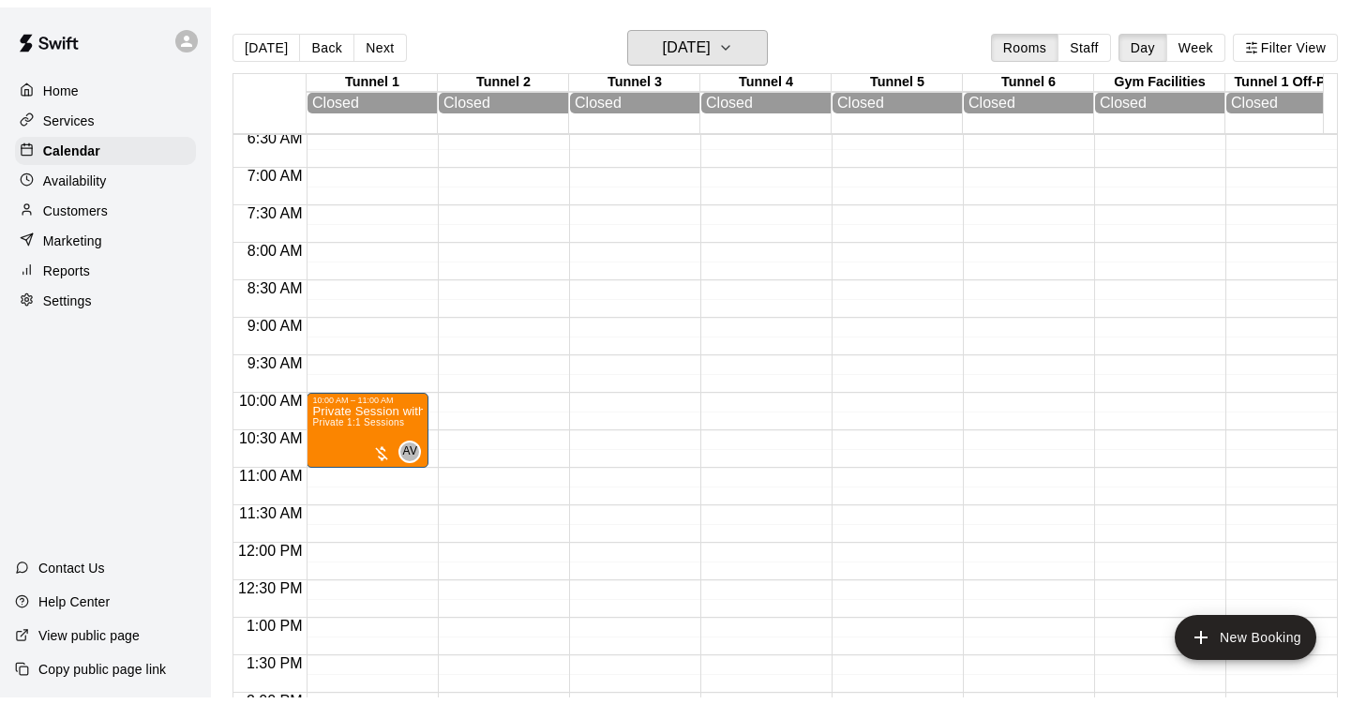
scroll to position [463, 0]
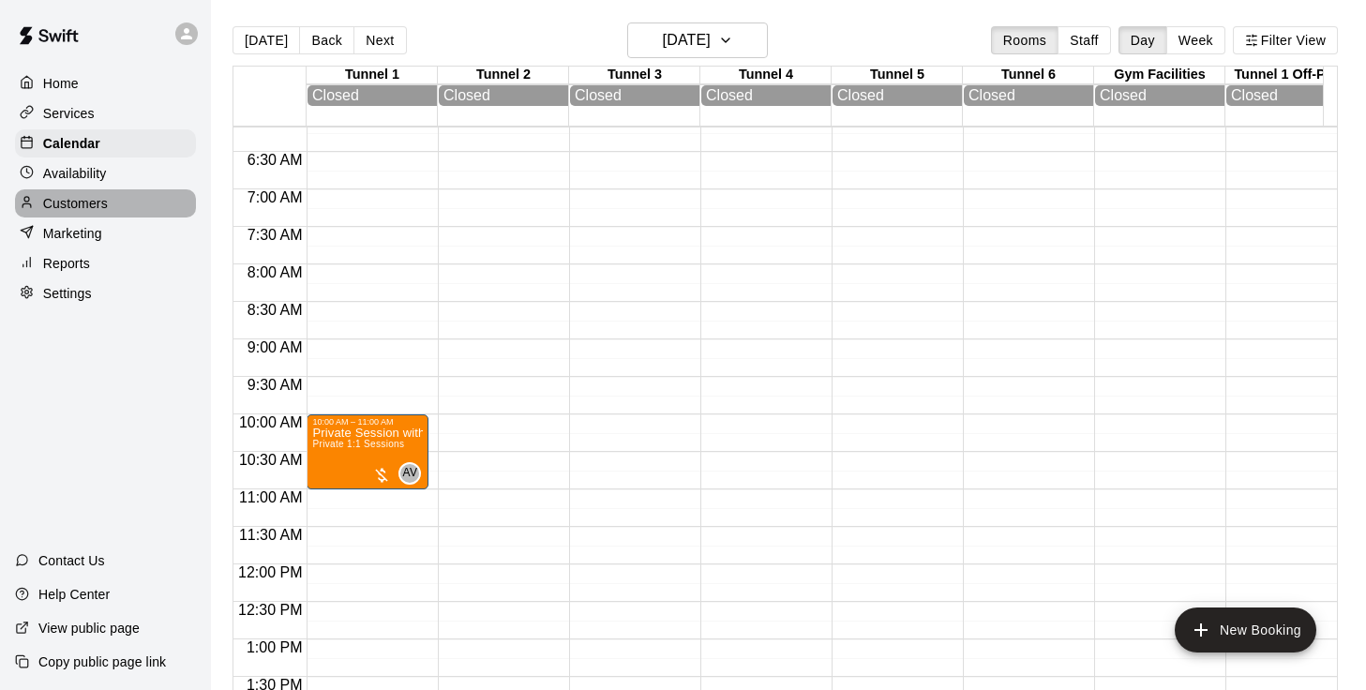
click at [49, 212] on p "Customers" at bounding box center [75, 203] width 65 height 19
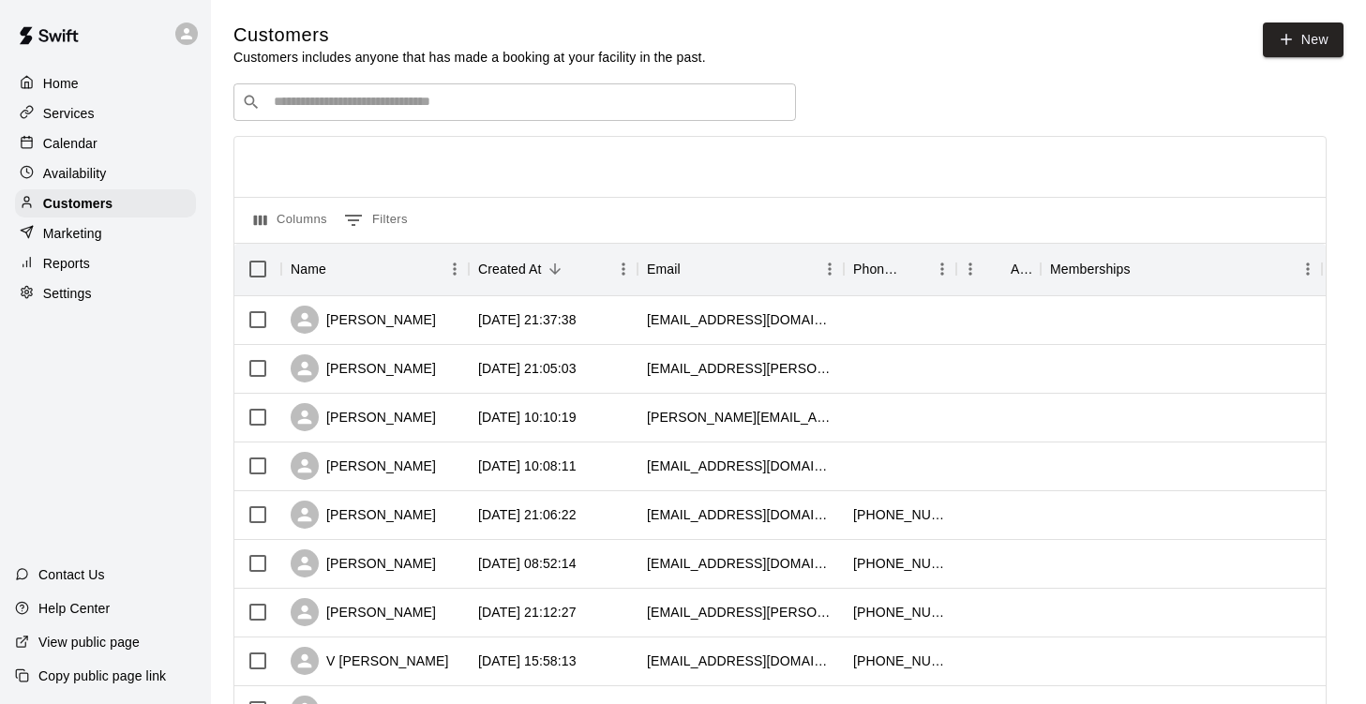
click at [537, 106] on input "Search customers by name or email" at bounding box center [528, 102] width 520 height 19
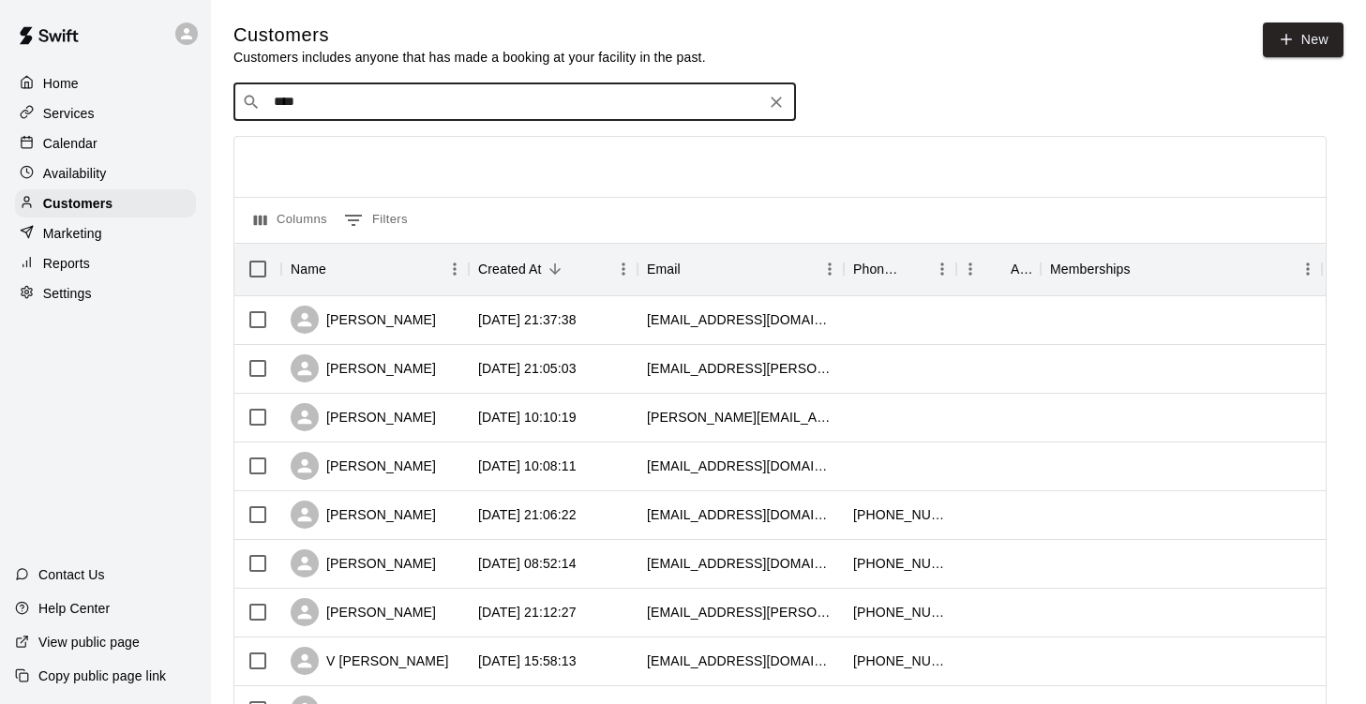
type input "*****"
click at [384, 143] on p "[PERSON_NAME]" at bounding box center [343, 144] width 114 height 20
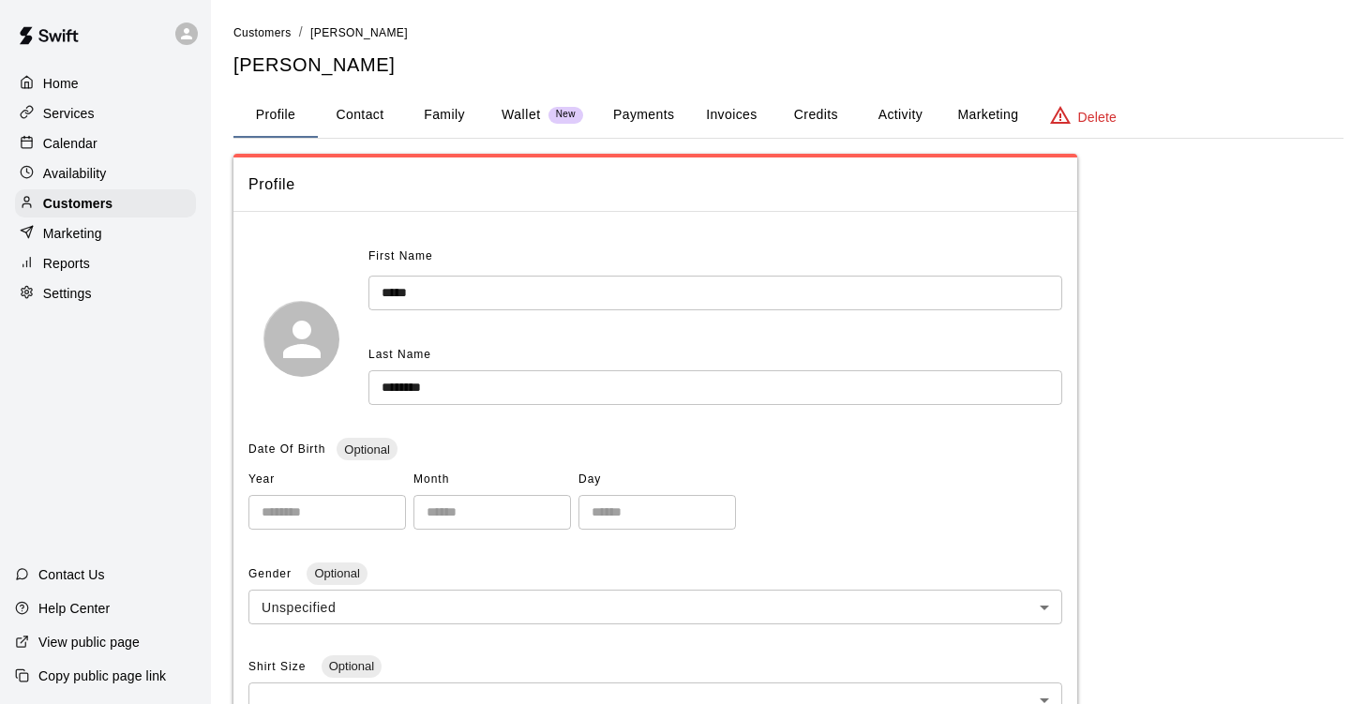
click at [904, 115] on button "Activity" at bounding box center [900, 115] width 84 height 45
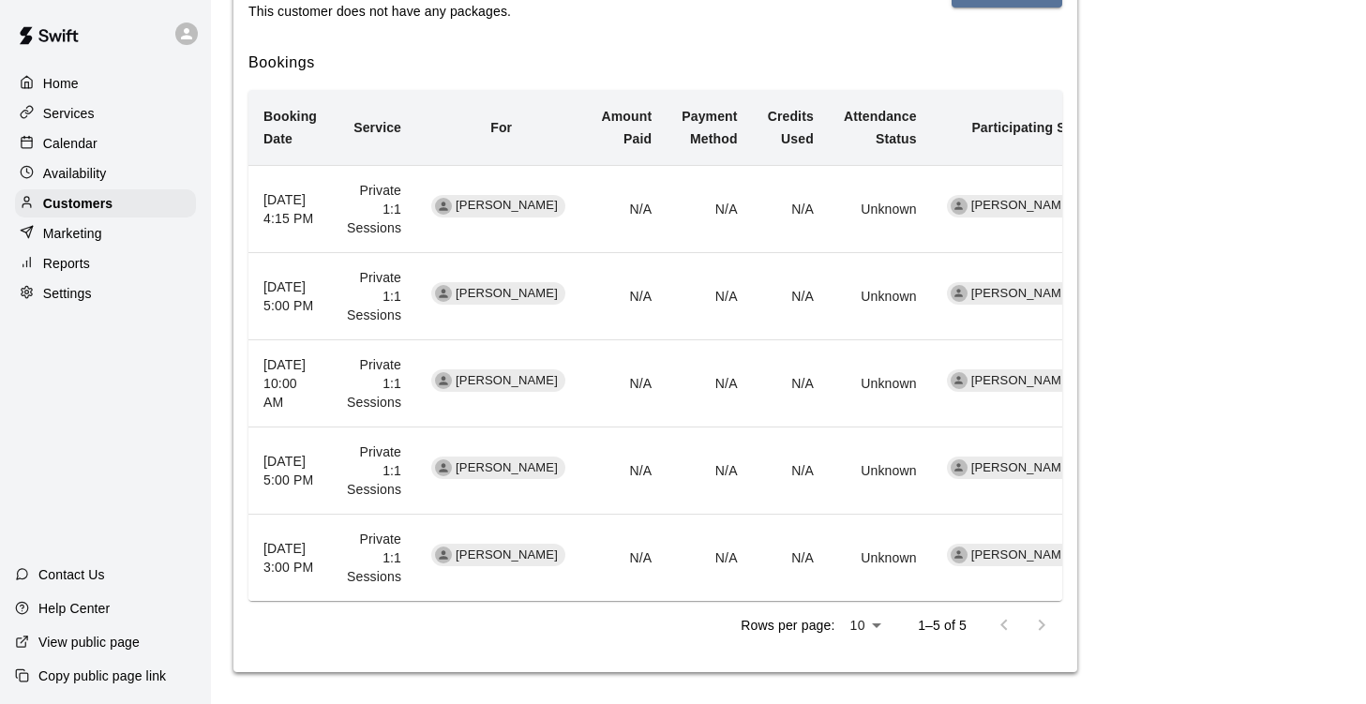
scroll to position [383, 0]
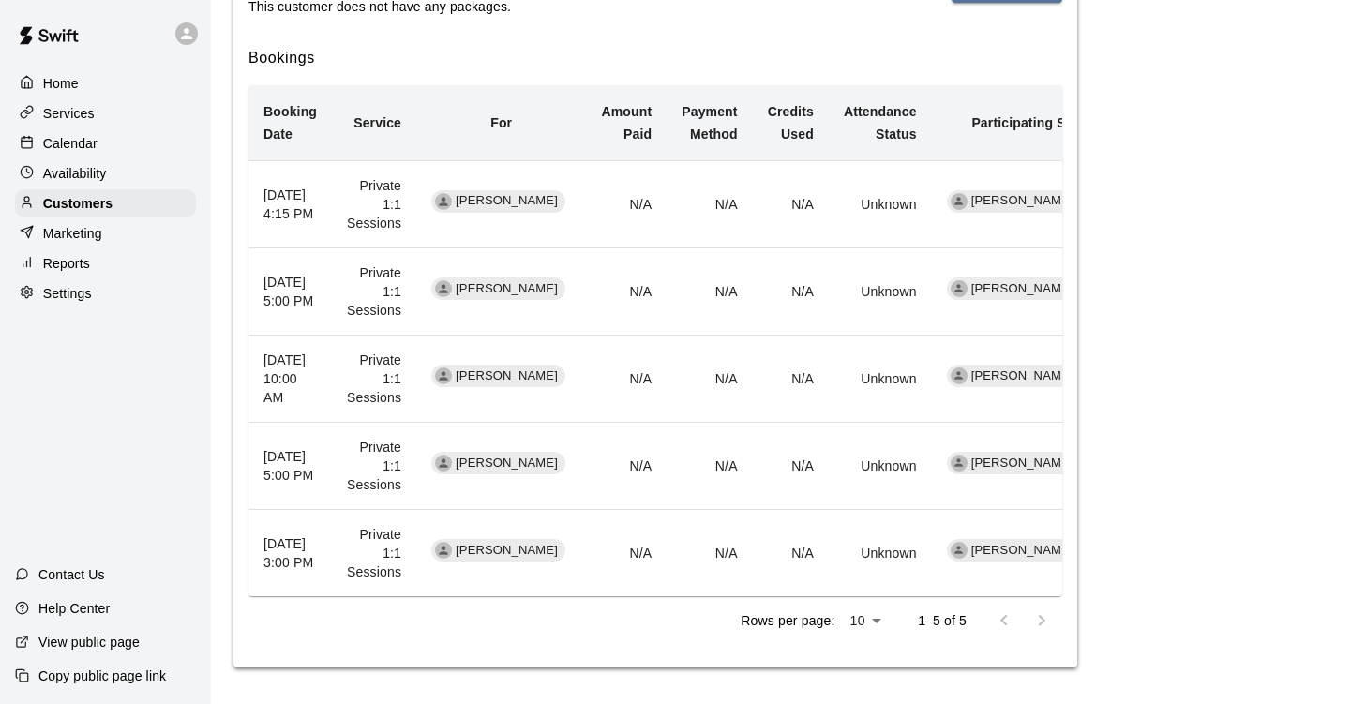
click at [90, 152] on p "Calendar" at bounding box center [70, 143] width 54 height 19
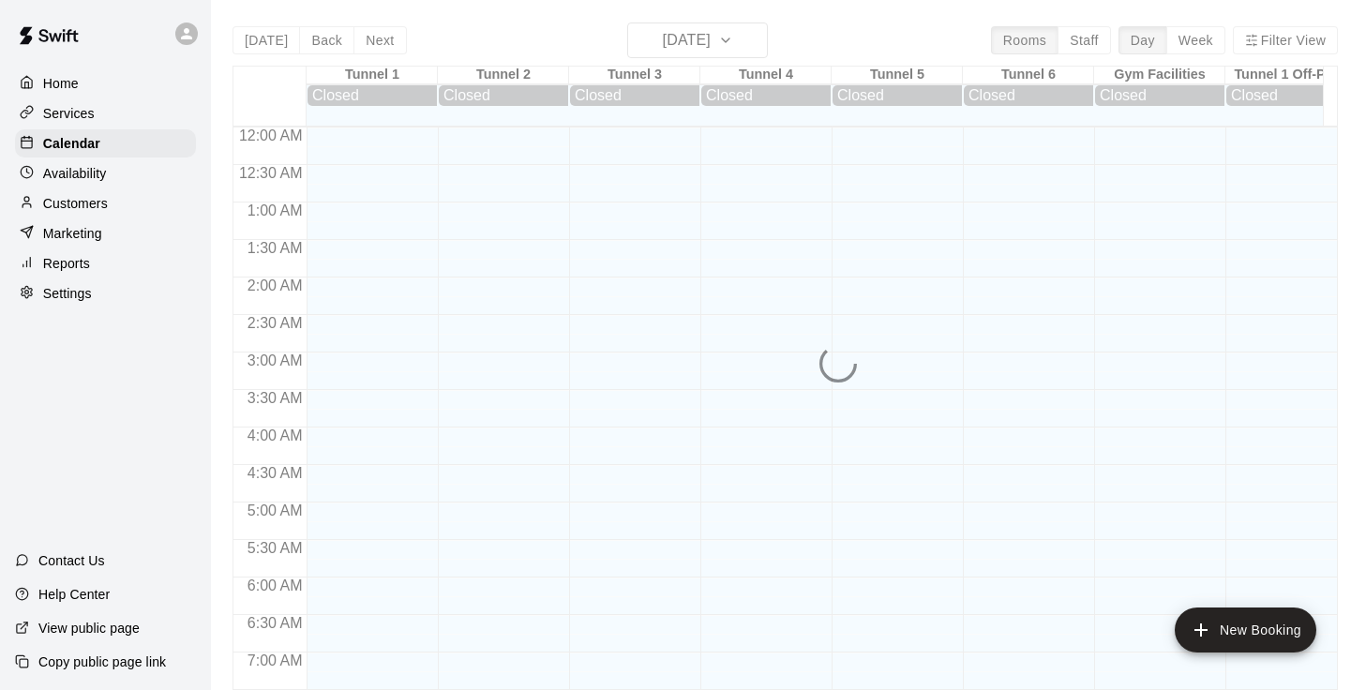
scroll to position [1144, 0]
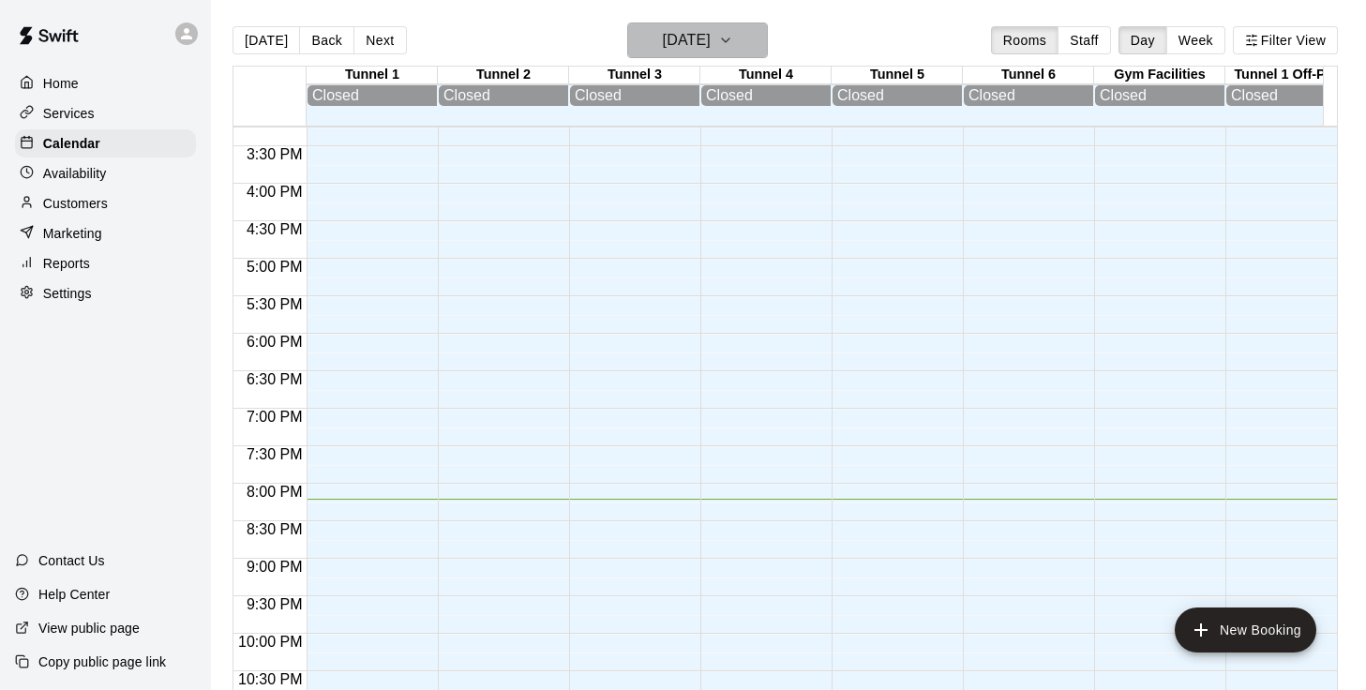
click at [710, 42] on h6 "[DATE]" at bounding box center [687, 40] width 48 height 26
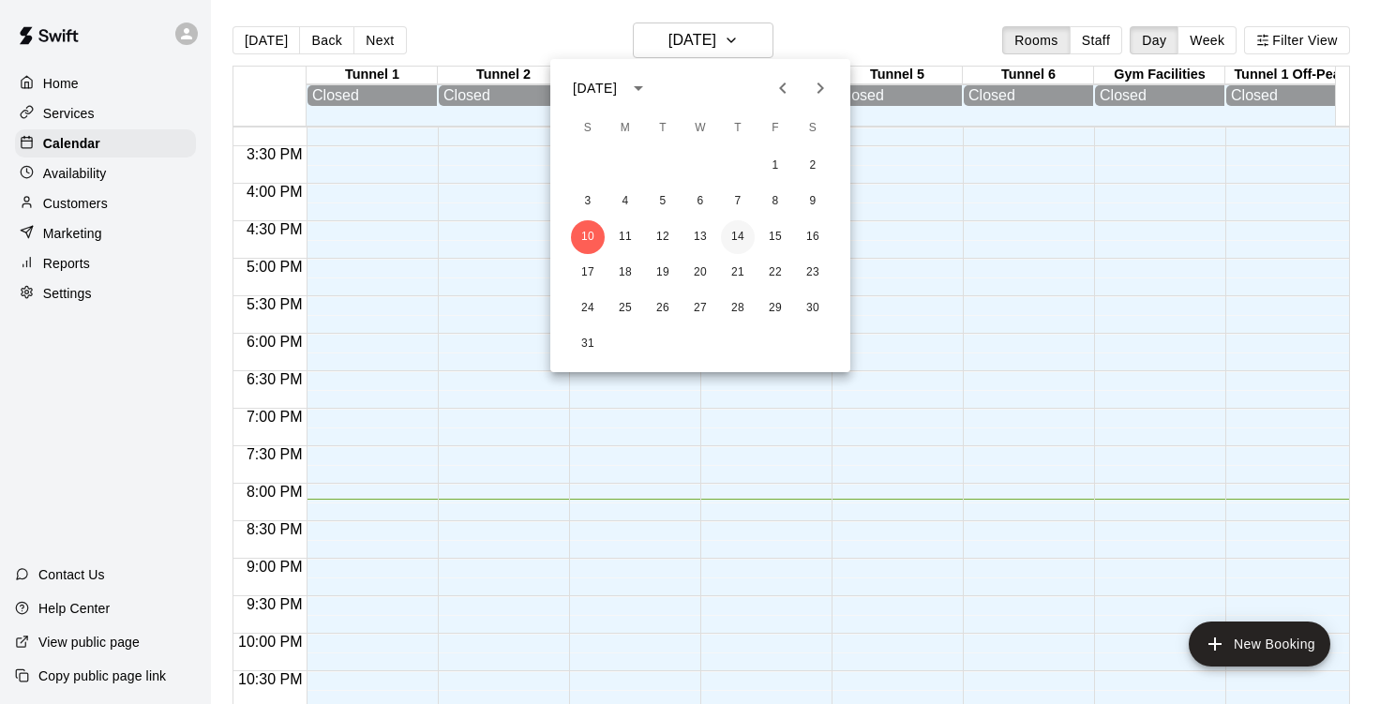
click at [737, 233] on button "14" at bounding box center [738, 237] width 34 height 34
